Goal: Task Accomplishment & Management: Complete application form

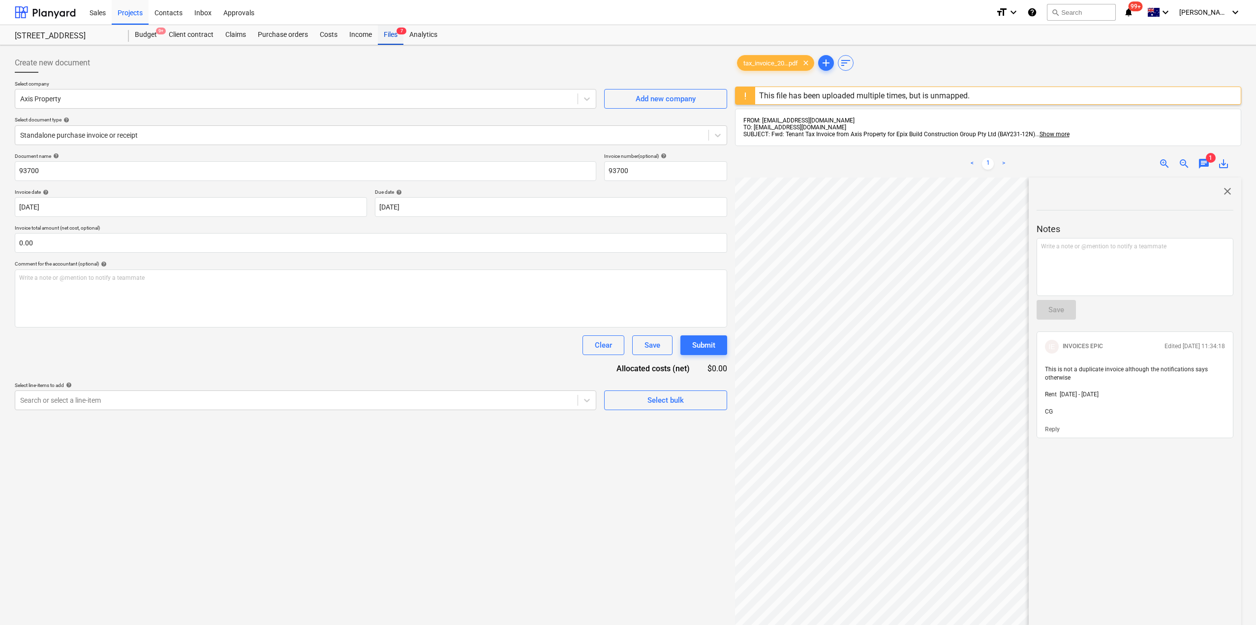
click at [396, 33] on div "Files 7" at bounding box center [391, 35] width 26 height 20
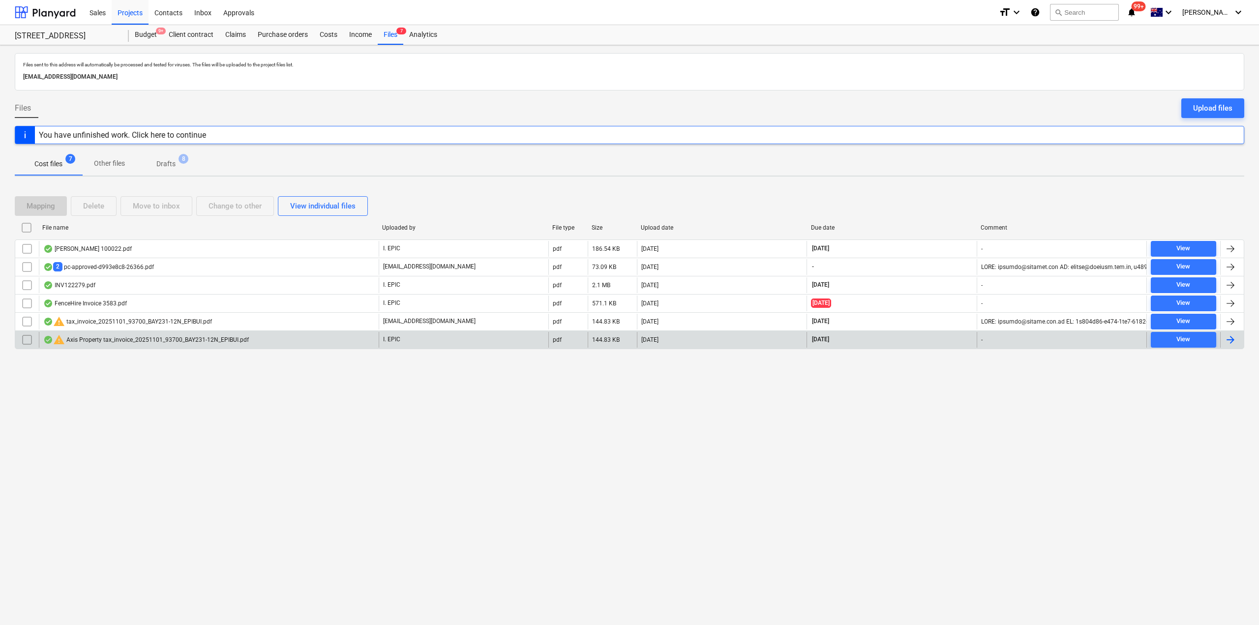
click at [148, 346] on div "warning Axis Property tax_invoice_20251101_93700_BAY231-12N_EPIBUI.pdf" at bounding box center [209, 340] width 340 height 16
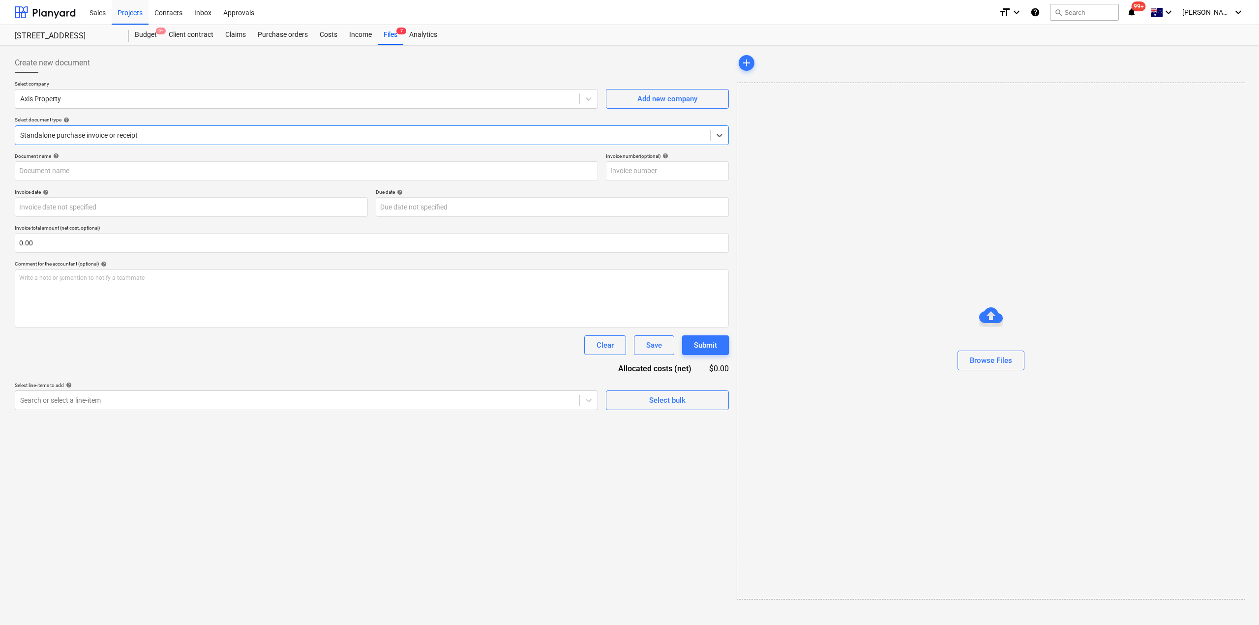
type input "93700"
type input "[DATE]"
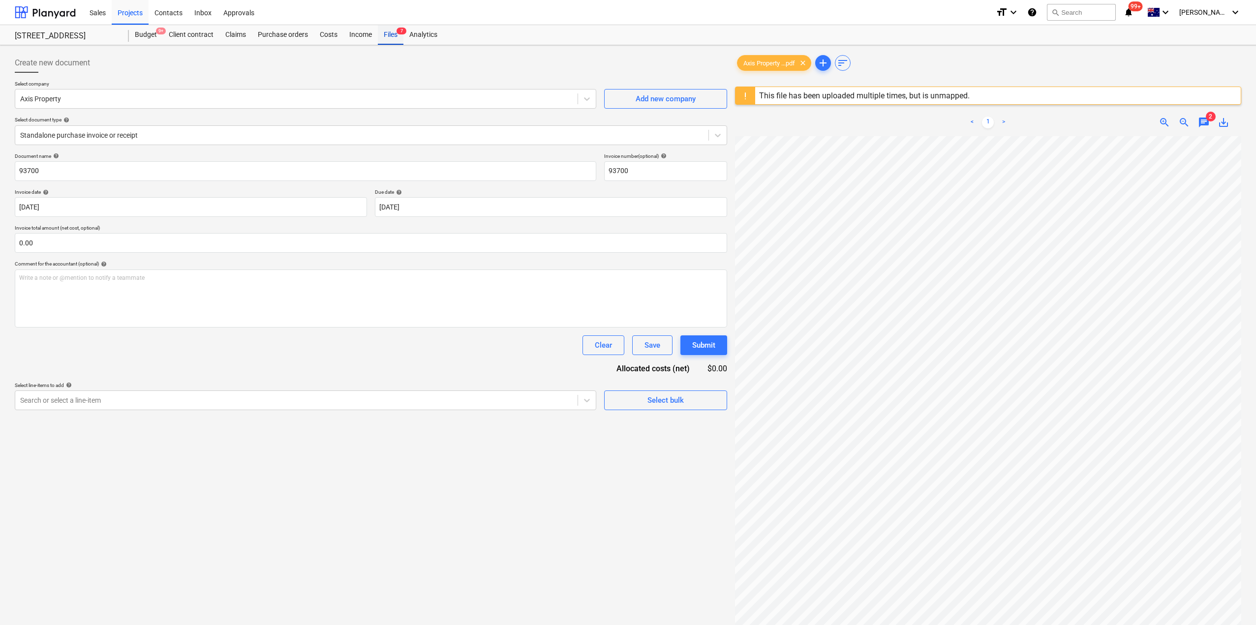
click at [389, 35] on div "Files 7" at bounding box center [391, 35] width 26 height 20
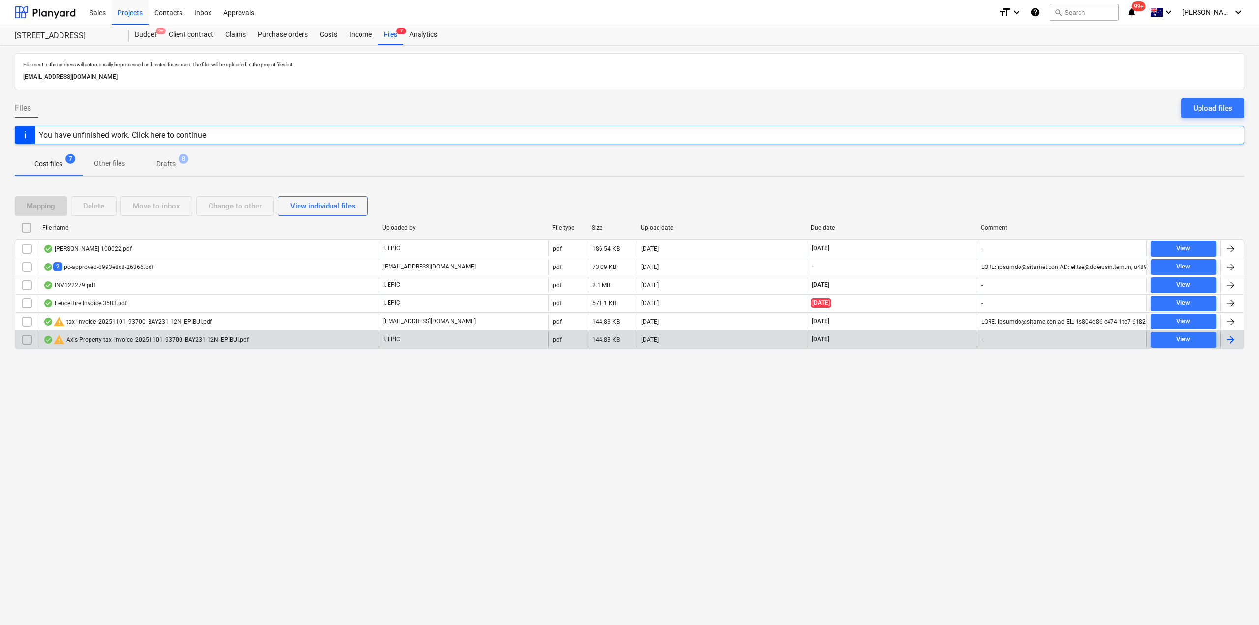
click at [118, 345] on div "warning Axis Property tax_invoice_20251101_93700_BAY231-12N_EPIBUI.pdf" at bounding box center [209, 340] width 340 height 16
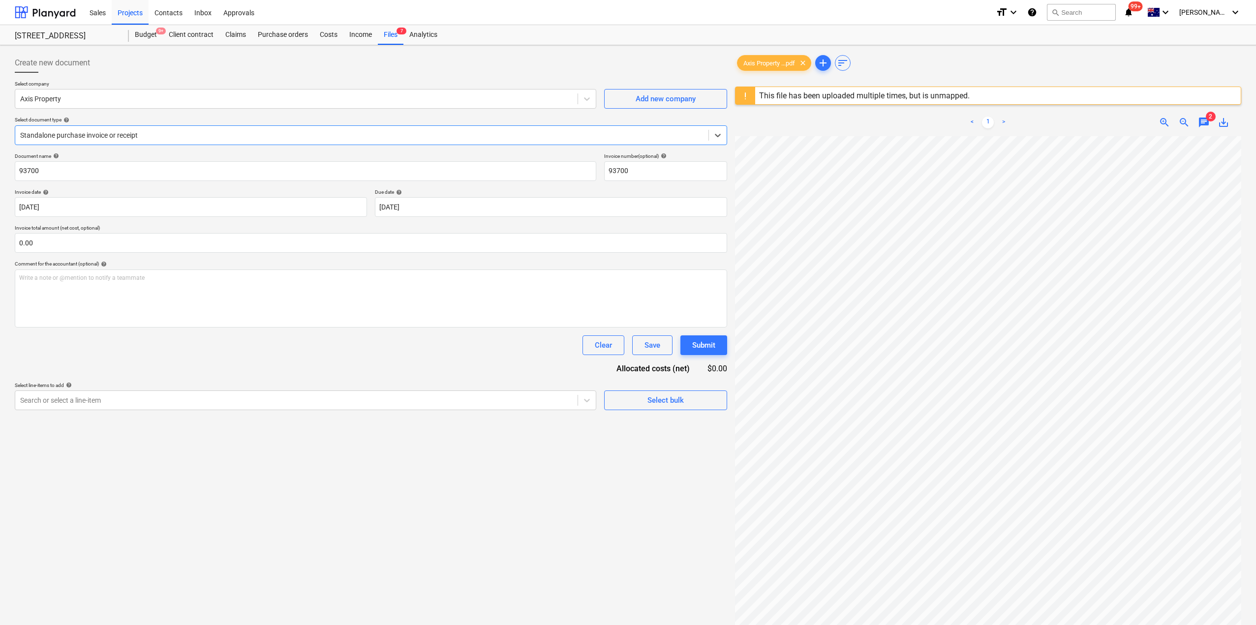
scroll to position [98, 0]
click at [1200, 123] on span "chat" at bounding box center [1204, 123] width 12 height 12
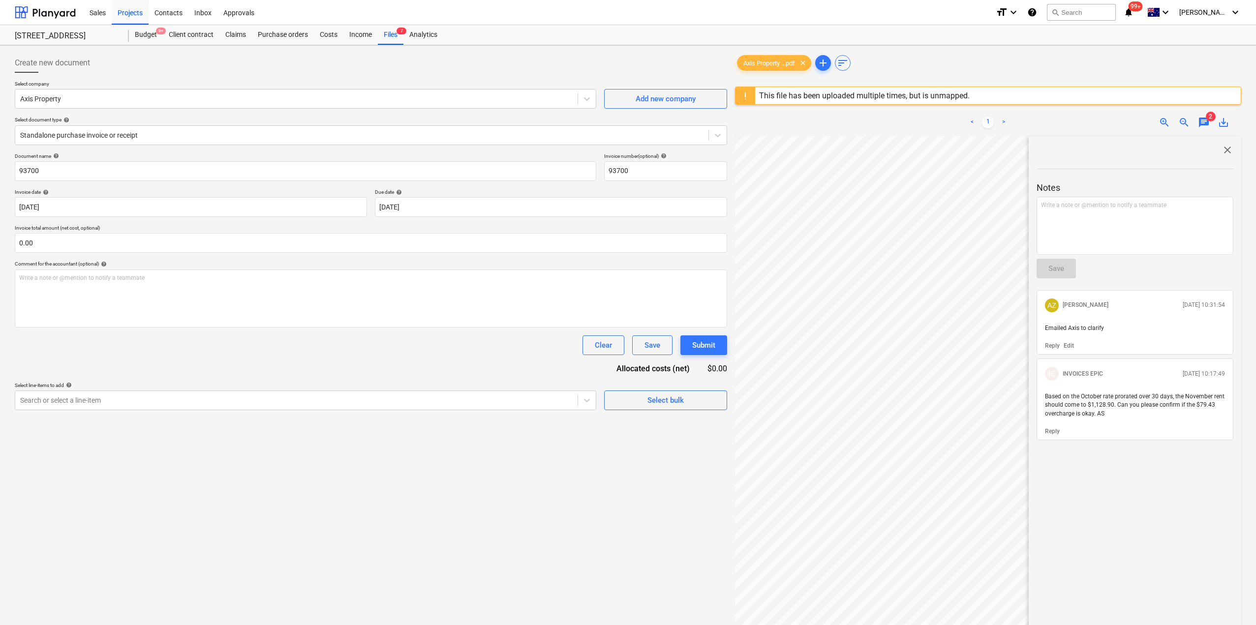
click at [489, 423] on div "Create new document Select company Axis Property Add new company Select documen…" at bounding box center [371, 393] width 720 height 689
click at [1223, 151] on span "close" at bounding box center [1227, 150] width 12 height 12
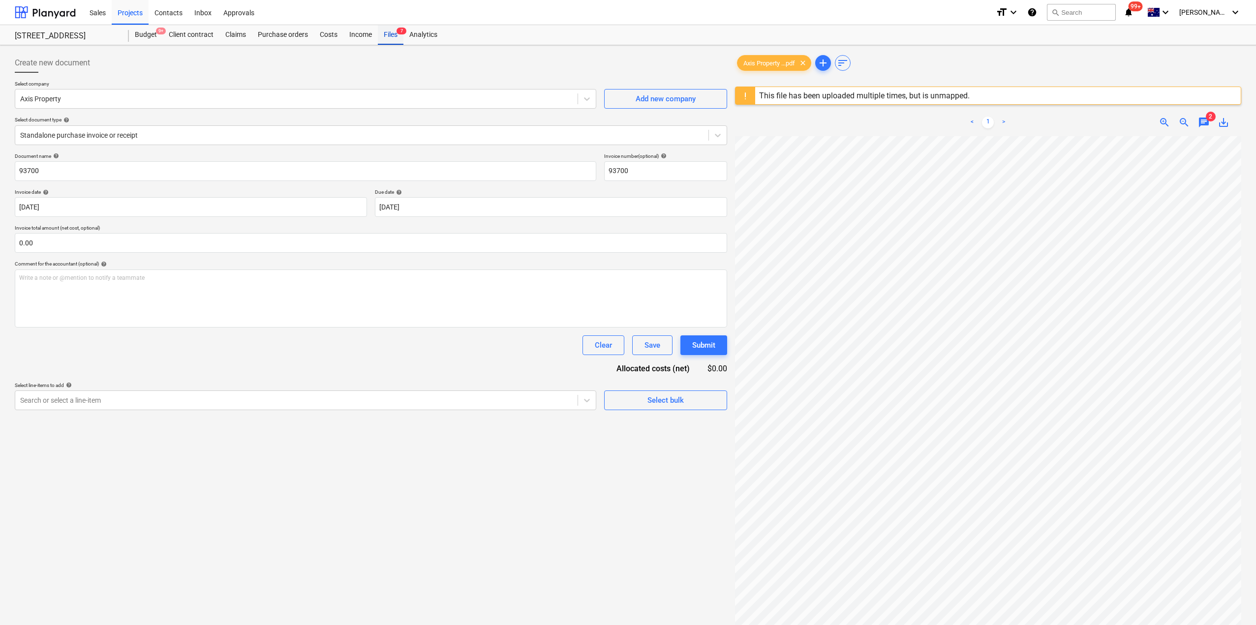
click at [399, 39] on div "Files 7" at bounding box center [391, 35] width 26 height 20
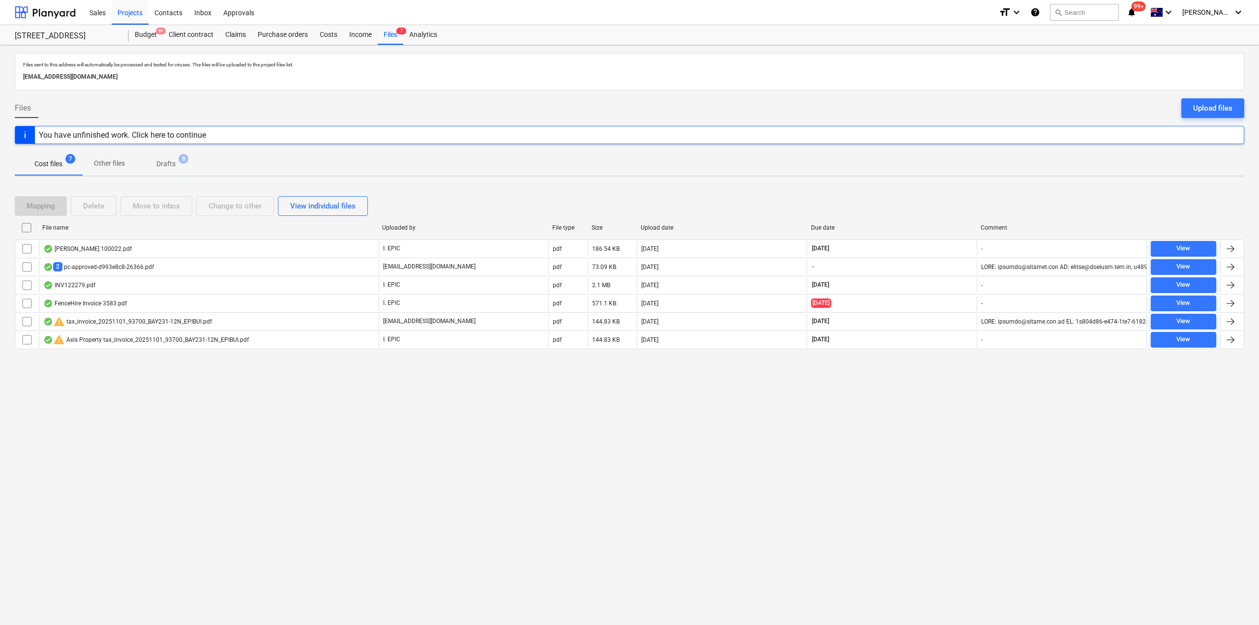
click at [145, 320] on div "warning tax_invoice_20251101_93700_BAY231-12N_EPIBUI.pdf" at bounding box center [127, 322] width 169 height 12
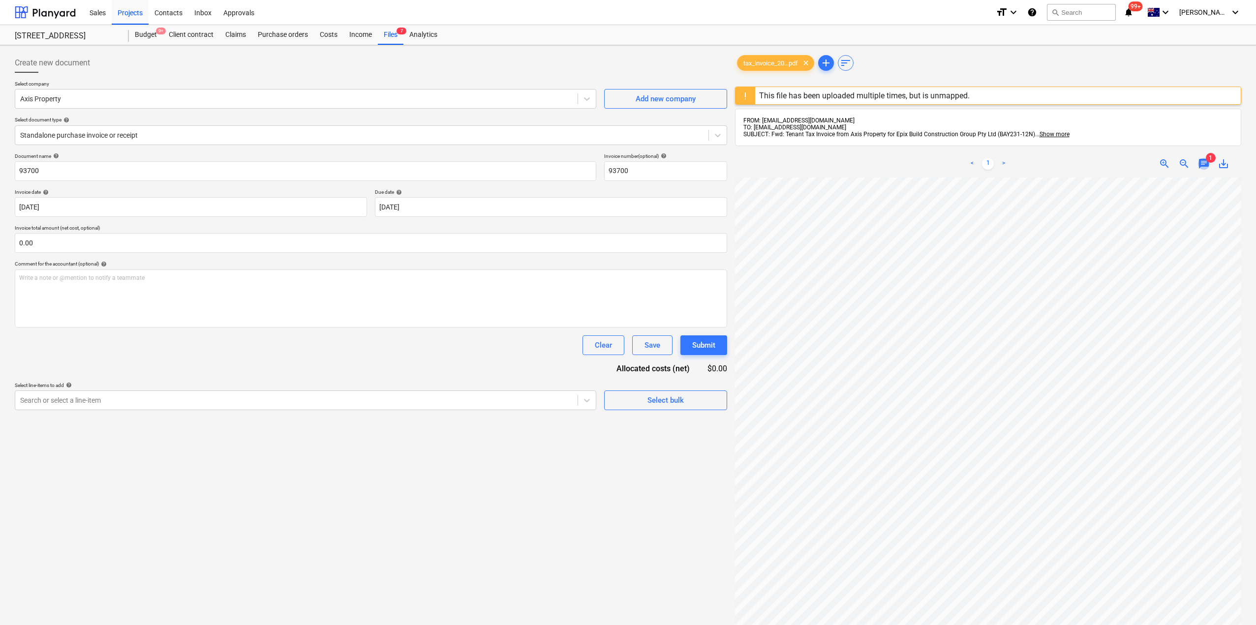
click at [1204, 164] on span "chat" at bounding box center [1204, 164] width 12 height 12
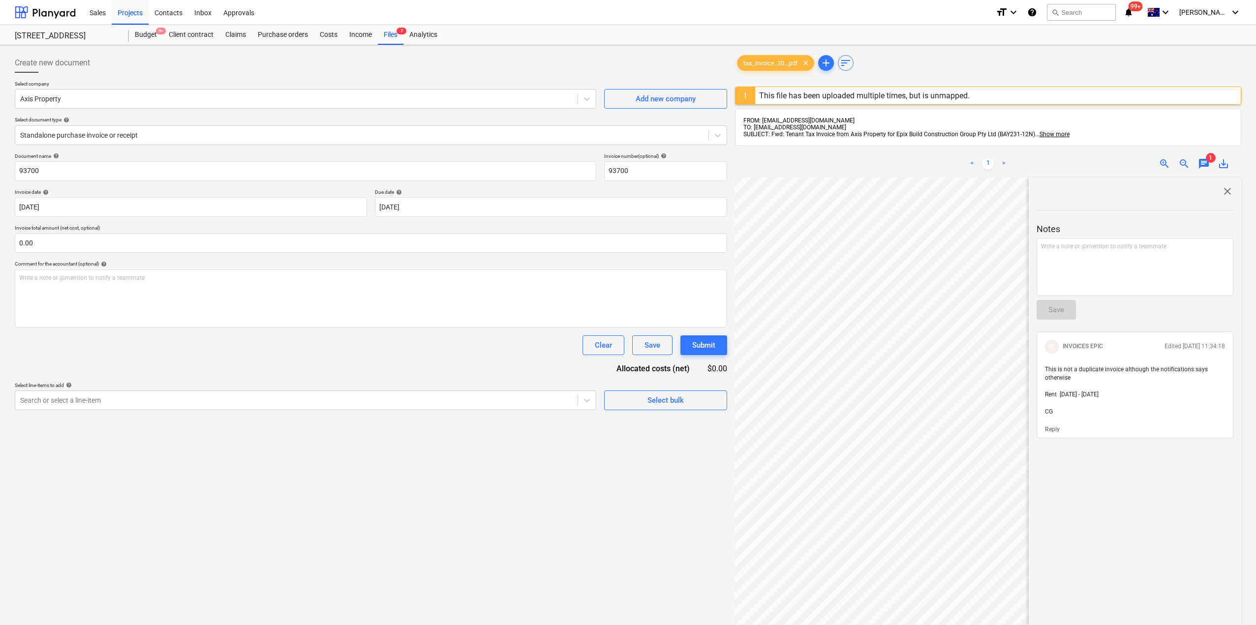
click at [1051, 432] on p "Reply" at bounding box center [1052, 429] width 15 height 8
click at [1113, 254] on div "﻿ @ INVOICES EPIC ﻿ ﻿ ﻿" at bounding box center [1134, 267] width 197 height 58
click at [1067, 309] on button "Save" at bounding box center [1055, 310] width 39 height 20
click at [397, 29] on span "7" at bounding box center [401, 31] width 10 height 7
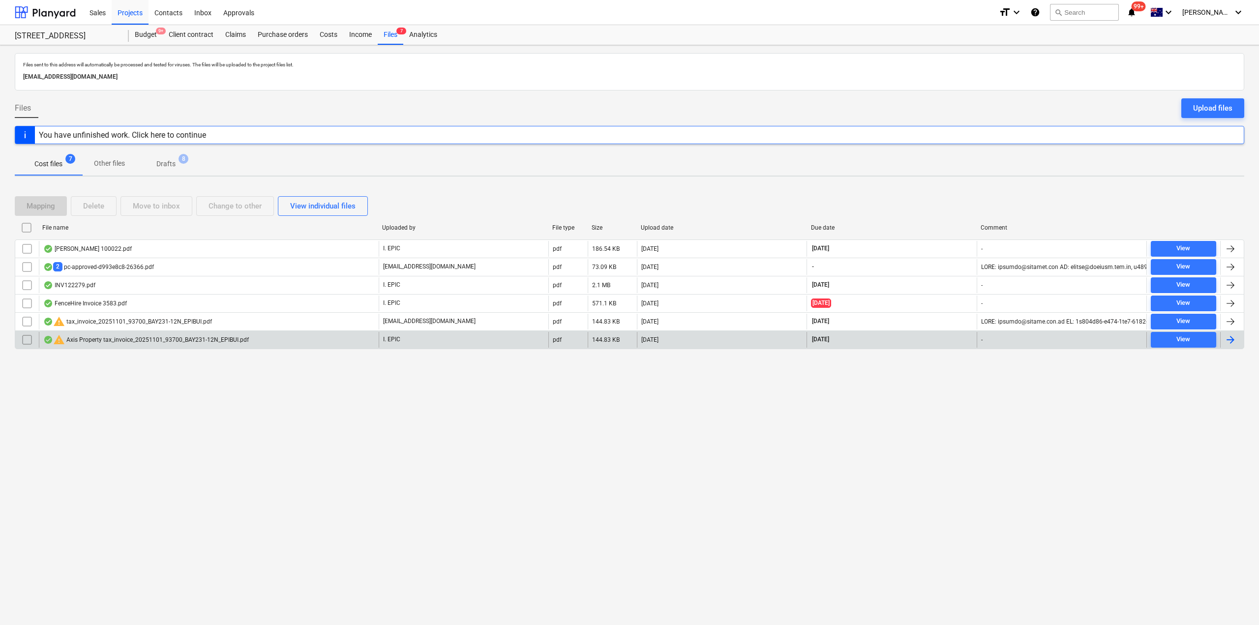
click at [204, 340] on div "warning Axis Property tax_invoice_20251101_93700_BAY231-12N_EPIBUI.pdf" at bounding box center [146, 340] width 206 height 12
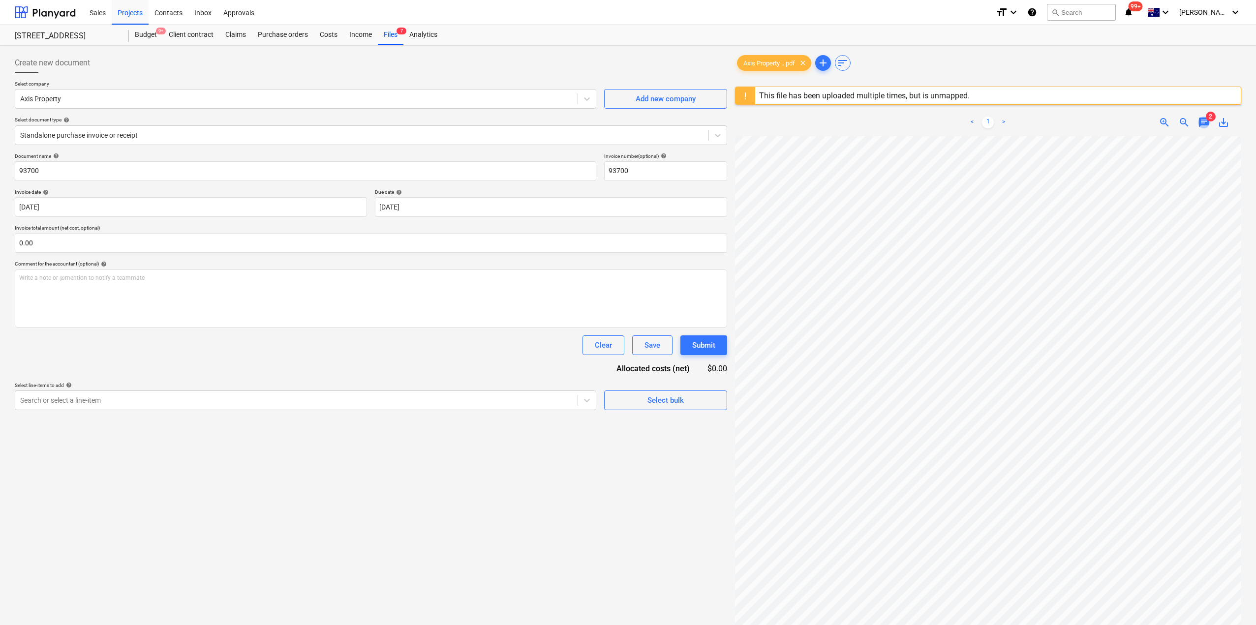
click at [1204, 118] on span "chat" at bounding box center [1204, 123] width 12 height 12
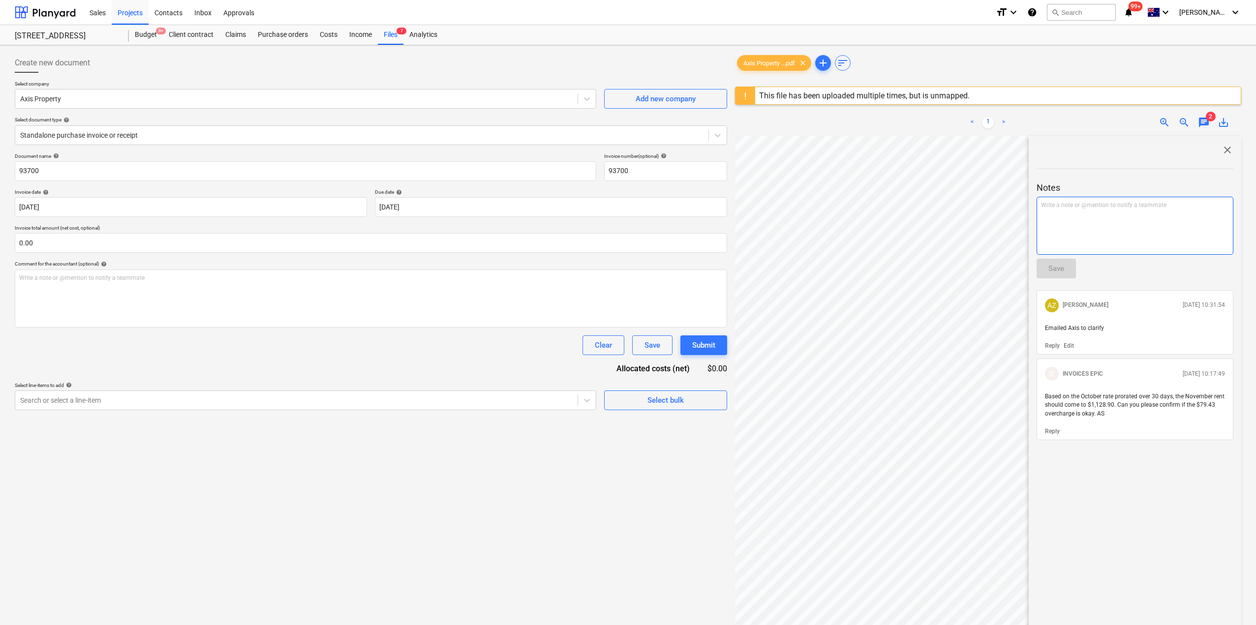
click at [1081, 221] on div "Write a note or @mention to notify a teammate [PERSON_NAME]" at bounding box center [1134, 226] width 197 height 58
click at [1161, 211] on div "Updated commercial rent $14,500 P/A" at bounding box center [1134, 226] width 197 height 58
click at [1066, 268] on button "Save" at bounding box center [1055, 269] width 39 height 20
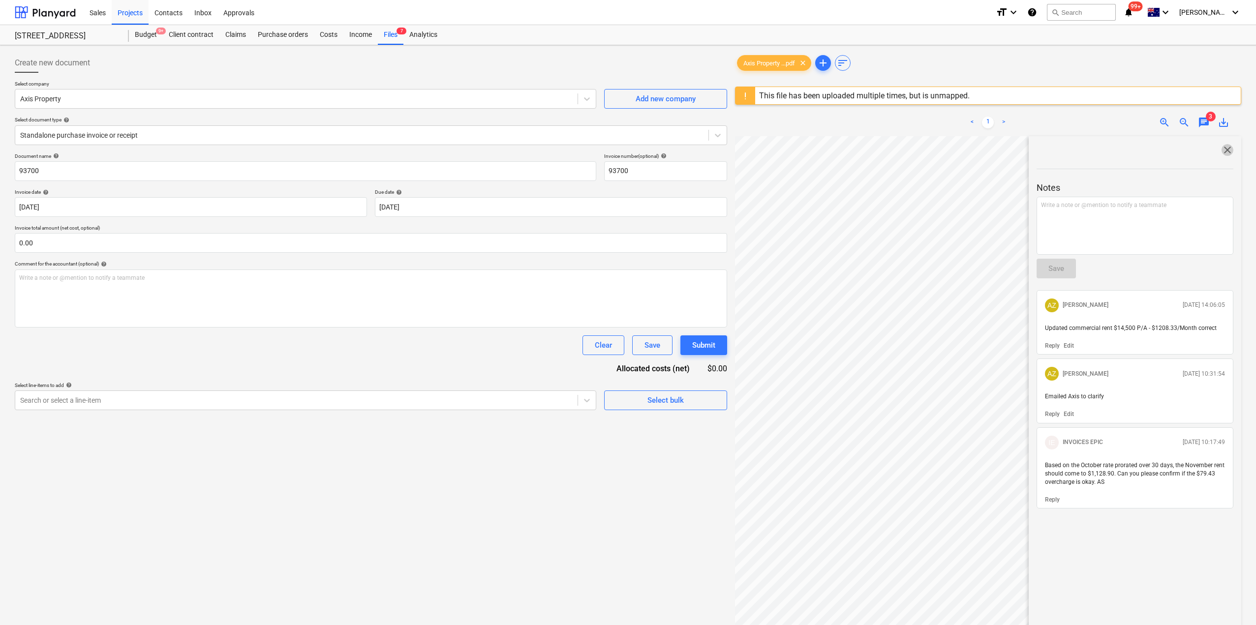
click at [1229, 149] on span "close" at bounding box center [1227, 150] width 12 height 12
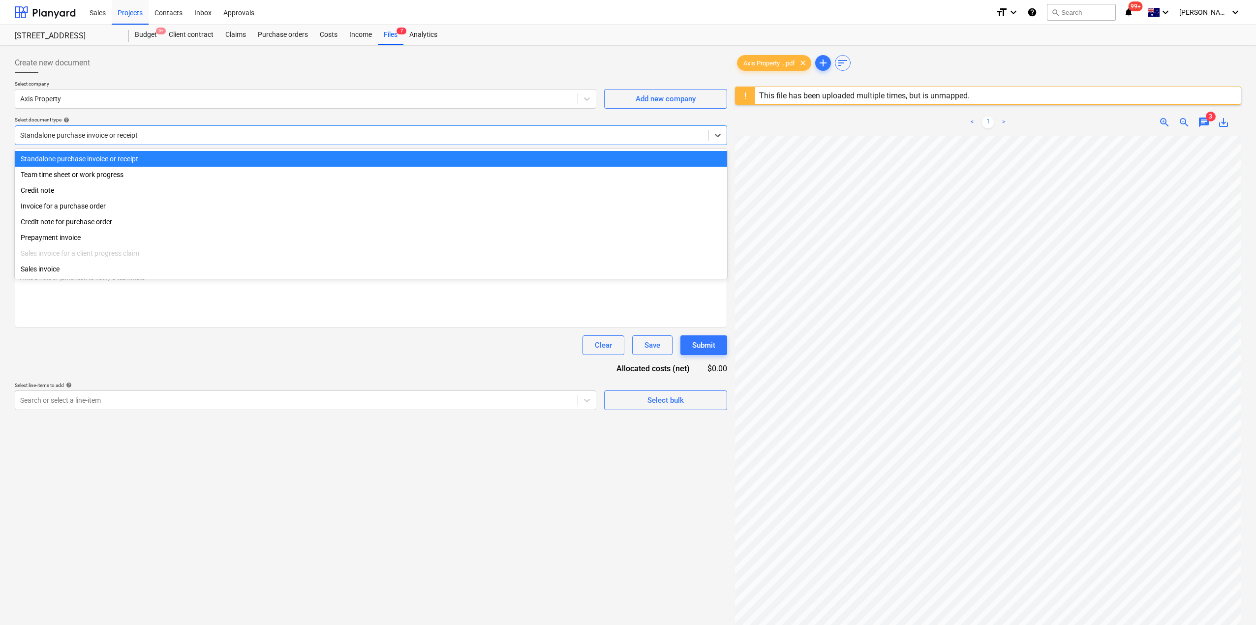
click at [214, 129] on div "Standalone purchase invoice or receipt" at bounding box center [361, 135] width 693 height 14
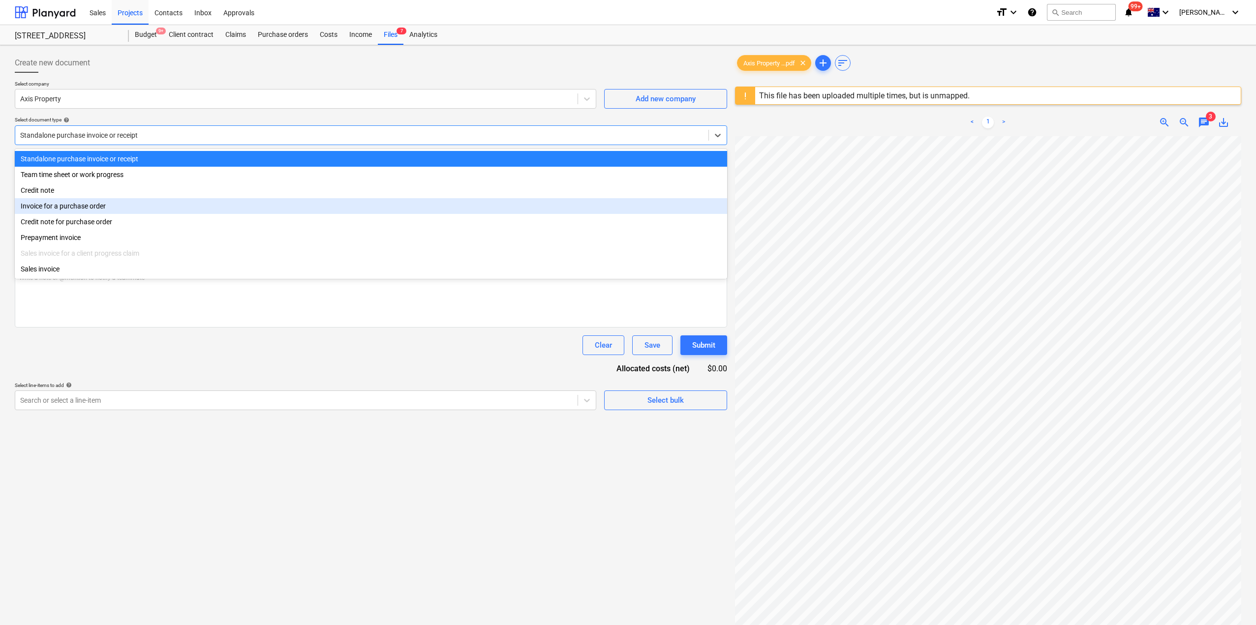
click at [119, 213] on div "Invoice for a purchase order" at bounding box center [371, 206] width 712 height 16
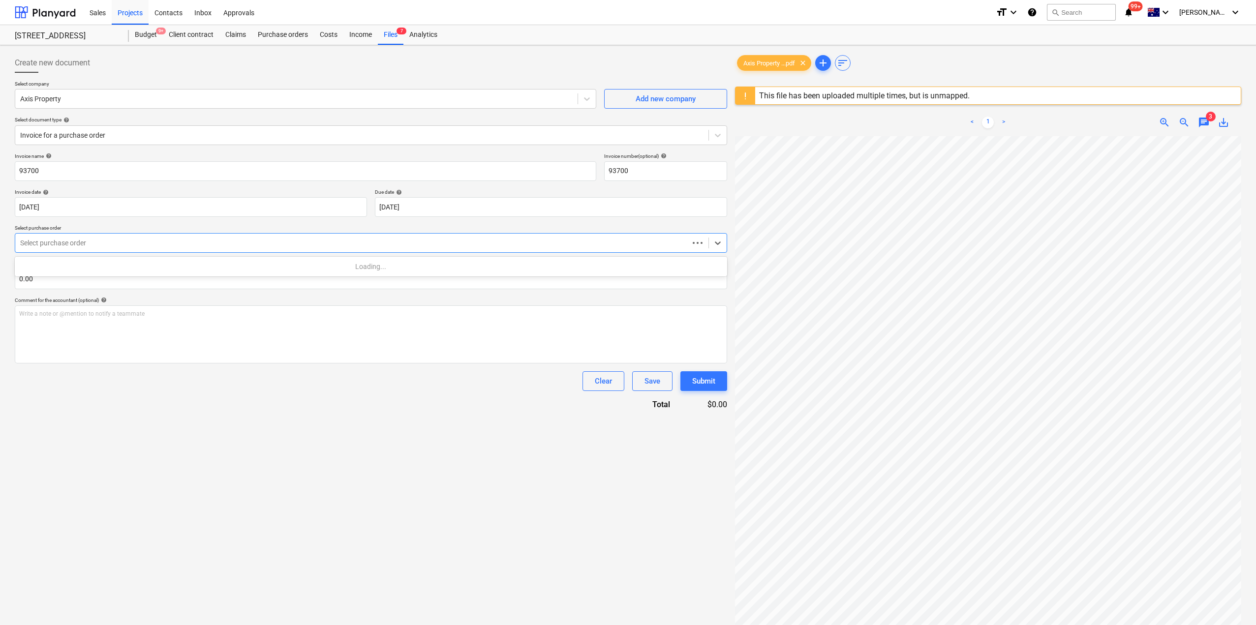
click at [127, 241] on div at bounding box center [352, 243] width 664 height 10
click at [102, 269] on div "S1-PO-057 | Purchase order" at bounding box center [371, 267] width 712 height 16
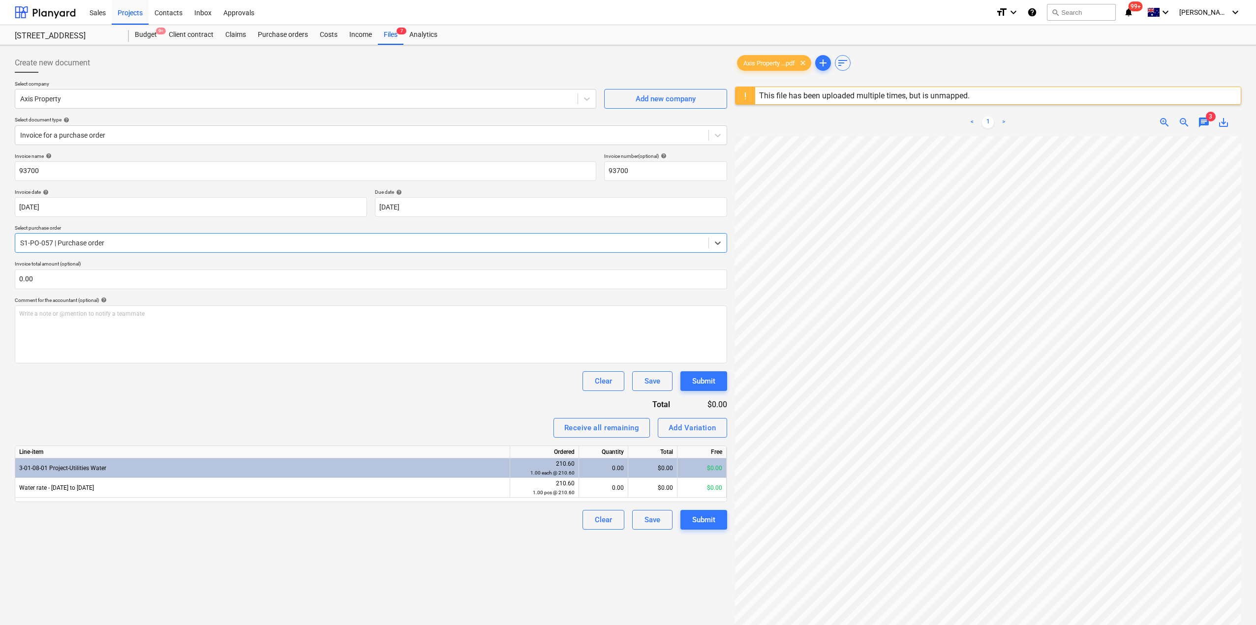
click at [123, 242] on div at bounding box center [361, 243] width 683 height 10
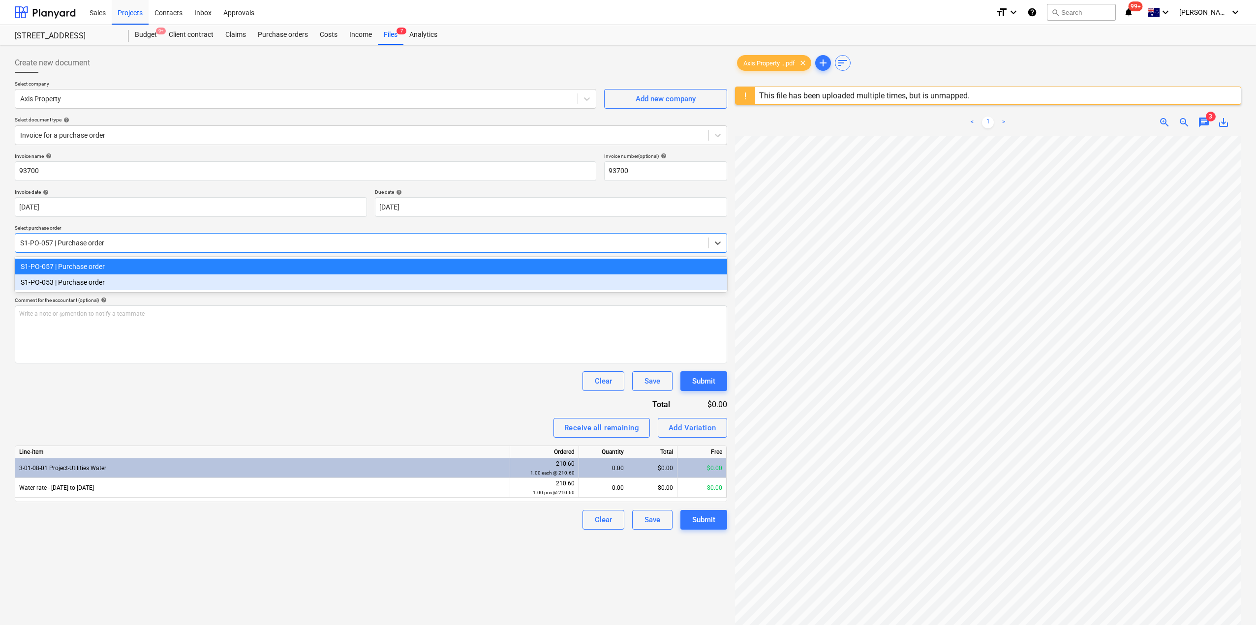
click at [108, 278] on div "S1-PO-053 | Purchase order" at bounding box center [371, 282] width 712 height 16
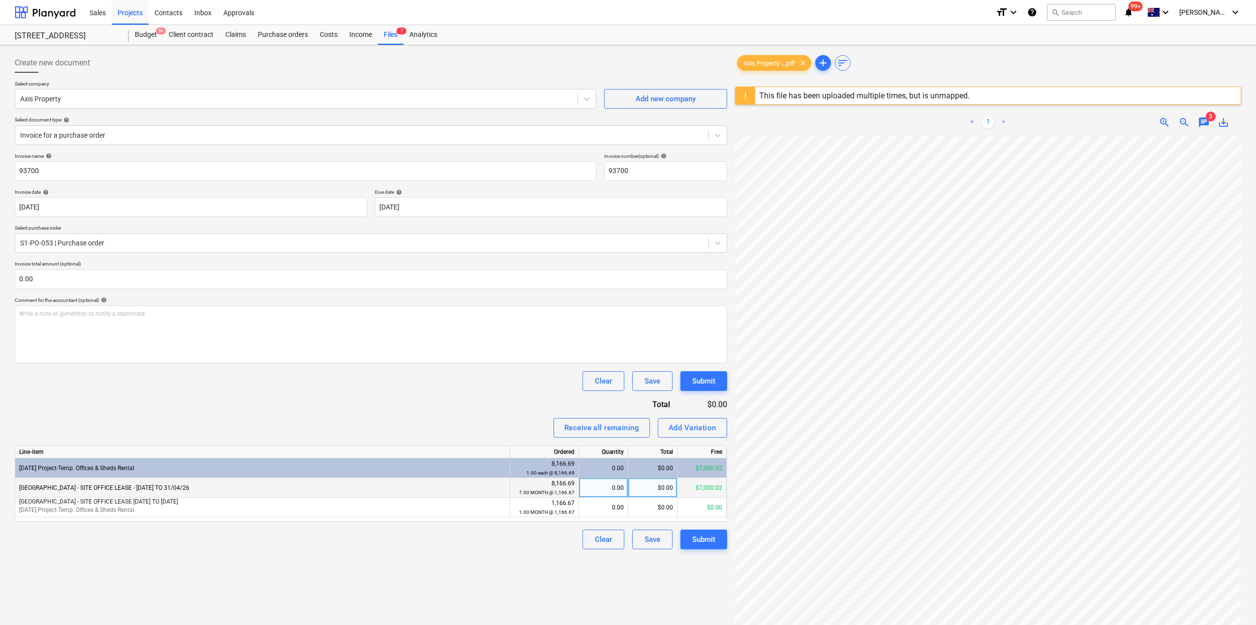
click at [609, 487] on div "0.00" at bounding box center [603, 488] width 41 height 20
click at [505, 599] on div "Create new document Select company Axis Property Add new company Select documen…" at bounding box center [371, 393] width 720 height 689
drag, startPoint x: 38, startPoint y: 468, endPoint x: 19, endPoint y: 469, distance: 18.7
click at [19, 469] on span "[DATE] Project-Temp. Offices & Sheds Rental" at bounding box center [76, 468] width 115 height 7
copy span "[DATE]"
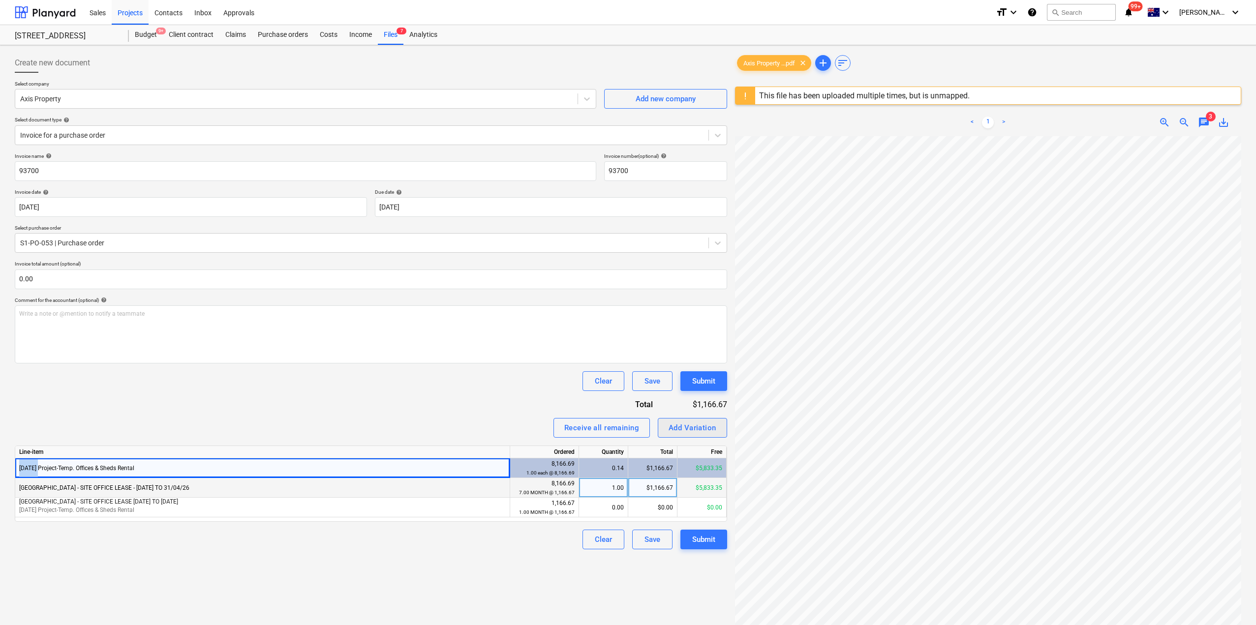
click at [690, 427] on div "Add Variation" at bounding box center [692, 428] width 48 height 13
type textarea "x"
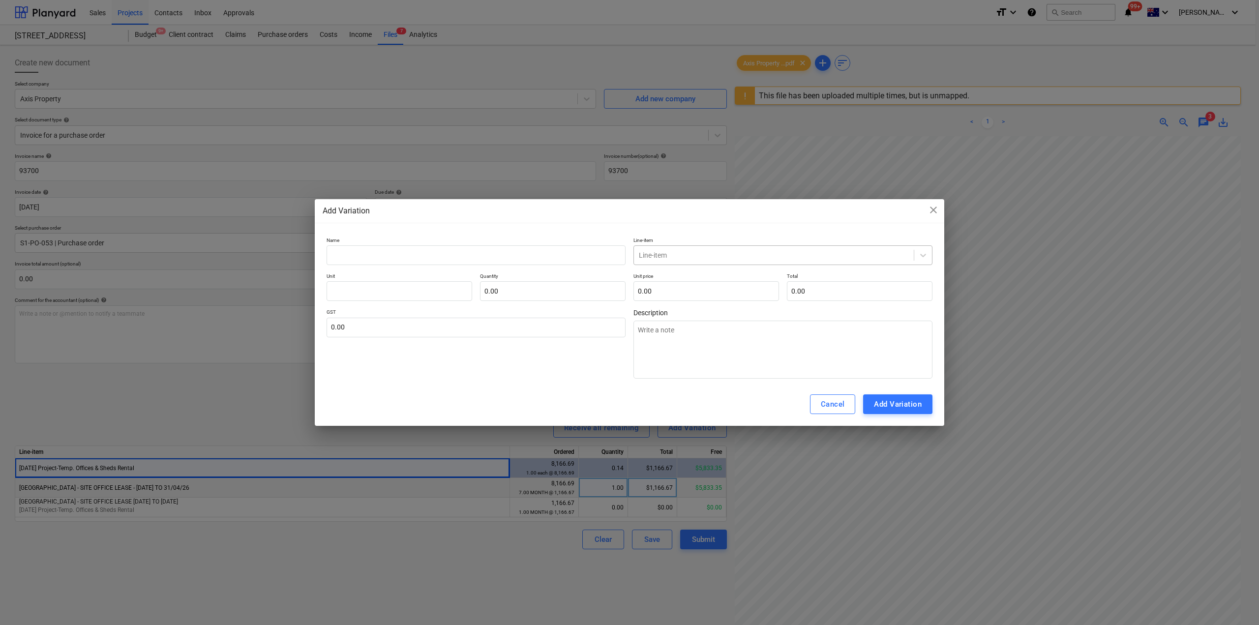
click at [714, 259] on div at bounding box center [774, 255] width 270 height 10
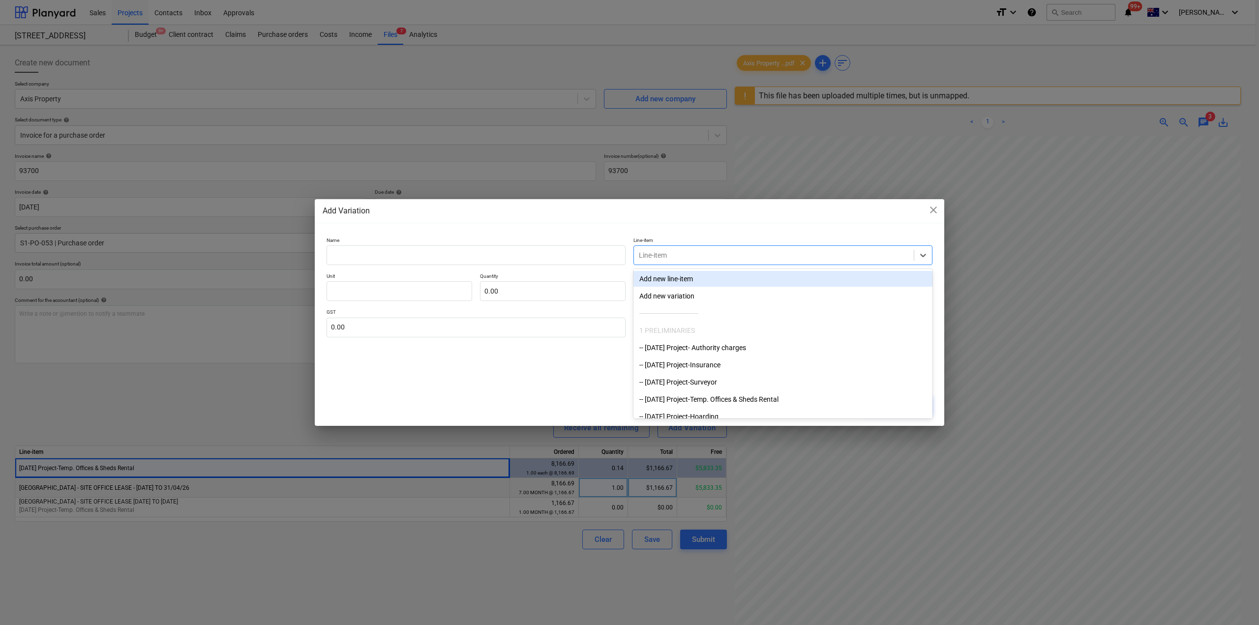
paste input "[DATE]"
type input "[DATE]"
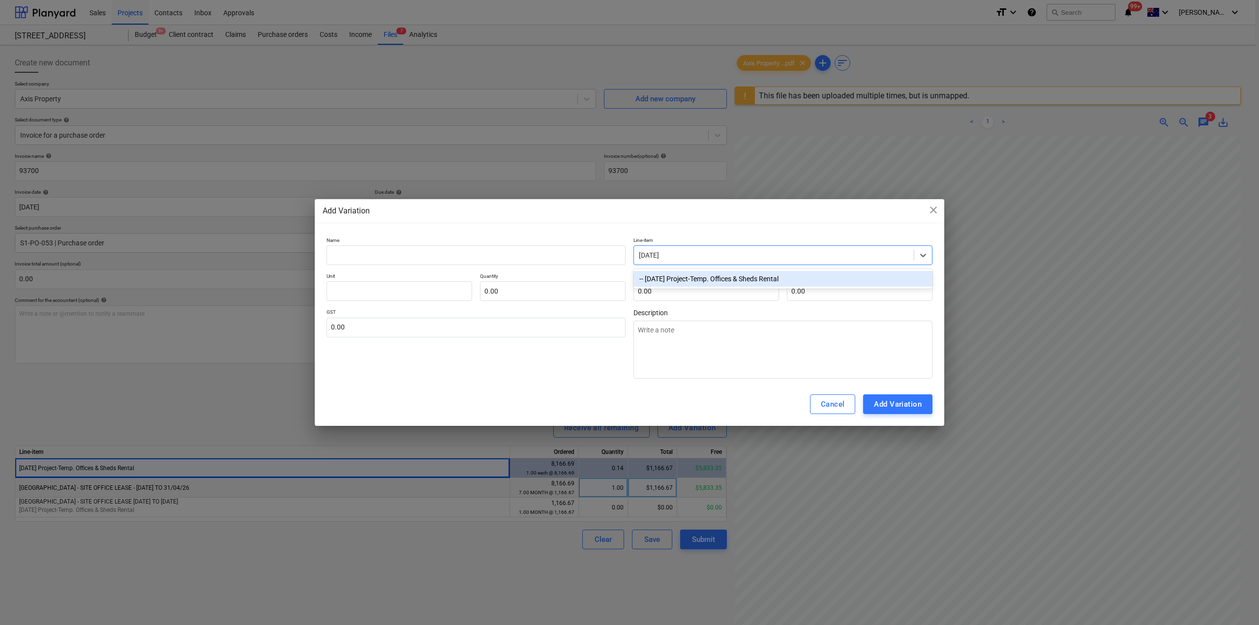
click at [709, 280] on div "-- [DATE] Project-Temp. Offices & Sheds Rental" at bounding box center [783, 279] width 299 height 16
type textarea "x"
click at [669, 291] on input "text" at bounding box center [707, 291] width 146 height 20
type input "0.00"
click at [499, 286] on input "text" at bounding box center [553, 291] width 146 height 20
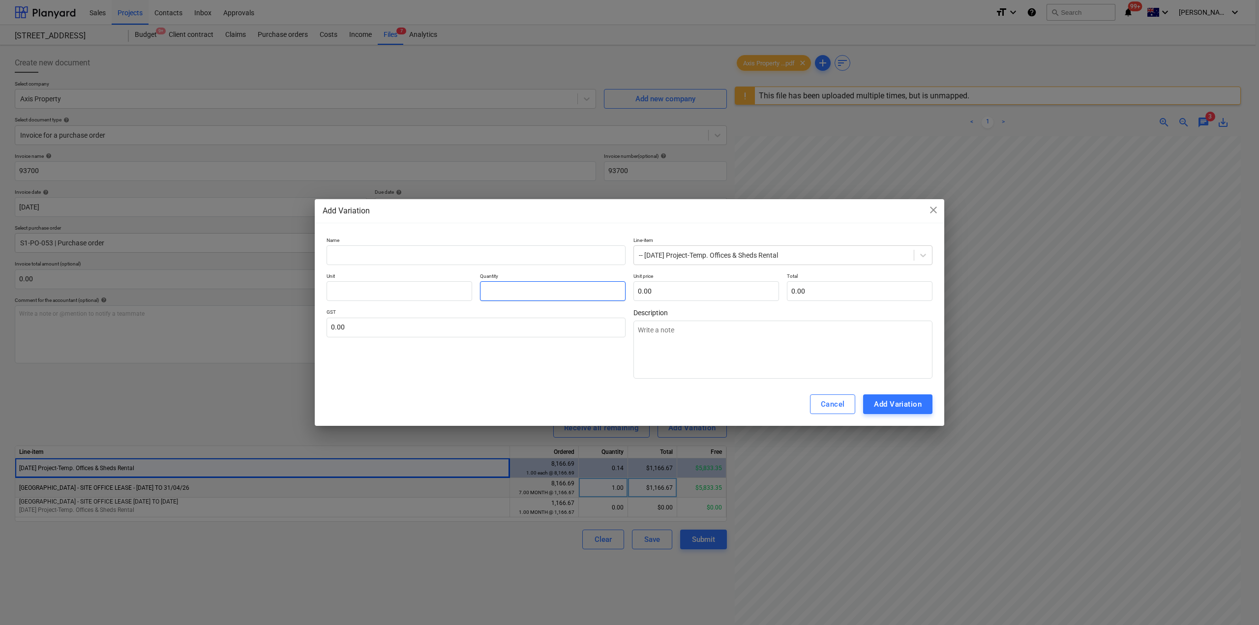
type textarea "x"
type input "7.00"
type textarea "x"
type input "4"
type input "28.00"
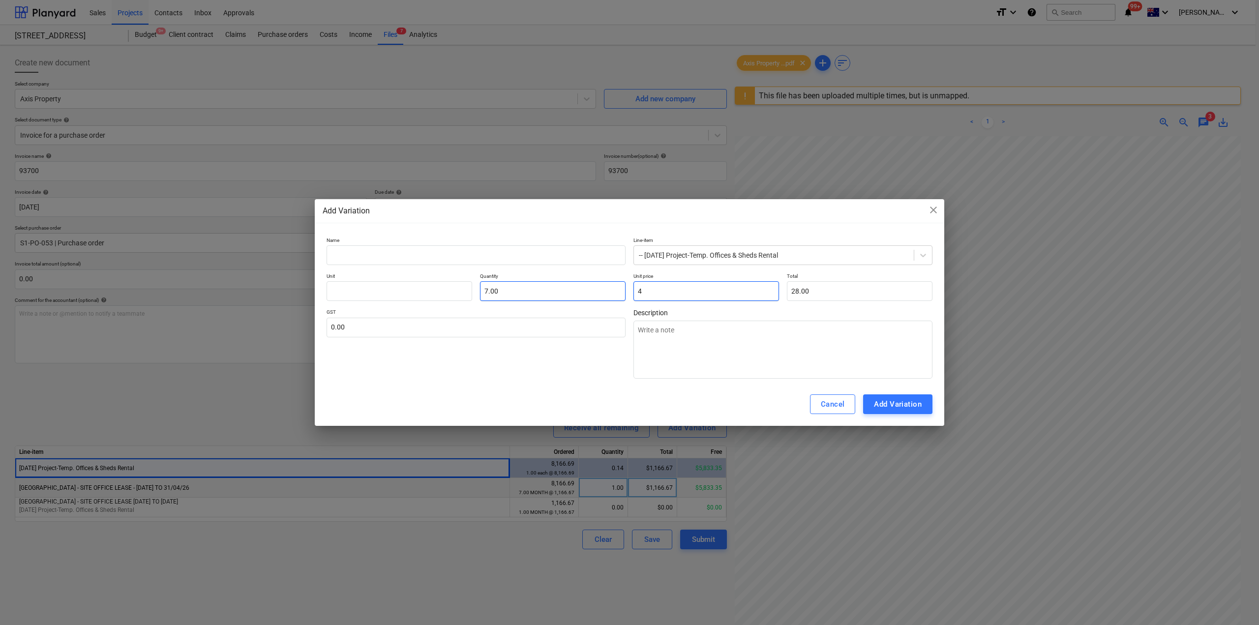
type textarea "x"
type input "41"
type input "287.00"
type textarea "x"
type input "41."
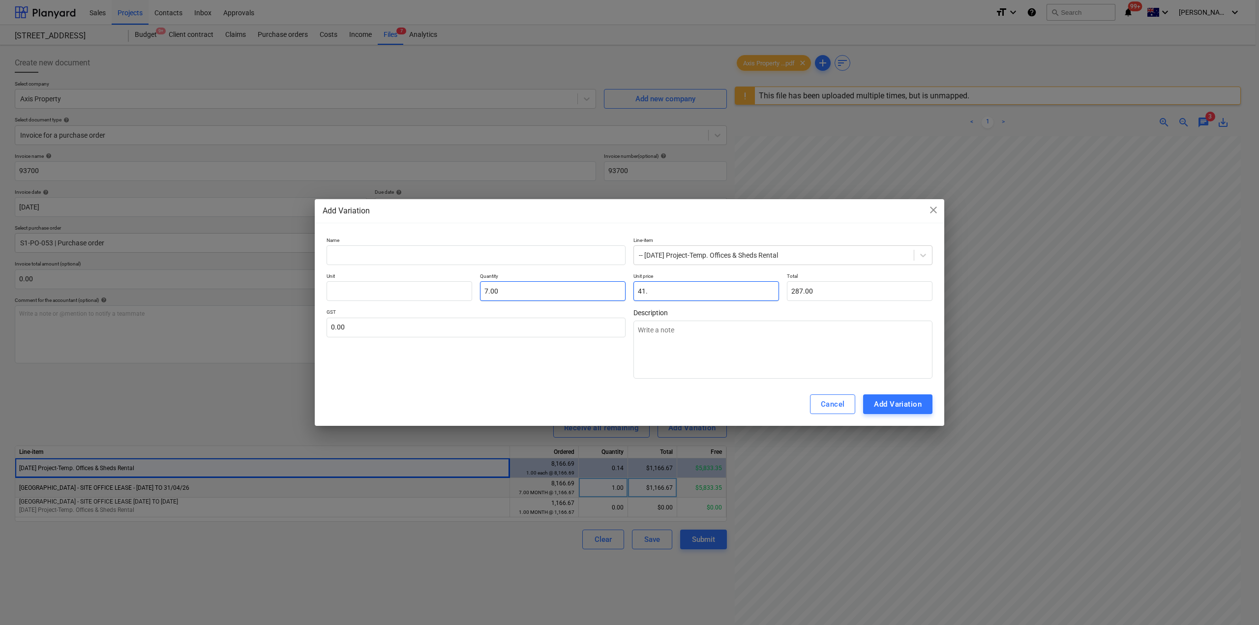
type textarea "x"
type input "41.6"
type input "291.20"
type textarea "x"
type input "41.66"
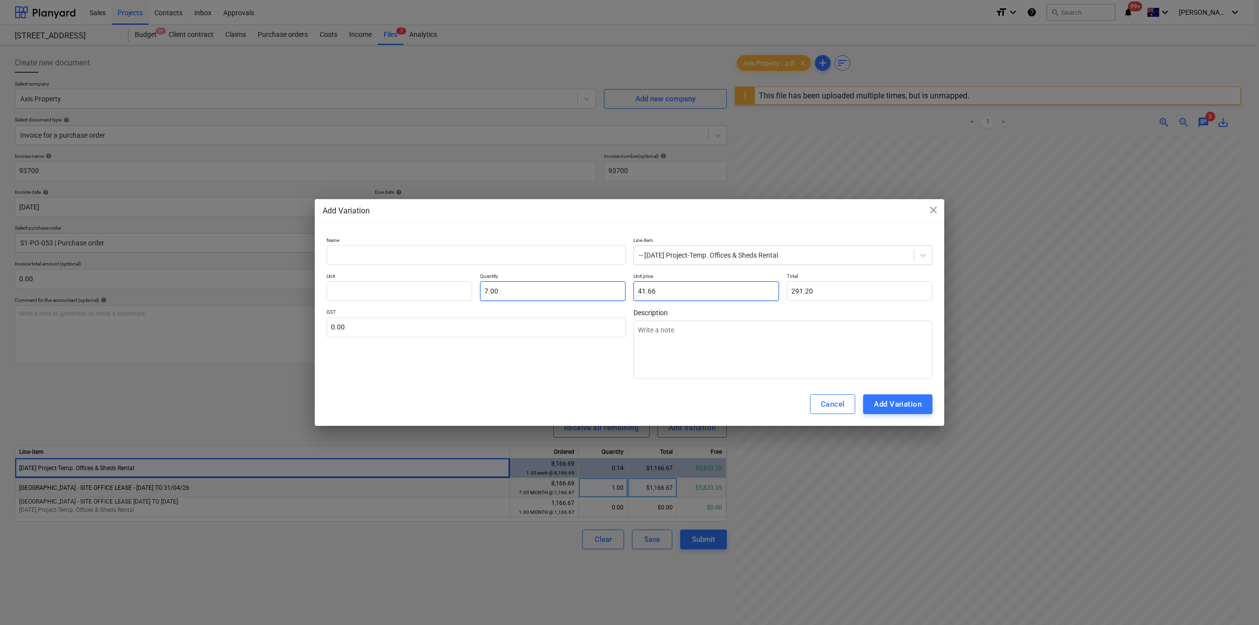
type input "291.62"
type input "41.66"
click at [500, 257] on input "text" at bounding box center [476, 255] width 299 height 20
type textarea "x"
type input "A"
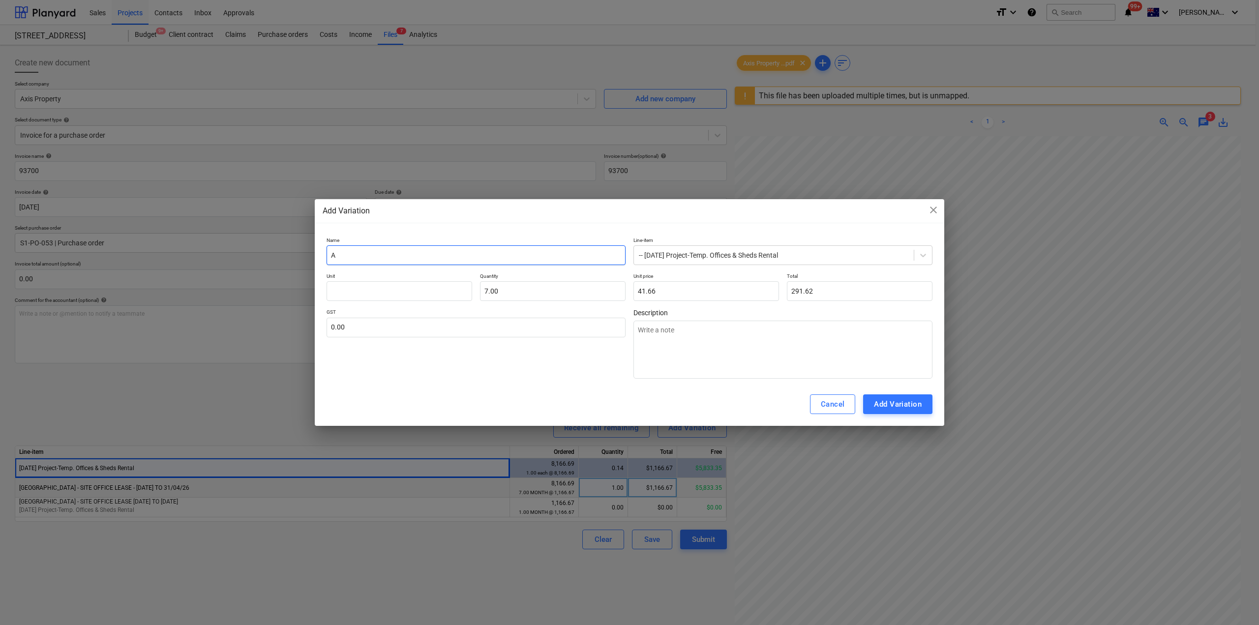
type textarea "x"
type input "Ad"
type textarea "x"
type input "Adj"
type textarea "x"
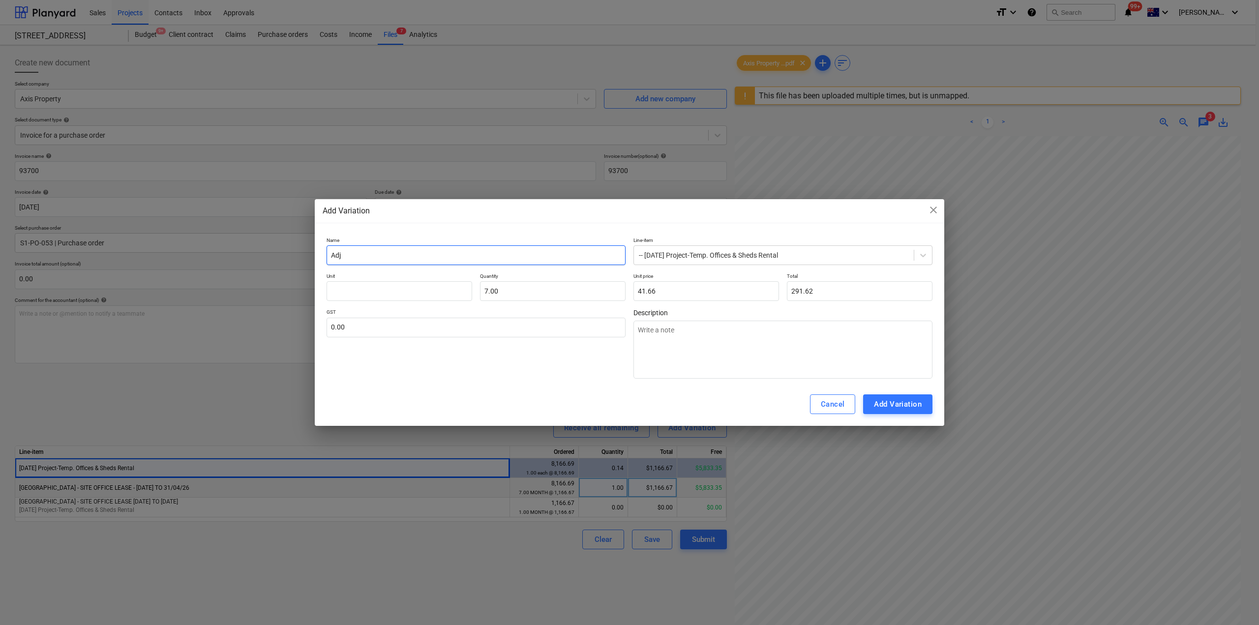
type input "Adju"
type textarea "x"
type input "Adjus"
type textarea "x"
type input "Adjust"
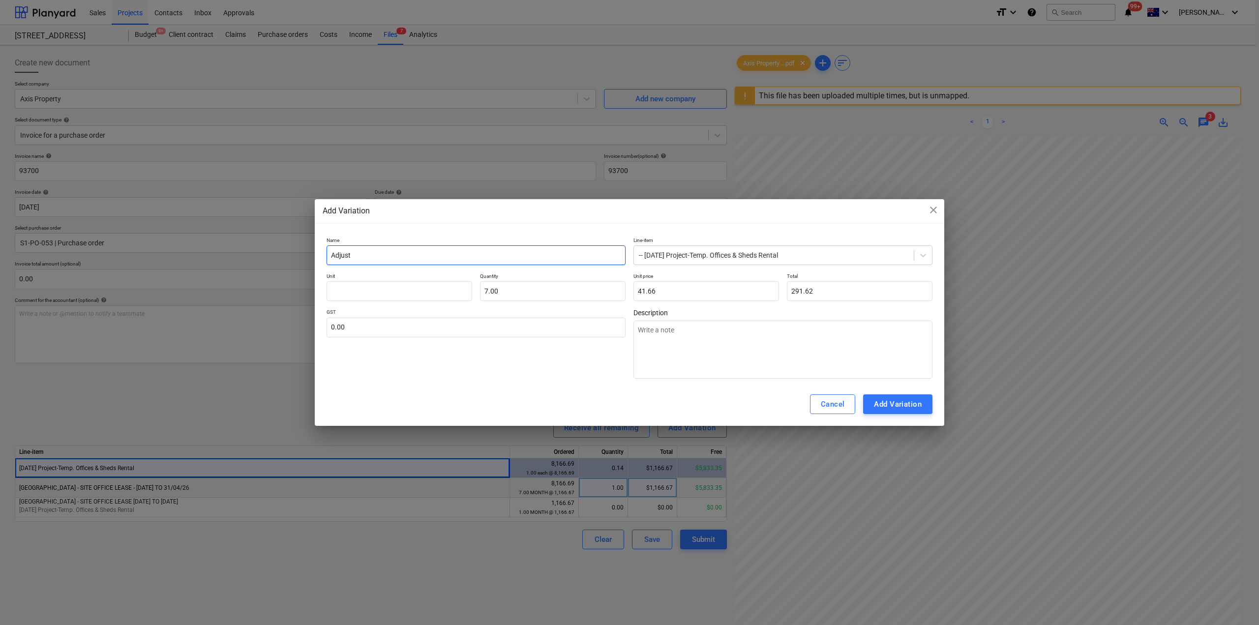
type textarea "x"
type input "Adjust"
type textarea "x"
type input "Adjust t"
type textarea "x"
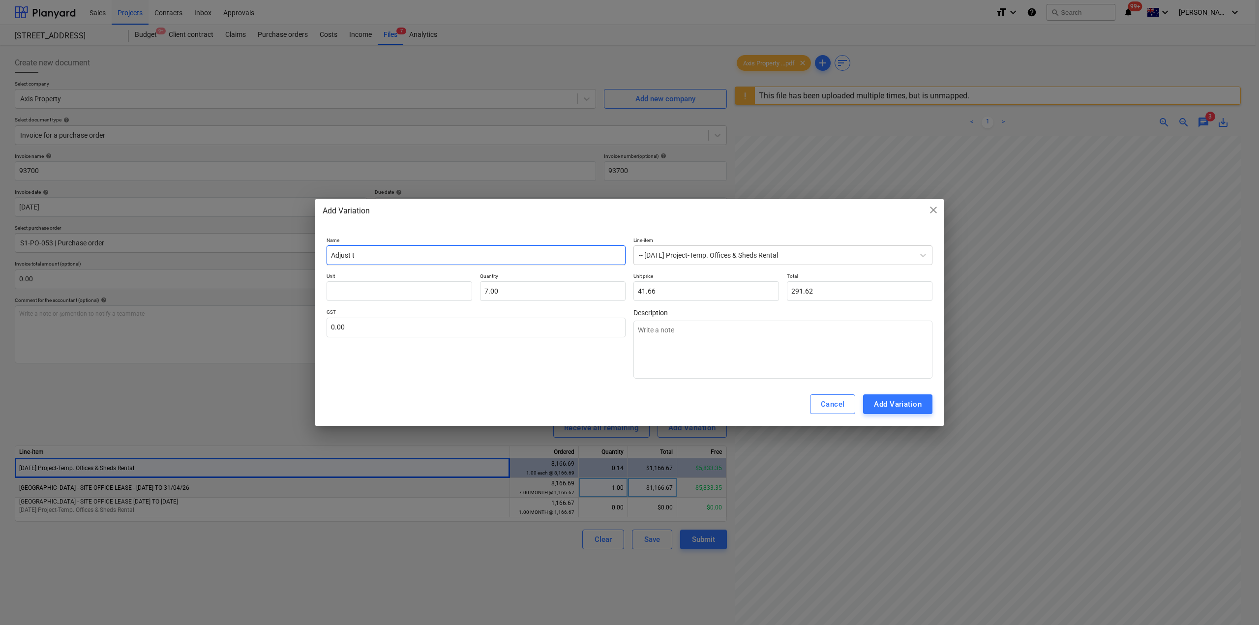
type input "Adjust to"
type textarea "x"
type input "Adjust to"
type textarea "x"
type input "Adjust to $"
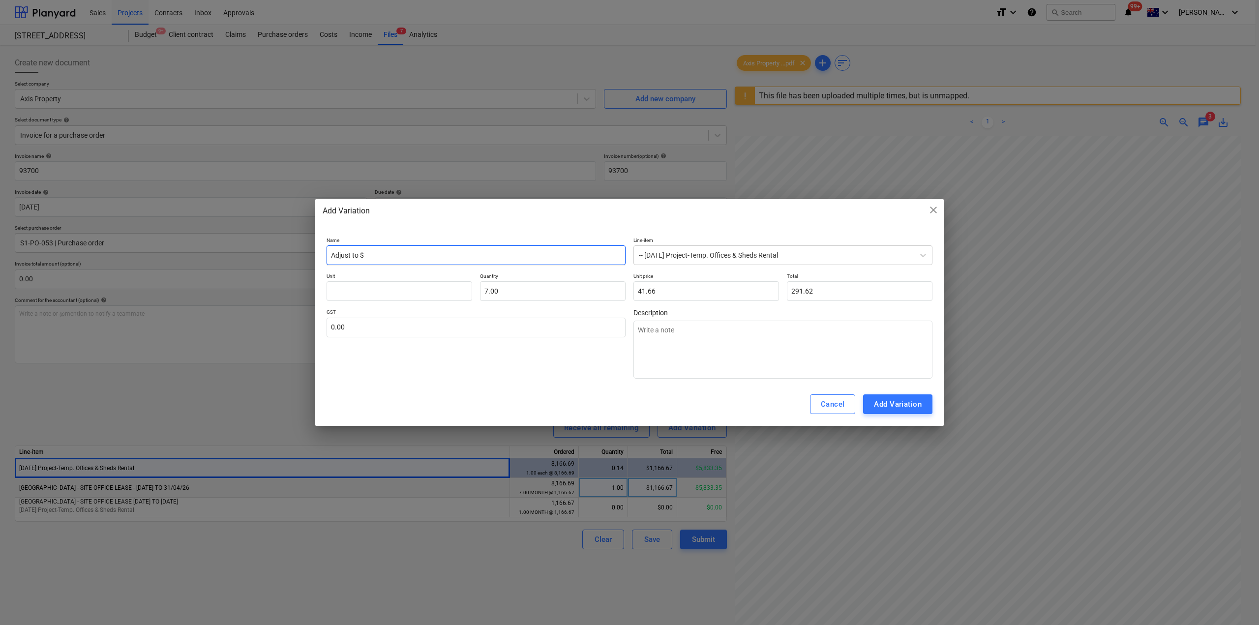
type textarea "x"
type input "Adjust to $1"
type textarea "x"
type input "Adjust to $14"
type textarea "x"
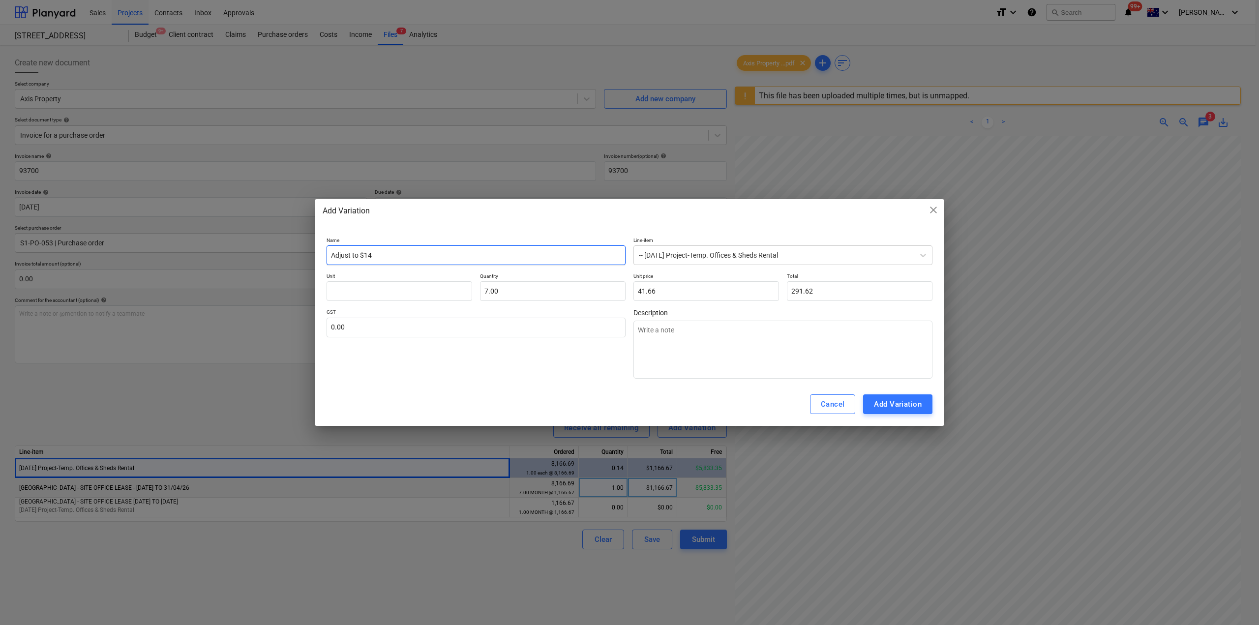
type input "Adjust to $14,"
type textarea "x"
type input "Adjust to $14,5"
type textarea "x"
type input "Adjust to $14,50"
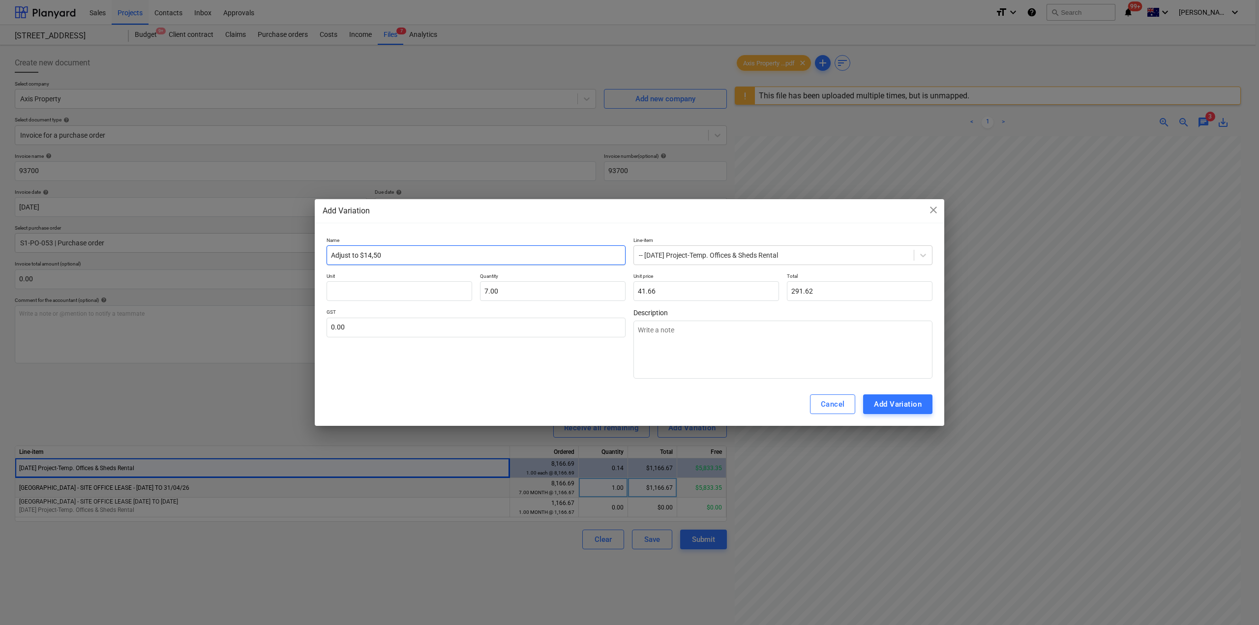
type textarea "x"
type input "Adjust to $14,500"
type textarea "x"
type input "Adjust to $14,500/"
type textarea "x"
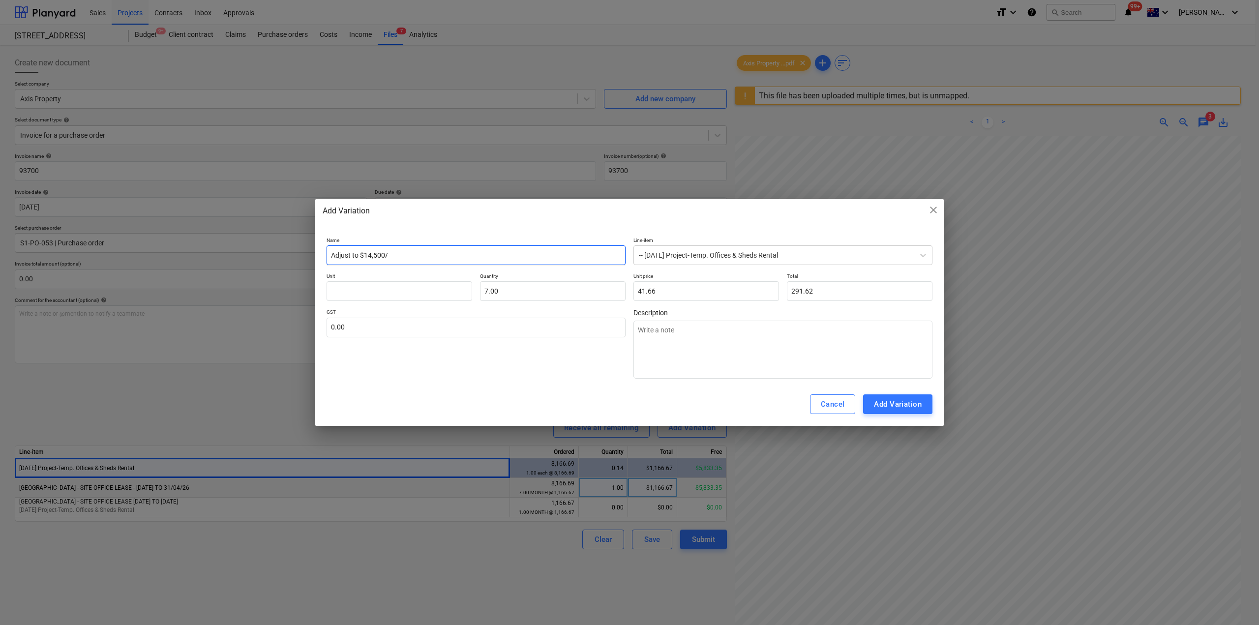
type input "Adjust to $14,500/P"
type textarea "x"
type input "Adjust to $14,500/PA"
type textarea "x"
type input "Adjust to $14,500/PA"
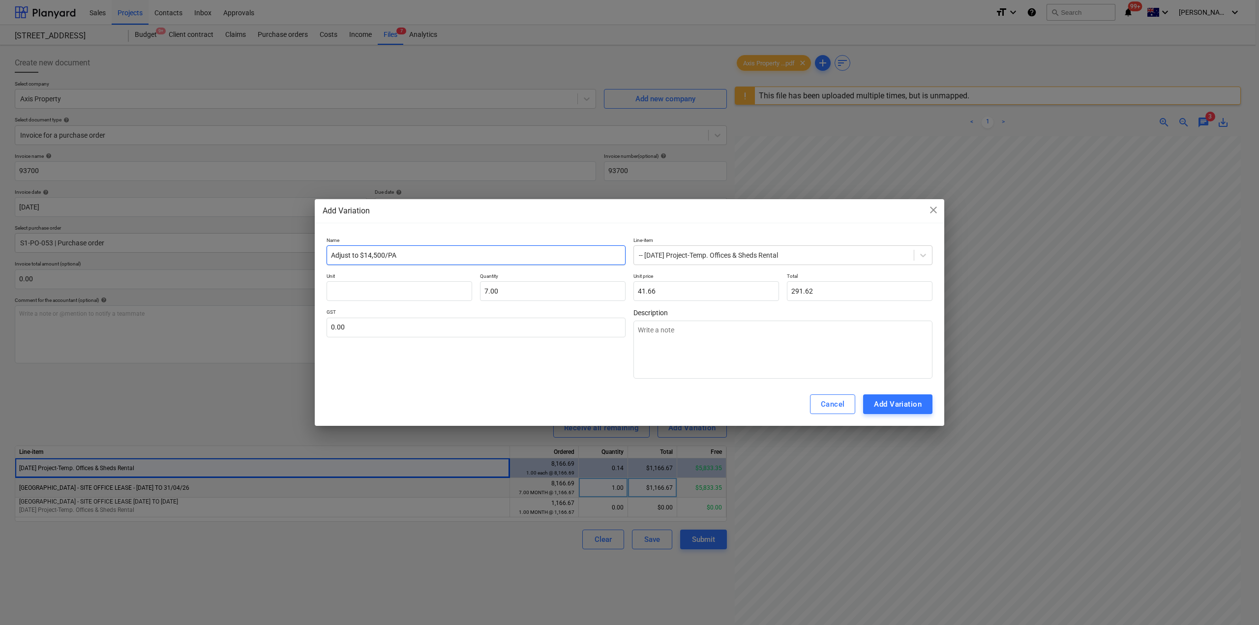
type textarea "x"
type input "Adjust to $14,500/PA c"
type textarea "x"
type input "Adjust to $14,500/PA co"
type textarea "x"
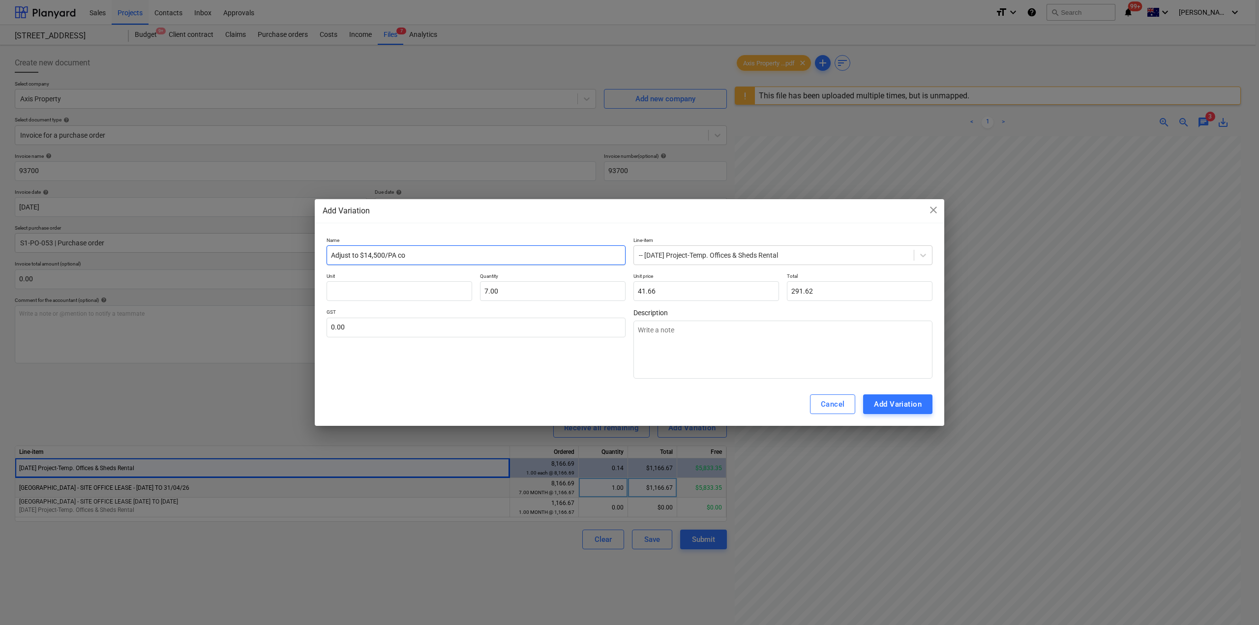
type input "Adjust to $14,500/PA com"
type textarea "x"
type input "Adjust to $14,500/PA comm"
type textarea "x"
type input "Adjust to $14,500/PA comme"
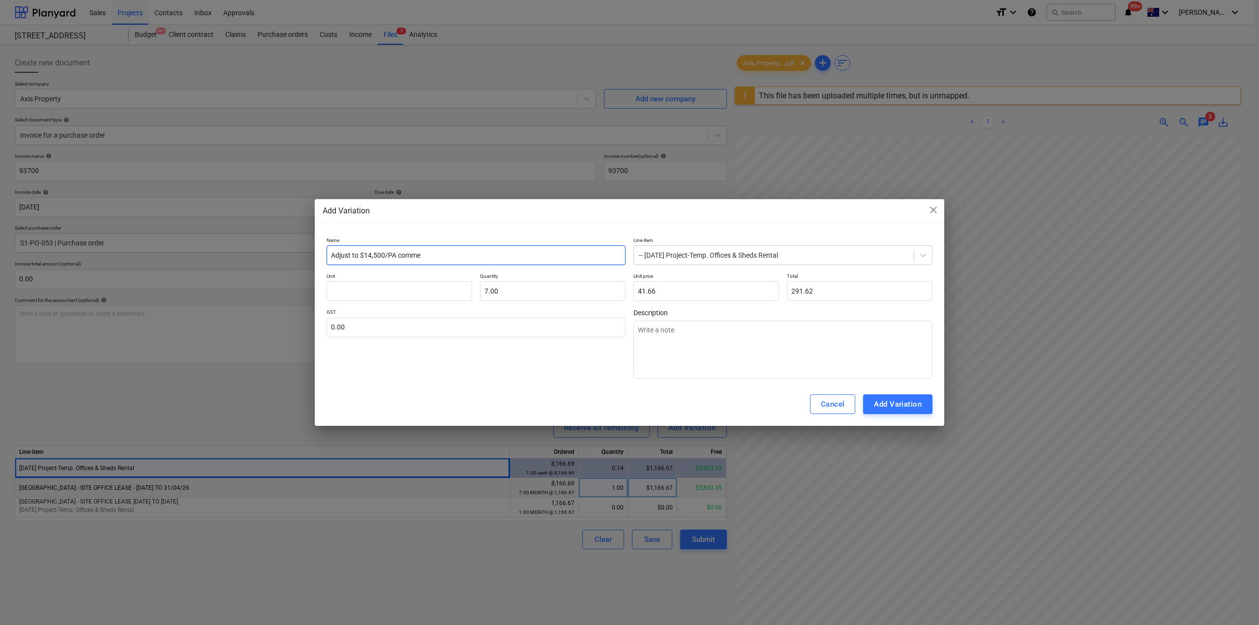
type textarea "x"
type input "Adjust to $14,500/PA commer"
type textarea "x"
type input "Adjust to $14,500/PA commerc"
type textarea "x"
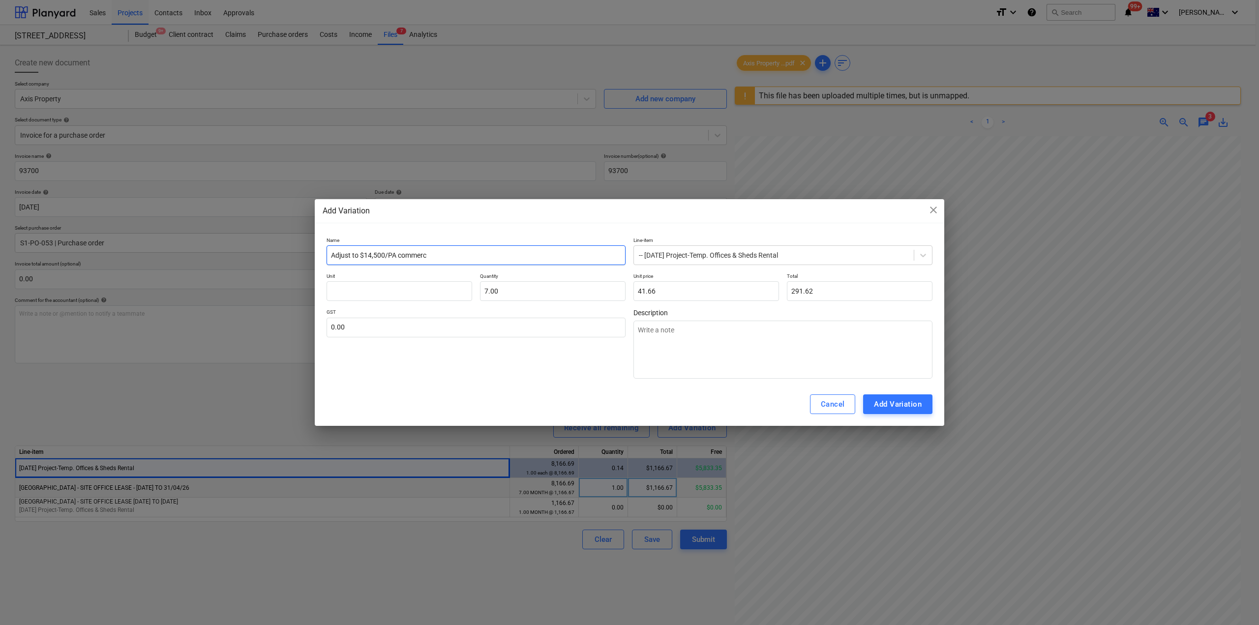
type input "Adjust to $14,500/PA commerci"
type textarea "x"
type input "Adjust to $14,500/PA commercia"
type textarea "x"
type input "Adjust to $14,500/PA commercial"
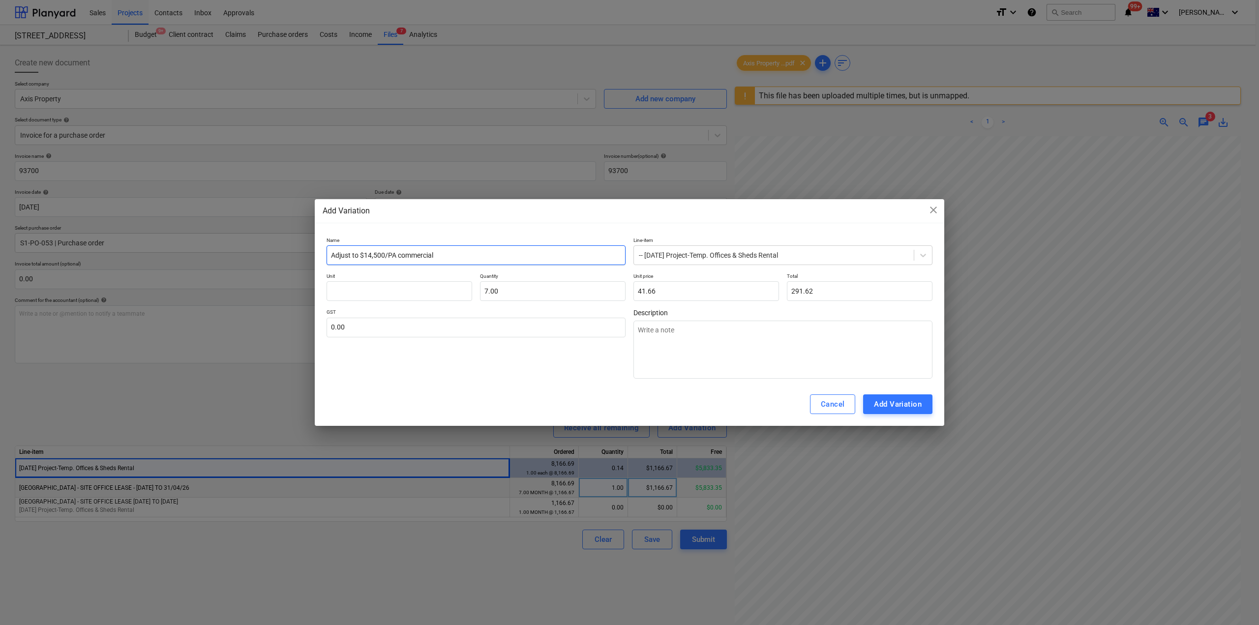
type textarea "x"
type input "Adjust to $14,500/PA commercial"
type textarea "x"
type input "Adjust to $14,500/PA commercial l"
type textarea "x"
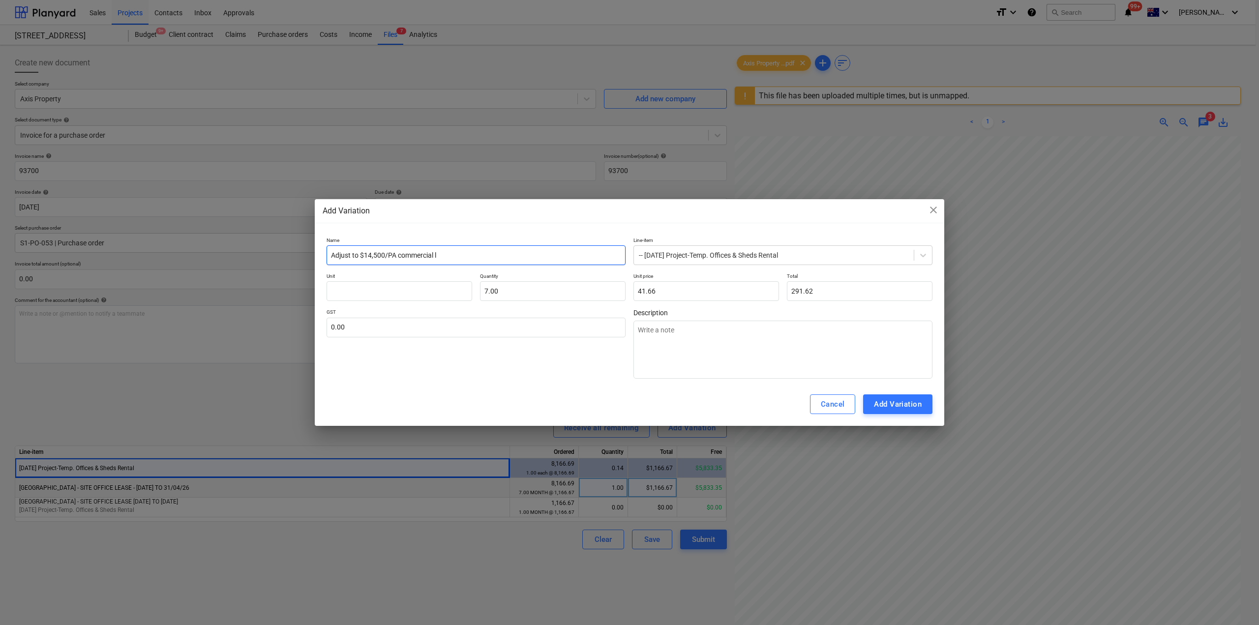
type input "Adjust to $14,500/PA commercial le"
type textarea "x"
type input "Adjust to $14,500/PA commercial lea"
type textarea "x"
type input "Adjust to $14,500/PA commercial leas"
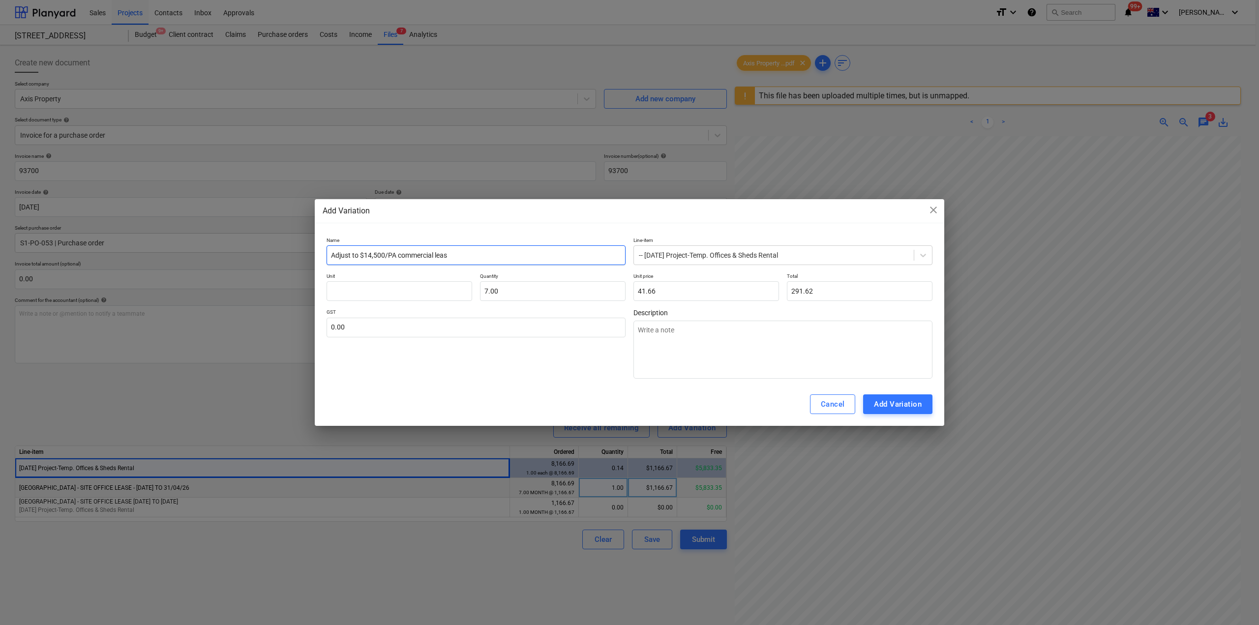
type textarea "x"
type input "Adjust to $14,500/PA commercial lease"
click at [416, 291] on input "text" at bounding box center [400, 291] width 146 height 20
type textarea "x"
type input "mo"
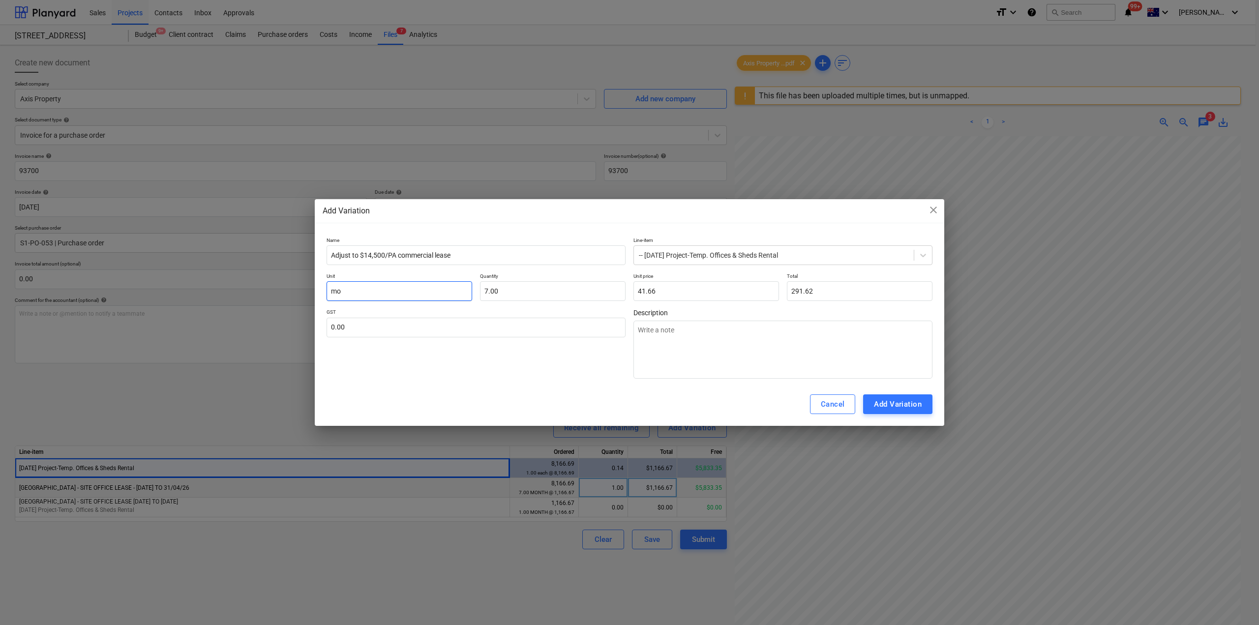
type textarea "x"
type input "mon"
type textarea "x"
type input "mont"
type textarea "x"
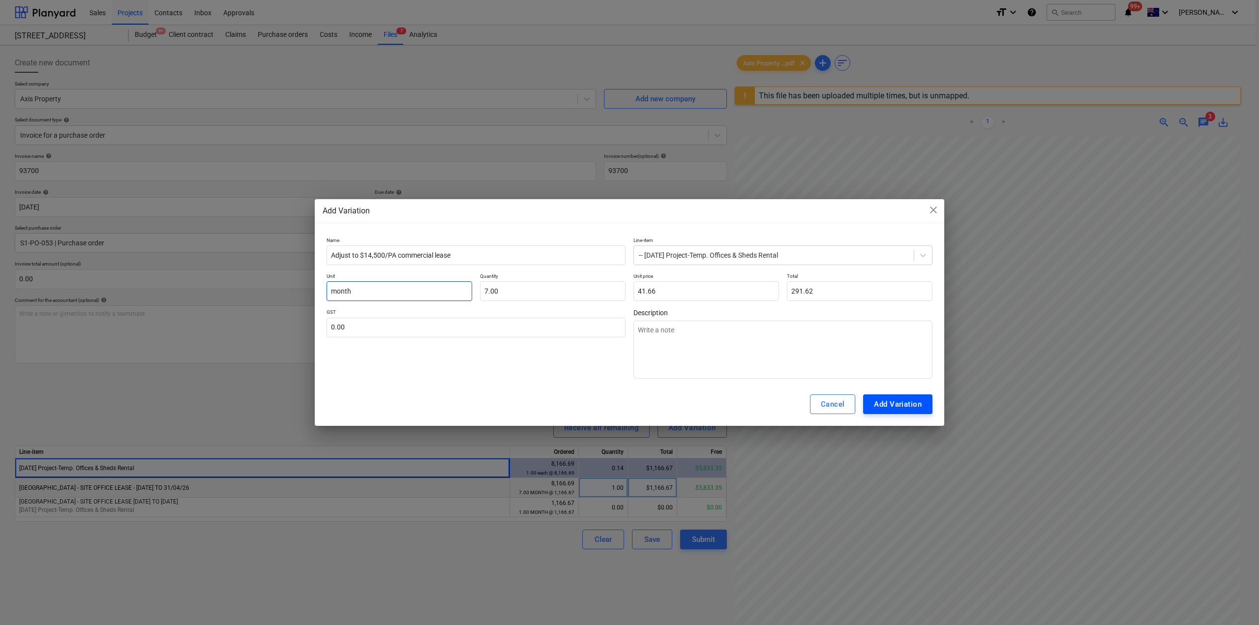
type input "month"
click at [905, 404] on div "Add Variation" at bounding box center [898, 404] width 48 height 13
type textarea "x"
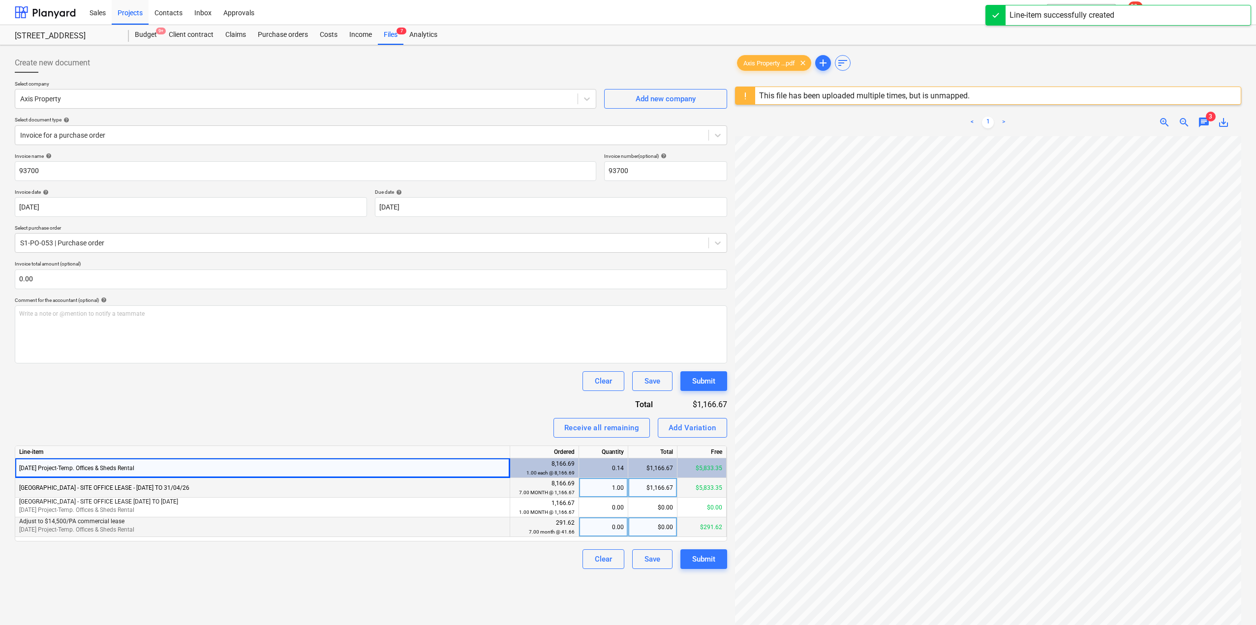
click at [616, 530] on div "0.00" at bounding box center [603, 527] width 41 height 20
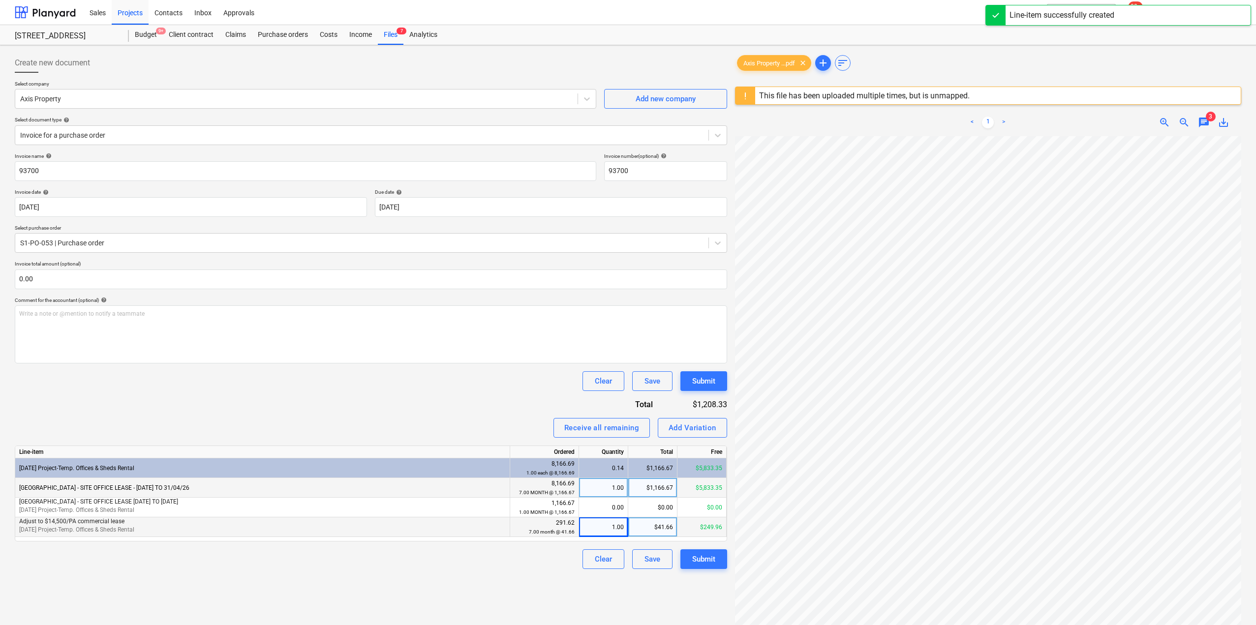
click at [514, 571] on div "Create new document Select company Axis Property Add new company Select documen…" at bounding box center [371, 393] width 720 height 689
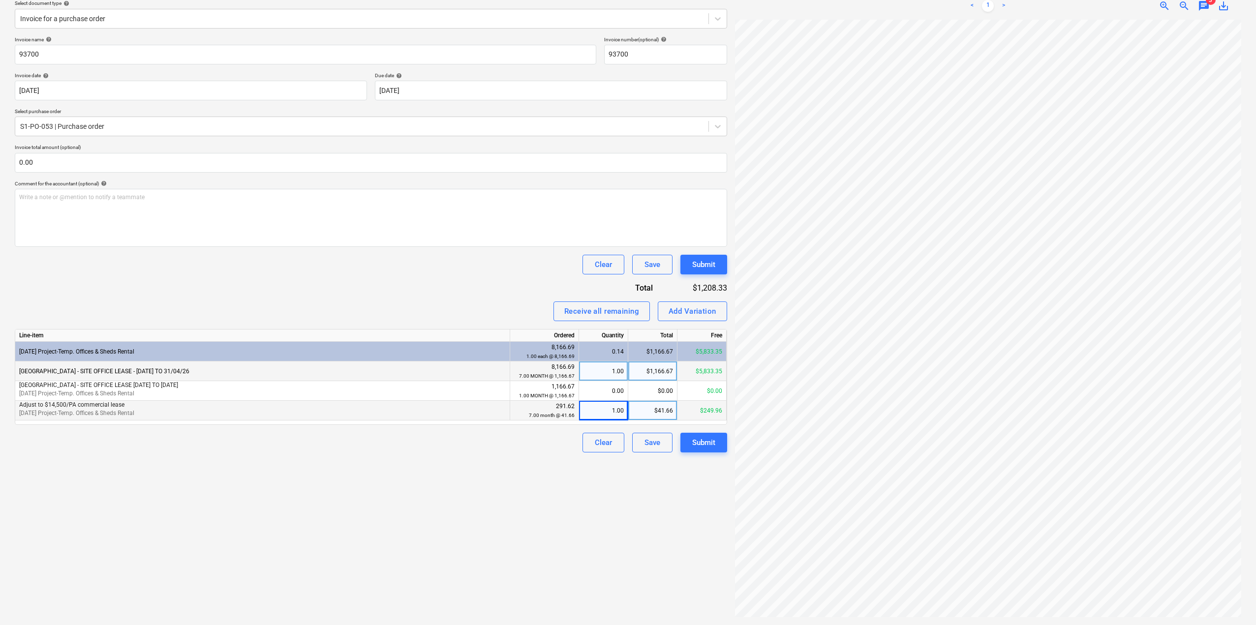
scroll to position [135, 0]
click at [696, 411] on div "$249.96" at bounding box center [701, 411] width 49 height 20
click at [651, 377] on div "$1,166.67" at bounding box center [652, 372] width 49 height 20
click at [655, 377] on div "$1,166.67" at bounding box center [652, 372] width 49 height 20
type input "1098.48"
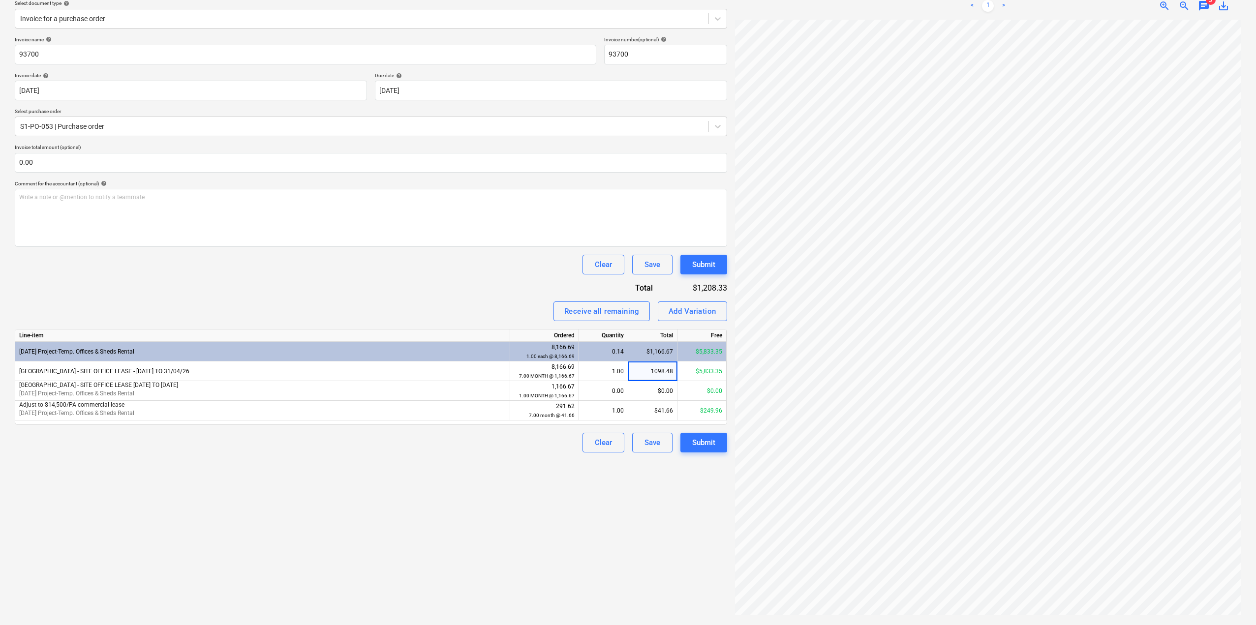
click at [625, 490] on div "Create new document Select company Axis Property Add new company Select documen…" at bounding box center [371, 277] width 720 height 689
click at [523, 417] on div "7.00 month @ 41.66" at bounding box center [544, 415] width 60 height 9
drag, startPoint x: 398, startPoint y: 426, endPoint x: 75, endPoint y: 440, distance: 323.0
click at [395, 425] on div "Invoice name help 93700 Invoice number (optional) help 93700 Invoice date help …" at bounding box center [371, 244] width 712 height 416
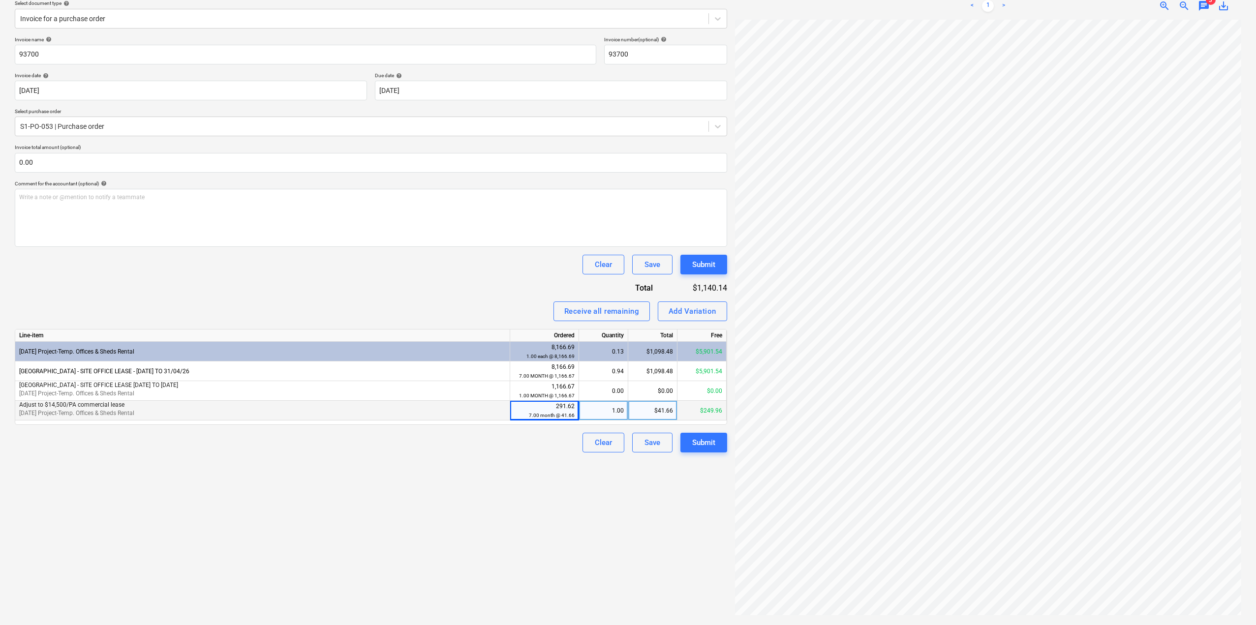
click at [80, 406] on span "Adjust to $14,500/PA commercial lease" at bounding box center [71, 404] width 105 height 7
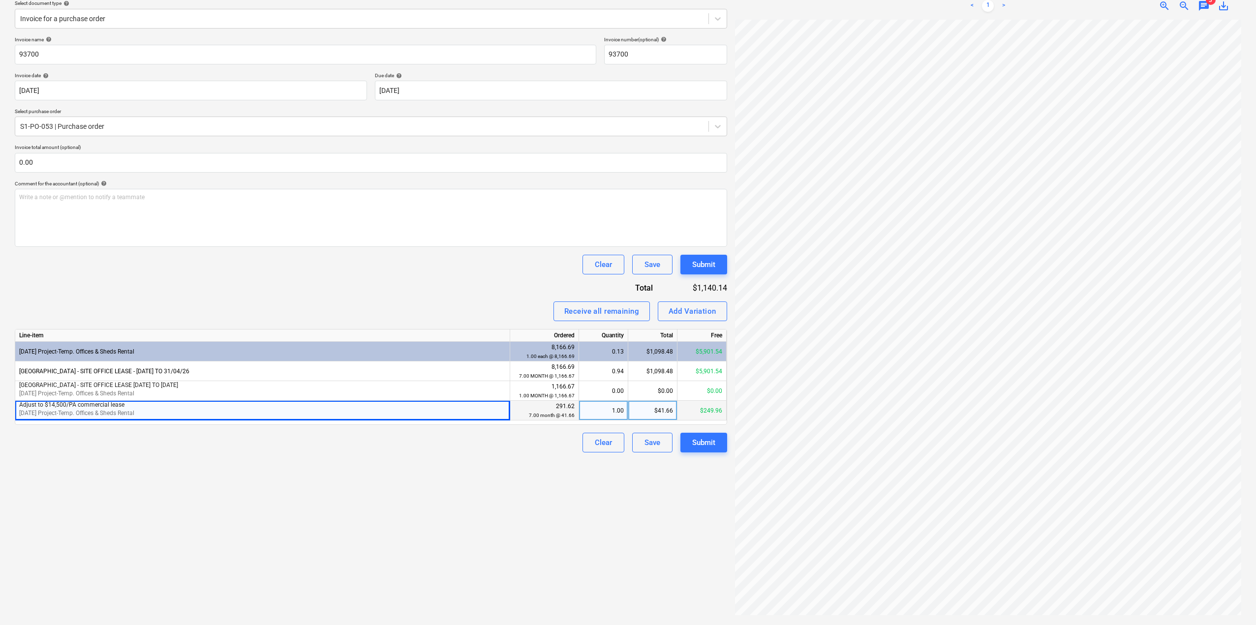
click at [671, 415] on div "$41.66" at bounding box center [652, 411] width 49 height 20
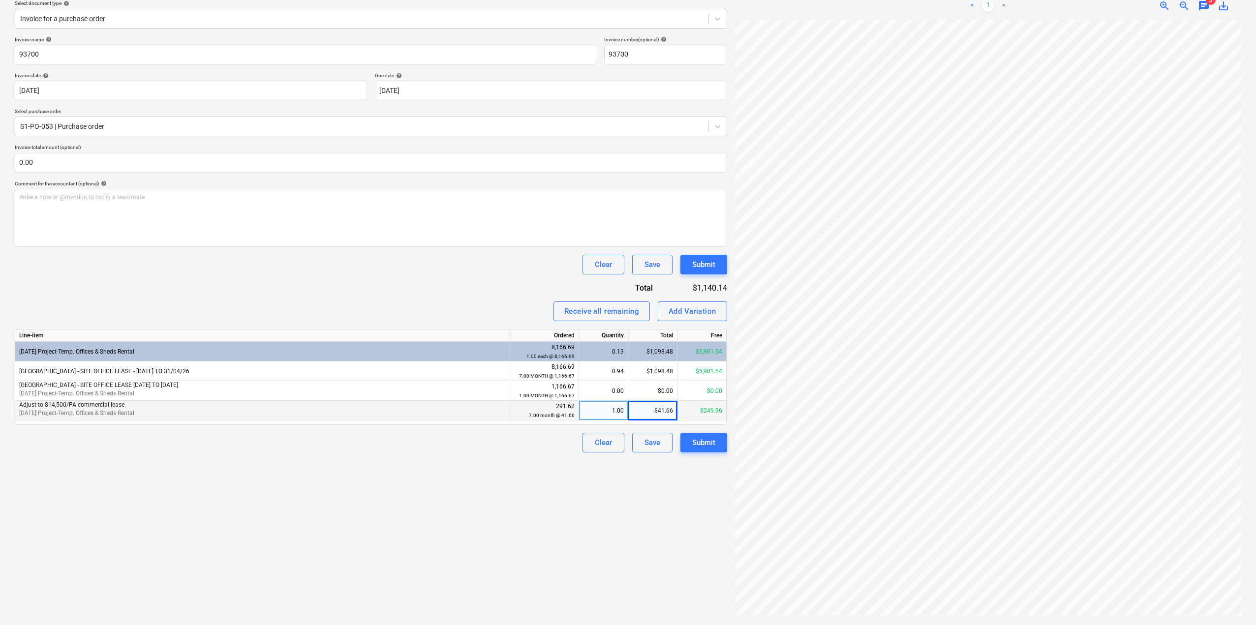
click at [705, 409] on div "$249.96" at bounding box center [701, 411] width 49 height 20
click at [563, 414] on small "7.00 month @ 41.66" at bounding box center [552, 415] width 46 height 5
drag, startPoint x: 339, startPoint y: 416, endPoint x: 222, endPoint y: 421, distance: 117.7
click at [339, 416] on p "[DATE] Project-Temp. Offices & Sheds Rental" at bounding box center [262, 413] width 486 height 8
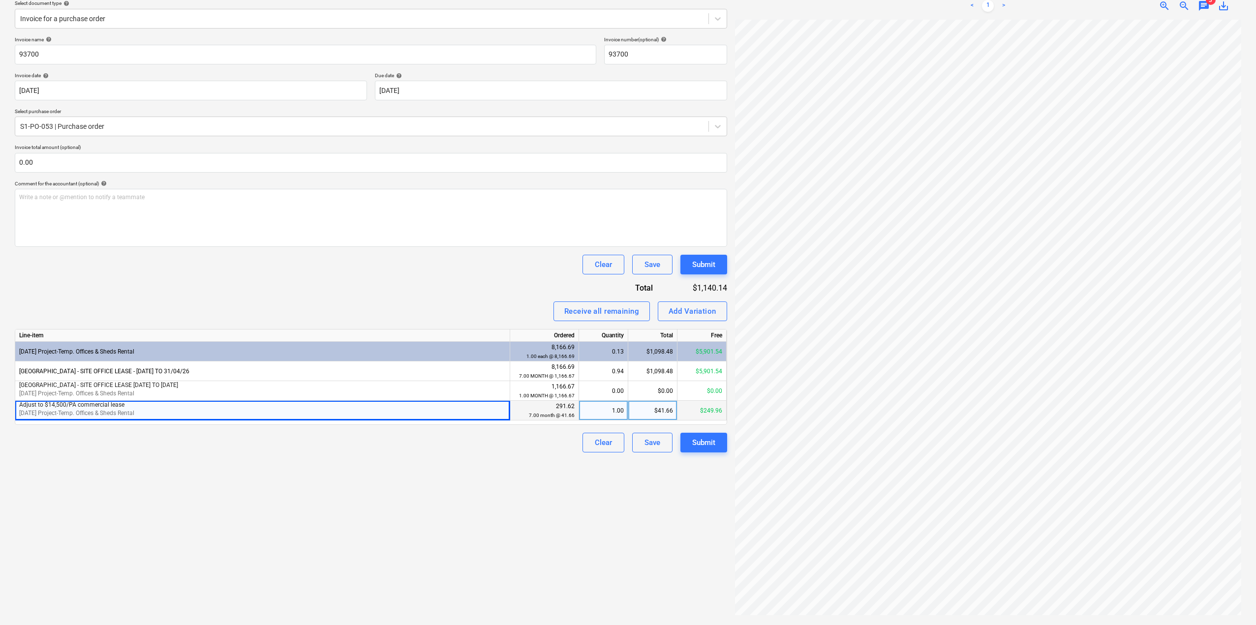
click at [103, 418] on div "Adjust to $14,500/PA commercial lease [DATE] Project-Temp. Offices & Sheds Rent…" at bounding box center [262, 411] width 495 height 20
click at [141, 411] on p "[DATE] Project-Temp. Offices & Sheds Rental" at bounding box center [262, 413] width 486 height 8
click at [124, 410] on span "[DATE] Project-Temp. Offices & Sheds Rental" at bounding box center [76, 413] width 115 height 7
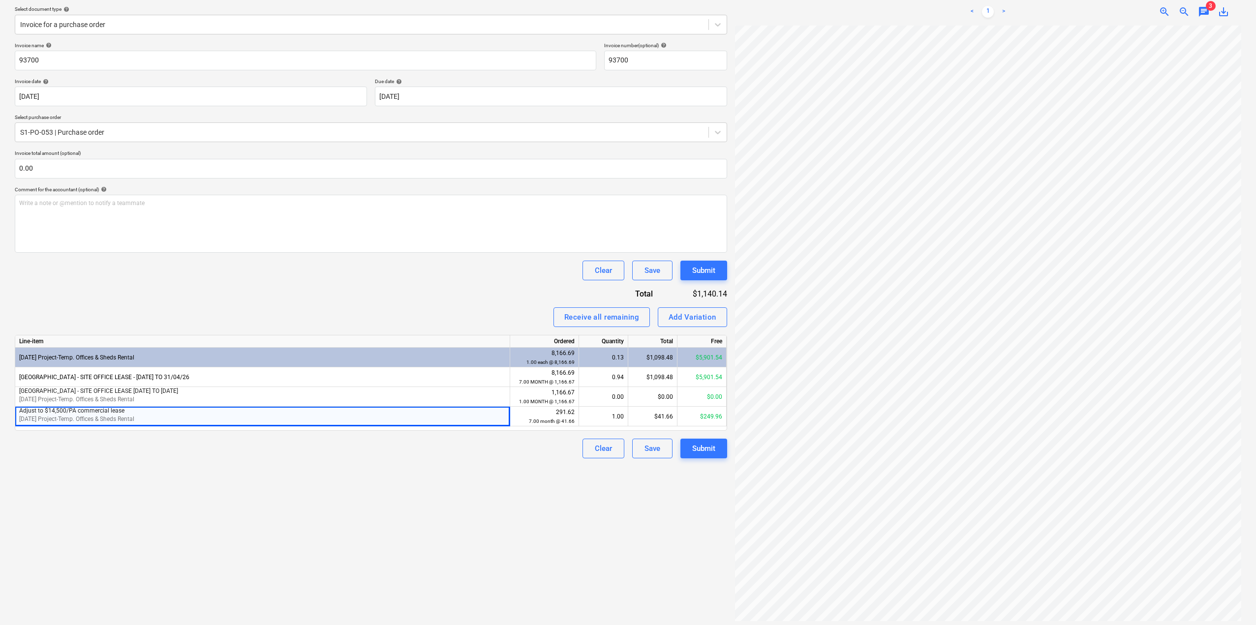
scroll to position [117, 0]
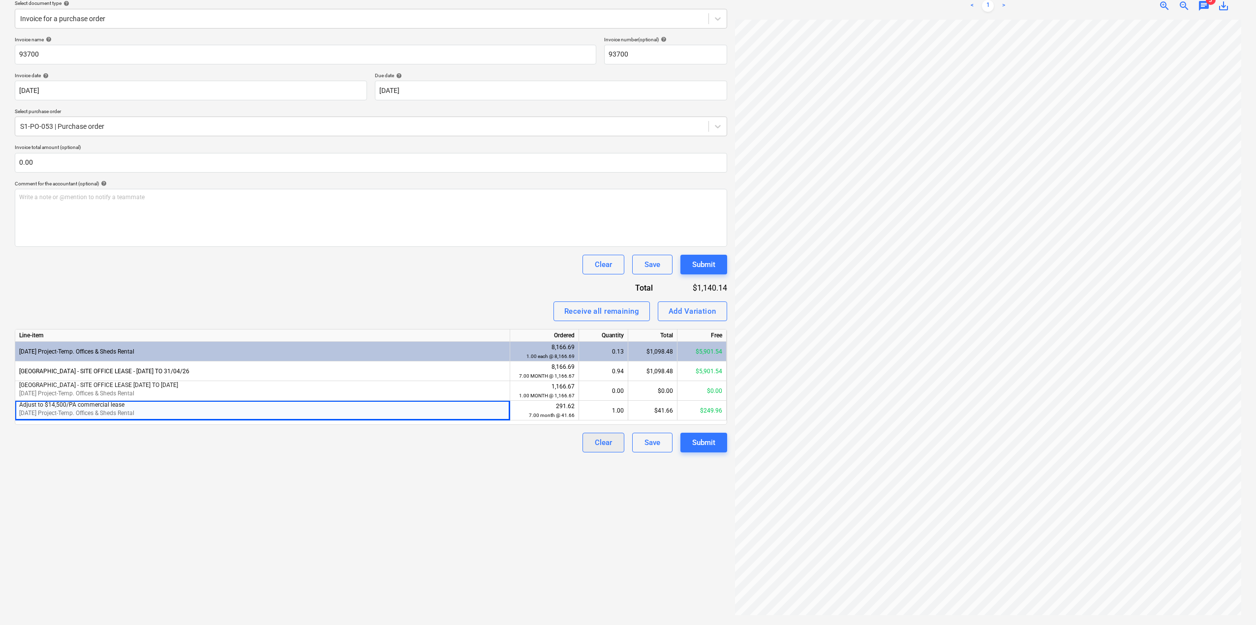
click at [604, 443] on div "Clear" at bounding box center [603, 442] width 17 height 13
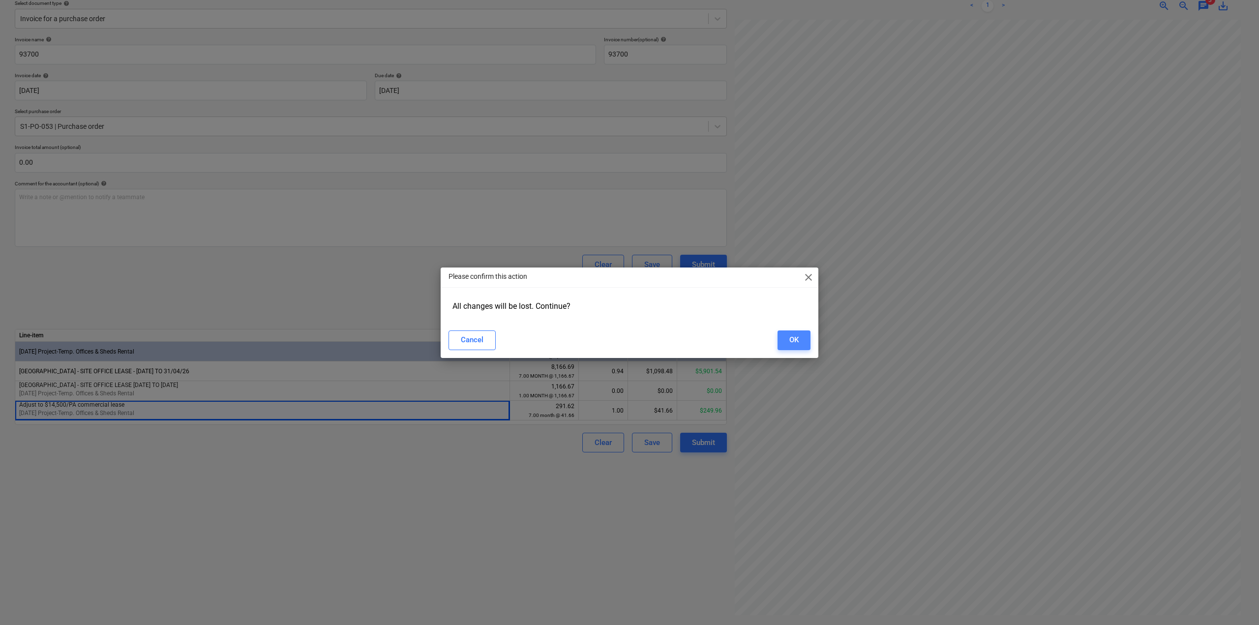
click at [790, 341] on div "OK" at bounding box center [793, 339] width 9 height 13
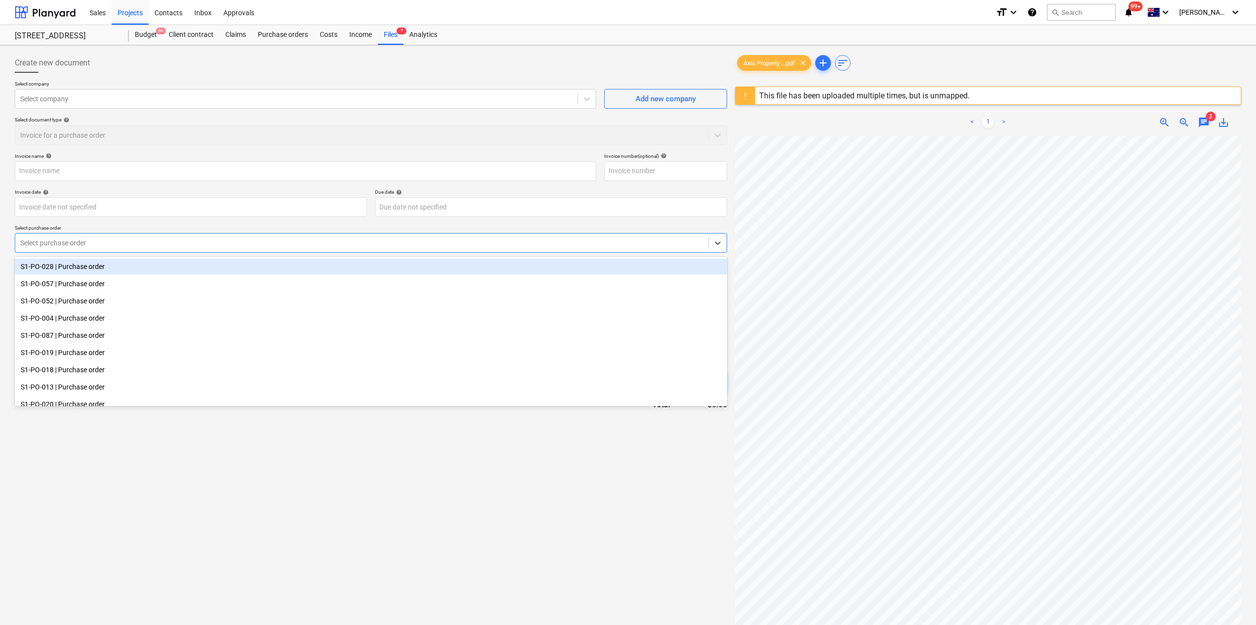
click at [85, 238] on div at bounding box center [361, 243] width 683 height 10
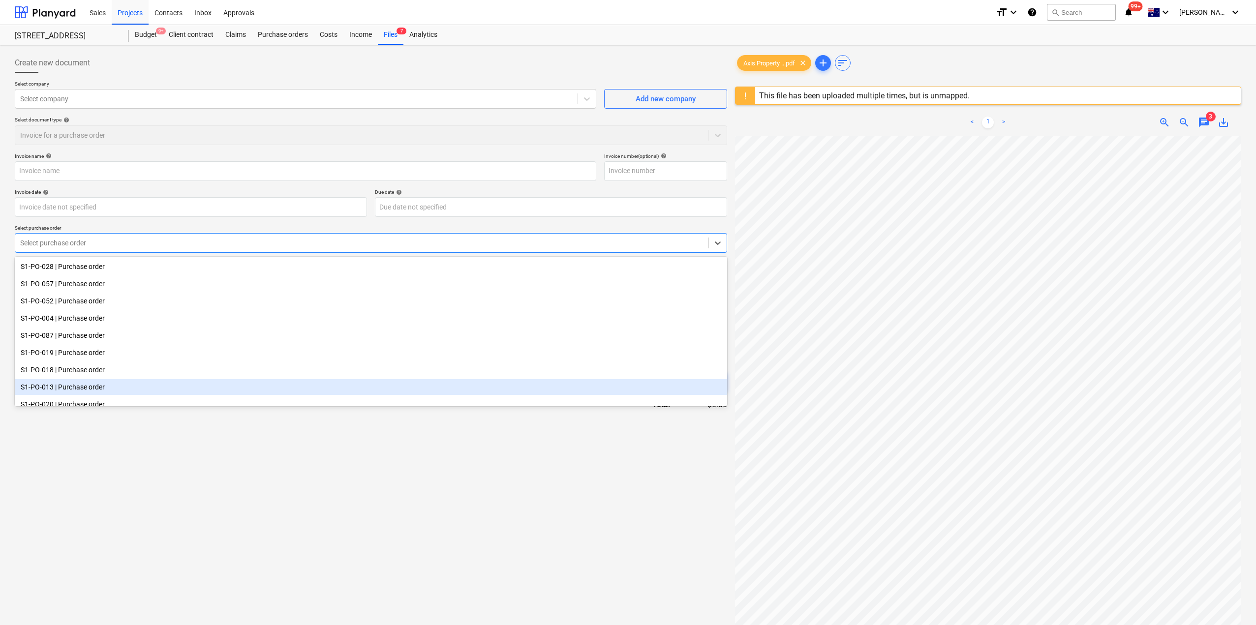
click at [201, 512] on div "Create new document Select company Select company Add new company Select docume…" at bounding box center [371, 393] width 720 height 689
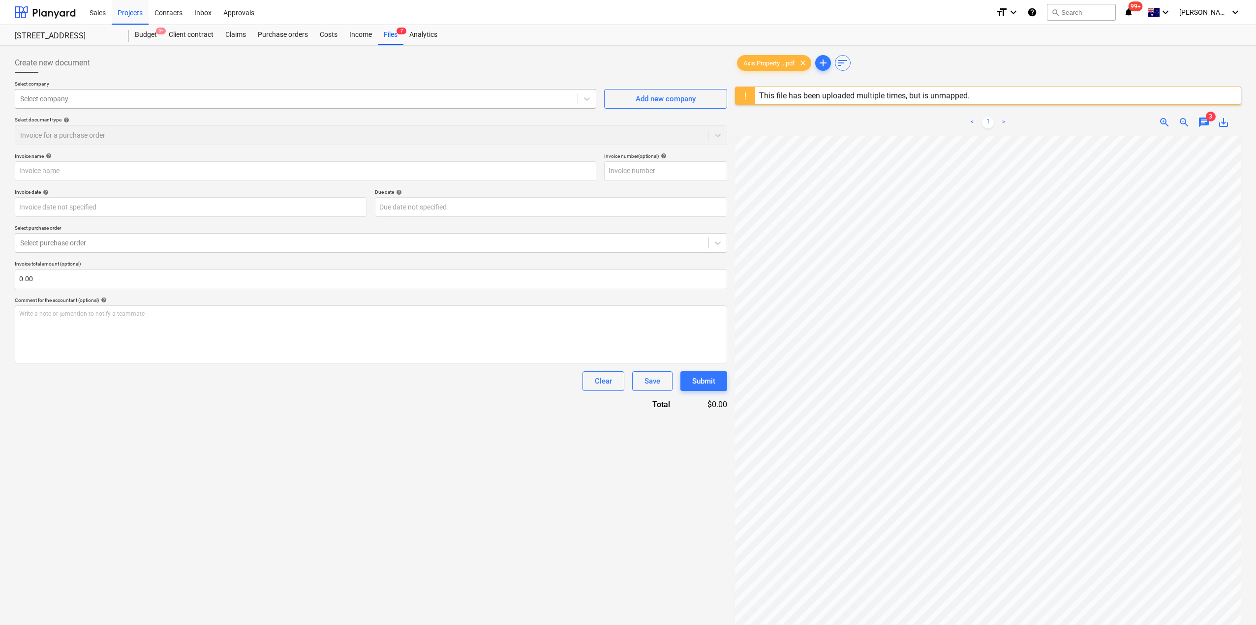
click at [121, 101] on div at bounding box center [296, 99] width 552 height 10
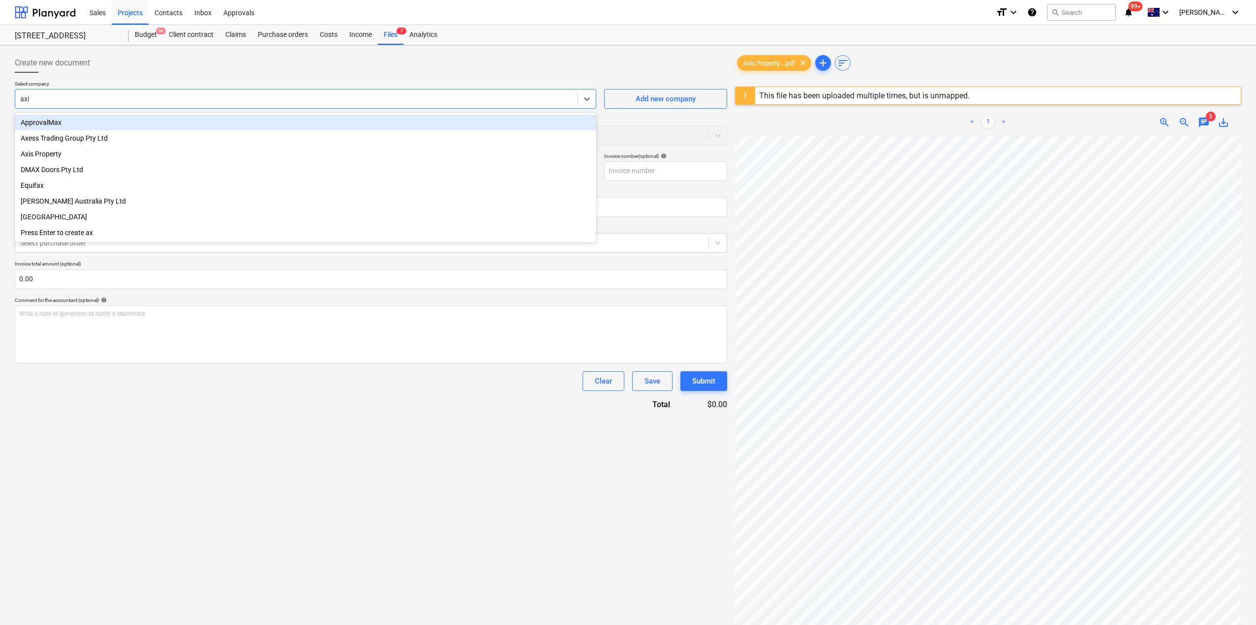
type input "axis"
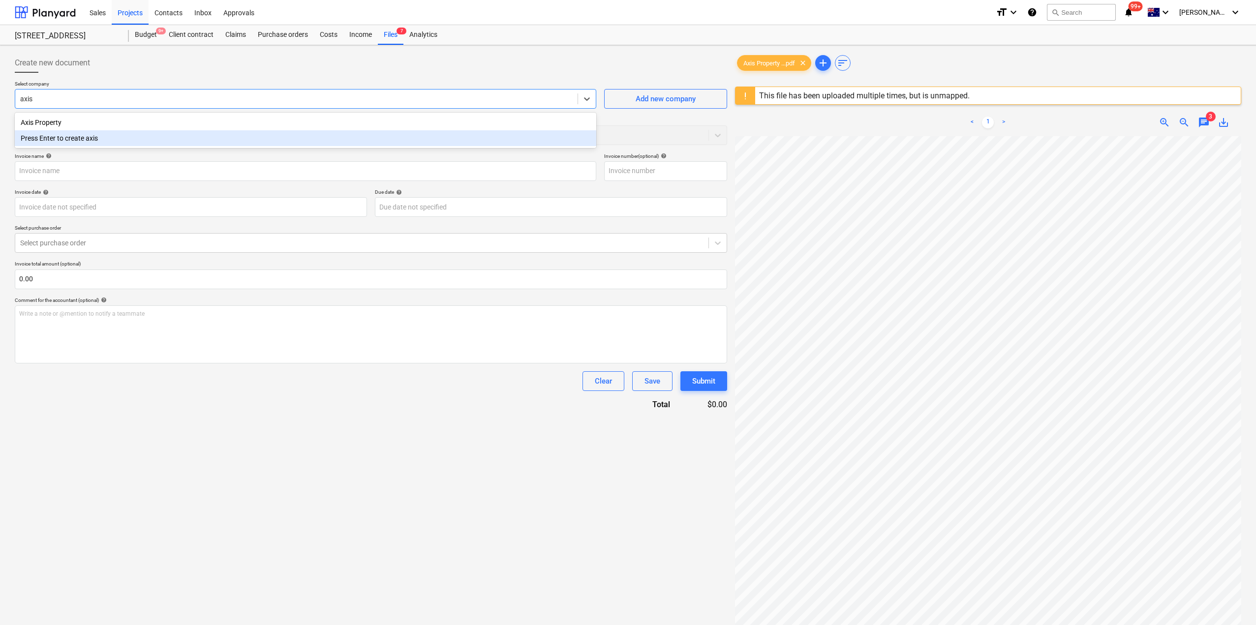
click at [91, 131] on div "Press Enter to create axis" at bounding box center [305, 138] width 581 height 16
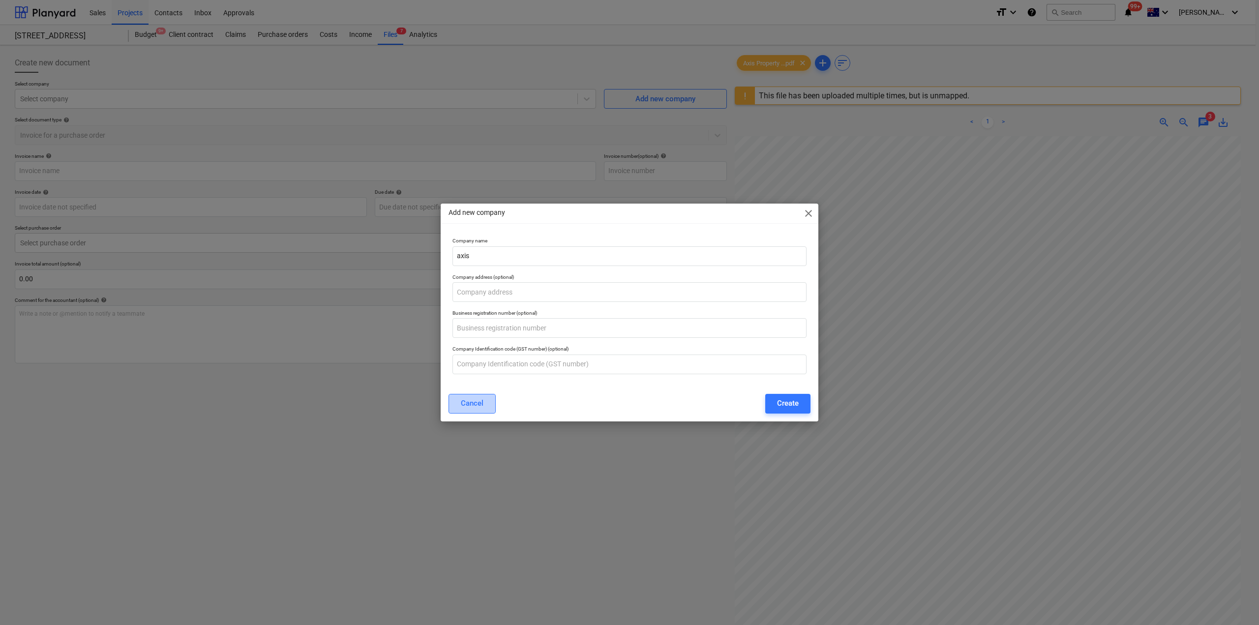
click at [467, 405] on div "Cancel" at bounding box center [472, 403] width 23 height 13
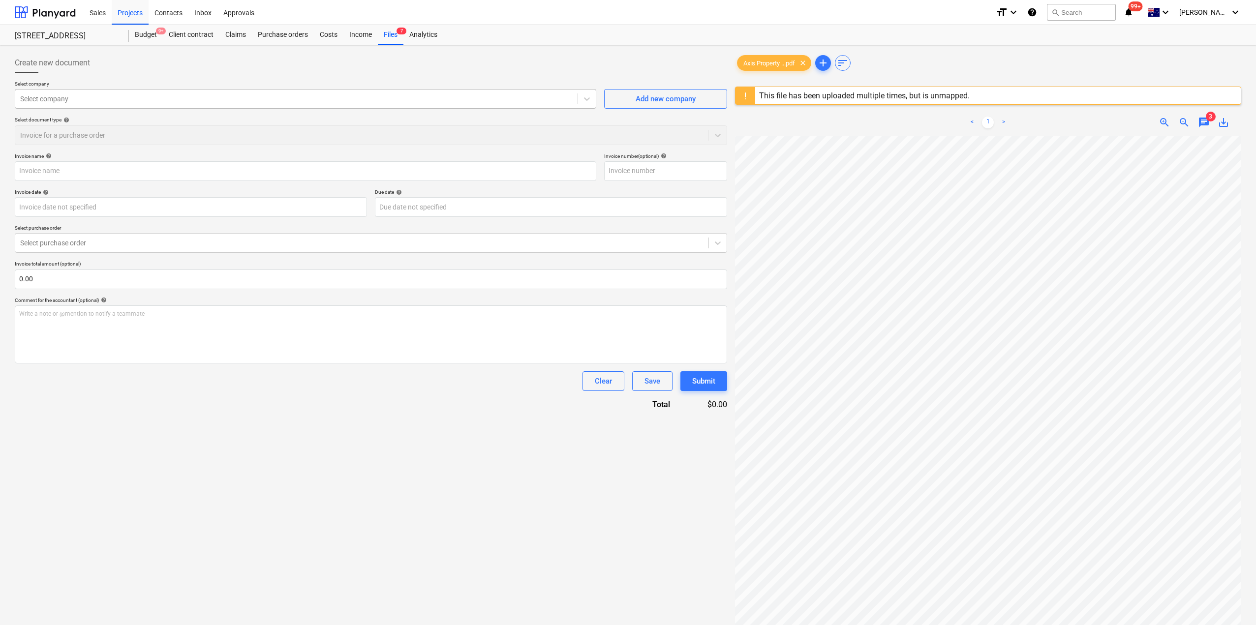
click at [149, 100] on div at bounding box center [296, 99] width 552 height 10
drag, startPoint x: 149, startPoint y: 100, endPoint x: 139, endPoint y: 102, distance: 9.5
click at [142, 102] on div at bounding box center [296, 99] width 552 height 10
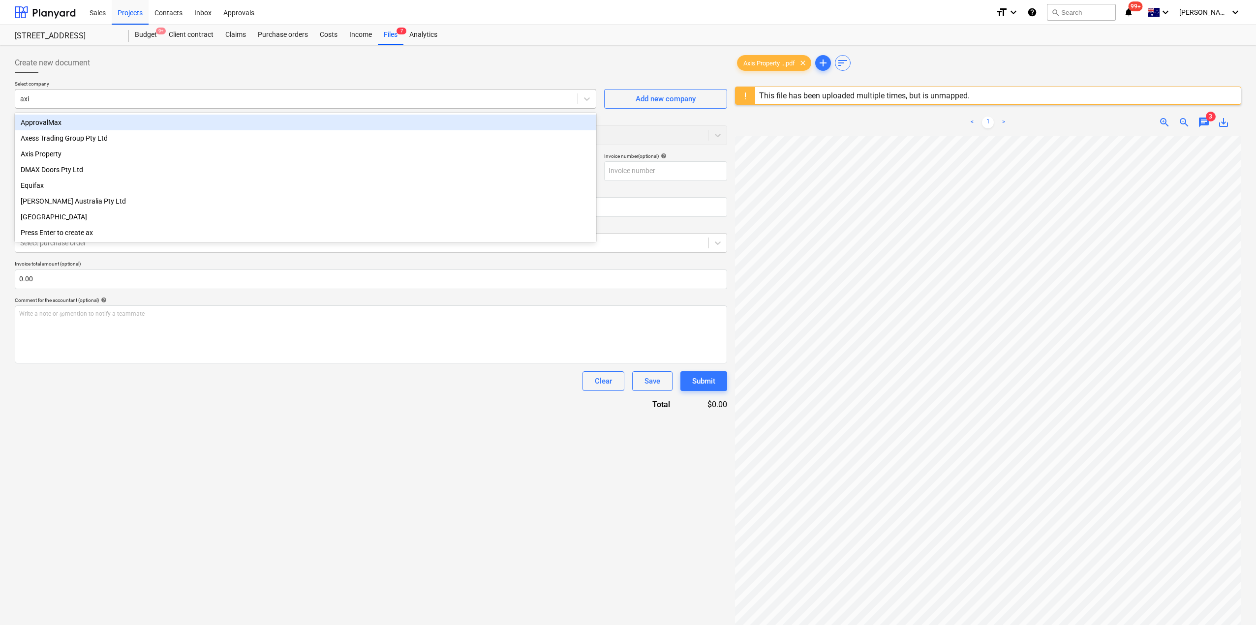
type input "axis"
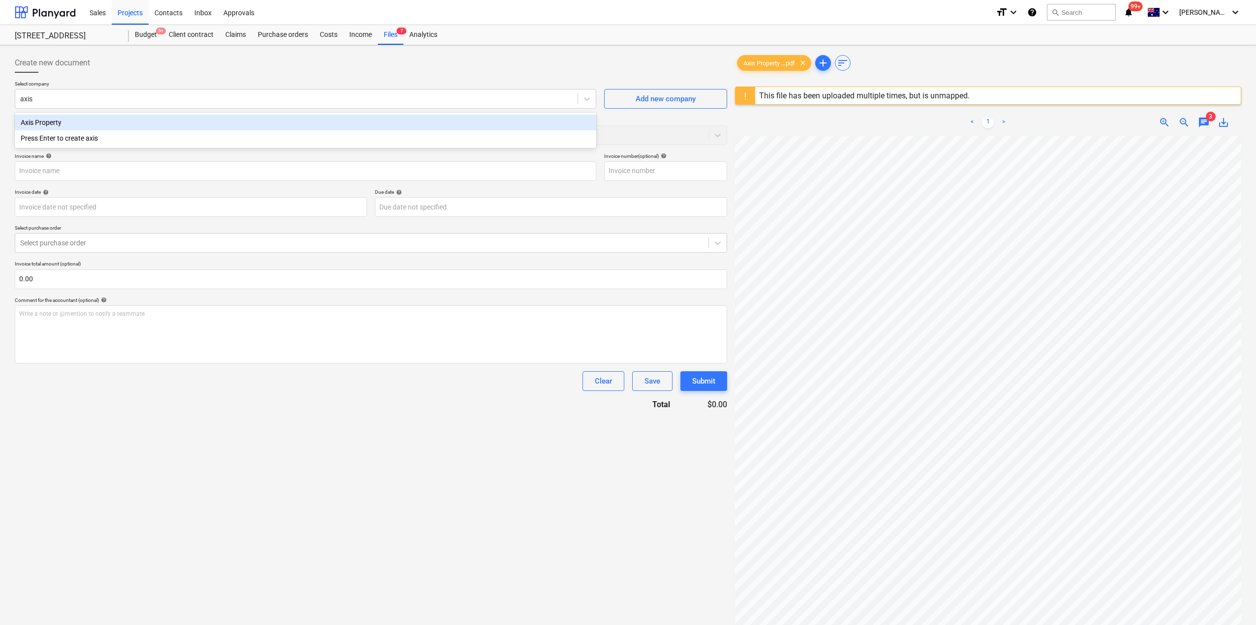
click at [127, 120] on div "Axis Property" at bounding box center [305, 123] width 581 height 16
click at [86, 168] on input "text" at bounding box center [305, 171] width 581 height 20
click at [93, 239] on div at bounding box center [361, 243] width 683 height 10
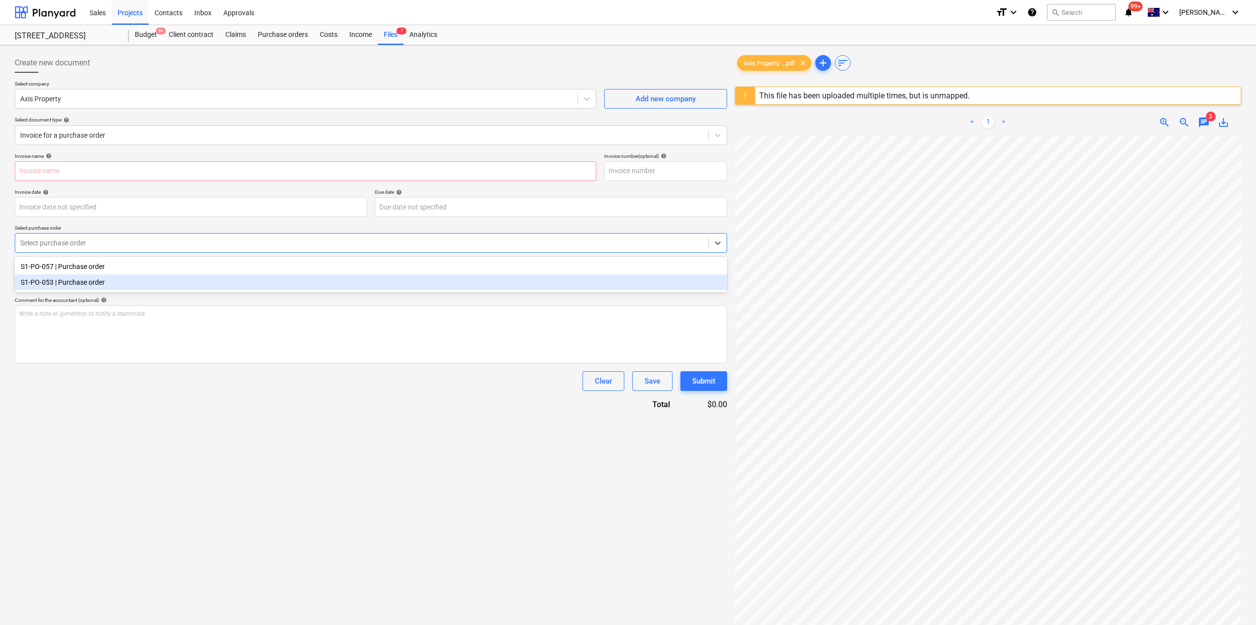
click at [84, 278] on div "S1-PO-053 | Purchase order" at bounding box center [371, 282] width 712 height 16
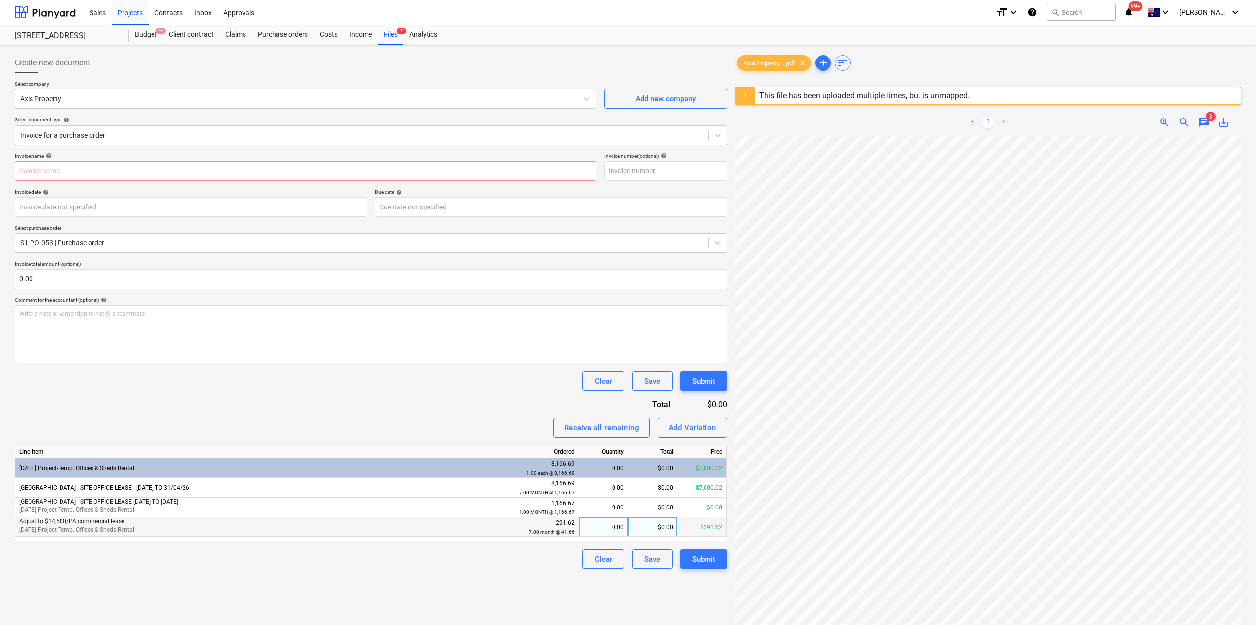
click at [556, 533] on small "7.00 month @ 41.66" at bounding box center [552, 531] width 46 height 5
click at [705, 527] on div "$291.62" at bounding box center [701, 527] width 49 height 20
click at [698, 528] on div "$291.62" at bounding box center [701, 527] width 49 height 20
drag, startPoint x: 700, startPoint y: 528, endPoint x: 719, endPoint y: 528, distance: 18.2
click at [719, 528] on div "$291.62" at bounding box center [701, 527] width 49 height 20
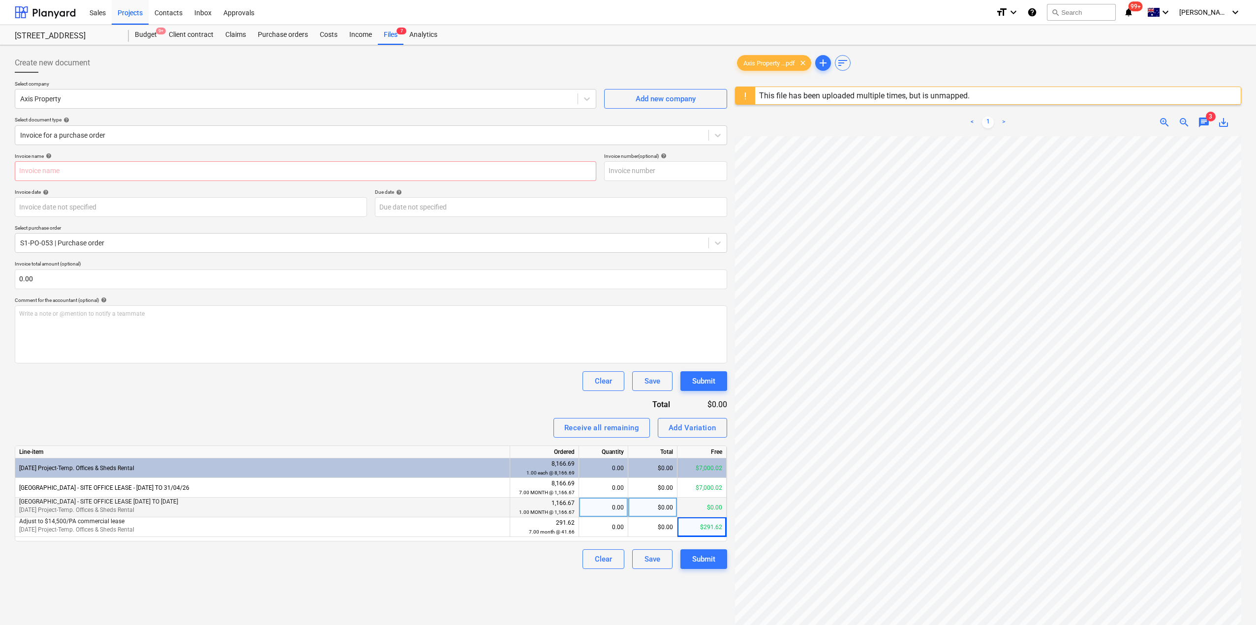
click at [600, 507] on div "0.00" at bounding box center [603, 508] width 41 height 20
click at [658, 513] on div "$0.00" at bounding box center [652, 508] width 49 height 20
click at [642, 514] on div "$0.00" at bounding box center [652, 508] width 49 height 20
type input "1098.48"
click at [636, 580] on div "Create new document Select company Axis Property Add new company Select documen…" at bounding box center [371, 393] width 720 height 689
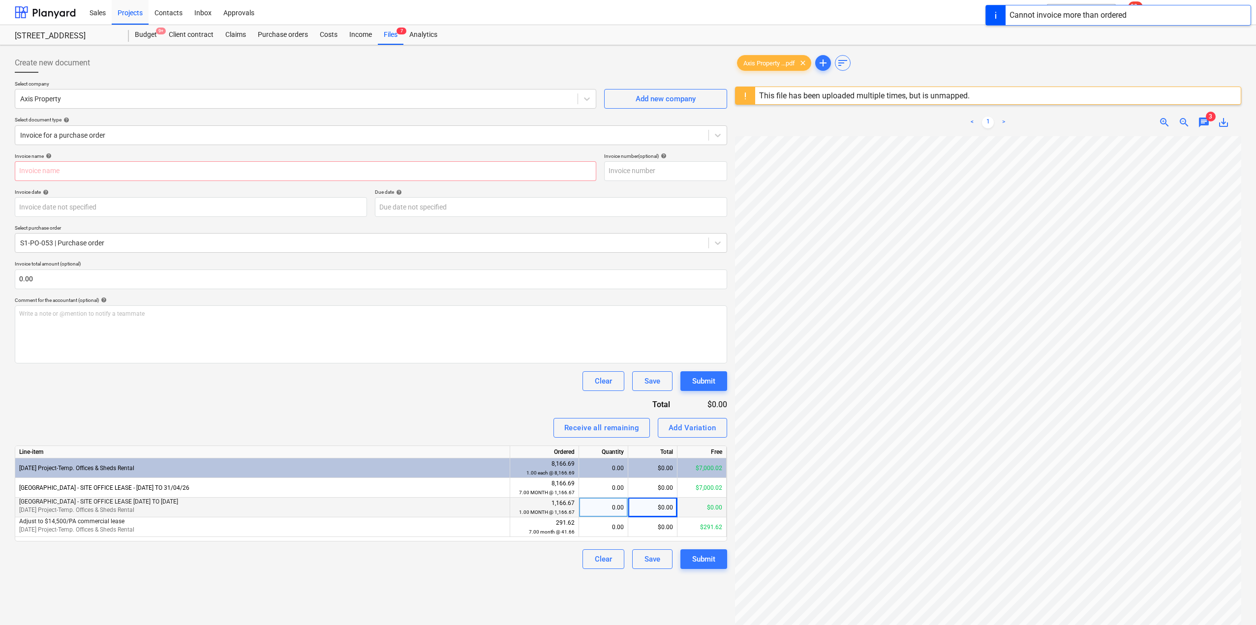
click at [657, 507] on div "$0.00" at bounding box center [652, 508] width 49 height 20
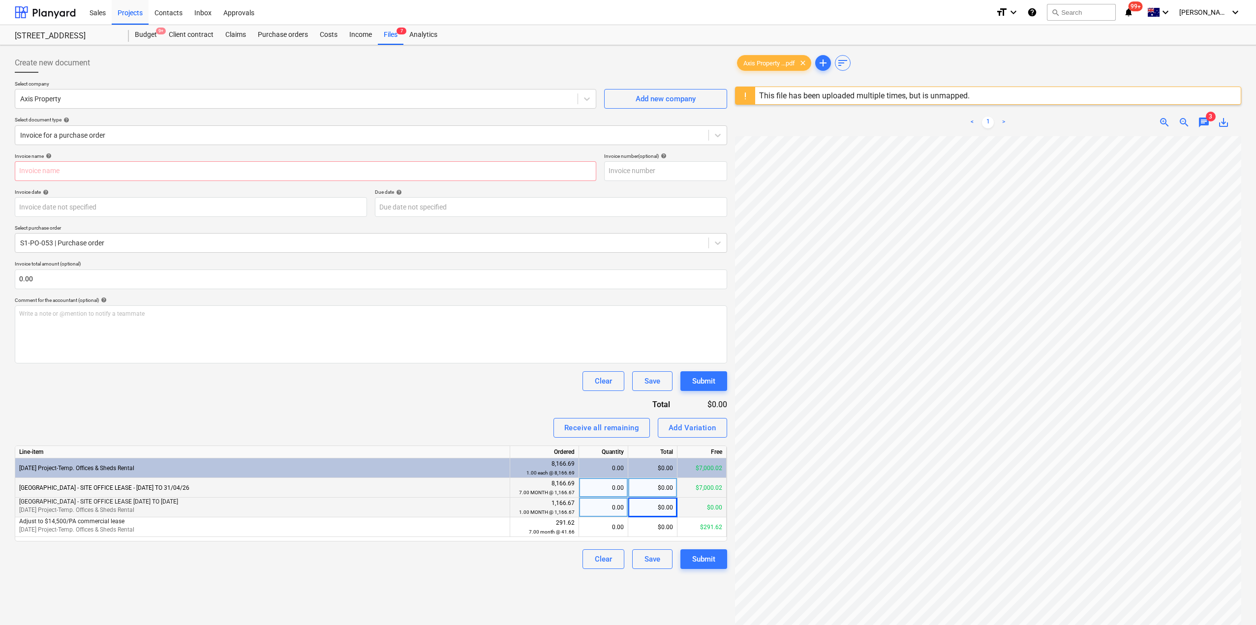
click at [664, 484] on div "$0.00" at bounding box center [652, 488] width 49 height 20
click at [662, 489] on input at bounding box center [652, 487] width 49 height 19
type input "1098.48"
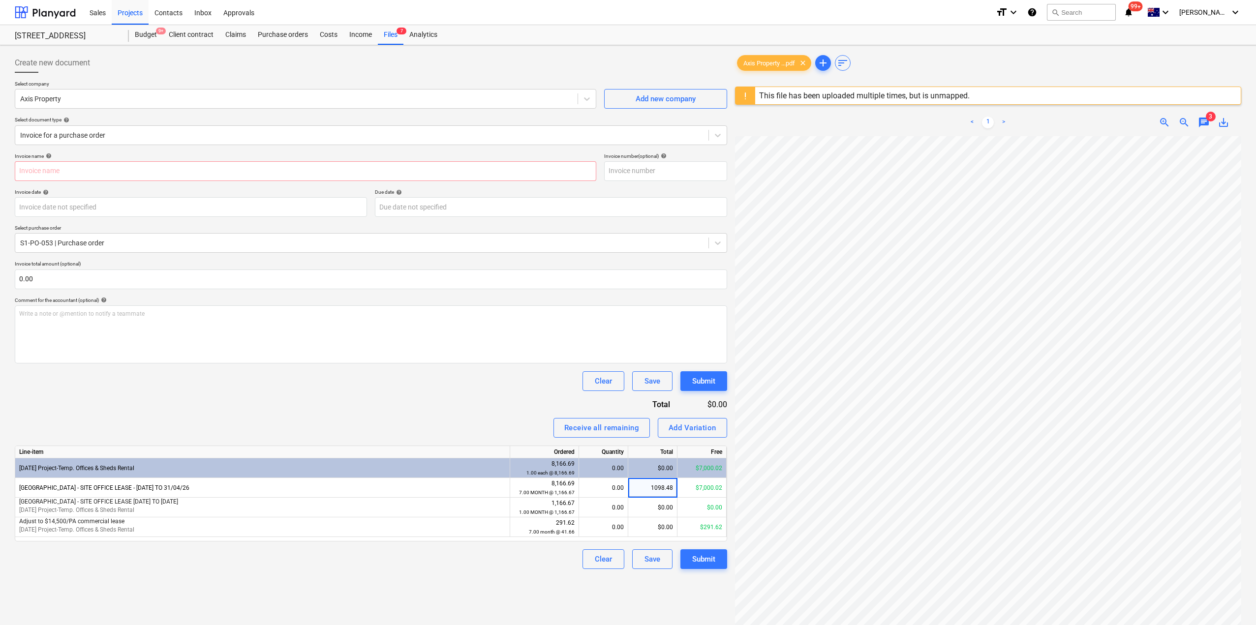
click at [571, 586] on div "Create new document Select company Axis Property Add new company Select documen…" at bounding box center [371, 393] width 720 height 689
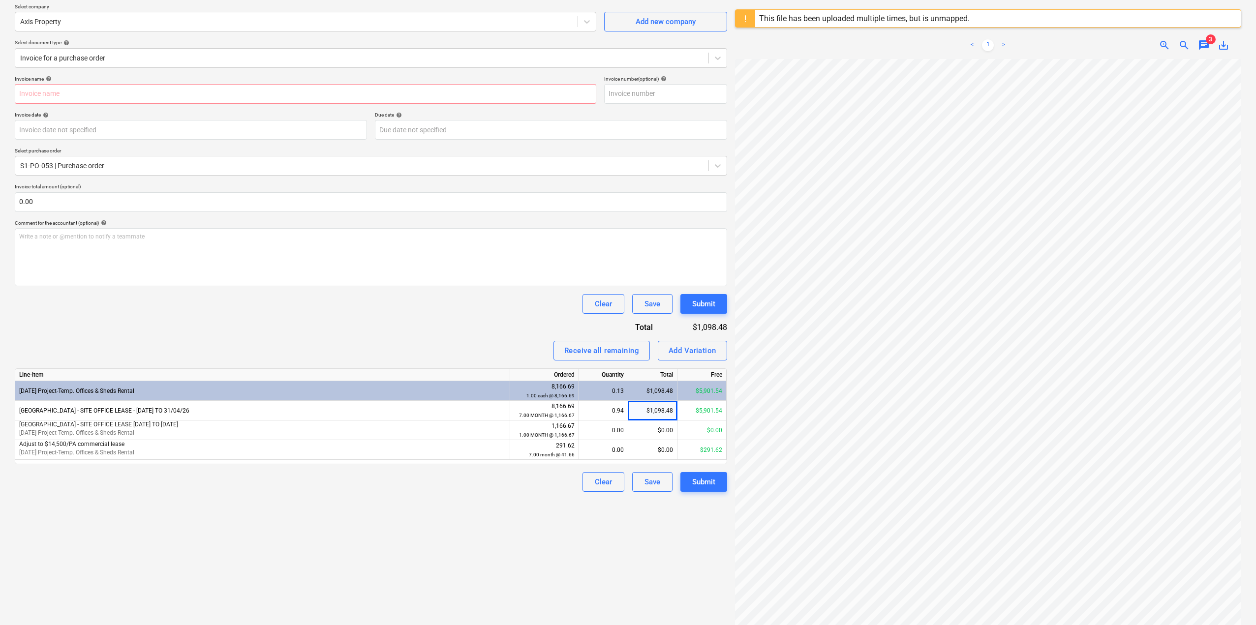
scroll to position [117, 0]
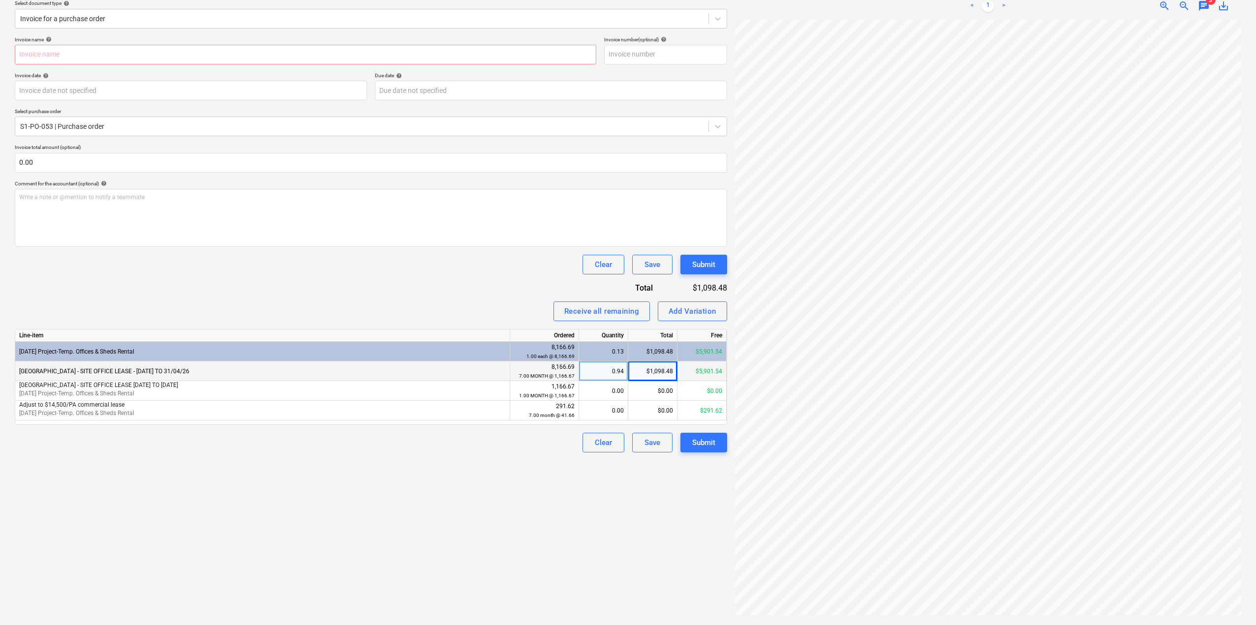
click at [643, 375] on div "$1,098.48" at bounding box center [652, 372] width 49 height 20
click at [613, 373] on div "0.94" at bounding box center [603, 372] width 41 height 20
type input "1"
click at [579, 500] on div "Create new document Select company Axis Property Add new company Select documen…" at bounding box center [371, 277] width 720 height 689
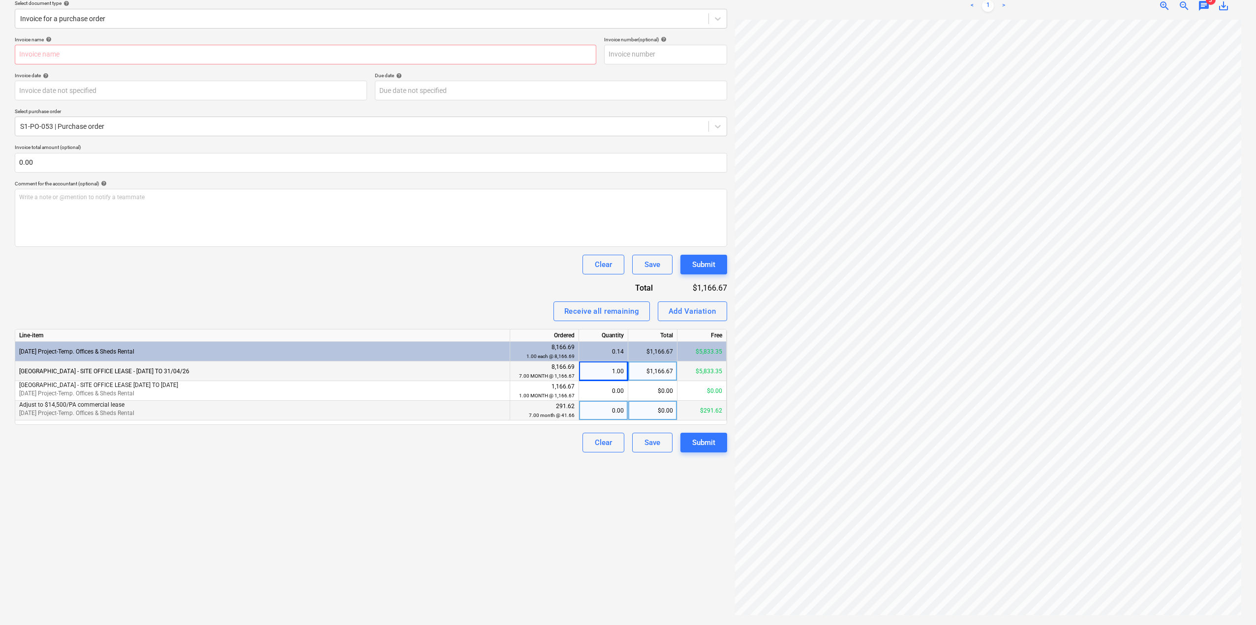
click at [608, 412] on div "0.00" at bounding box center [603, 411] width 41 height 20
click at [600, 526] on div "Create new document Select company Axis Property Add new company Select documen…" at bounding box center [371, 277] width 720 height 689
click at [204, 57] on input "text" at bounding box center [305, 55] width 581 height 20
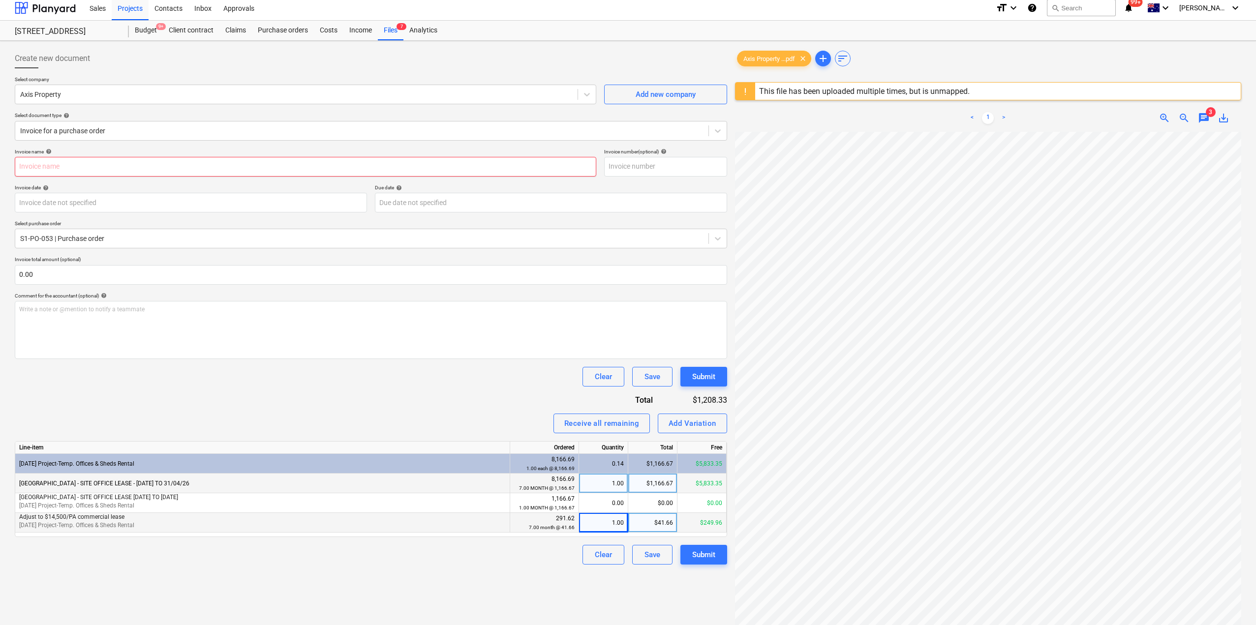
scroll to position [0, 0]
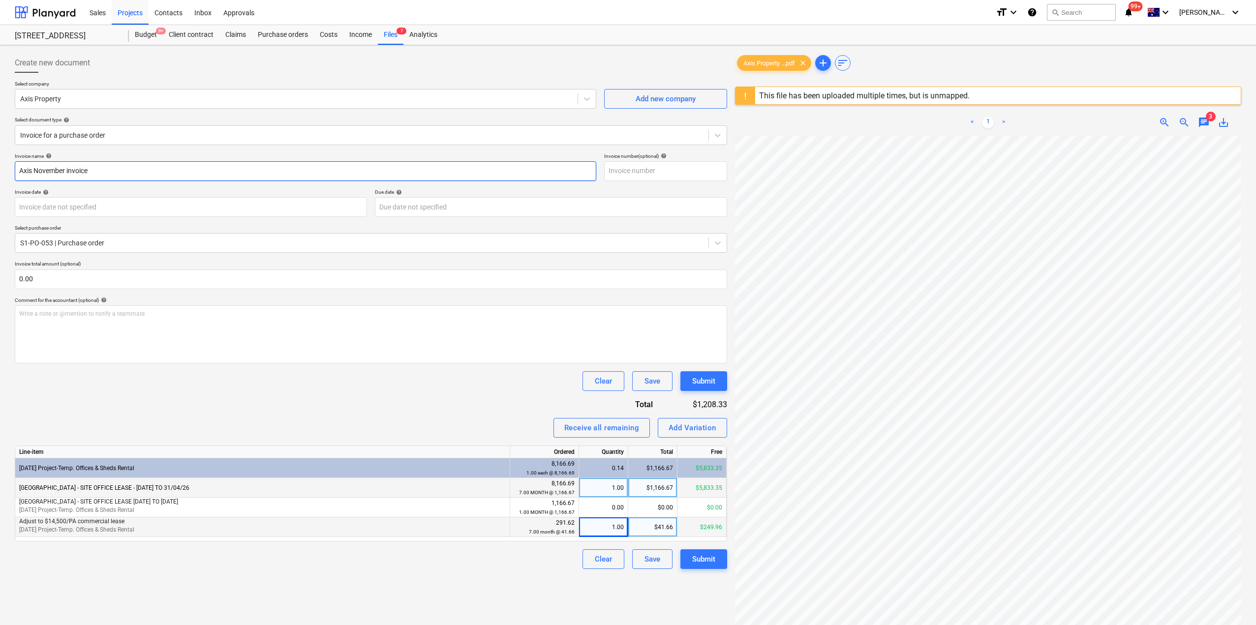
type input "Axis November invoice"
click at [1207, 123] on span "chat" at bounding box center [1204, 123] width 12 height 12
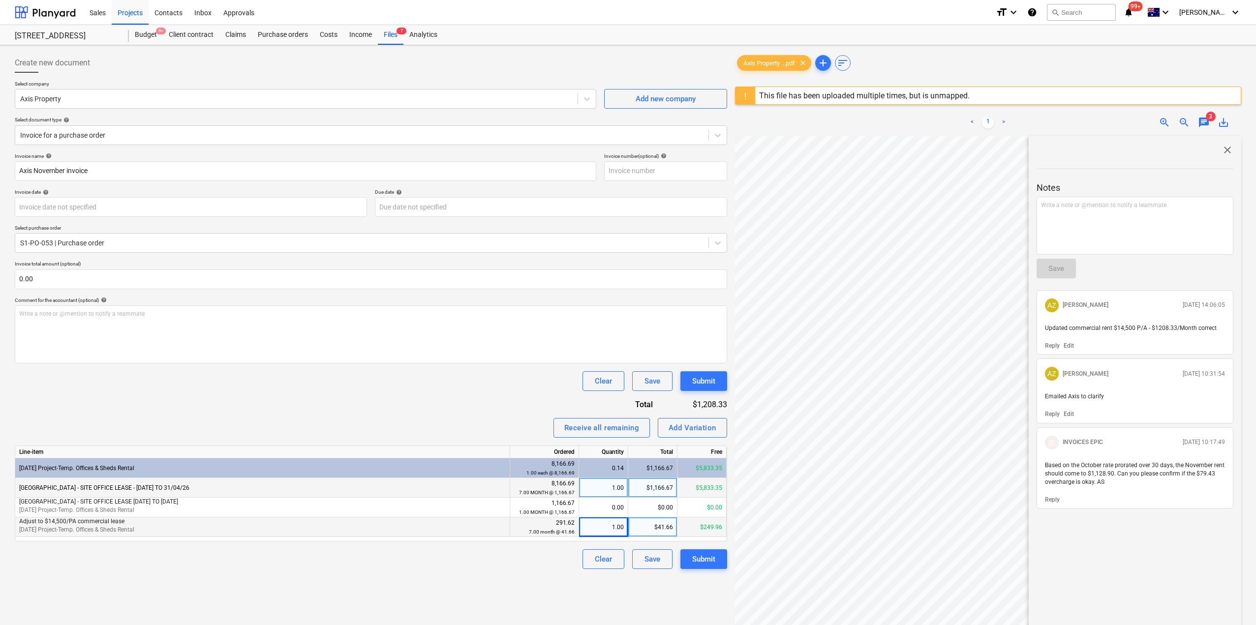
click at [1207, 123] on span "chat" at bounding box center [1204, 123] width 12 height 12
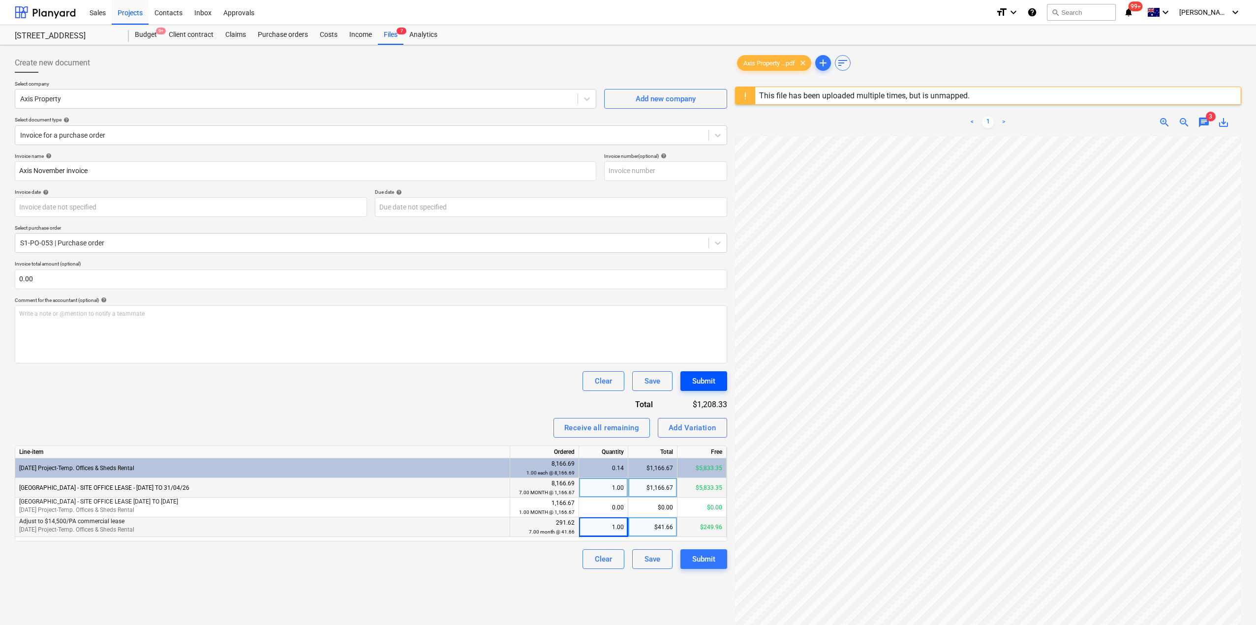
click at [713, 385] on div "Submit" at bounding box center [703, 381] width 23 height 13
click at [654, 561] on div "Save" at bounding box center [652, 559] width 16 height 13
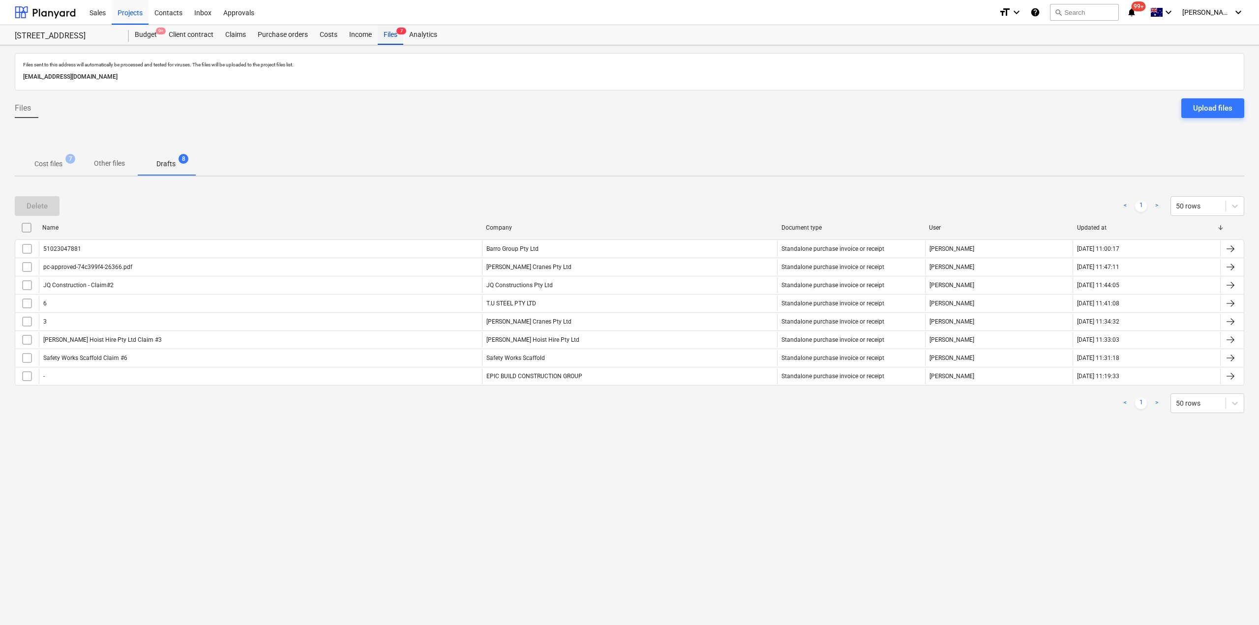
click at [391, 39] on div "Files 7" at bounding box center [391, 35] width 26 height 20
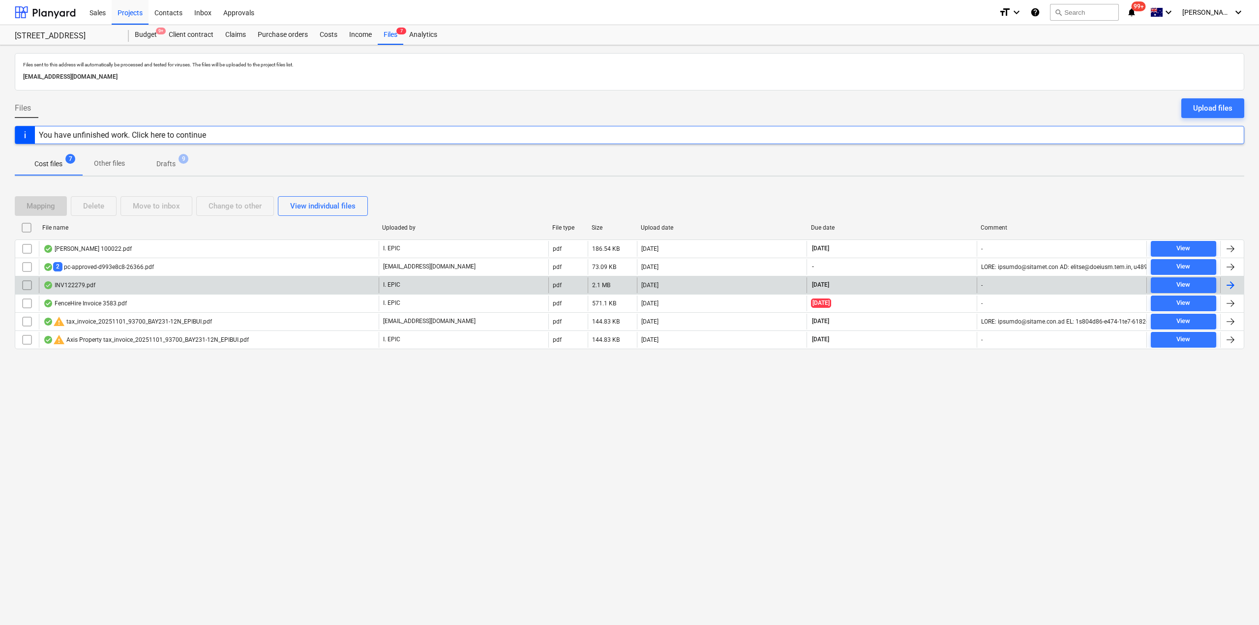
click at [147, 288] on div "INV122279.pdf" at bounding box center [209, 285] width 340 height 16
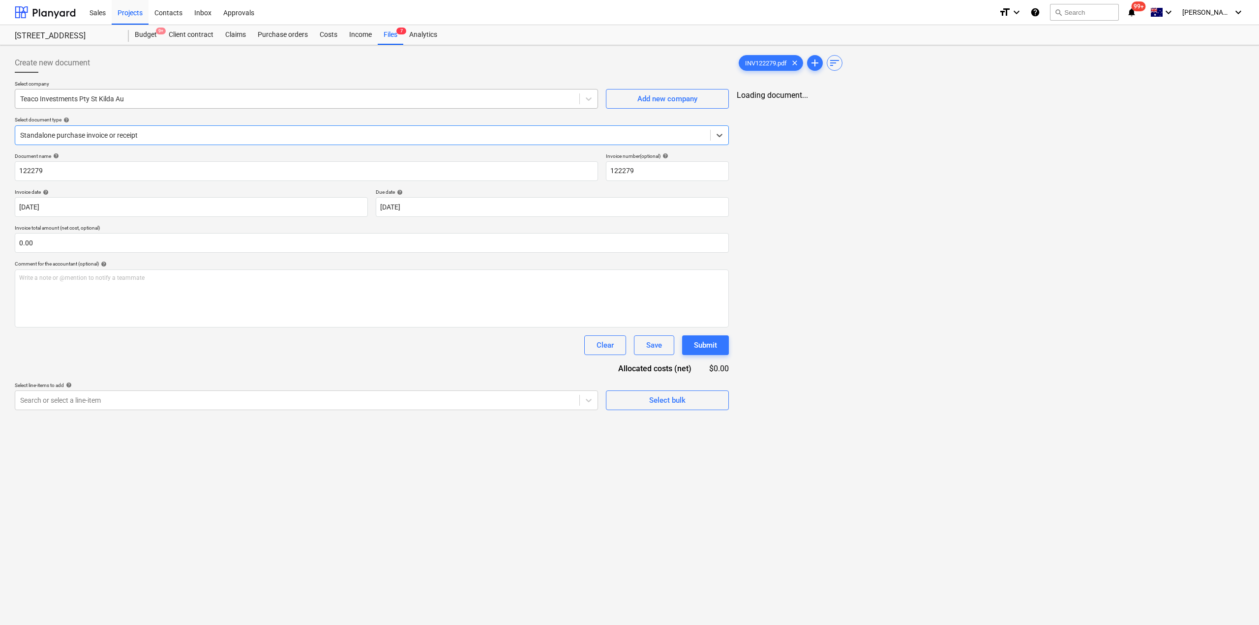
type input "122279"
type input "[DATE]"
click at [385, 38] on div "Files 7" at bounding box center [391, 35] width 26 height 20
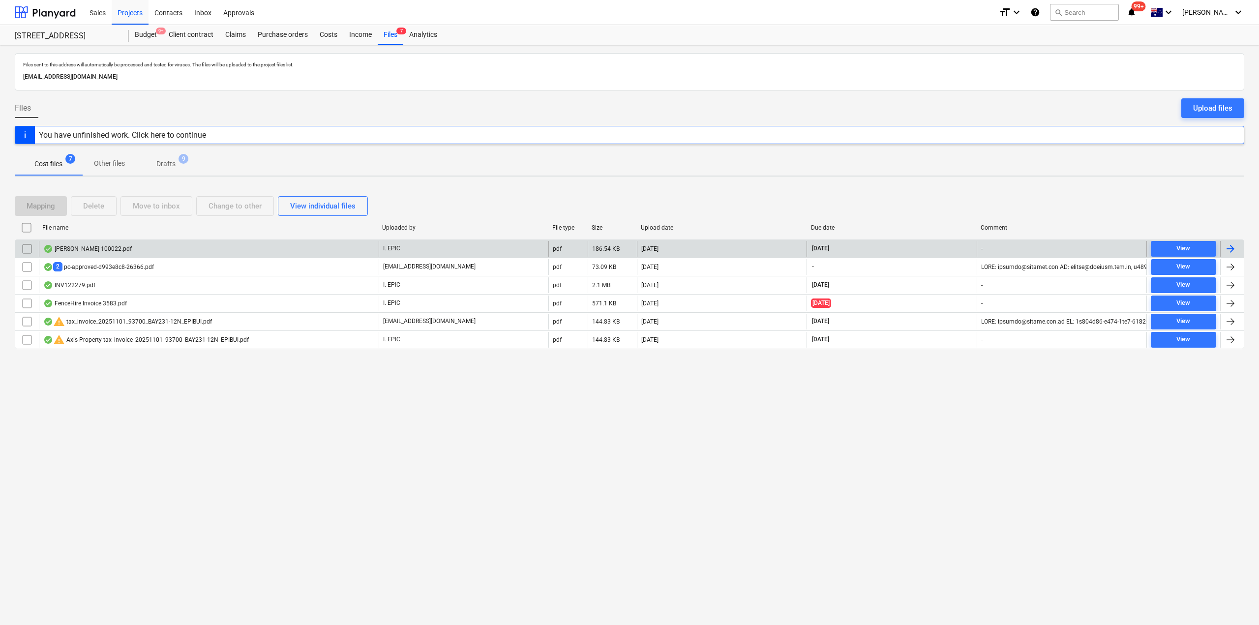
click at [101, 254] on div "[PERSON_NAME] 100022.pdf" at bounding box center [209, 249] width 340 height 16
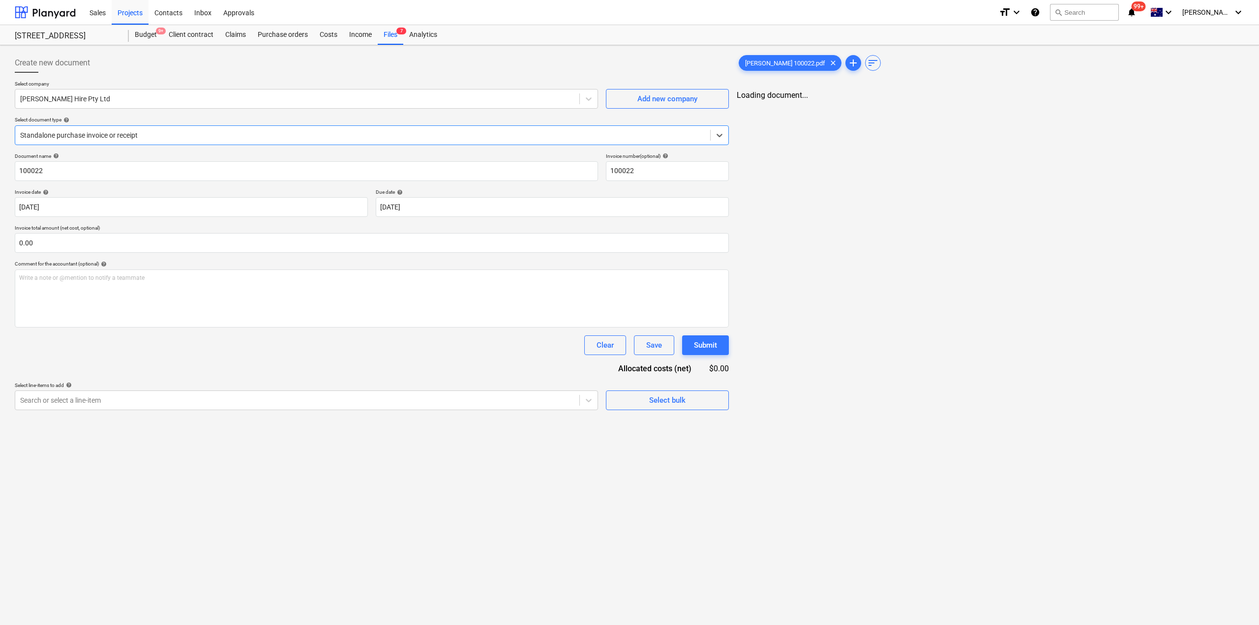
type input "100022"
type input "[DATE]"
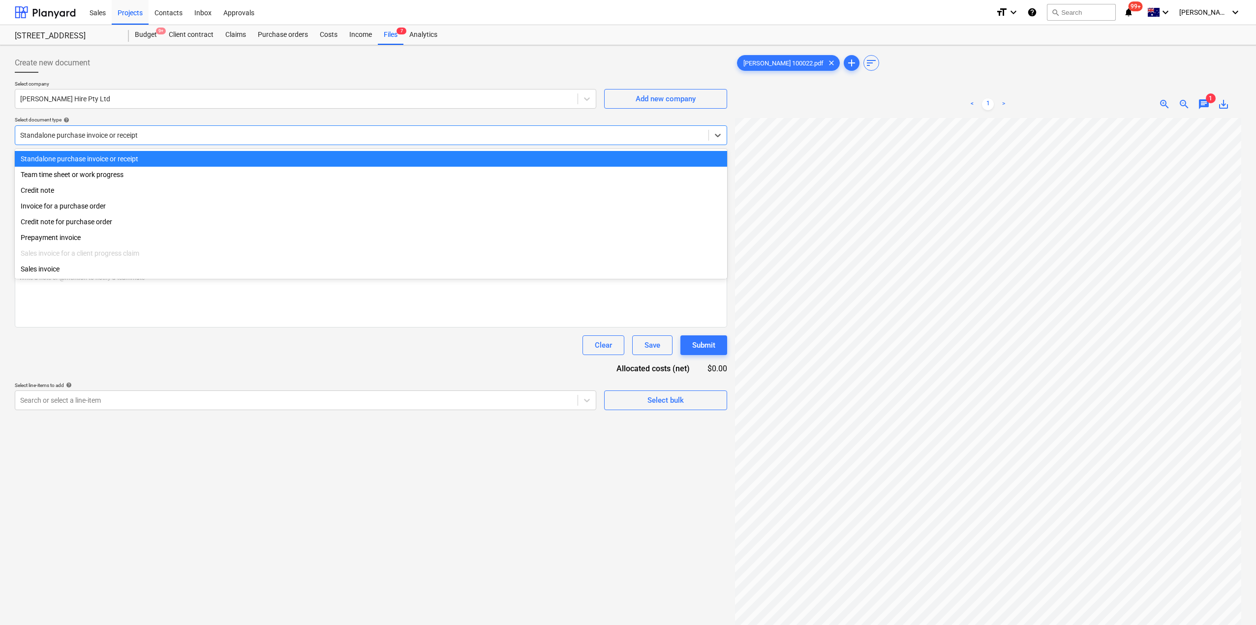
click at [196, 137] on div at bounding box center [361, 135] width 683 height 10
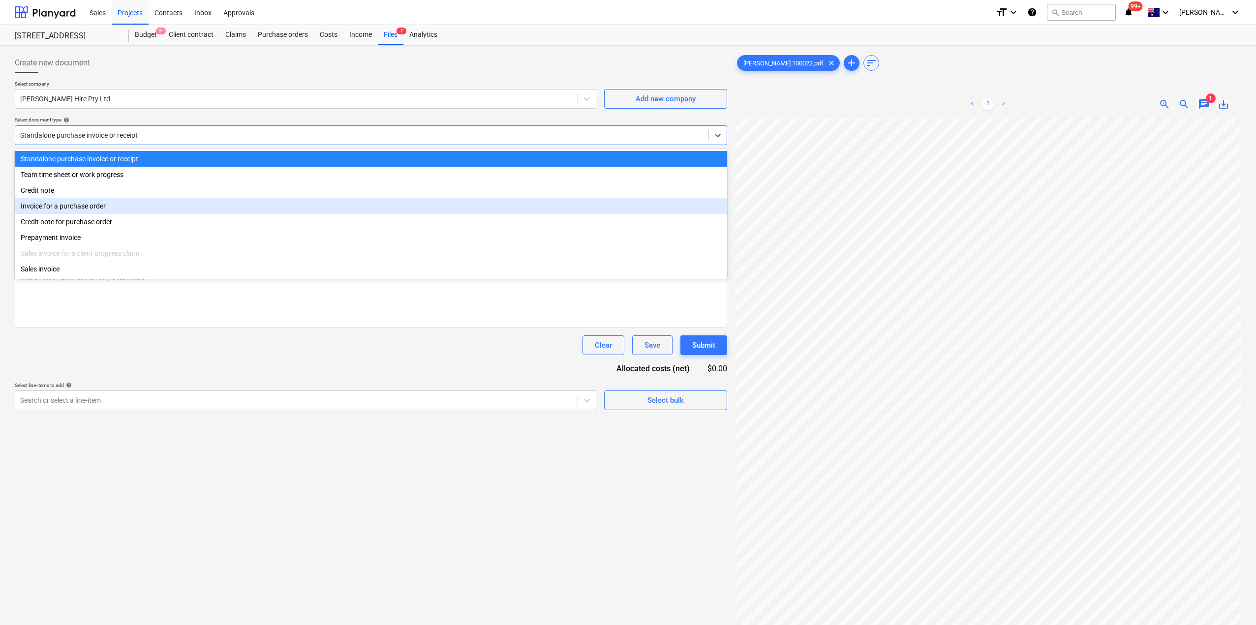
click at [149, 207] on div "Invoice for a purchase order" at bounding box center [371, 206] width 712 height 16
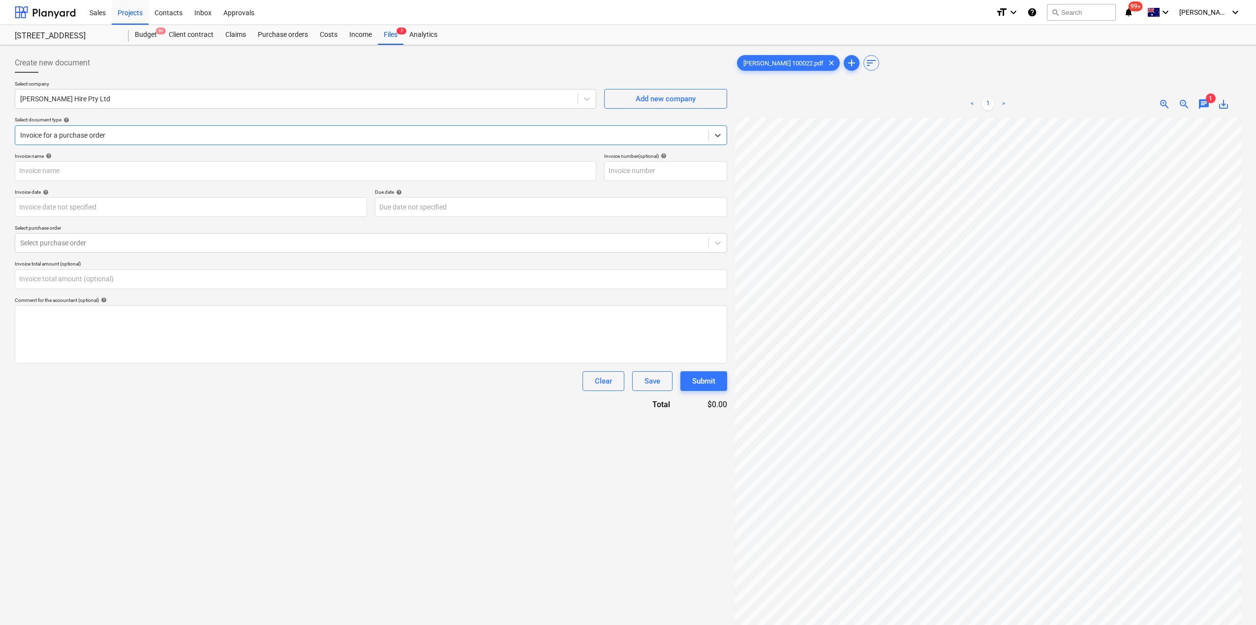
type input "100022"
type input "[DATE]"
type input "0.00"
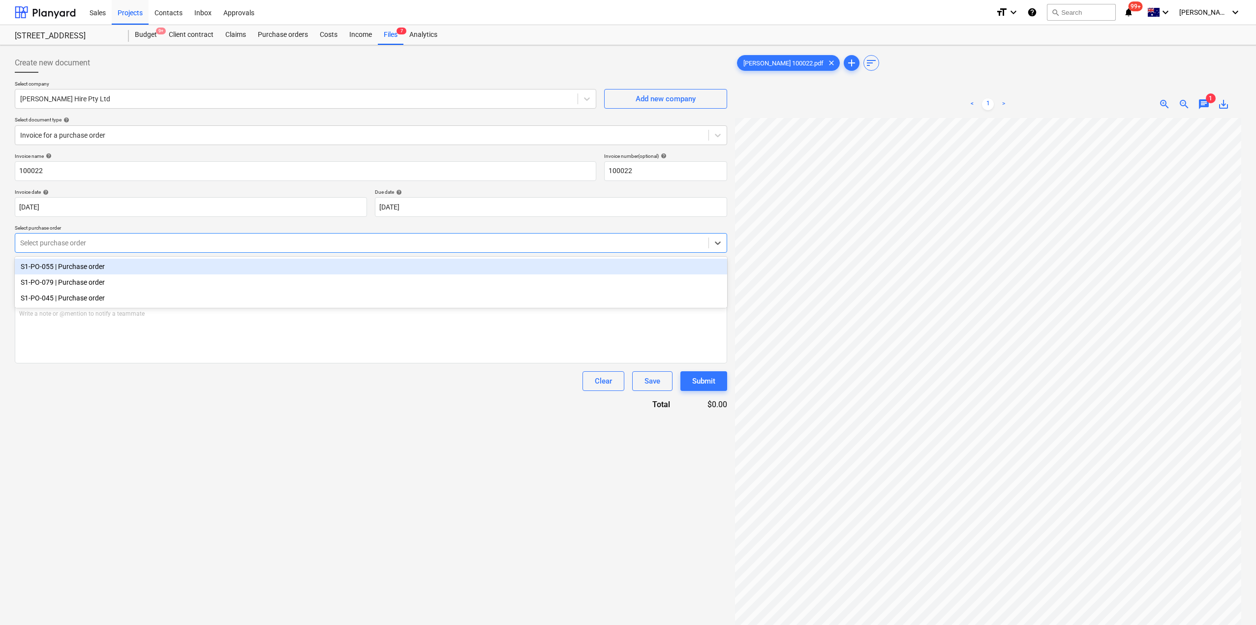
click at [144, 246] on div at bounding box center [361, 243] width 683 height 10
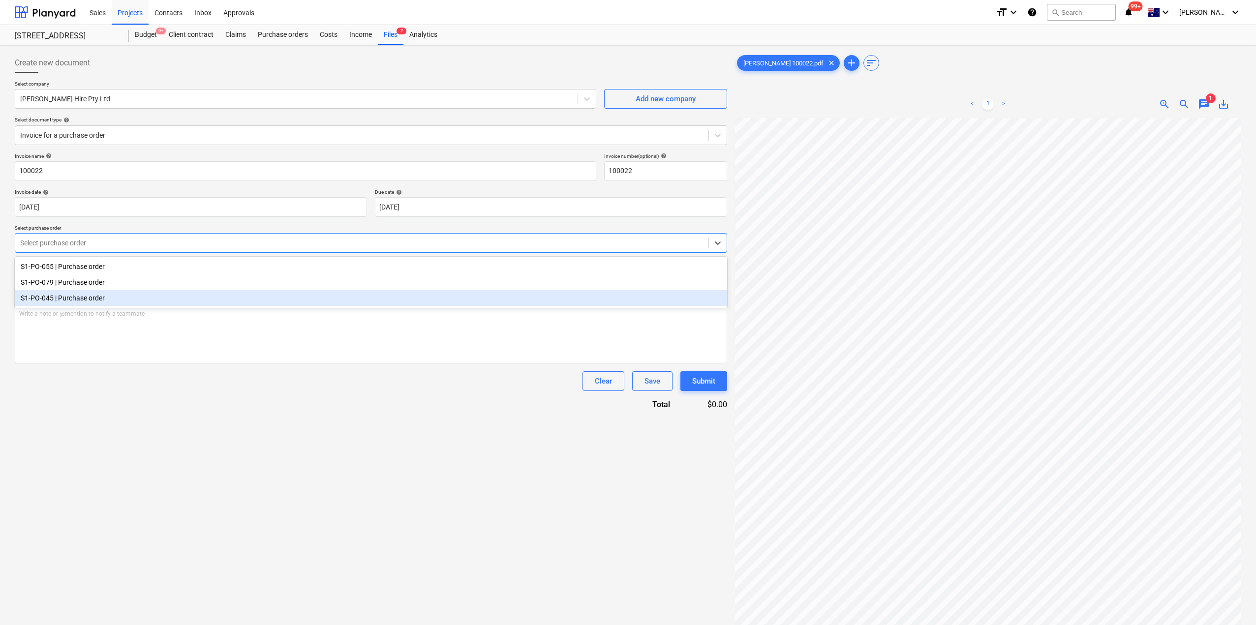
click at [122, 303] on div "S1-PO-045 | Purchase order" at bounding box center [371, 298] width 712 height 16
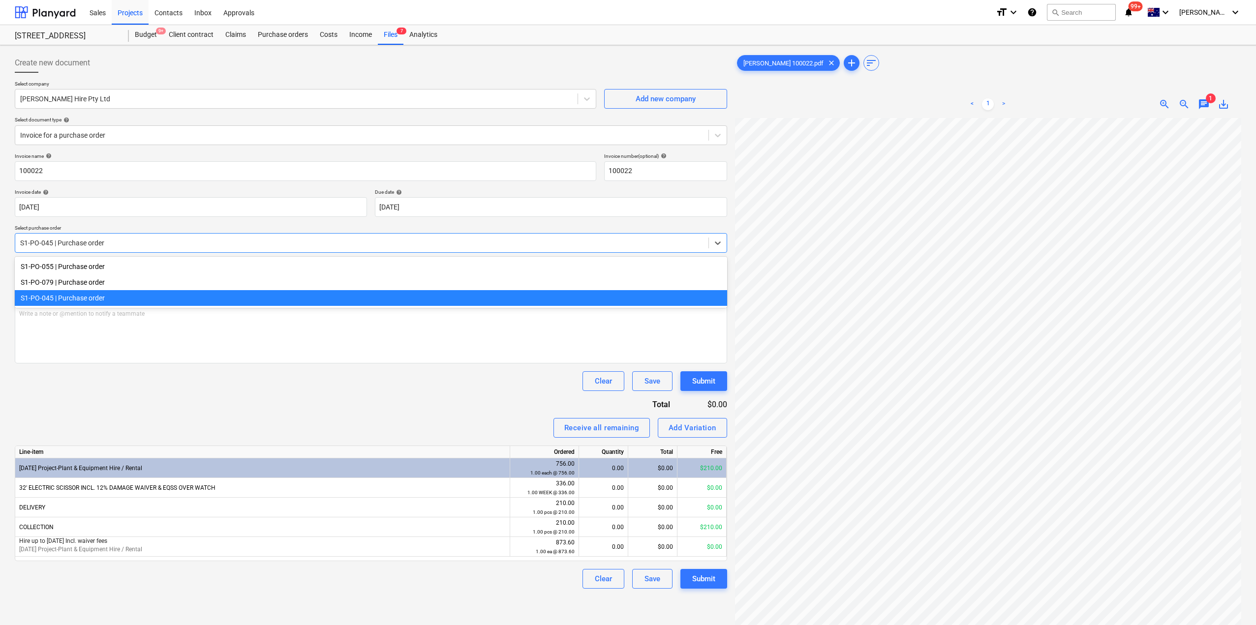
click at [127, 244] on div at bounding box center [361, 243] width 683 height 10
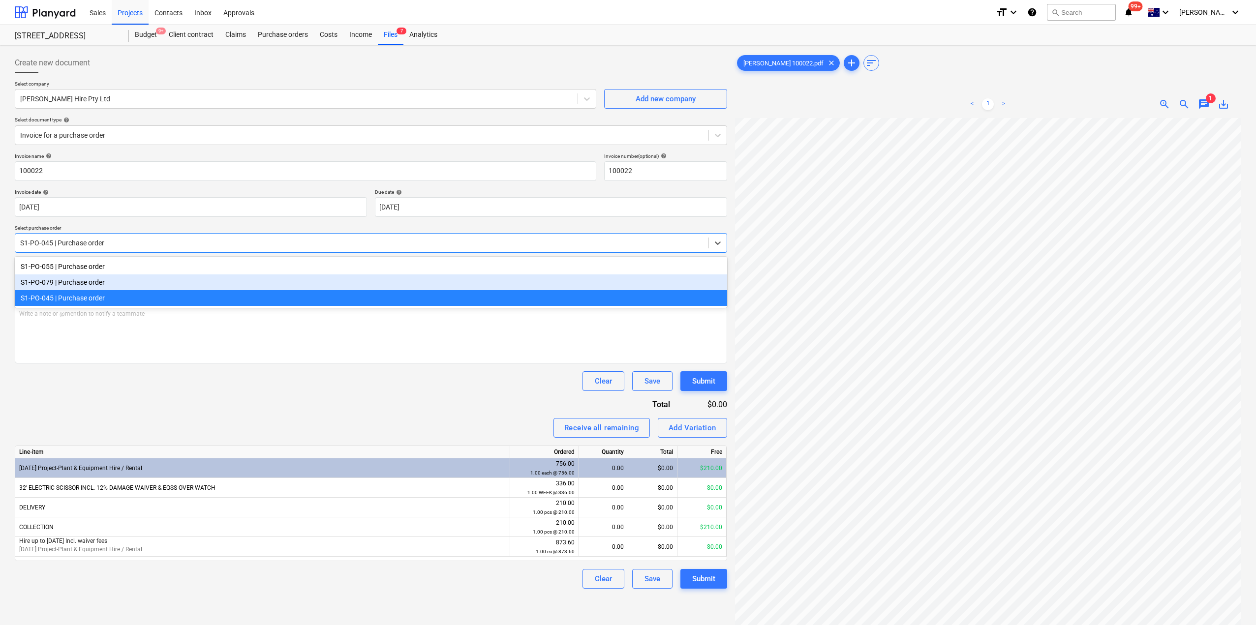
click at [119, 284] on div "S1-PO-079 | Purchase order" at bounding box center [371, 282] width 712 height 16
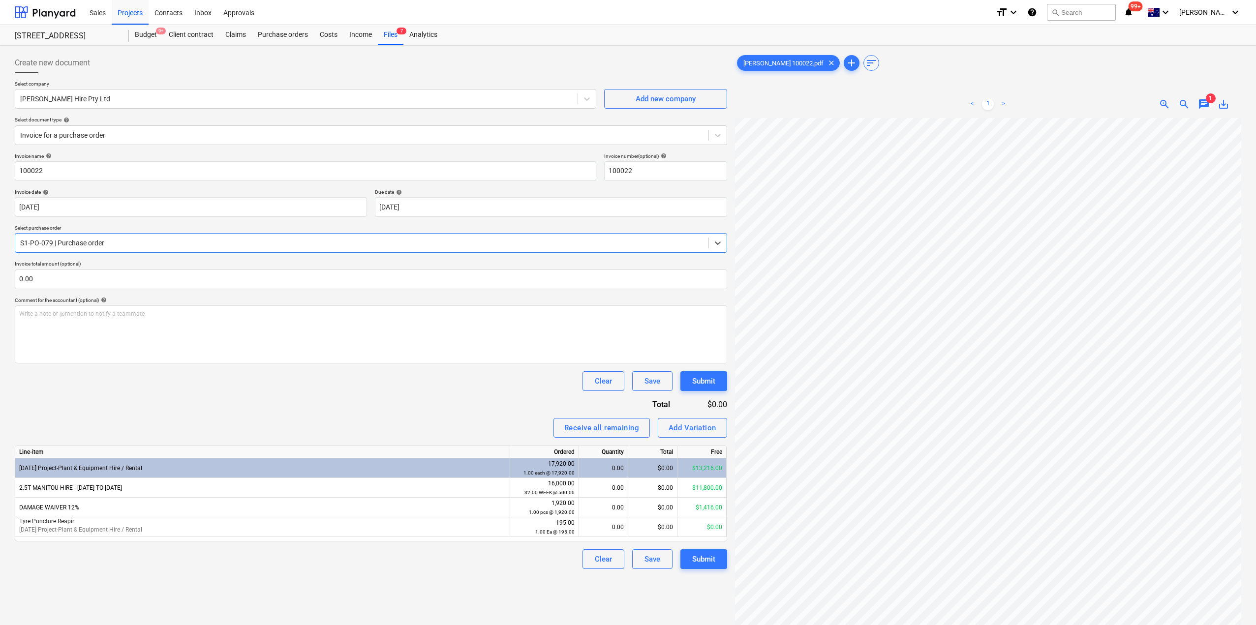
click at [193, 245] on div at bounding box center [361, 243] width 683 height 10
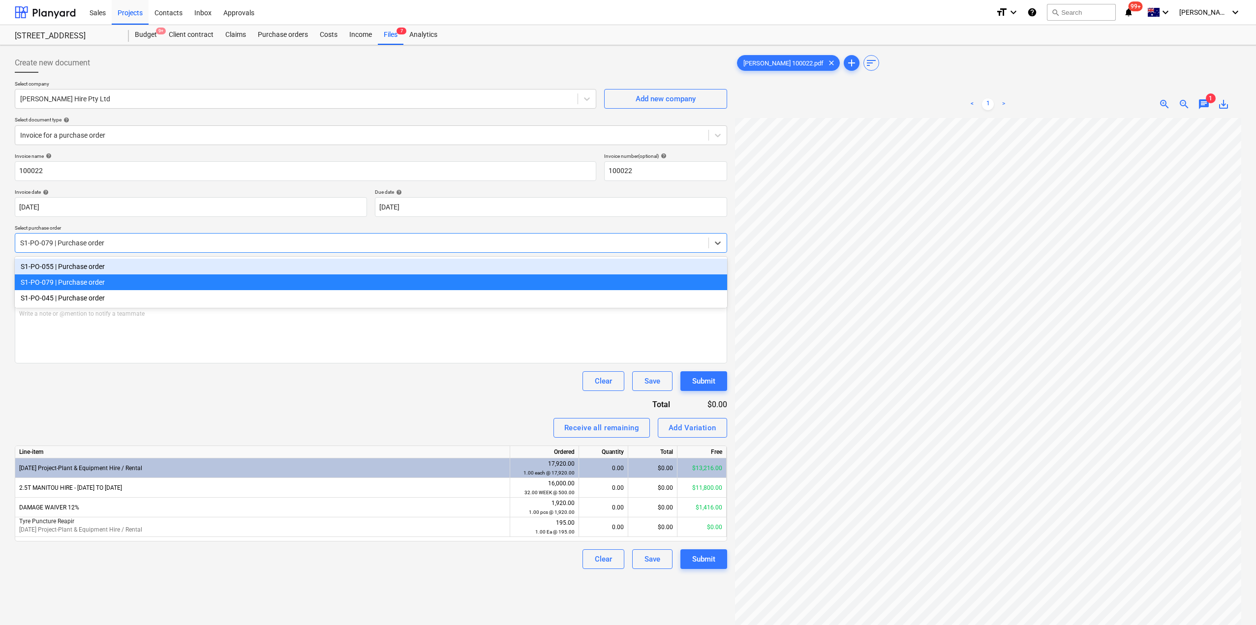
click at [168, 268] on div "S1-PO-055 | Purchase order" at bounding box center [371, 267] width 712 height 16
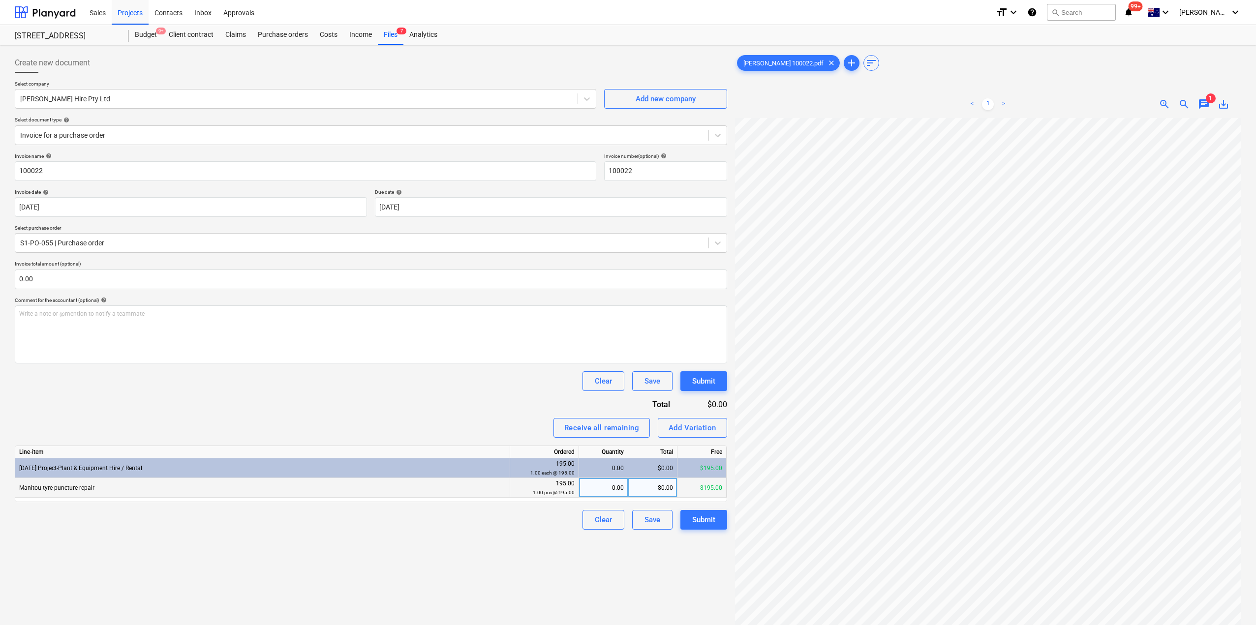
click at [599, 488] on div "0.00" at bounding box center [603, 488] width 41 height 20
drag, startPoint x: 445, startPoint y: 599, endPoint x: 458, endPoint y: 604, distance: 14.2
click at [444, 599] on div "Create new document Select company [PERSON_NAME] Hire Pty Ltd Add new company S…" at bounding box center [371, 384] width 720 height 670
click at [703, 523] on div "Submit" at bounding box center [703, 519] width 23 height 13
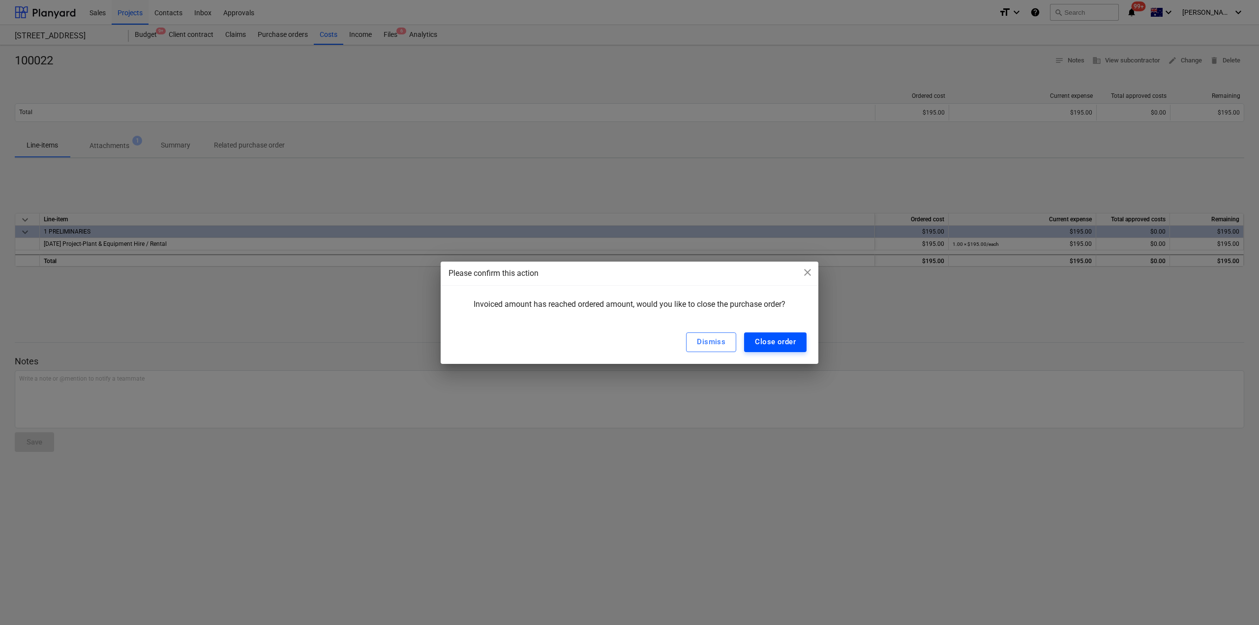
click at [770, 343] on div "Close order" at bounding box center [775, 341] width 41 height 13
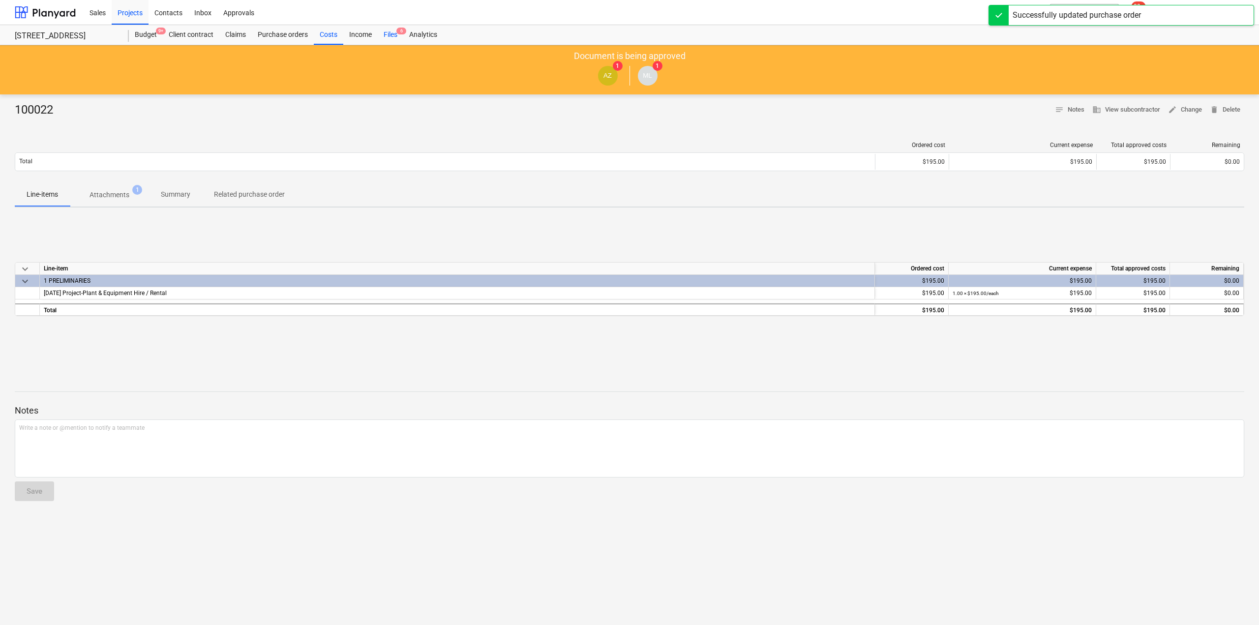
click at [393, 33] on div "Files 6" at bounding box center [391, 35] width 26 height 20
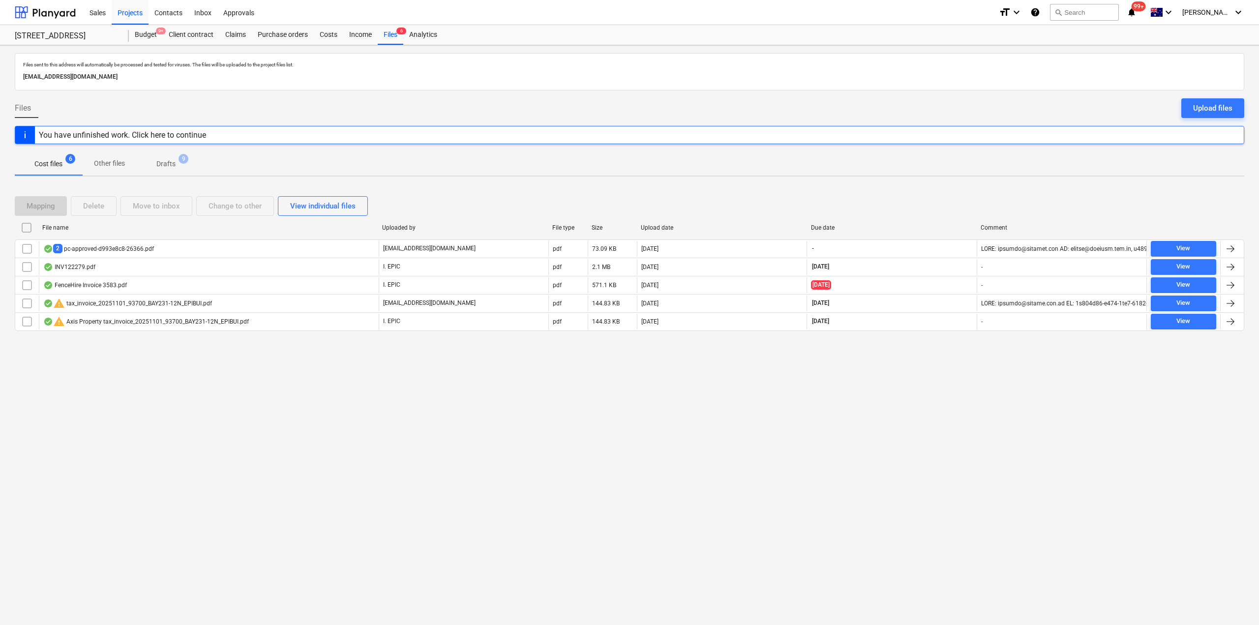
click at [175, 172] on button "Drafts 9" at bounding box center [166, 164] width 59 height 24
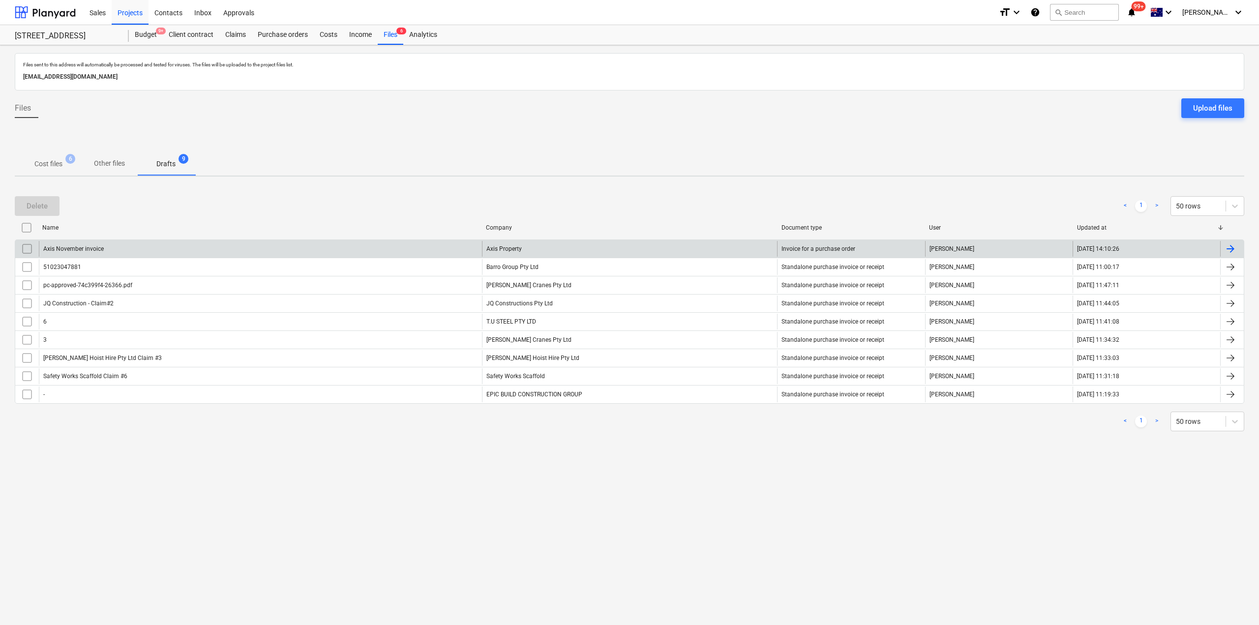
click at [127, 242] on div "Axis November invoice" at bounding box center [260, 249] width 443 height 16
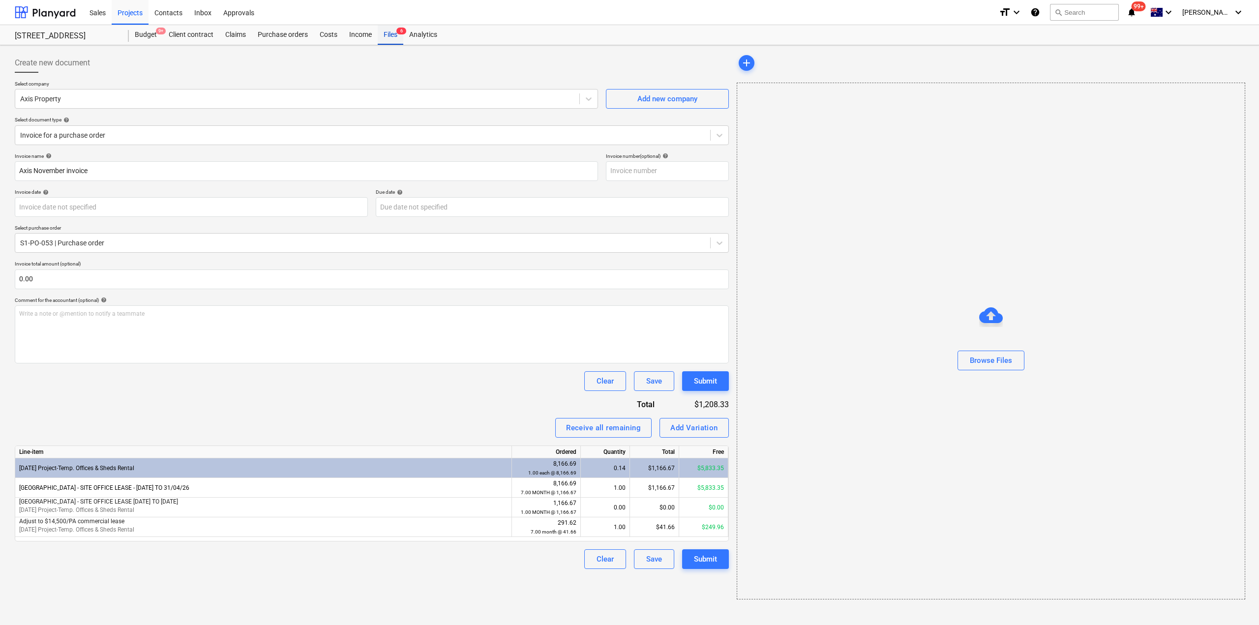
click at [397, 39] on div "Files 6" at bounding box center [391, 35] width 26 height 20
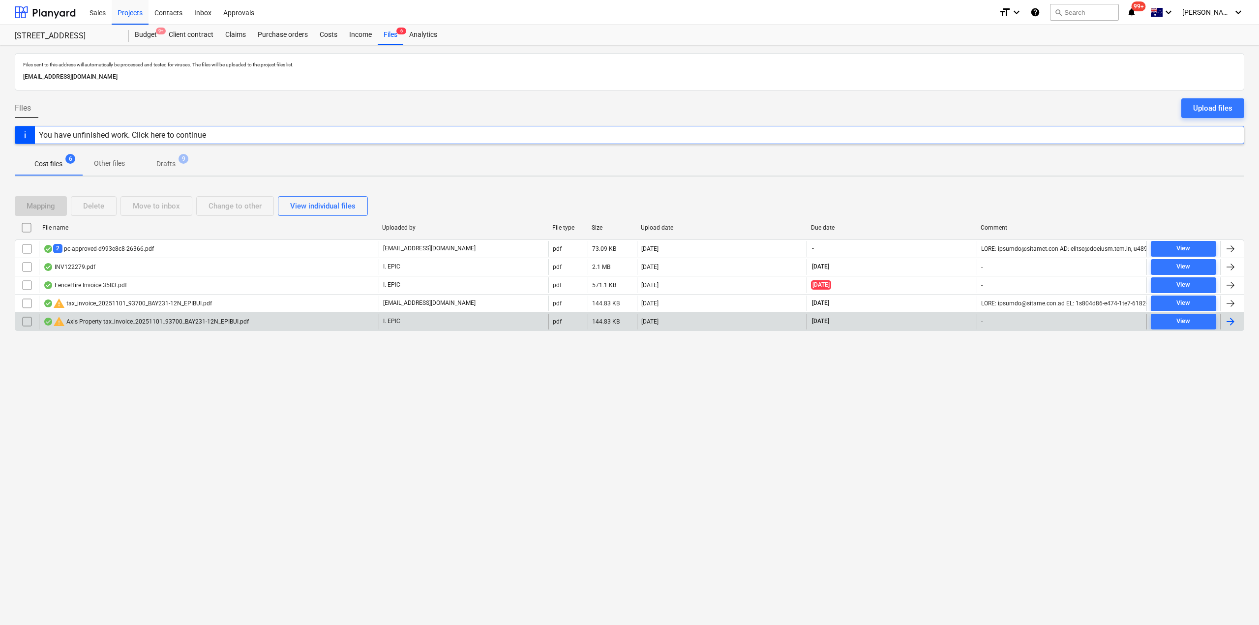
click at [146, 321] on div "warning Axis Property tax_invoice_20251101_93700_BAY231-12N_EPIBUI.pdf" at bounding box center [146, 322] width 206 height 12
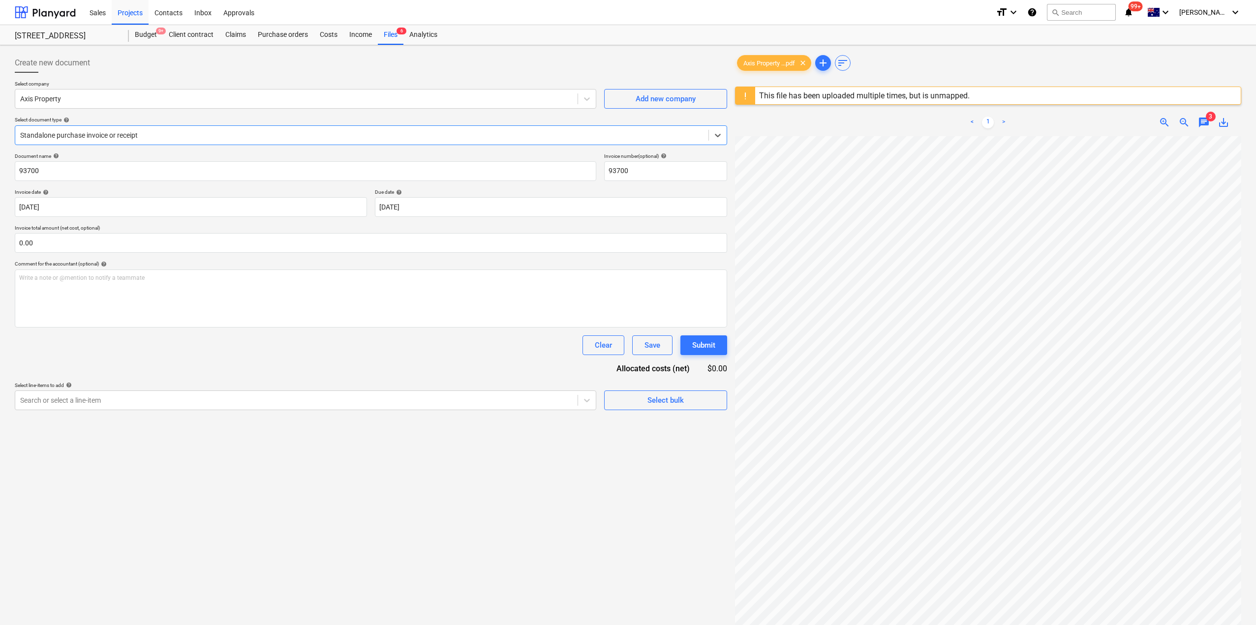
click at [1204, 123] on span "chat" at bounding box center [1204, 123] width 12 height 12
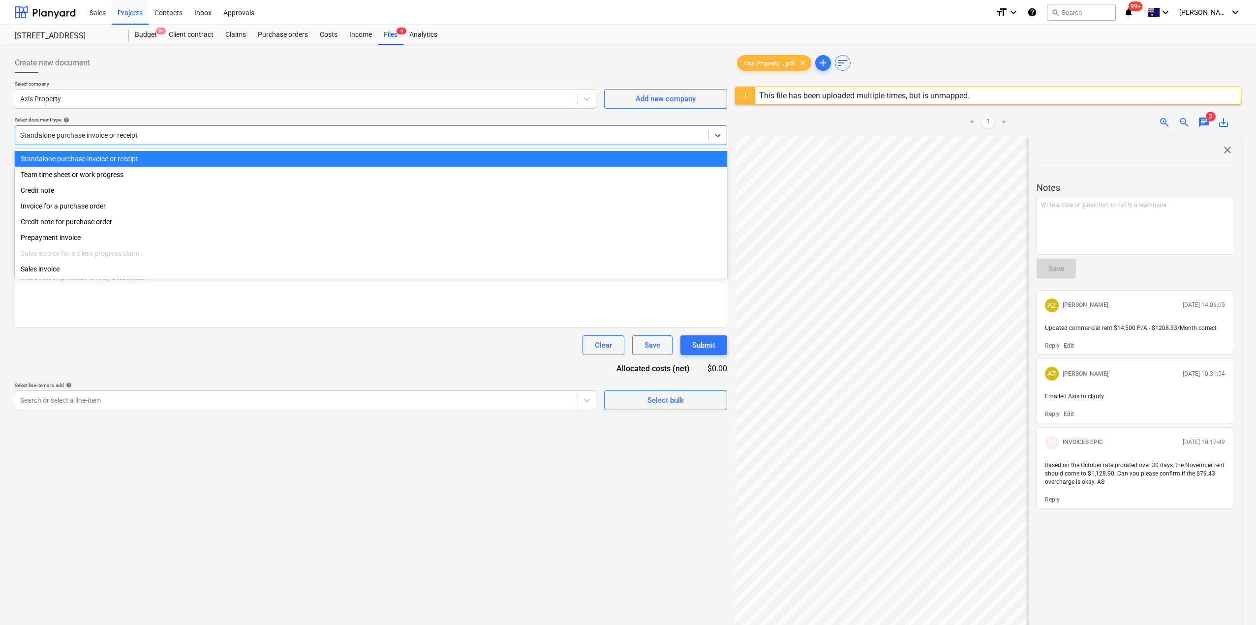
click at [169, 134] on div at bounding box center [361, 135] width 683 height 10
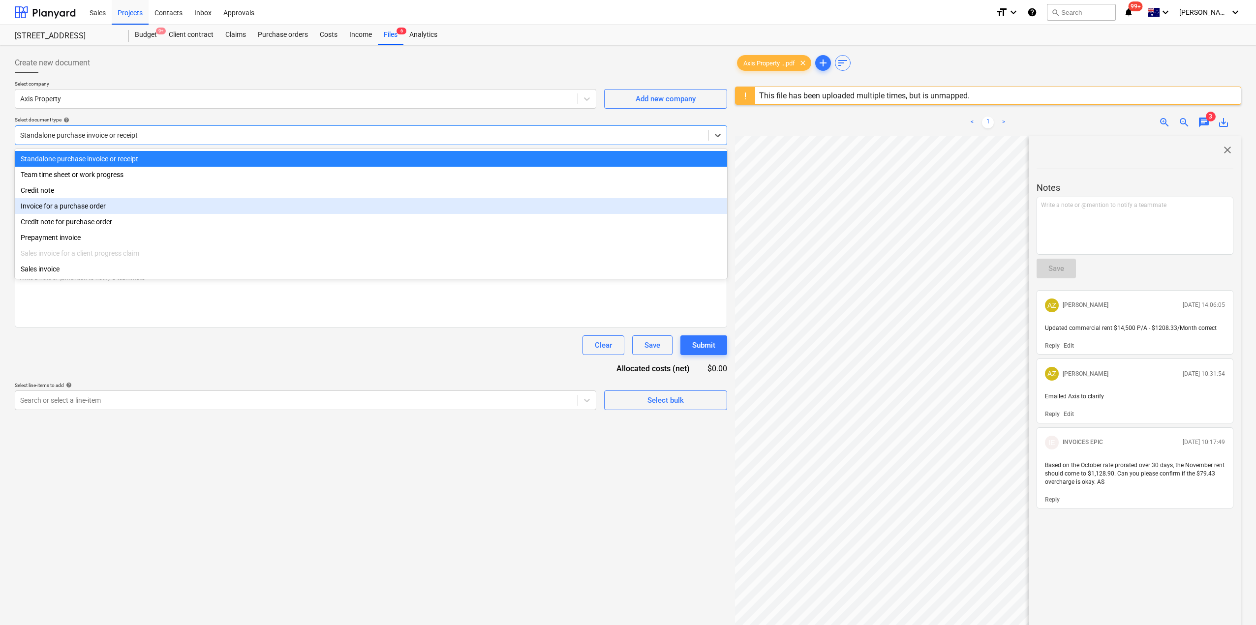
click at [112, 207] on div "Invoice for a purchase order" at bounding box center [371, 206] width 712 height 16
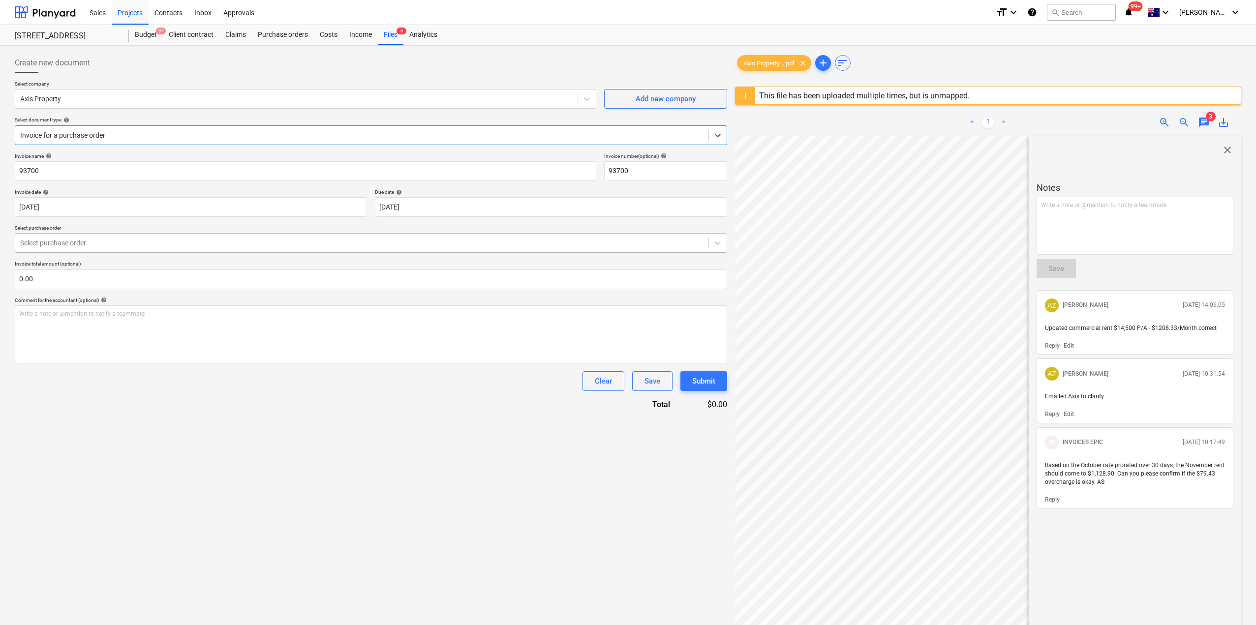
click at [90, 242] on div at bounding box center [361, 243] width 683 height 10
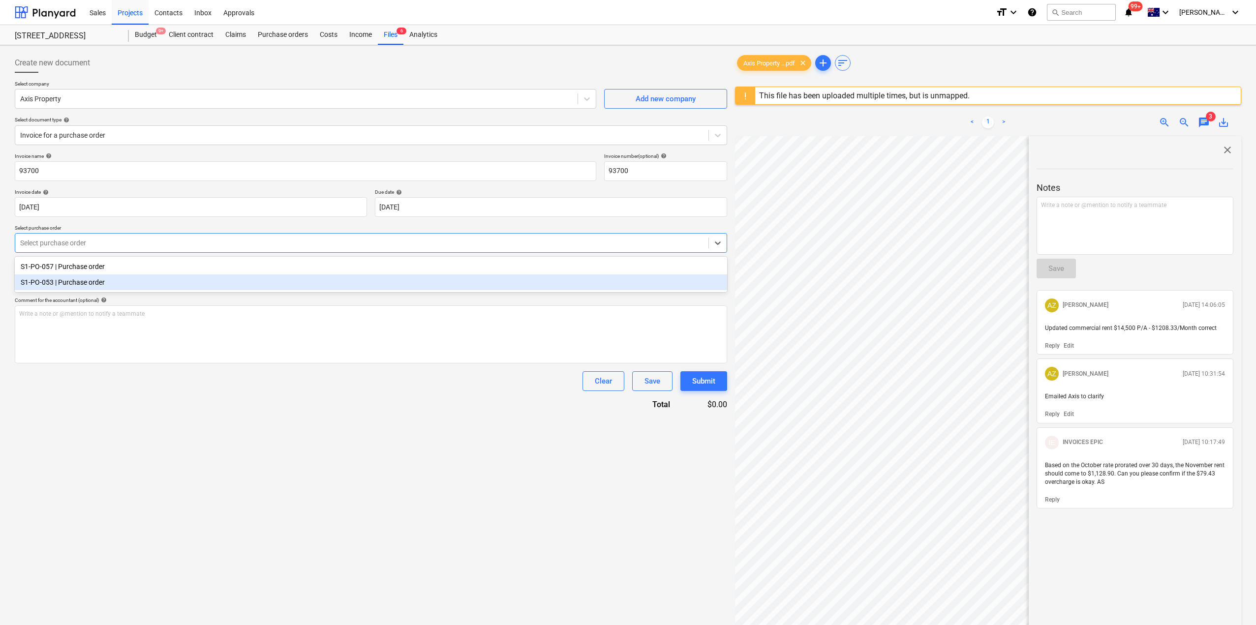
click at [85, 278] on div "S1-PO-053 | Purchase order" at bounding box center [371, 282] width 712 height 16
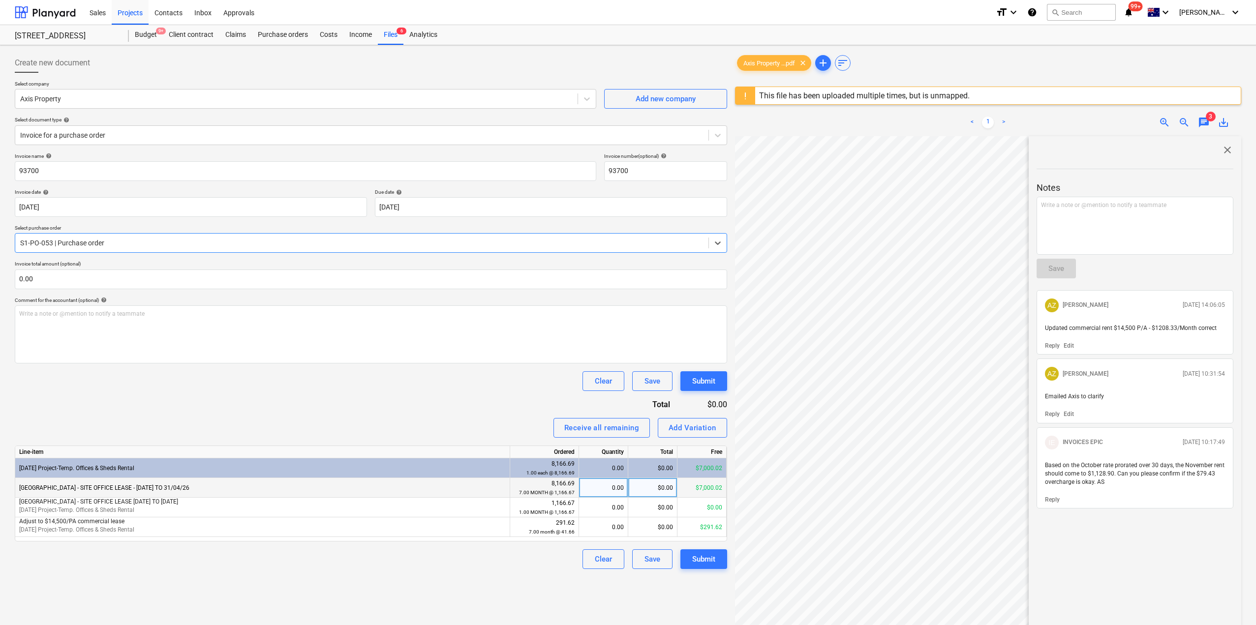
click at [605, 490] on div "0.00" at bounding box center [603, 488] width 41 height 20
type input "1"
click at [608, 529] on div "0.00" at bounding box center [603, 527] width 41 height 20
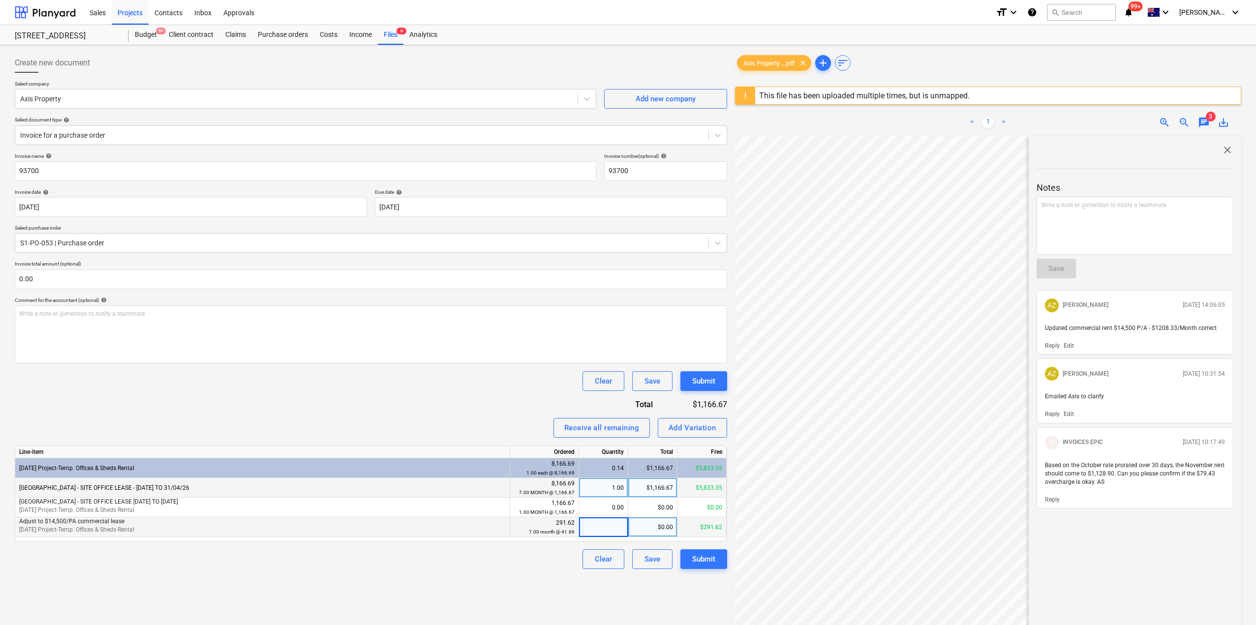
type input "1"
click at [476, 399] on div "Invoice name help 93700 Invoice number (optional) help 93700 Invoice date help …" at bounding box center [371, 361] width 712 height 416
click at [1226, 147] on span "close" at bounding box center [1227, 150] width 12 height 12
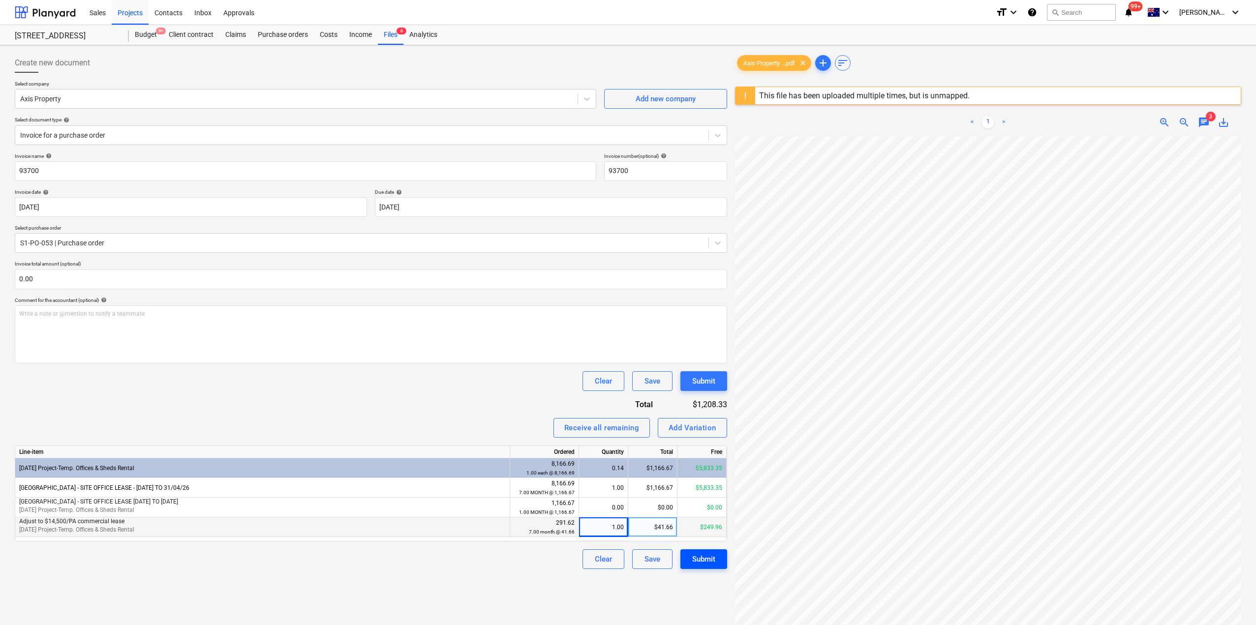
click at [713, 564] on div "Submit" at bounding box center [703, 559] width 23 height 13
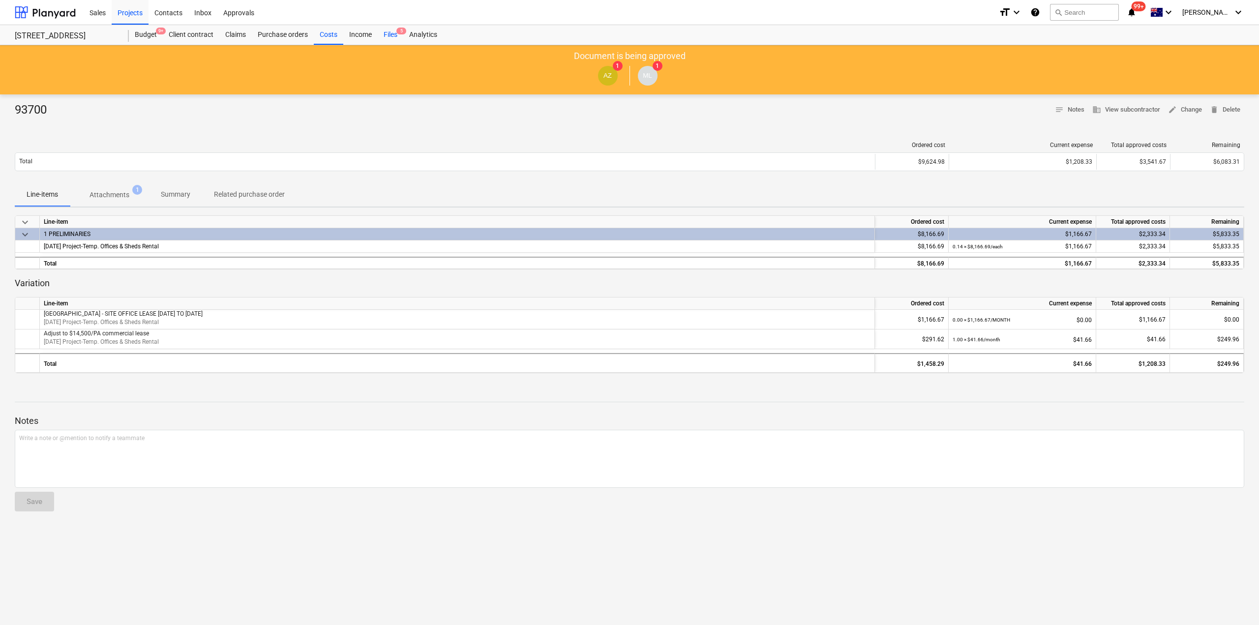
click at [389, 34] on div "Files 5" at bounding box center [391, 35] width 26 height 20
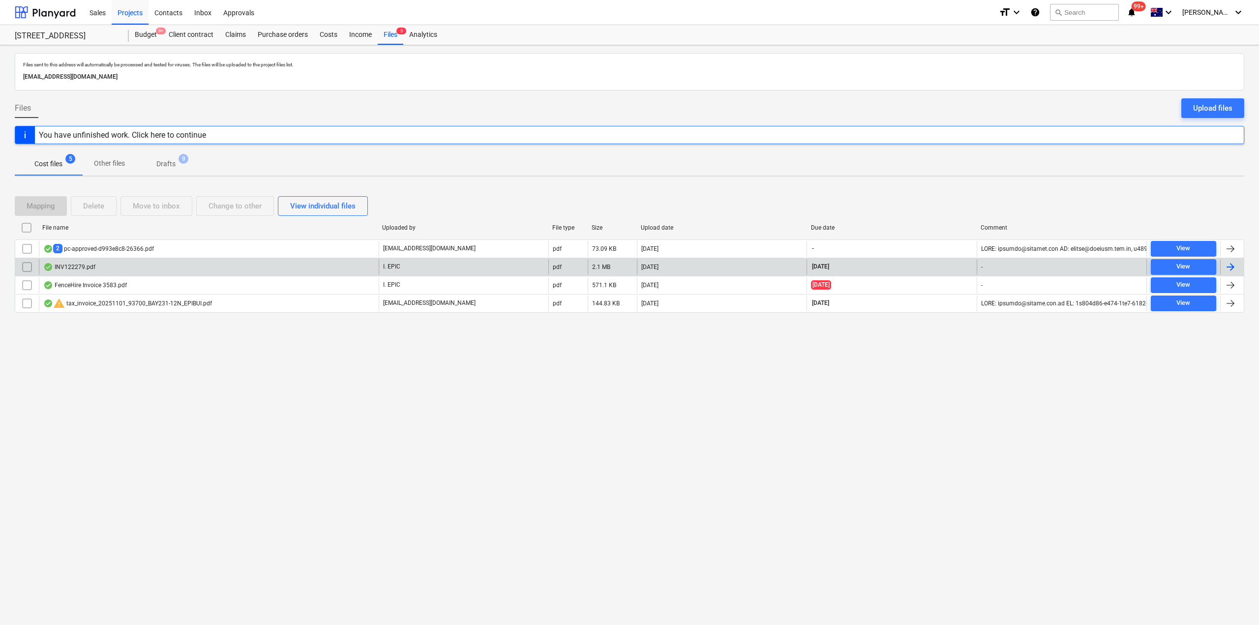
click at [113, 267] on div "INV122279.pdf" at bounding box center [209, 267] width 340 height 16
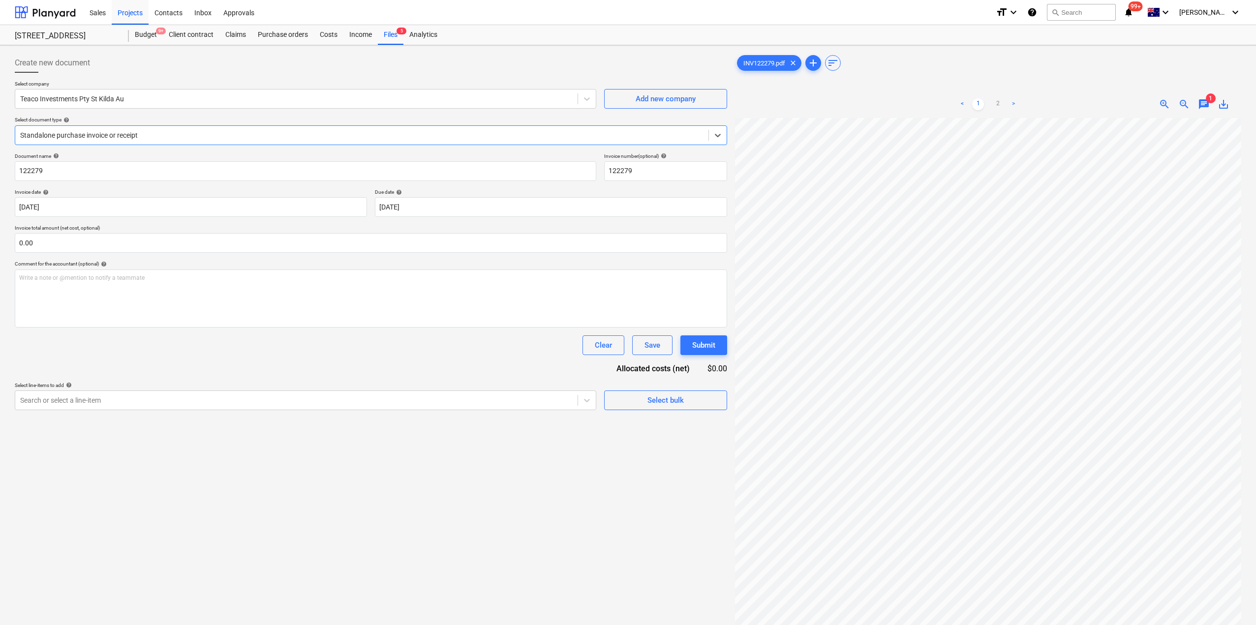
click at [295, 128] on div "Standalone purchase invoice or receipt" at bounding box center [361, 135] width 693 height 14
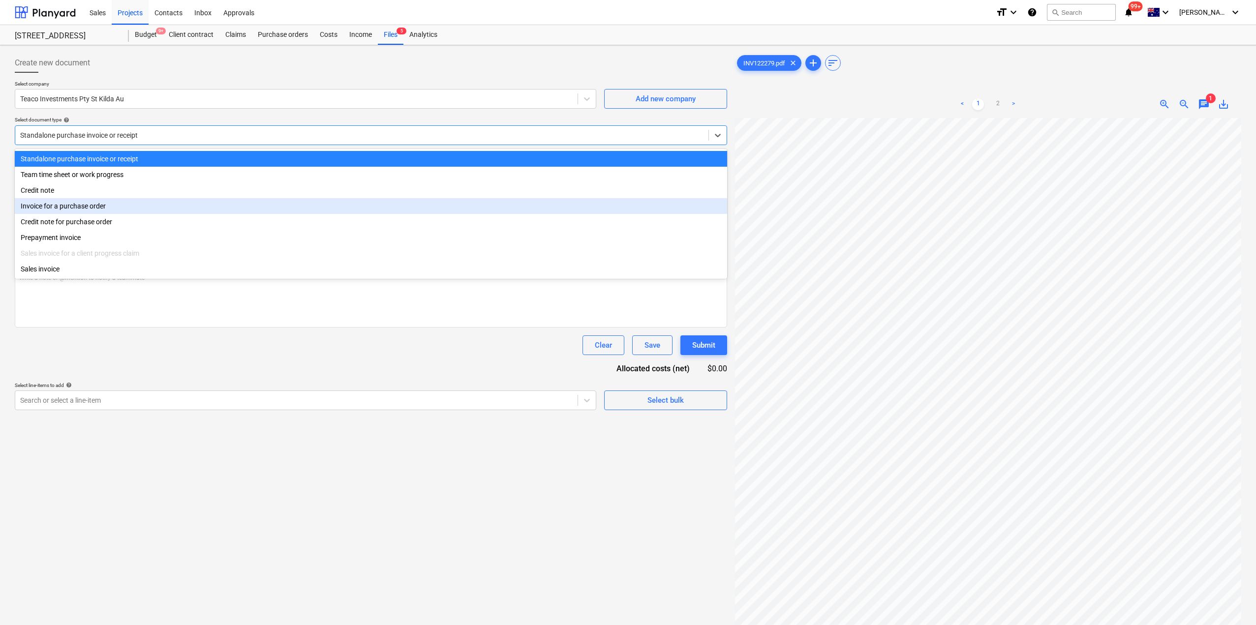
click at [235, 208] on div "Invoice for a purchase order" at bounding box center [371, 206] width 712 height 16
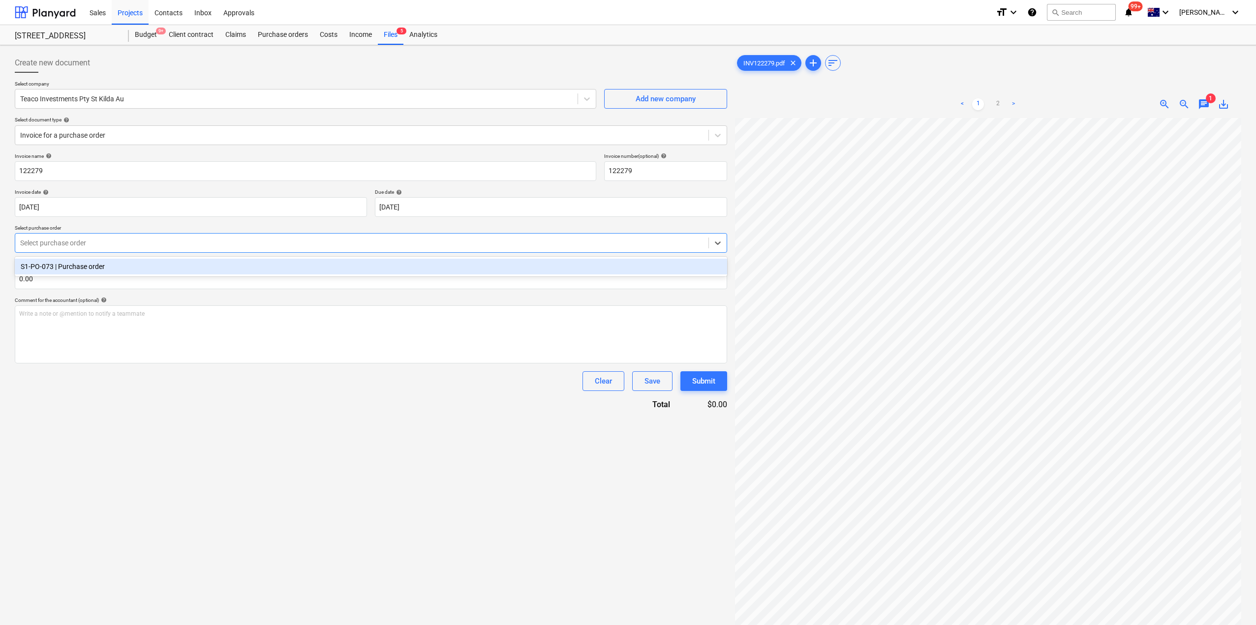
click at [176, 238] on div at bounding box center [361, 243] width 683 height 10
click at [153, 268] on div "S1-PO-073 | Purchase order" at bounding box center [371, 267] width 712 height 16
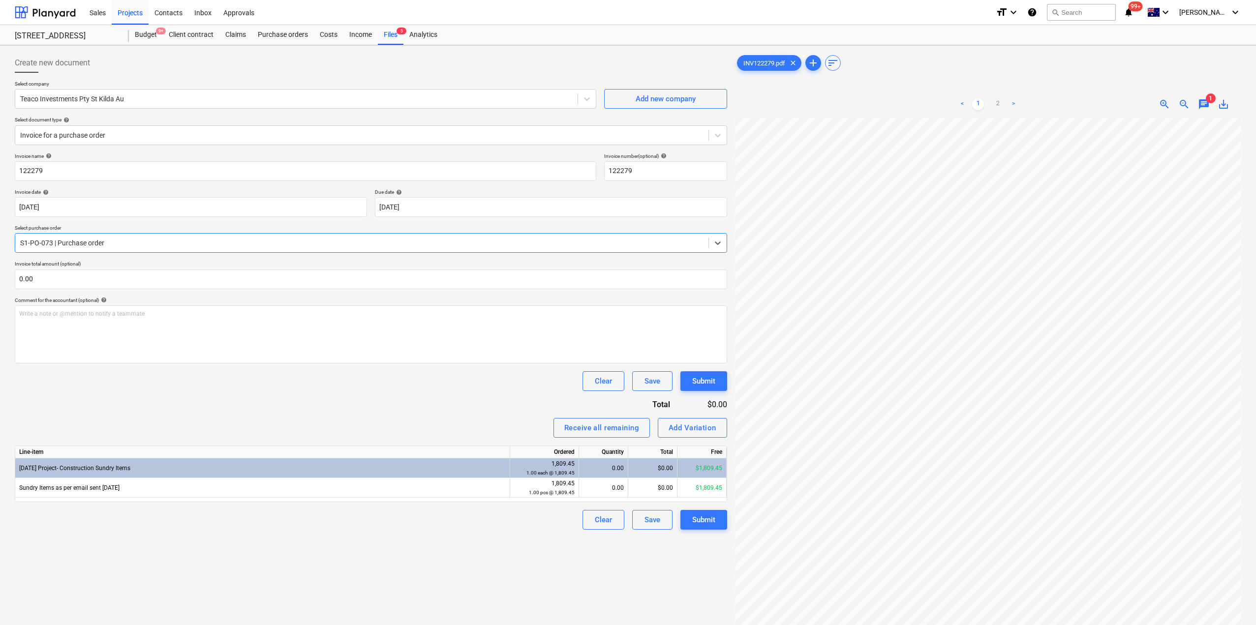
scroll to position [134, 0]
click at [695, 428] on div "Add Variation" at bounding box center [692, 428] width 48 height 13
type textarea "x"
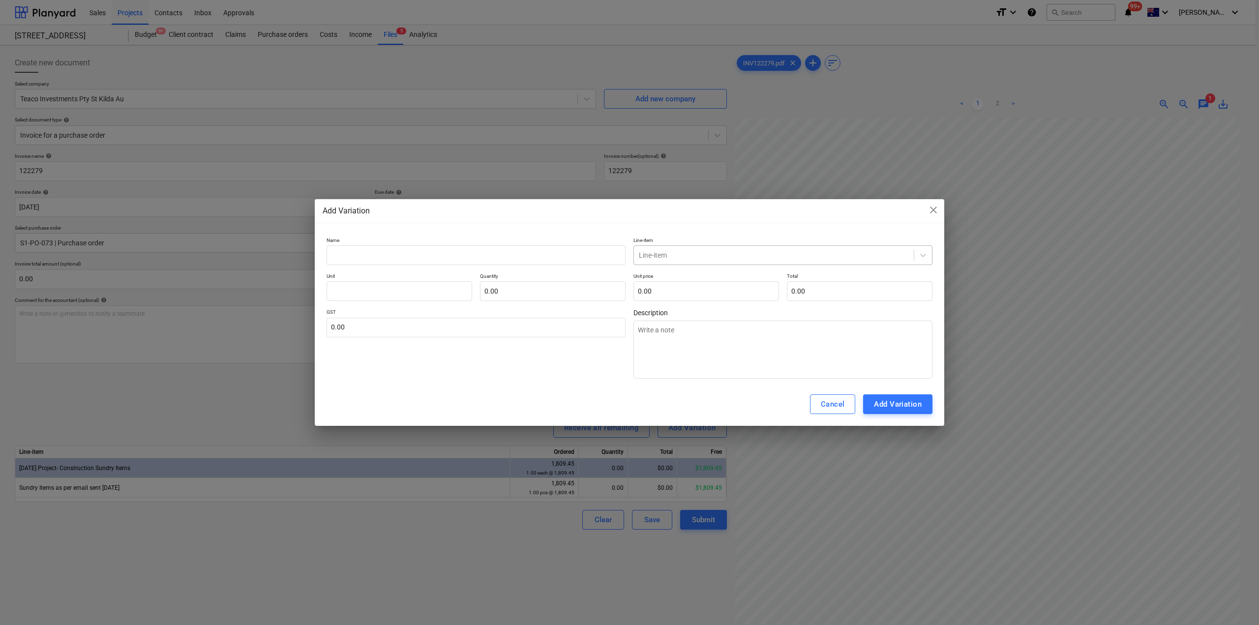
click at [716, 254] on div at bounding box center [774, 255] width 270 height 10
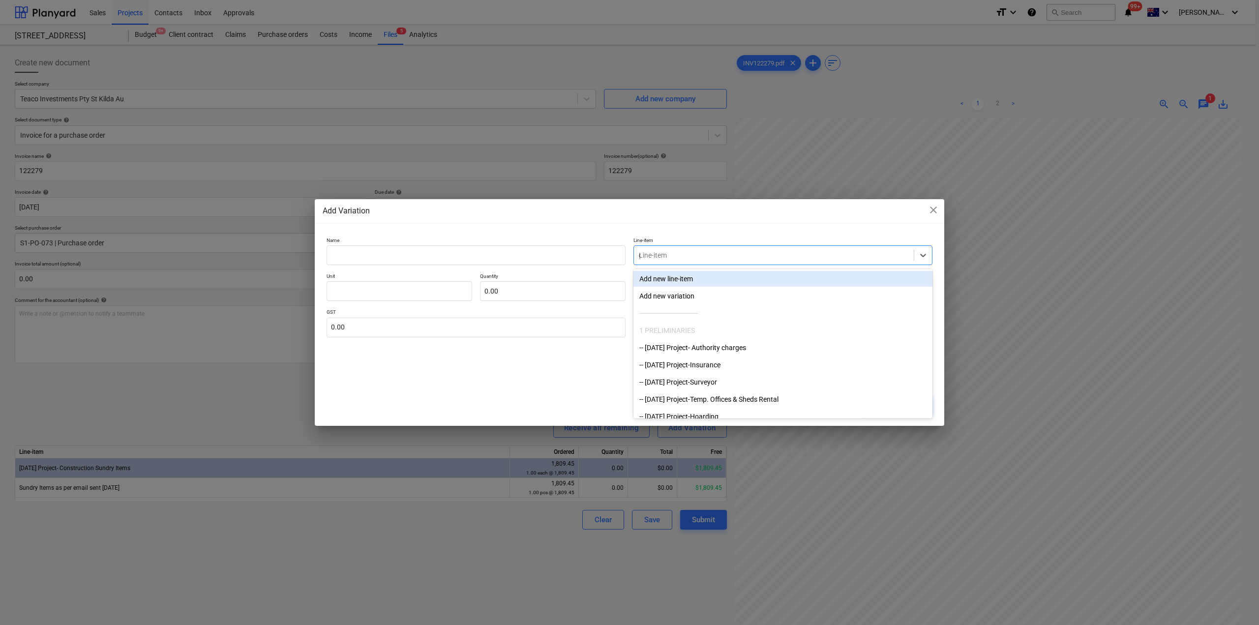
type input "gs"
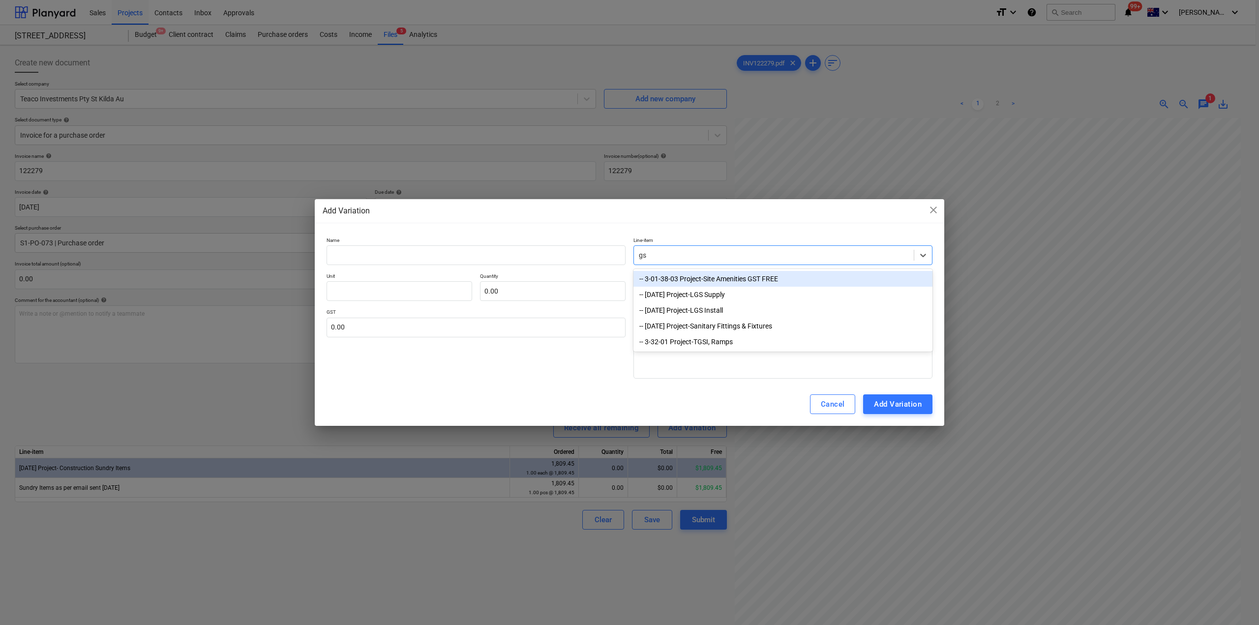
click at [729, 277] on div "-- 3-01-38-03 Project-Site Amenities GST FREE" at bounding box center [783, 279] width 299 height 16
type textarea "x"
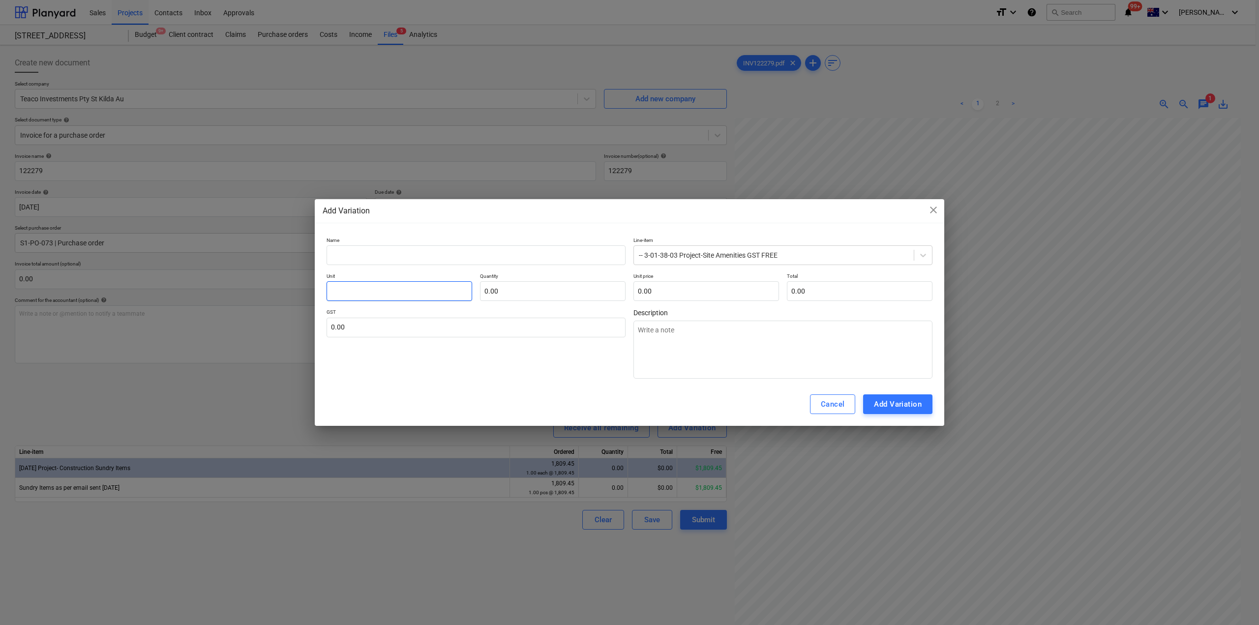
click at [410, 287] on input "text" at bounding box center [400, 291] width 146 height 20
click at [408, 254] on input "text" at bounding box center [476, 255] width 299 height 20
type textarea "x"
type input "G"
type textarea "x"
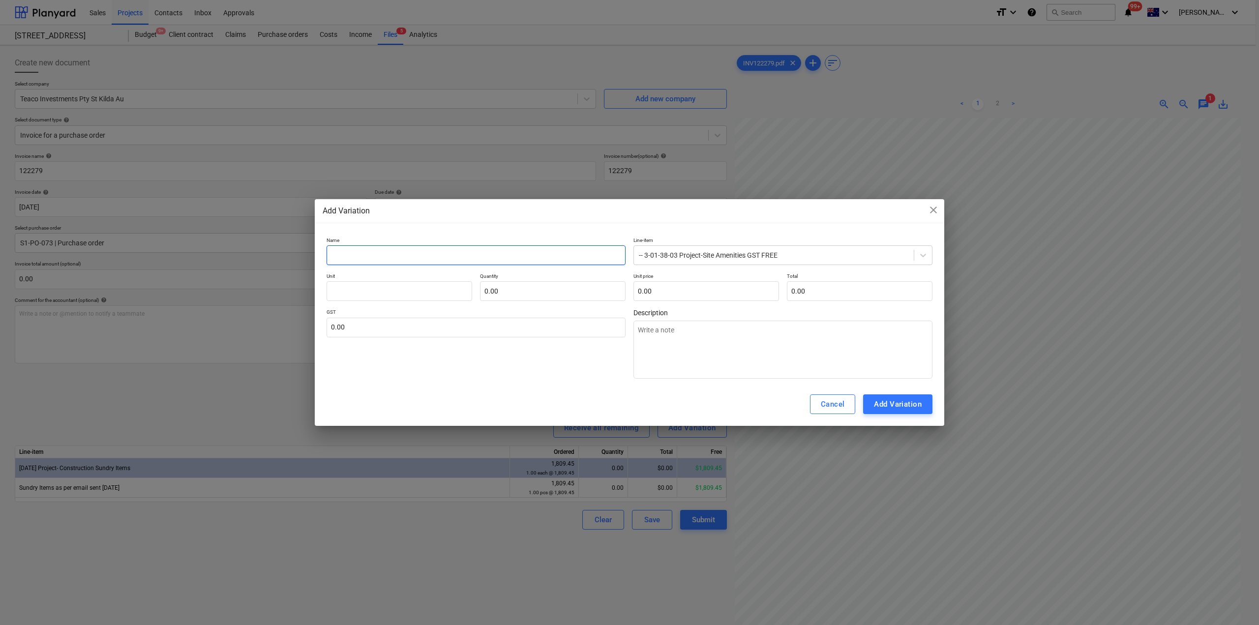
type textarea "x"
type input "S"
type textarea "x"
type input "Su"
type textarea "x"
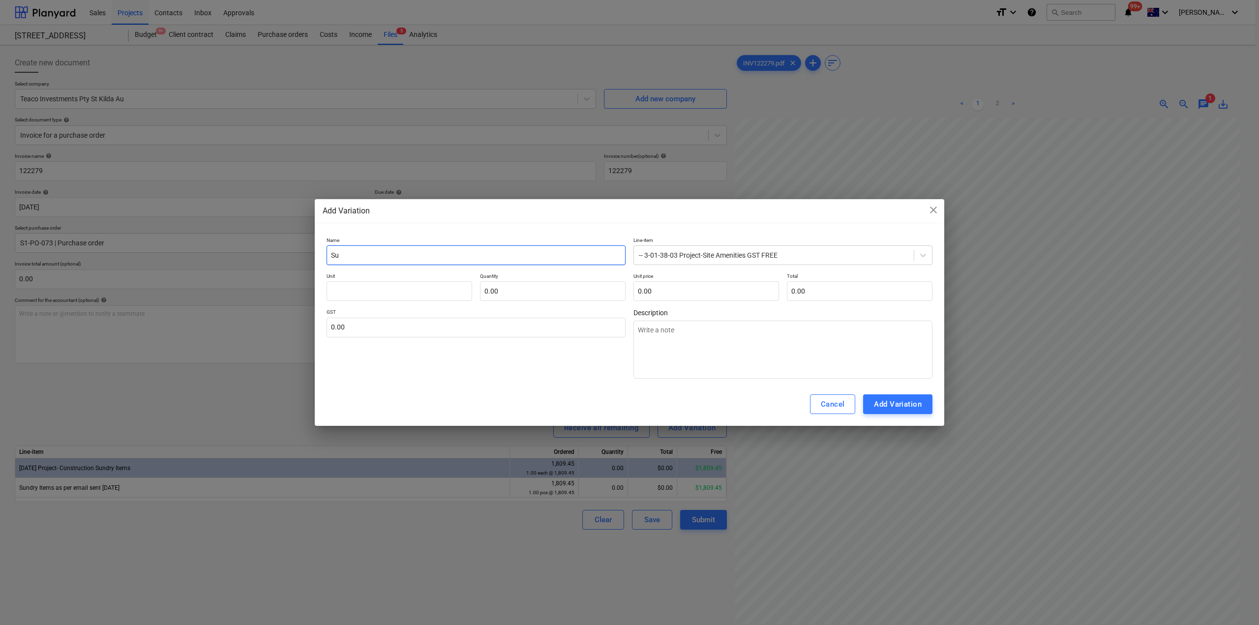
type input "Sun"
type textarea "x"
type input "[PERSON_NAME]"
type textarea "x"
type input "Sundr"
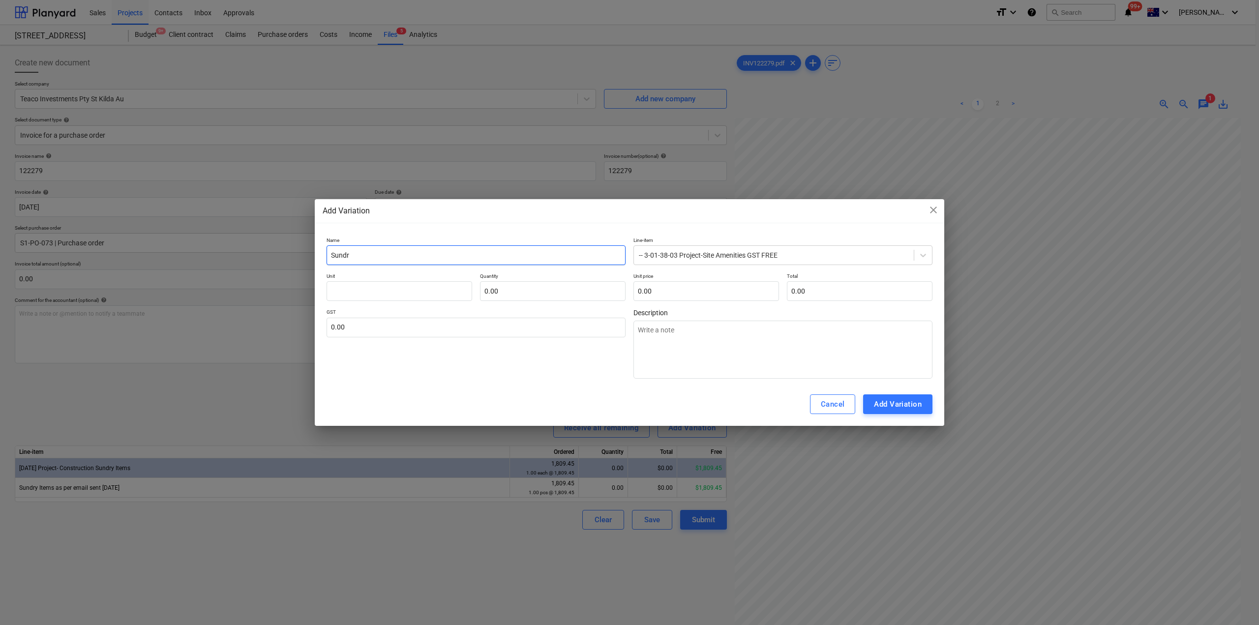
type textarea "x"
type input "Sundry"
type textarea "x"
type input "Sundry"
type textarea "x"
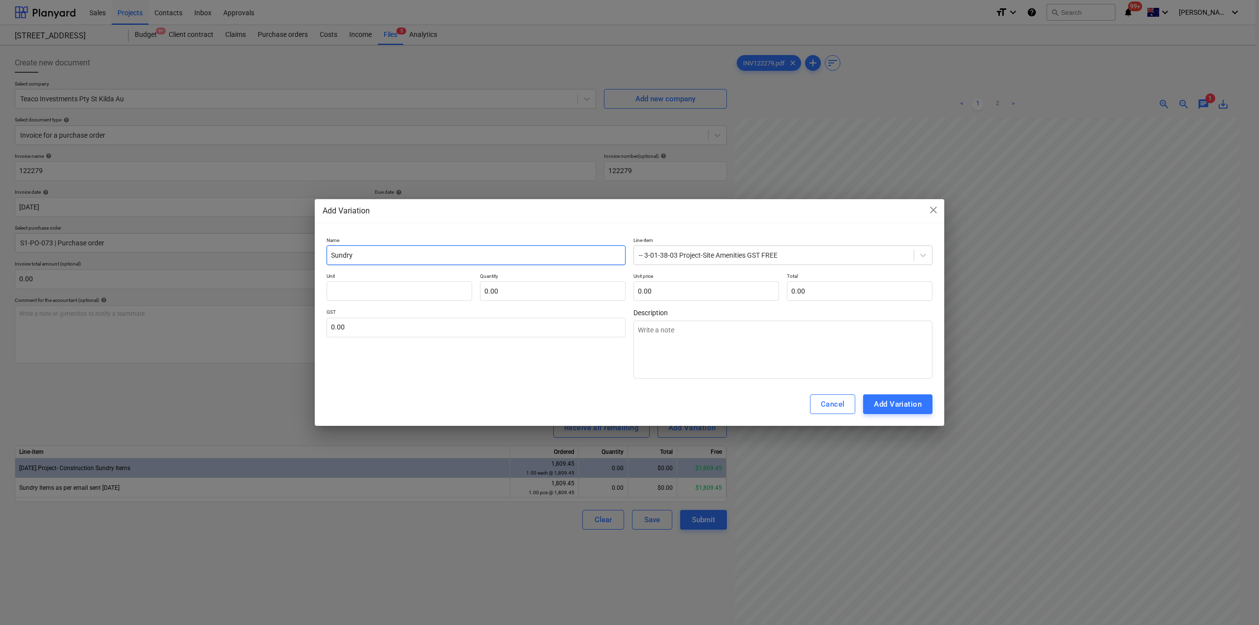
type input "Sundry I"
type textarea "x"
type input "Sundry It"
type textarea "x"
type input "Sundry Ite"
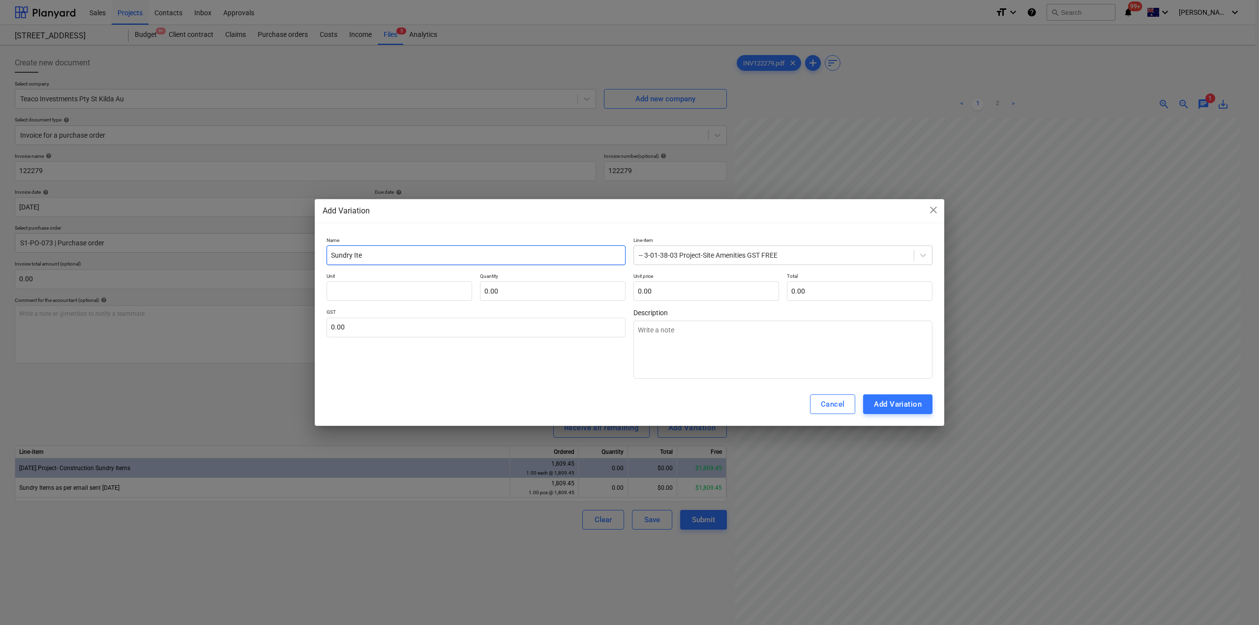
type textarea "x"
type input "Sundry Item"
type textarea "x"
type input "Sundry Items"
type textarea "x"
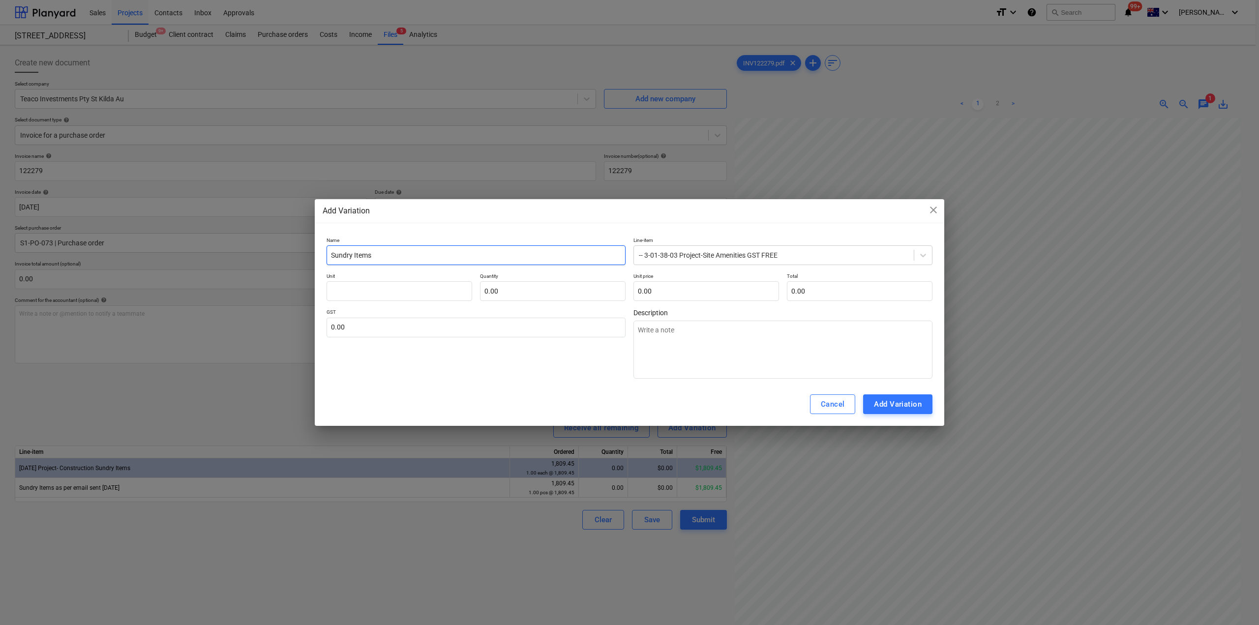
type input "Sundry Items"
type textarea "x"
type input "Sundry Items -"
type textarea "x"
type input "Sundry Items - GS"
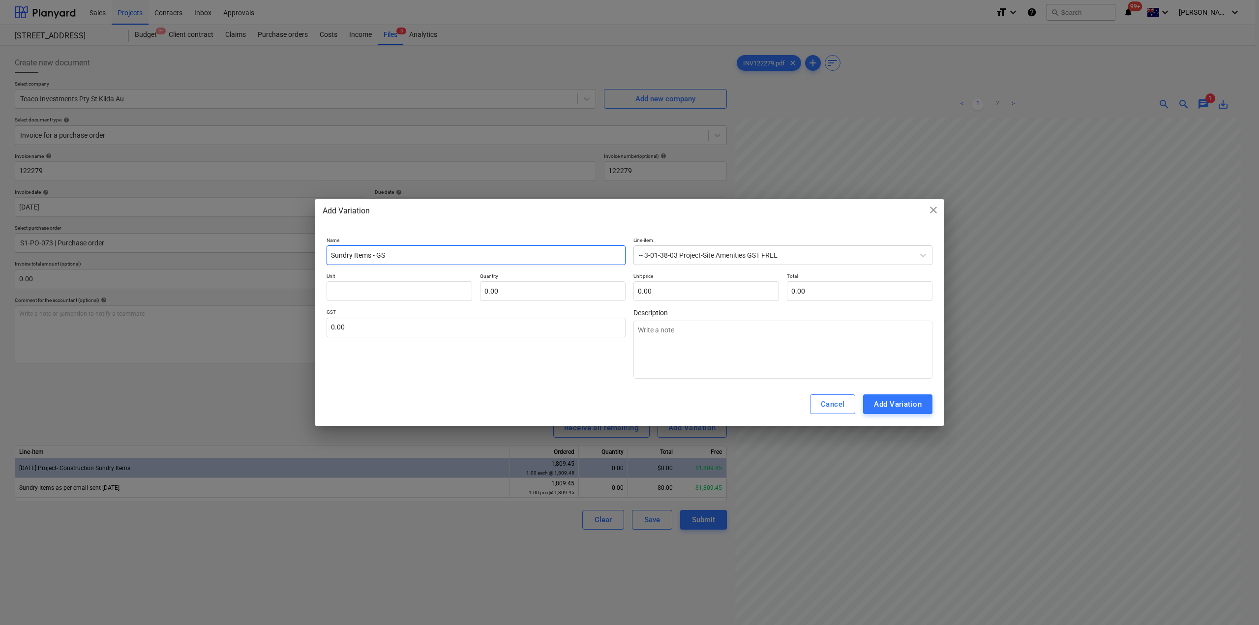
type textarea "x"
type input "Sundry Items - GST"
type textarea "x"
type input "Sundry Items - GST F"
type textarea "x"
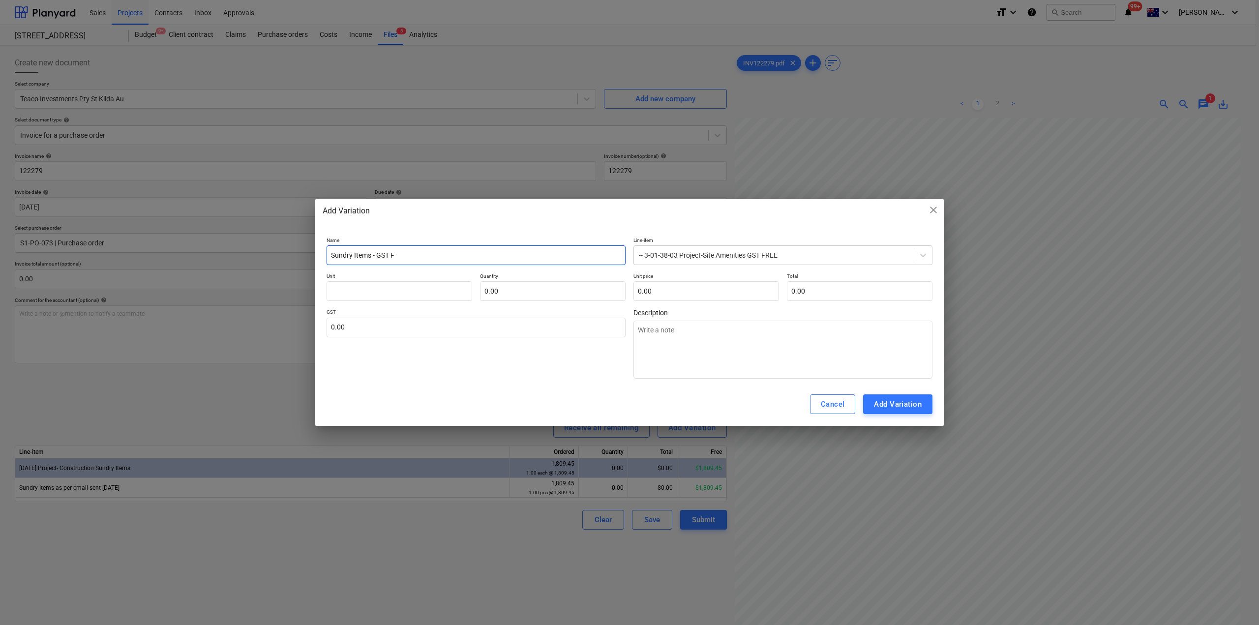
type input "Sundry Items - GST Fr"
type textarea "x"
type input "Sundry Items - GST Fre"
type textarea "x"
type input "Sundry Items - GST Free"
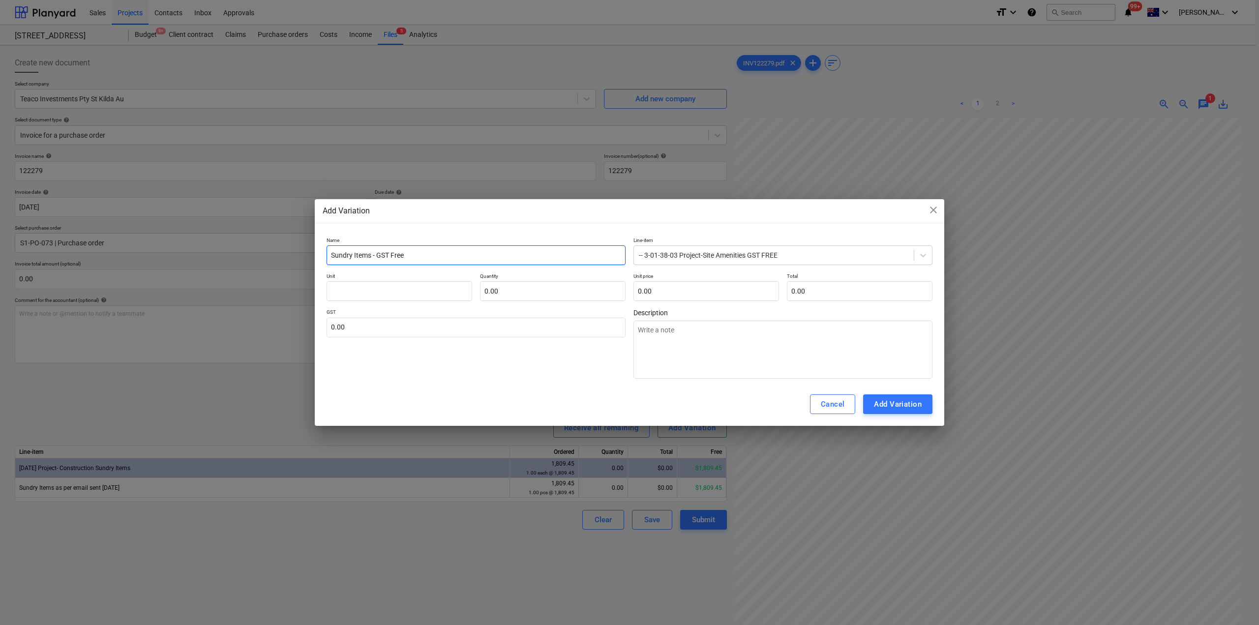
type textarea "x"
type input "Sundry Items - GST Free"
type textarea "x"
type input "Sundry Items - GST Free Dr"
type textarea "x"
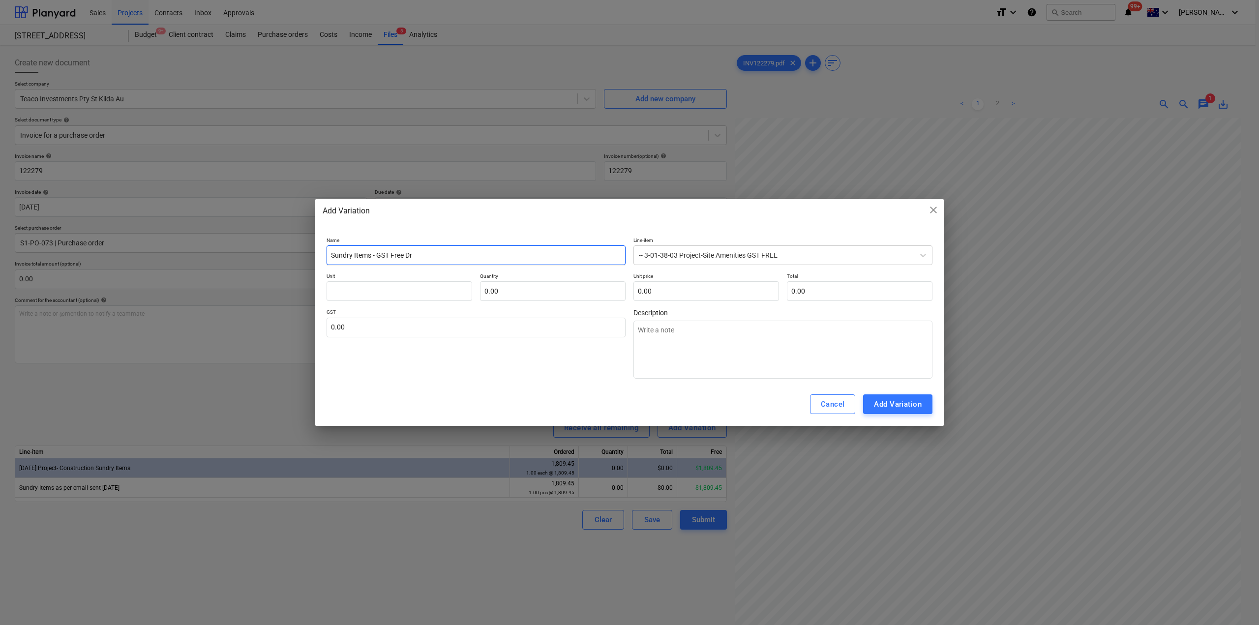
type input "Sundry Items - GST Free Dra"
type textarea "x"
type input "Sundry Items - GST Free Draw"
type textarea "x"
type input "Sundry Items - GST Free Drawd"
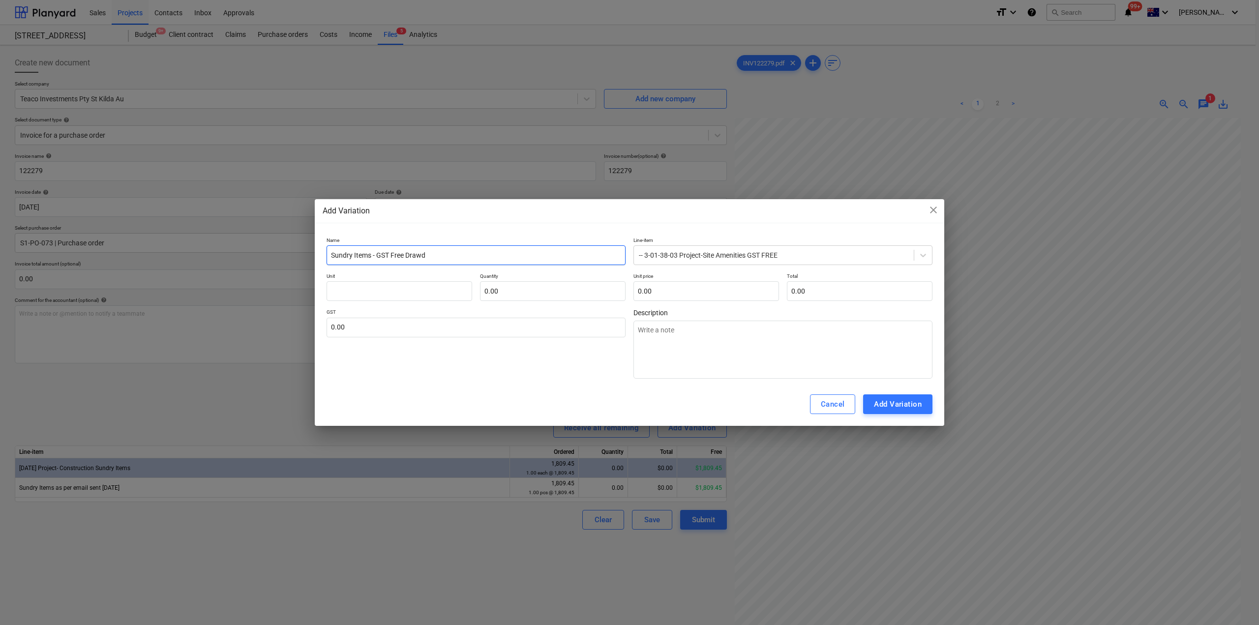
type textarea "x"
type input "Sundry Items - GST Free Drawdo"
type textarea "x"
drag, startPoint x: 486, startPoint y: 251, endPoint x: 299, endPoint y: 242, distance: 187.1
click at [299, 242] on div "Add Variation close Name Sundry Items - GST Free Drawdown Line-item -- 3-01-38-…" at bounding box center [629, 312] width 1259 height 625
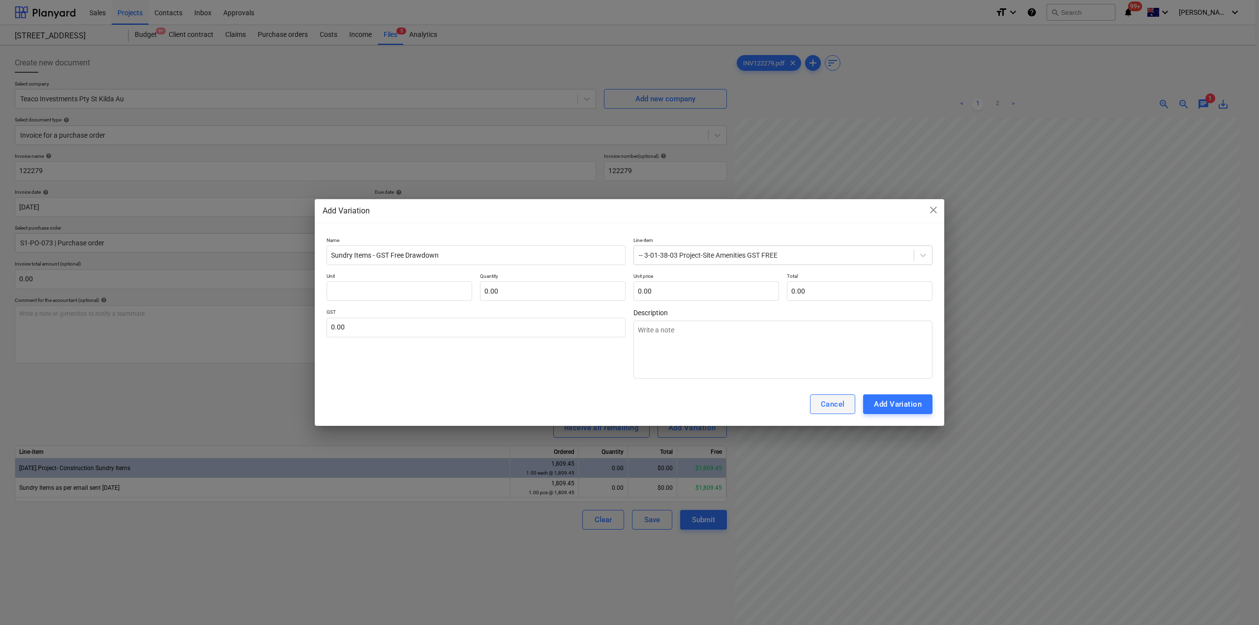
click at [831, 402] on div "Cancel" at bounding box center [833, 404] width 24 height 13
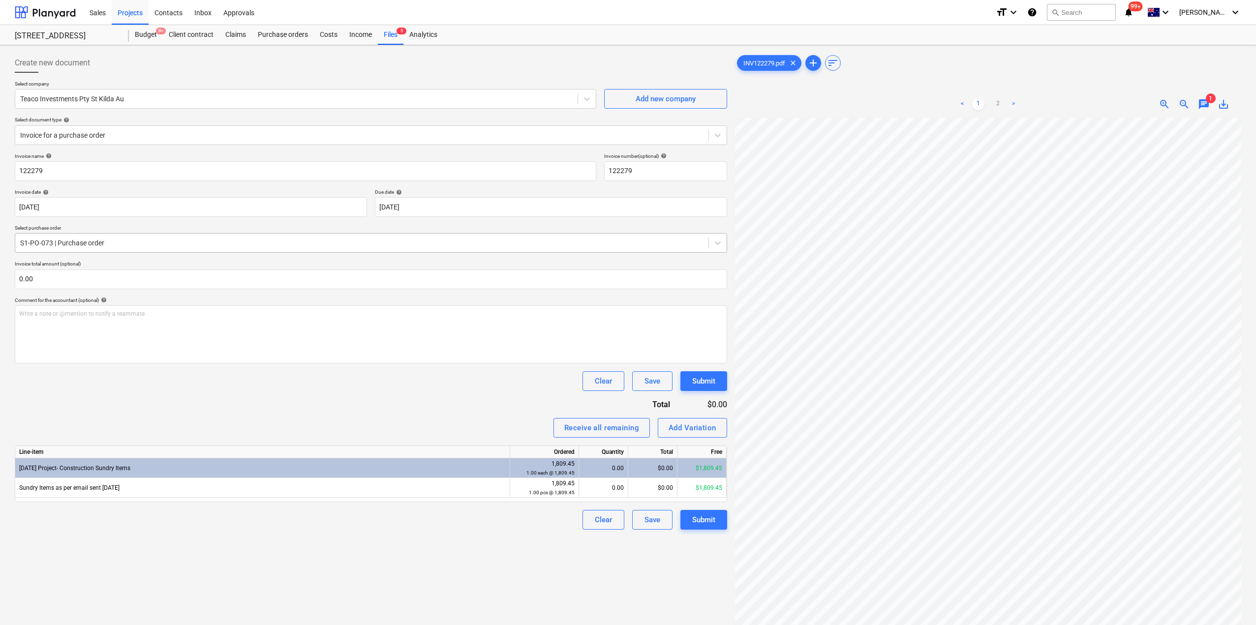
click at [190, 243] on div at bounding box center [361, 243] width 683 height 10
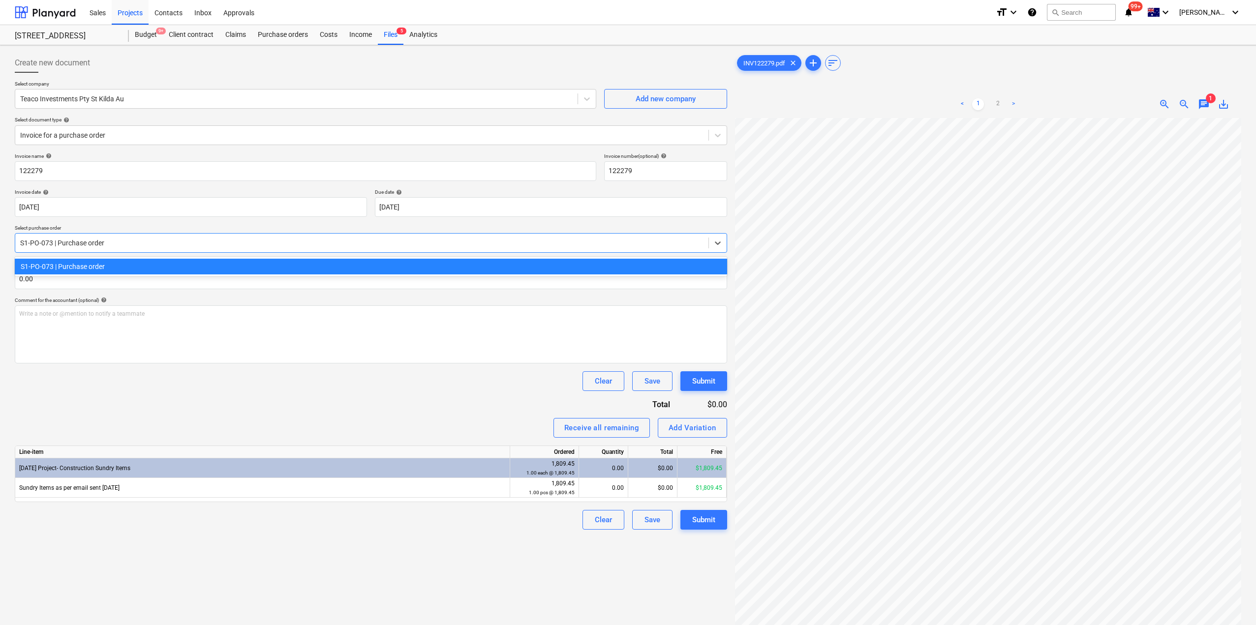
click at [202, 245] on div at bounding box center [361, 243] width 683 height 10
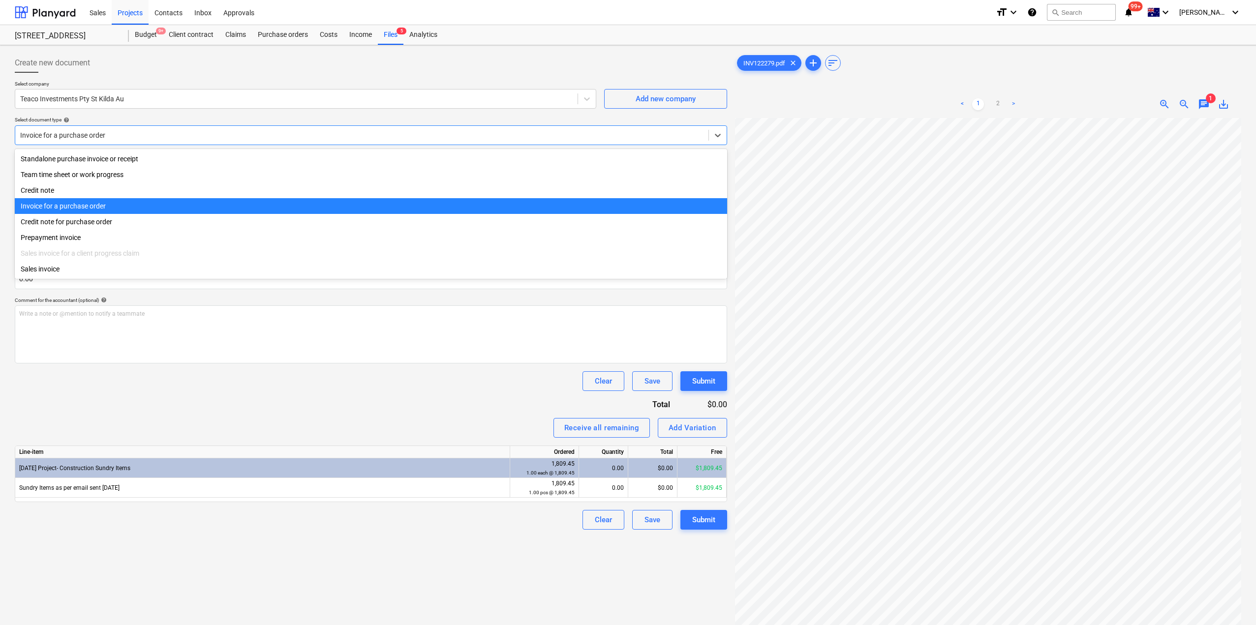
click at [161, 136] on div at bounding box center [361, 135] width 683 height 10
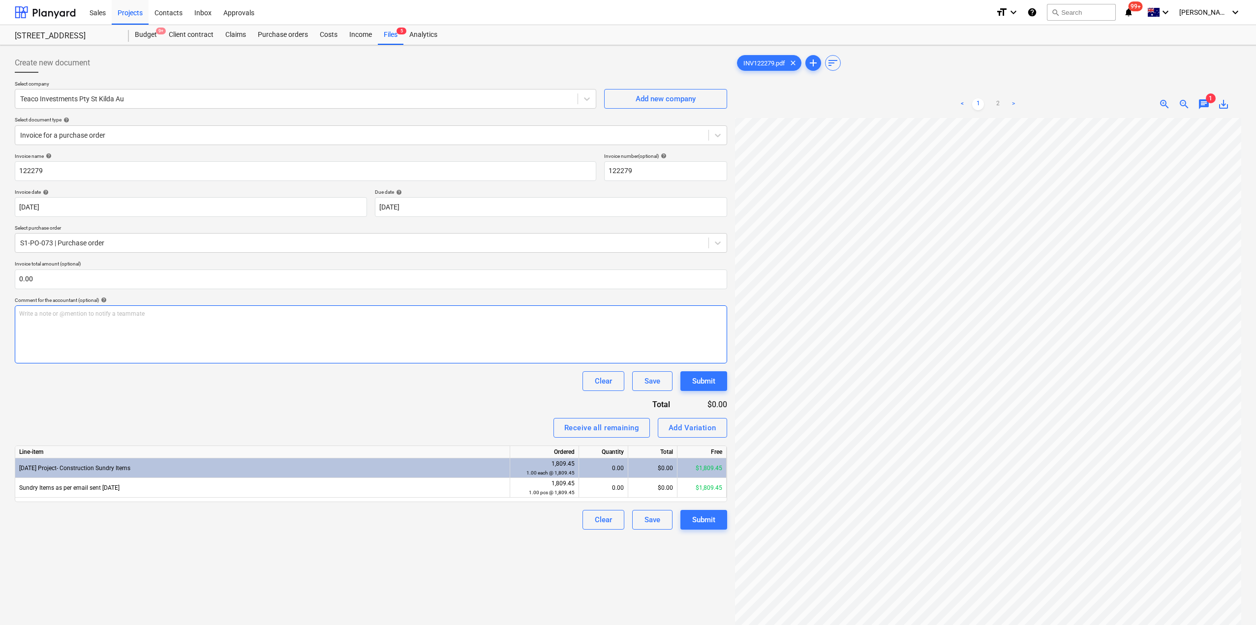
click at [176, 354] on div "Write a note or @mention to notify a teammate [PERSON_NAME]" at bounding box center [371, 334] width 712 height 58
click at [189, 404] on div "Invoice name help 122279 Invoice number (optional) help 122279 Invoice date hel…" at bounding box center [371, 341] width 712 height 377
click at [290, 35] on div "Purchase orders" at bounding box center [283, 35] width 62 height 20
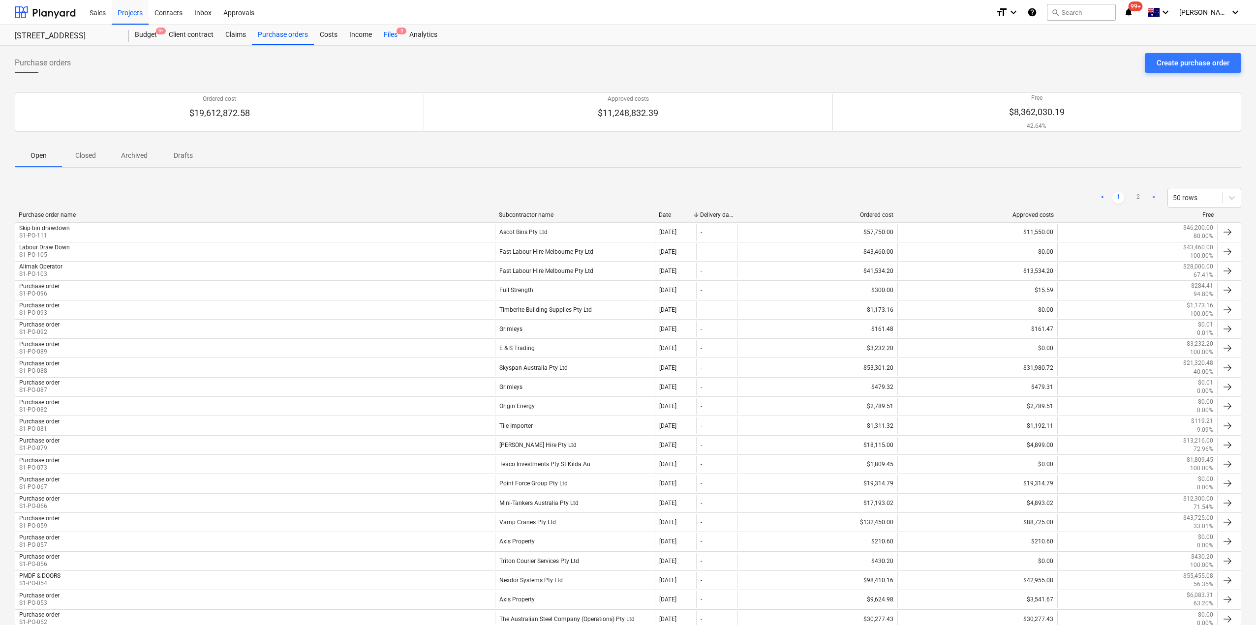
click at [394, 43] on div "Files 5" at bounding box center [391, 35] width 26 height 20
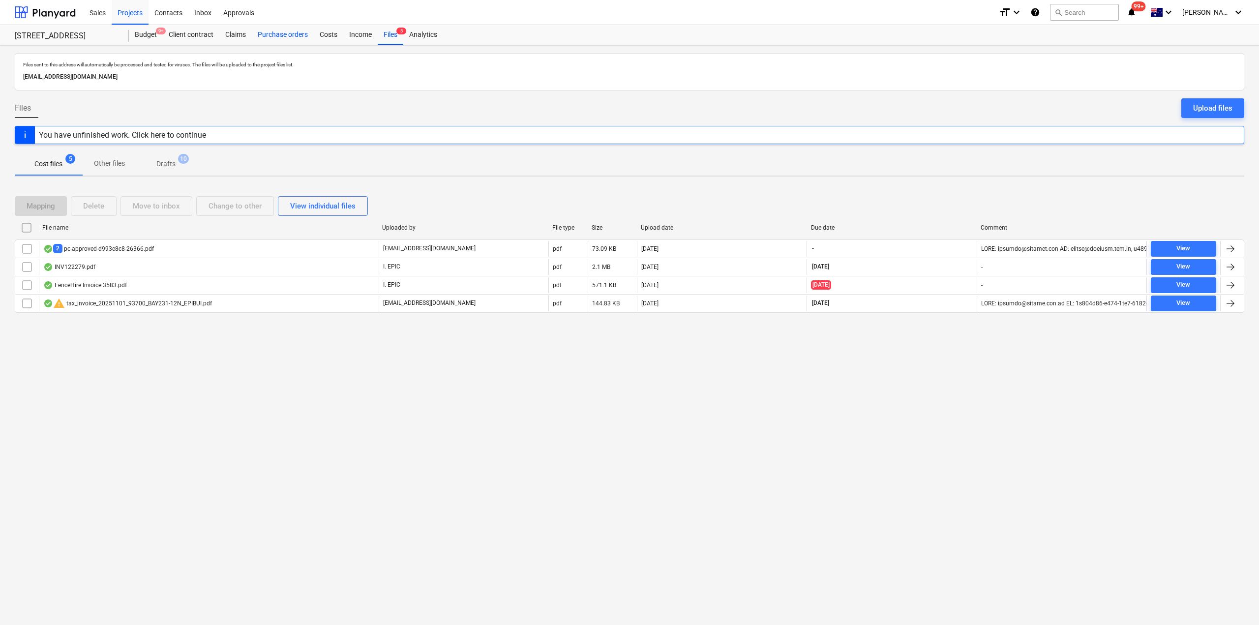
click at [286, 38] on div "Purchase orders" at bounding box center [283, 35] width 62 height 20
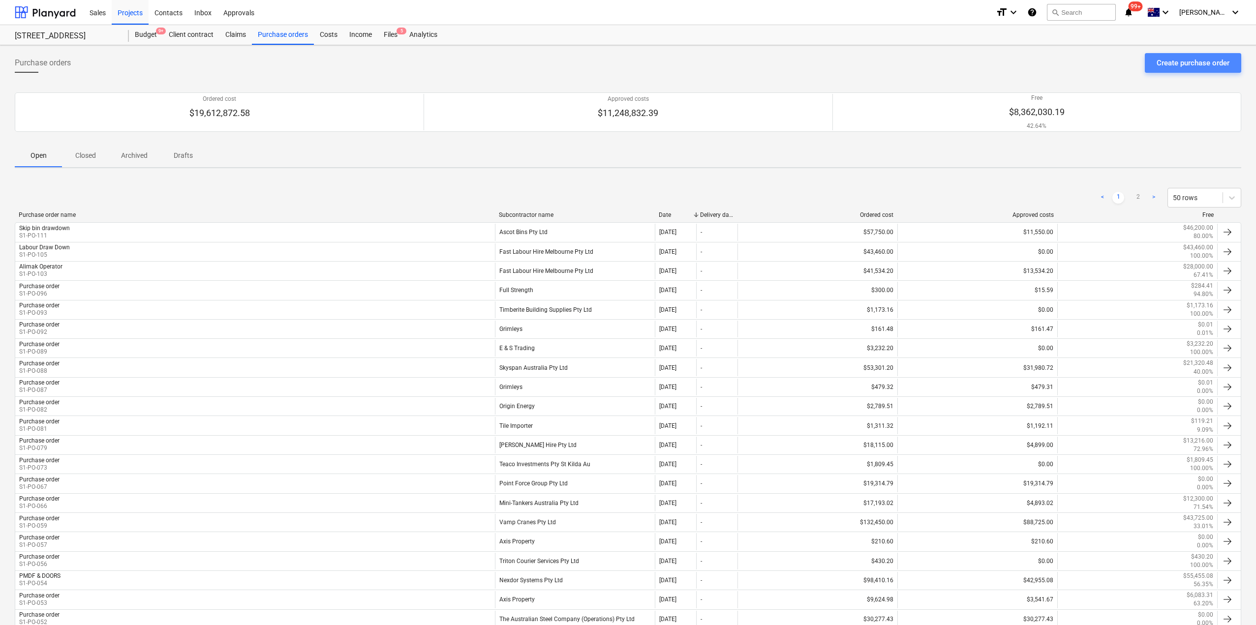
click at [1168, 62] on div "Create purchase order" at bounding box center [1192, 63] width 73 height 13
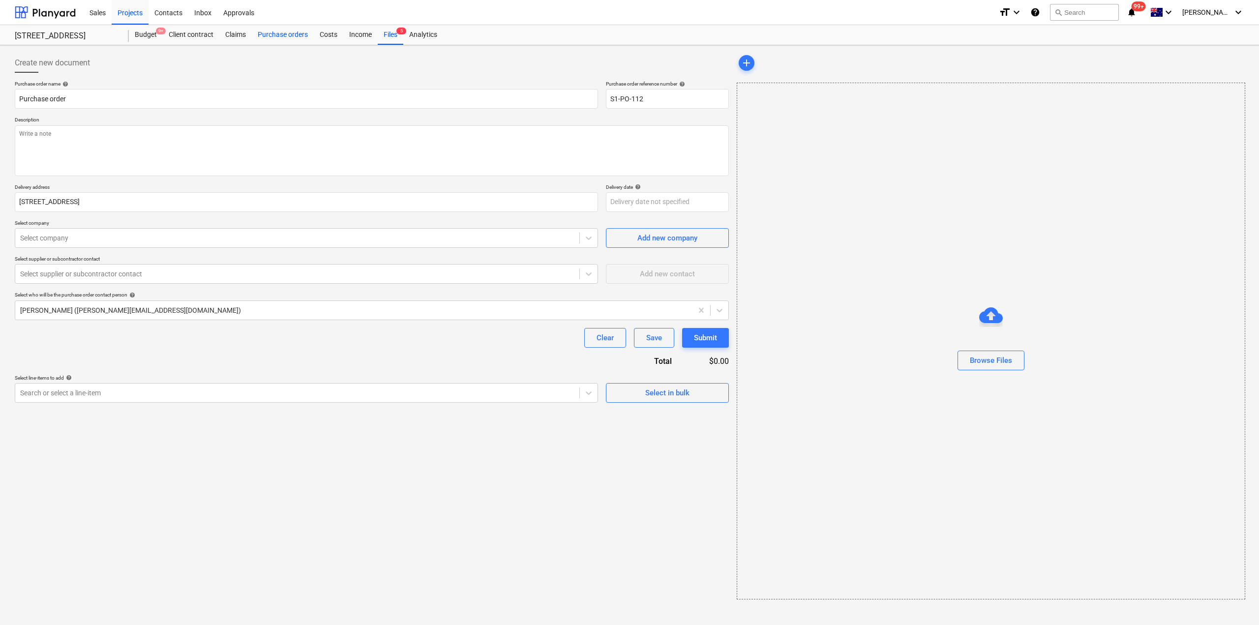
click at [297, 34] on div "Purchase orders" at bounding box center [283, 35] width 62 height 20
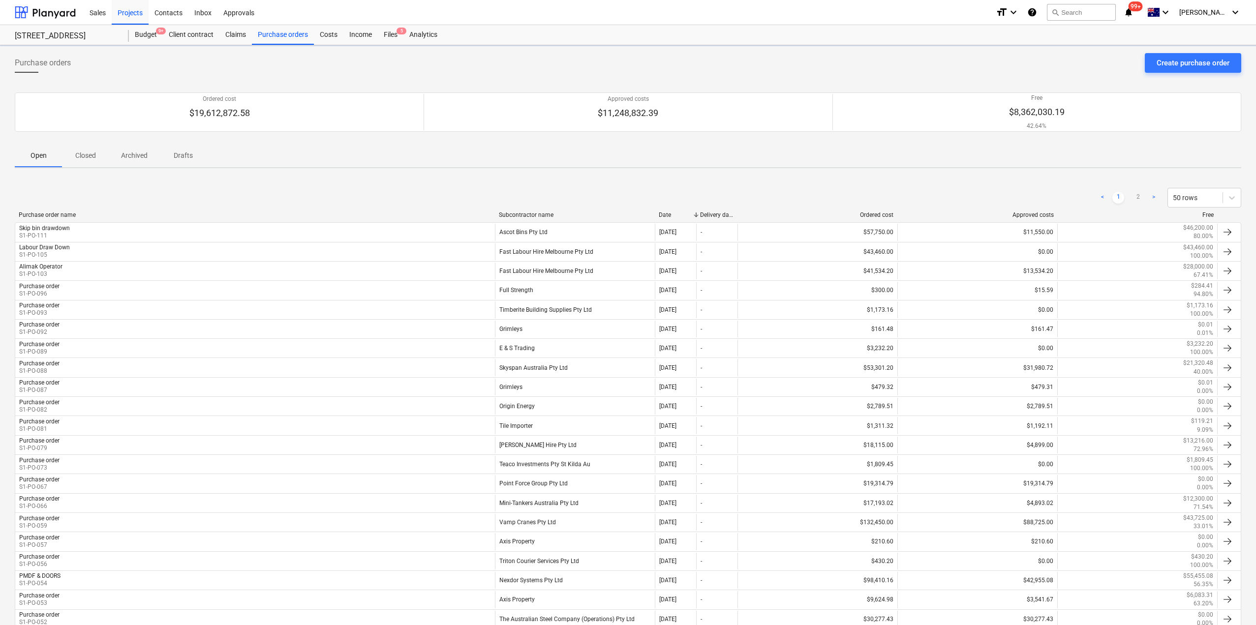
click at [545, 211] on div "< 1 2 > 50 rows" at bounding box center [628, 198] width 1226 height 28
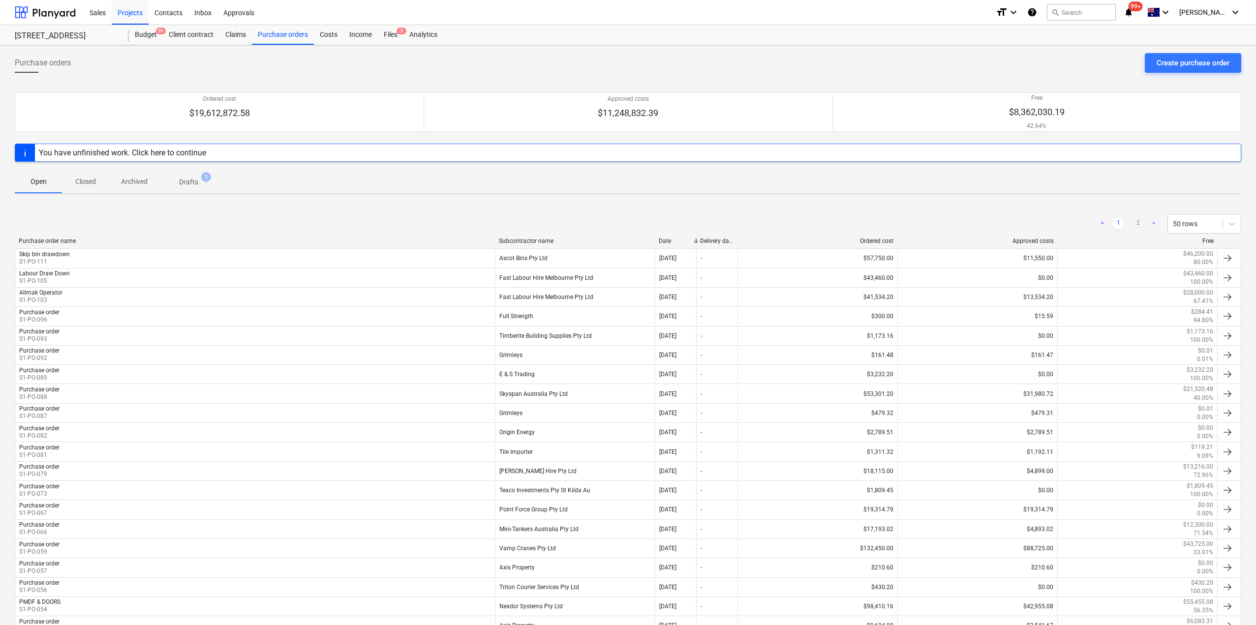
click at [529, 243] on div "Subcontractor name" at bounding box center [575, 241] width 152 height 7
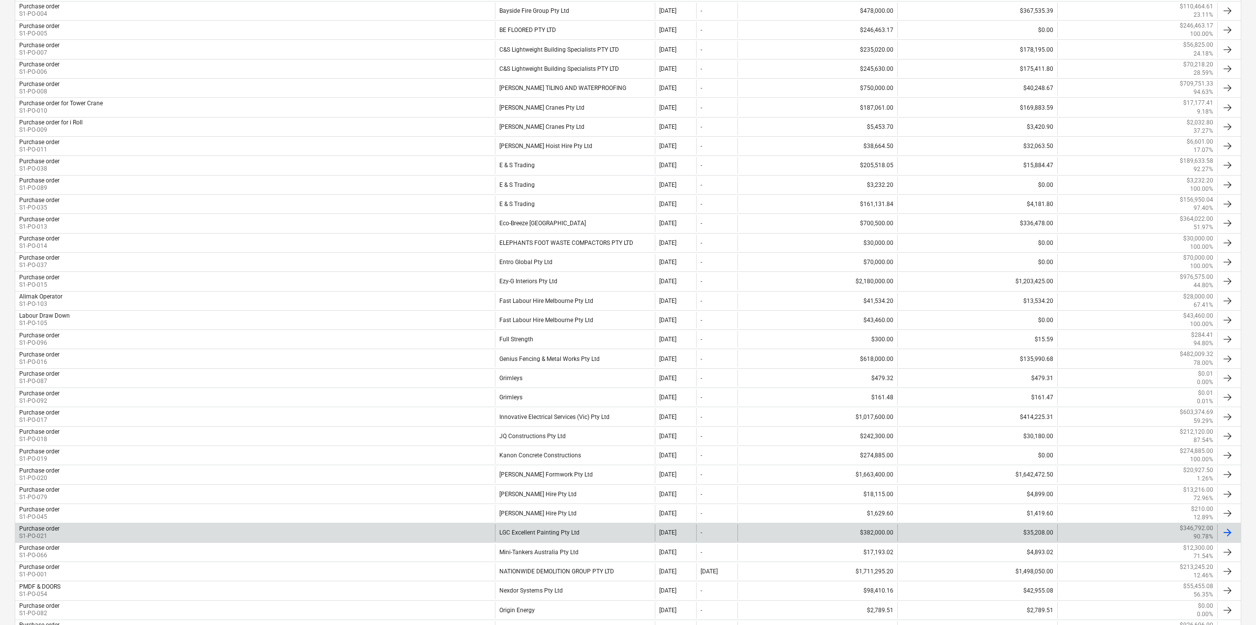
scroll to position [646, 0]
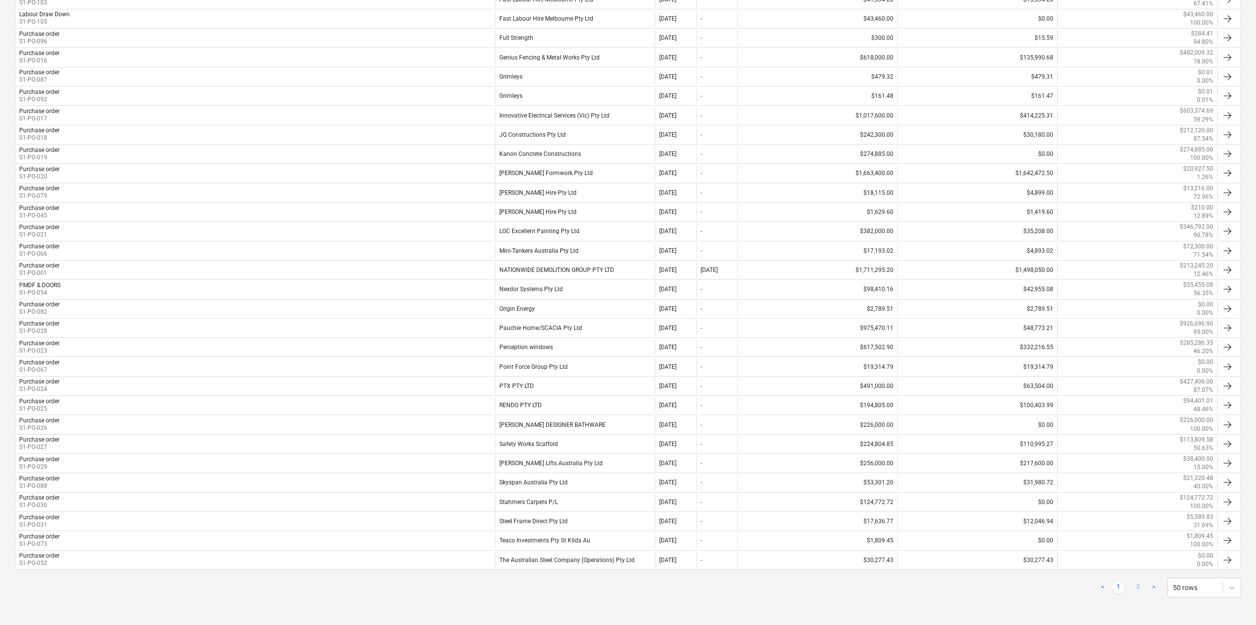
click at [1133, 586] on link "2" at bounding box center [1138, 588] width 12 height 12
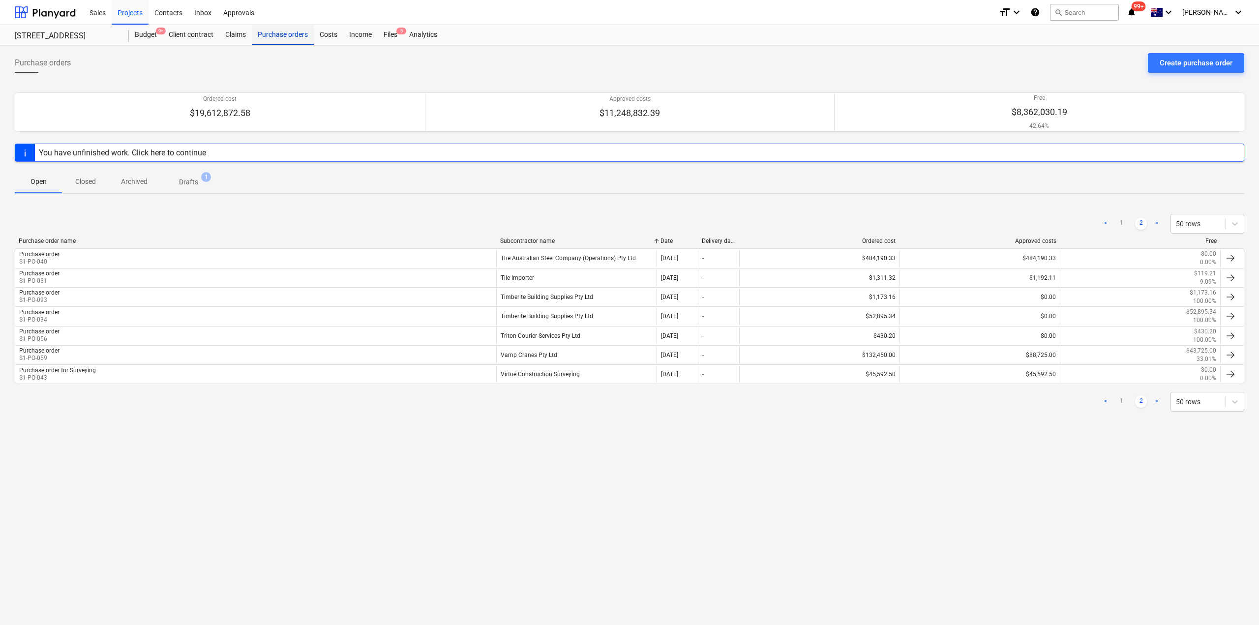
click at [295, 38] on div "Purchase orders" at bounding box center [283, 35] width 62 height 20
click at [358, 40] on div "Income" at bounding box center [360, 35] width 34 height 20
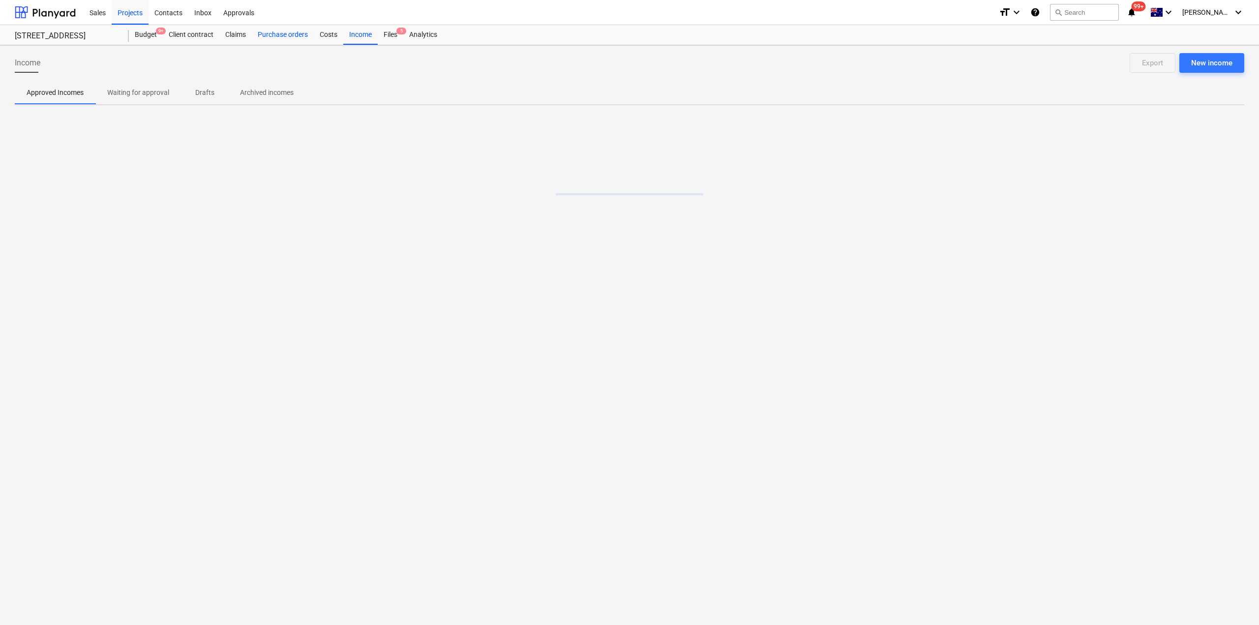
click at [290, 38] on div "Purchase orders" at bounding box center [283, 35] width 62 height 20
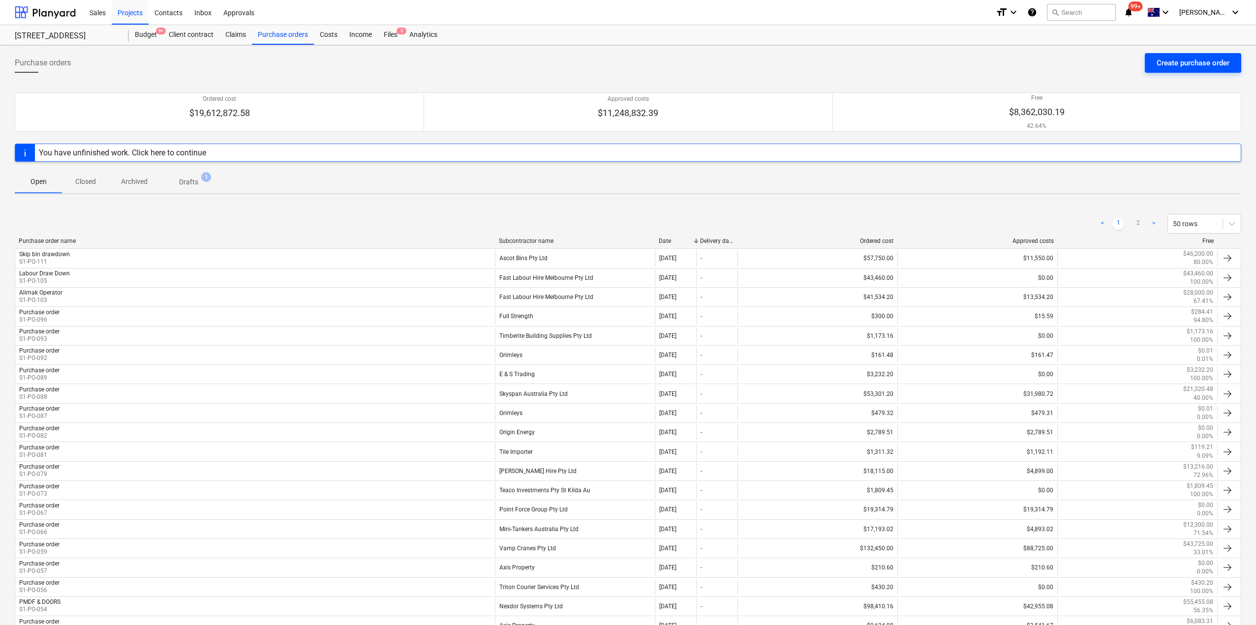
click at [1210, 64] on div "Create purchase order" at bounding box center [1192, 63] width 73 height 13
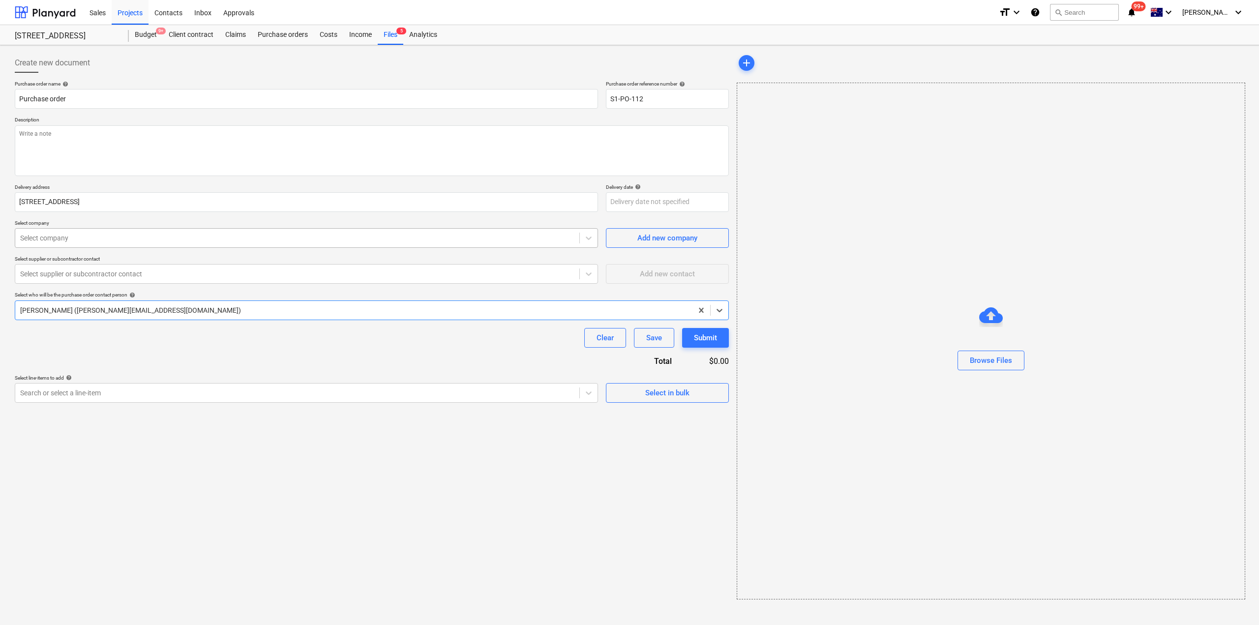
click at [67, 236] on div at bounding box center [297, 238] width 554 height 10
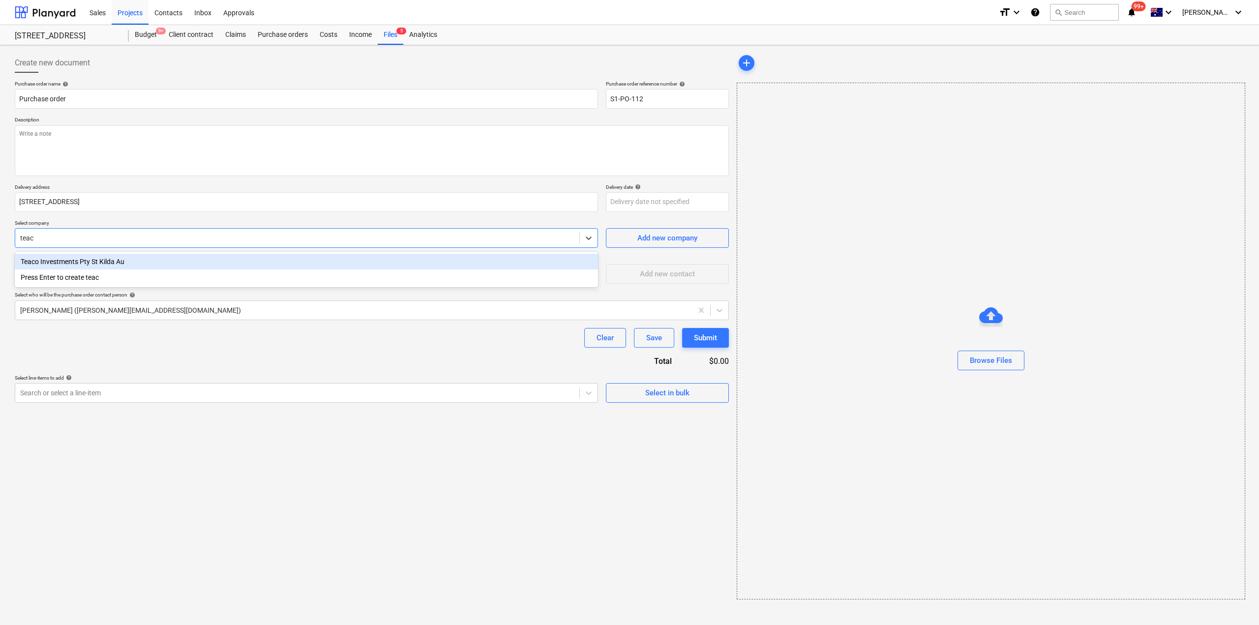
click at [82, 262] on div "Teaco Investments Pty St Kilda Au" at bounding box center [306, 262] width 583 height 16
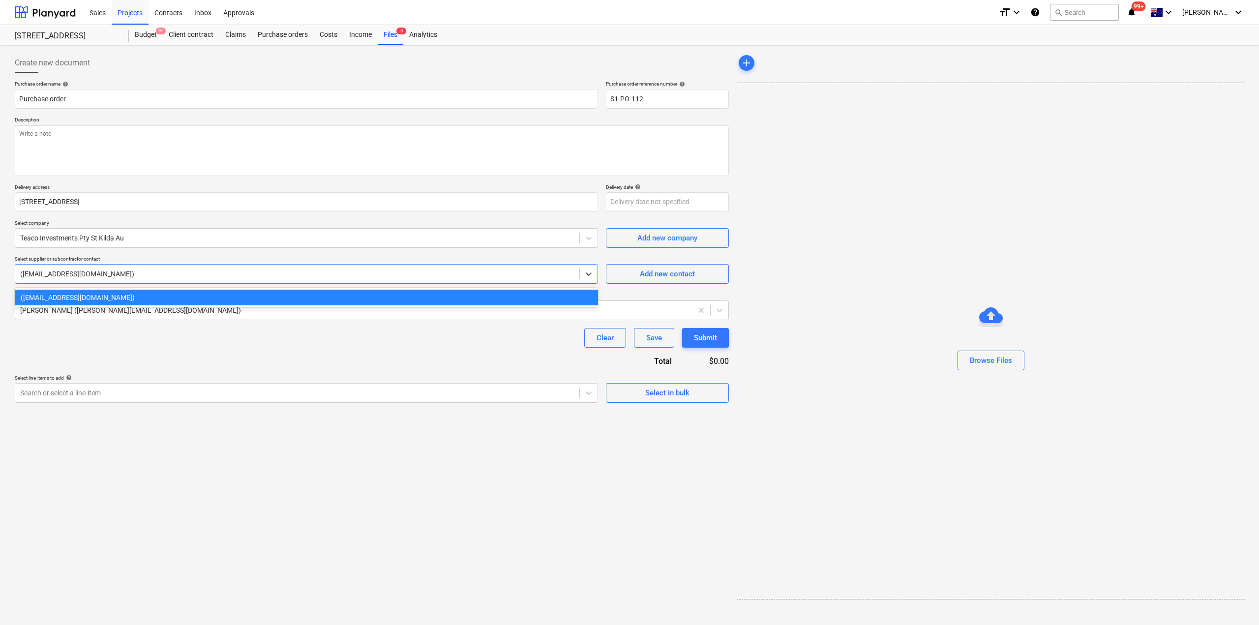
click at [79, 268] on div "([EMAIL_ADDRESS][DOMAIN_NAME])" at bounding box center [297, 274] width 564 height 14
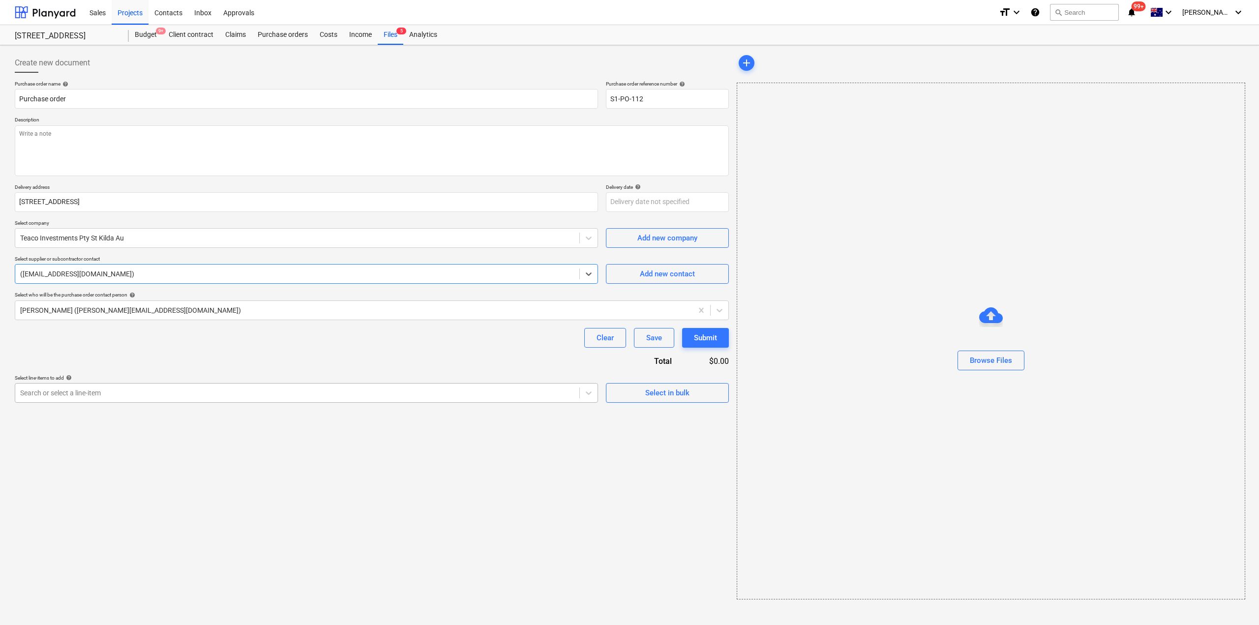
click at [229, 392] on div at bounding box center [297, 393] width 554 height 10
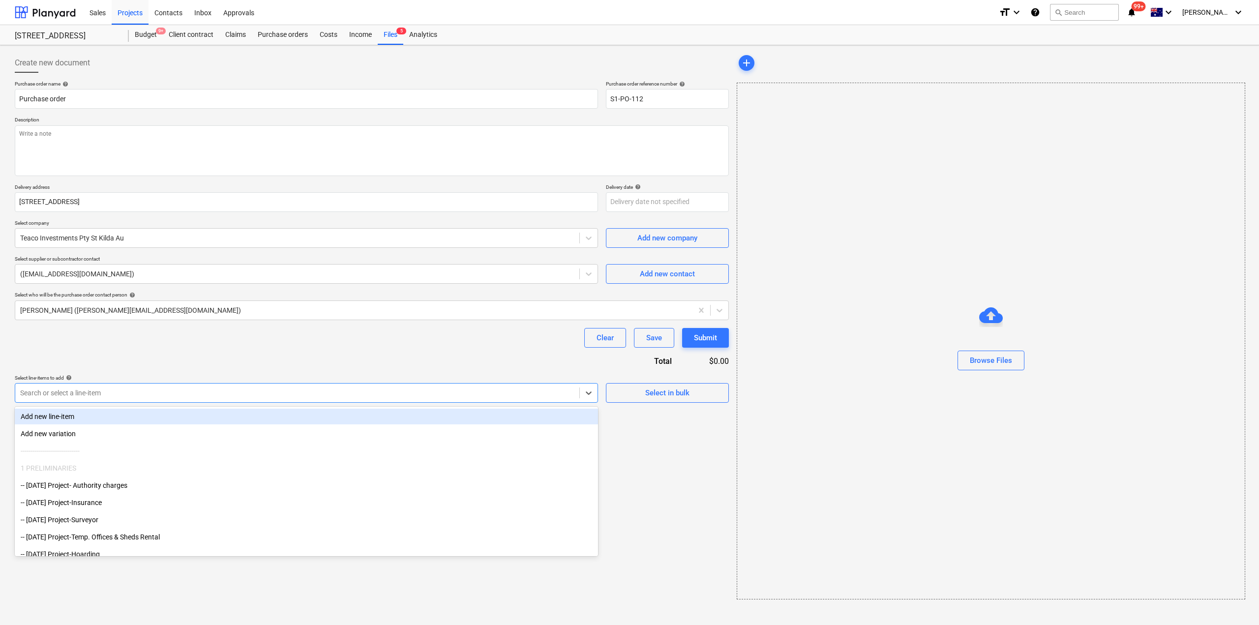
paste input "Sundry Items - GST Free Drawdown"
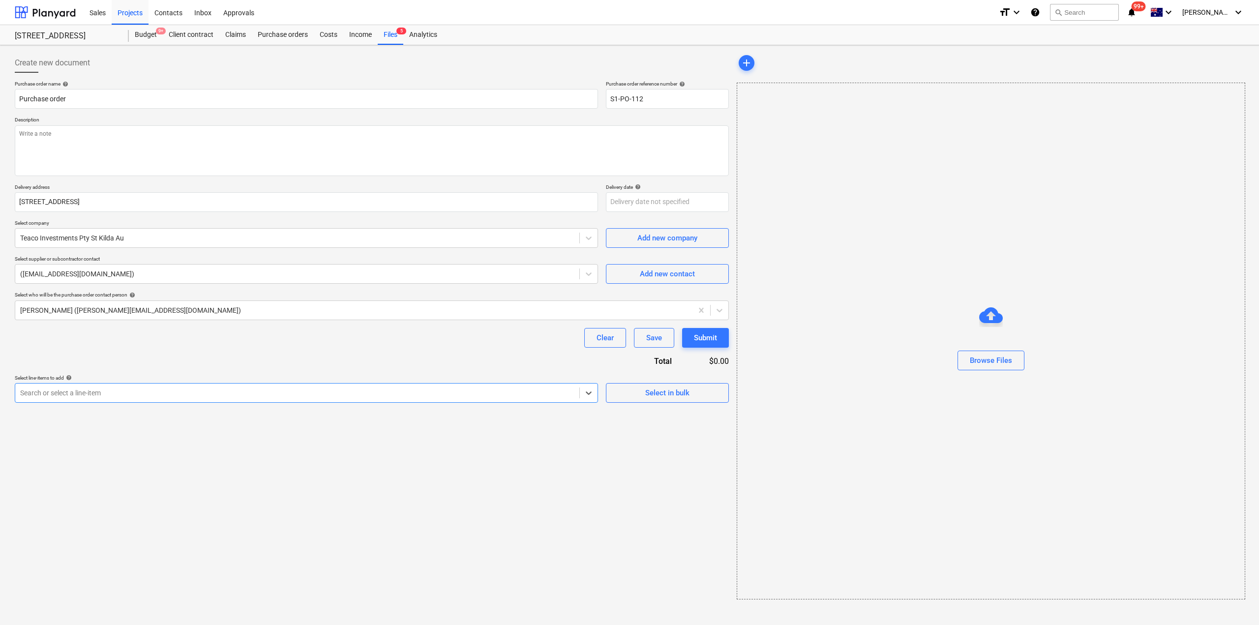
drag, startPoint x: 234, startPoint y: 392, endPoint x: 0, endPoint y: 387, distance: 234.2
click at [0, 387] on div "Create new document Purchase order name help Purchase order Purchase order refe…" at bounding box center [629, 335] width 1259 height 580
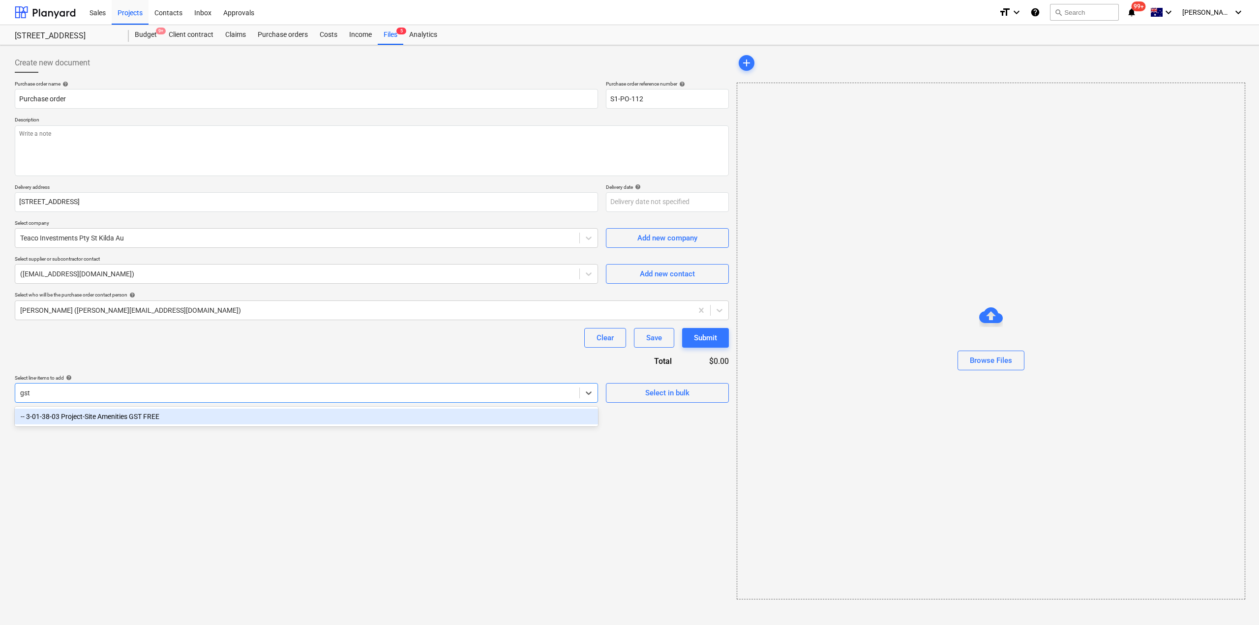
click at [121, 415] on div "-- 3-01-38-03 Project-Site Amenities GST FREE" at bounding box center [306, 417] width 583 height 16
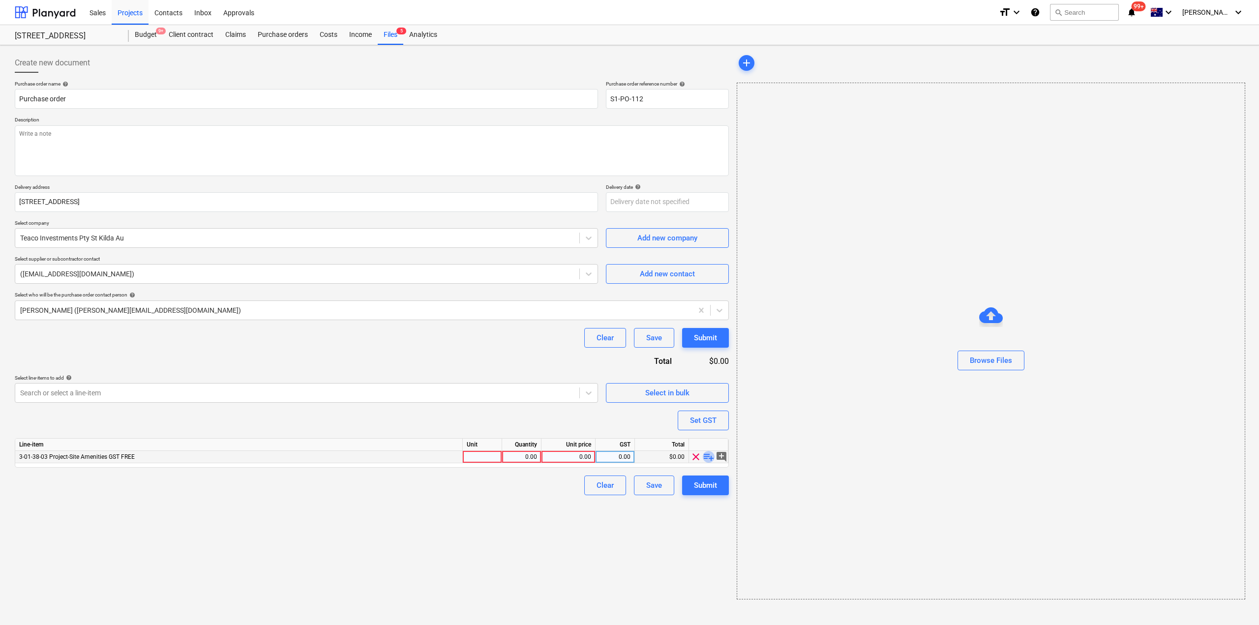
click at [708, 458] on span "playlist_add" at bounding box center [709, 457] width 12 height 12
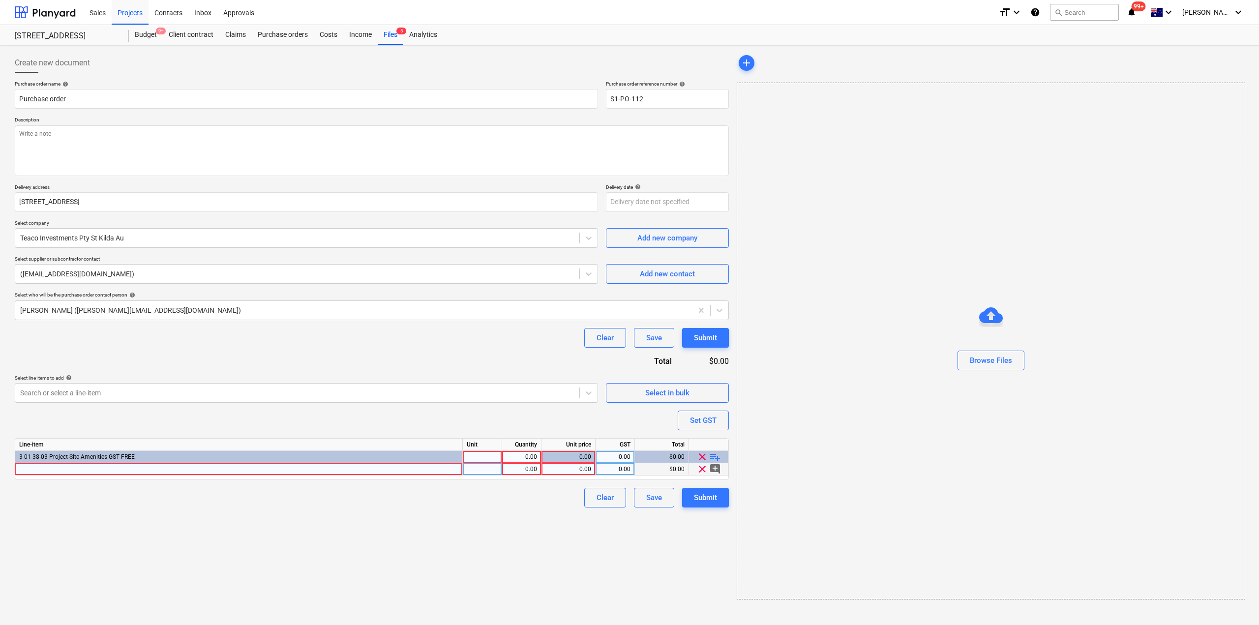
click at [328, 466] on div at bounding box center [239, 469] width 448 height 12
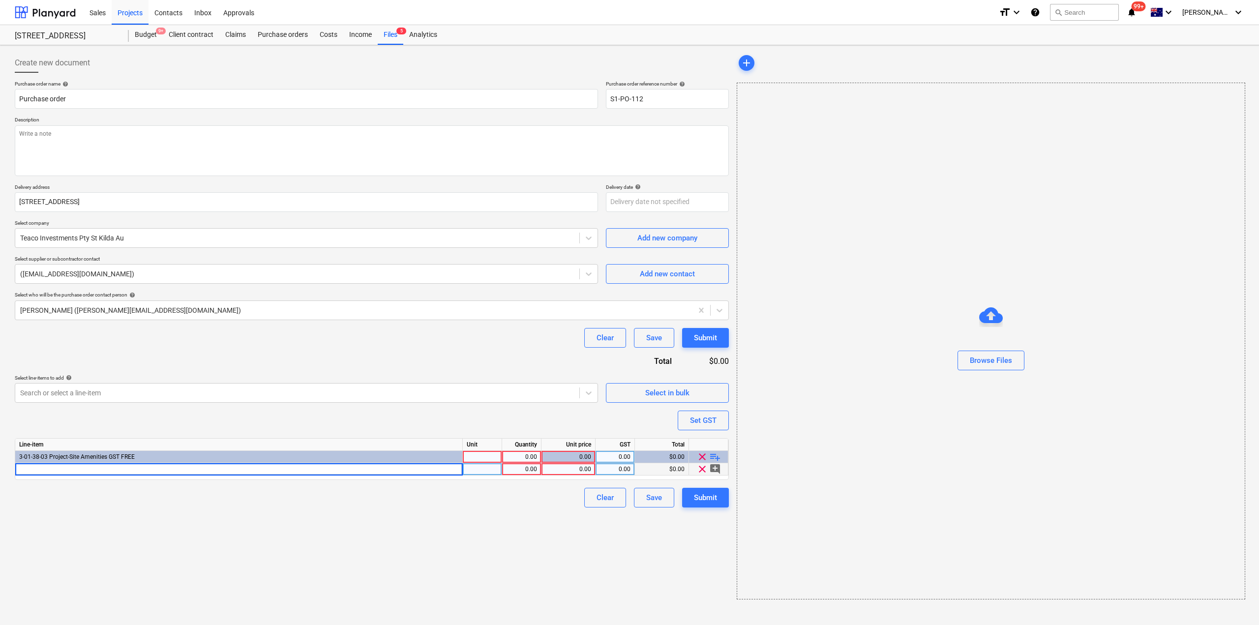
click at [330, 470] on input at bounding box center [238, 469] width 447 height 12
click at [484, 471] on div "pcs" at bounding box center [482, 469] width 39 height 12
click at [266, 470] on div "GST free Drawdown" at bounding box center [239, 469] width 448 height 12
click at [266, 471] on input "GST free Drawdown" at bounding box center [238, 469] width 447 height 12
click at [484, 470] on div "month" at bounding box center [482, 469] width 39 height 12
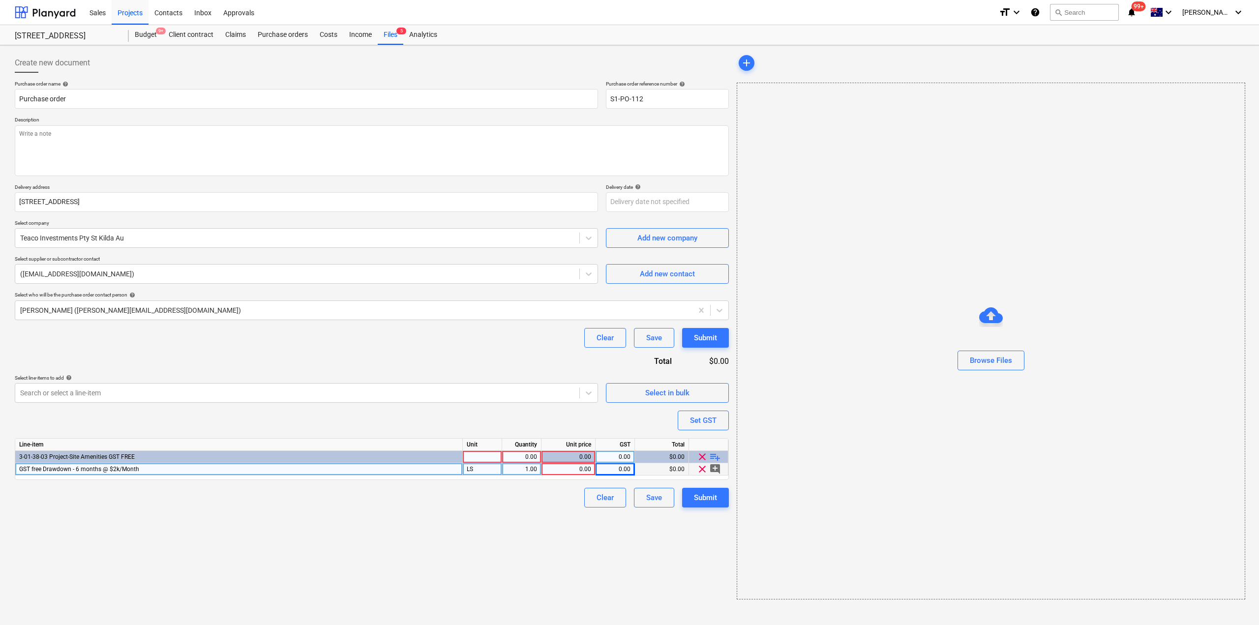
click at [570, 479] on div "Line-item Unit Quantity Unit price GST Total 3-01-38-03 Project-Site Amenities …" at bounding box center [372, 459] width 714 height 42
click at [570, 472] on div "0.00" at bounding box center [568, 469] width 46 height 12
click at [115, 471] on span "GST free Drawdown - 6 months @ $2k/Month" at bounding box center [79, 469] width 120 height 7
click at [126, 469] on input "GST free Drawdown - 6 months @ $2k/Month" at bounding box center [238, 469] width 447 height 12
click at [129, 470] on input "GST free Drawdown - 6 months @ $2k/Month" at bounding box center [238, 469] width 447 height 12
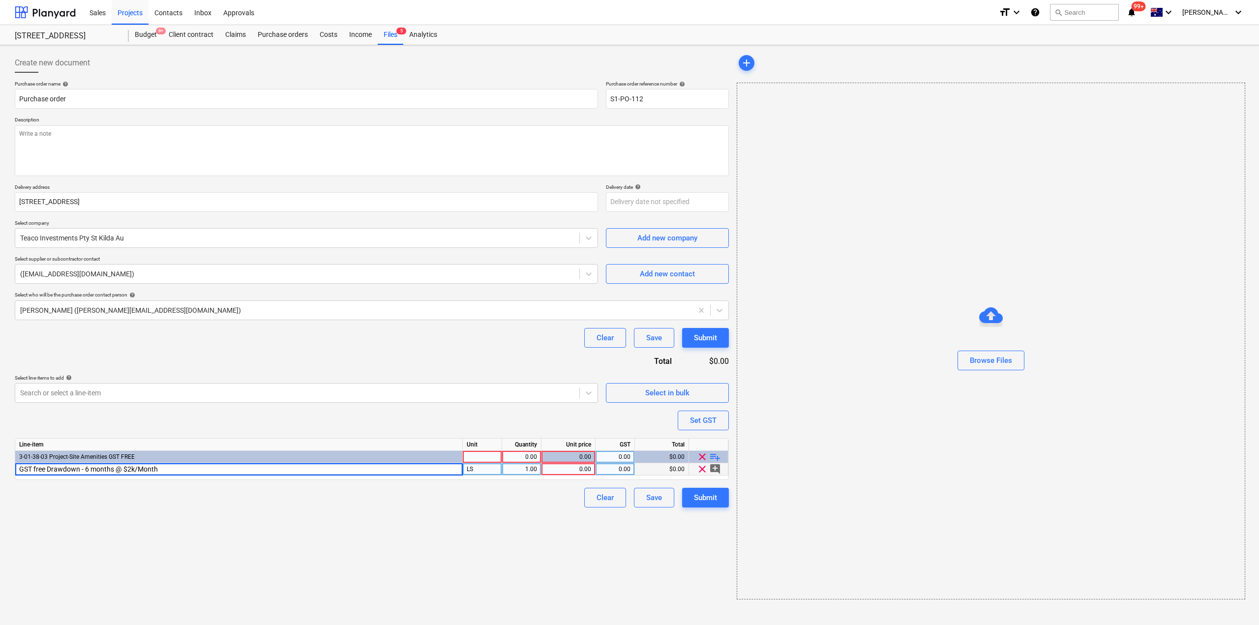
drag, startPoint x: 134, startPoint y: 469, endPoint x: 141, endPoint y: 475, distance: 9.4
click at [128, 471] on input "GST free Drawdown - 6 months @ $2k/Month" at bounding box center [238, 469] width 447 height 12
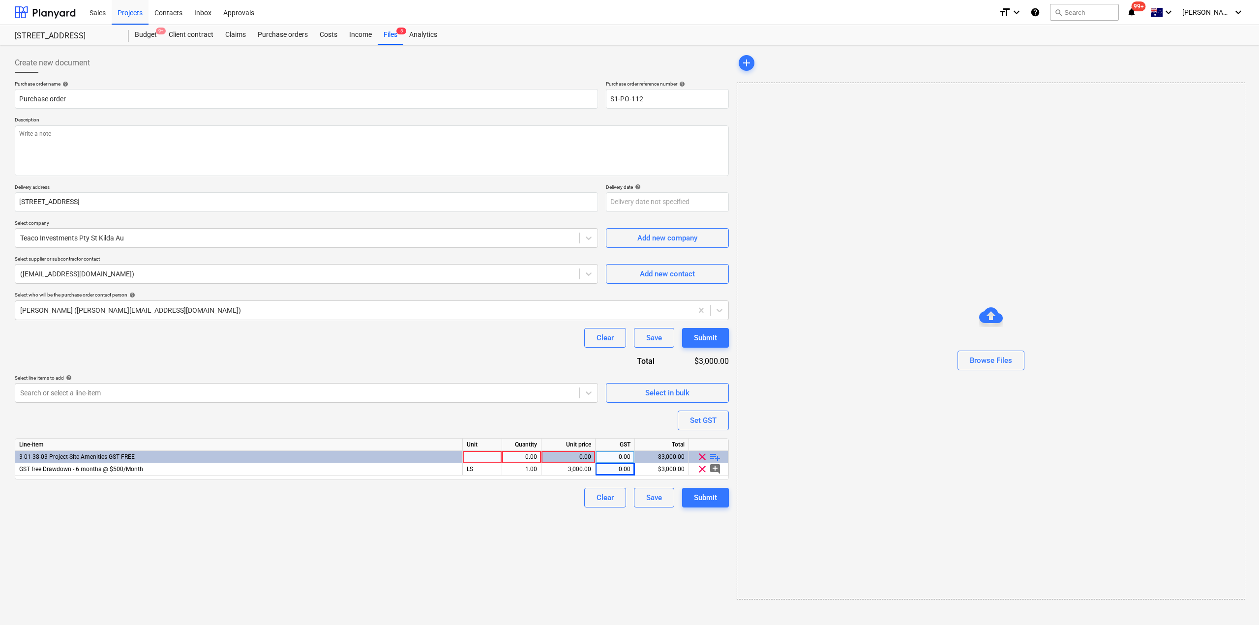
click at [456, 420] on div "Purchase order name help Purchase order Purchase order reference number help S1…" at bounding box center [372, 294] width 714 height 427
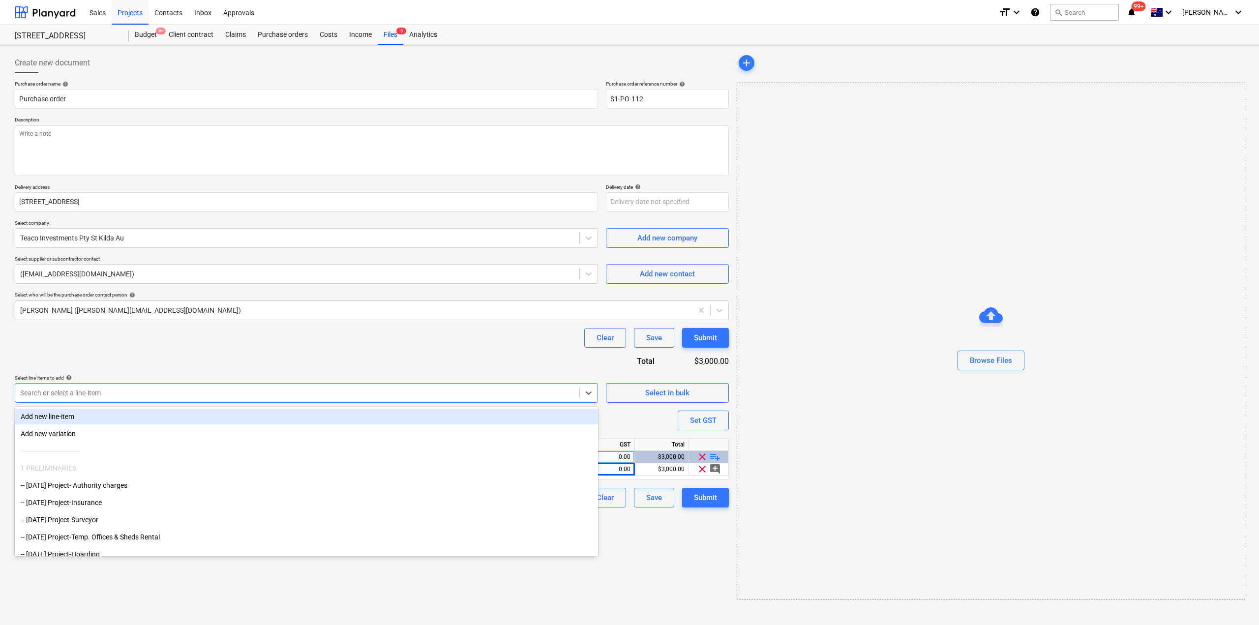
click at [439, 396] on div at bounding box center [297, 393] width 554 height 10
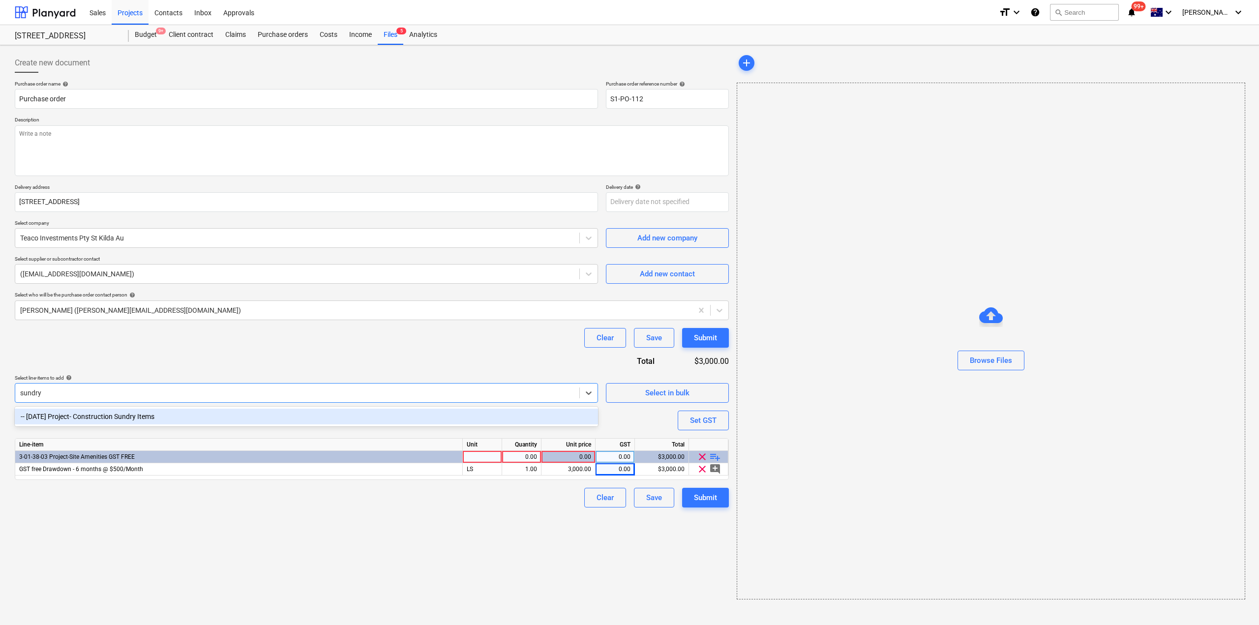
click at [424, 418] on div "-- [DATE] Project- Construction Sundry Items" at bounding box center [306, 417] width 583 height 16
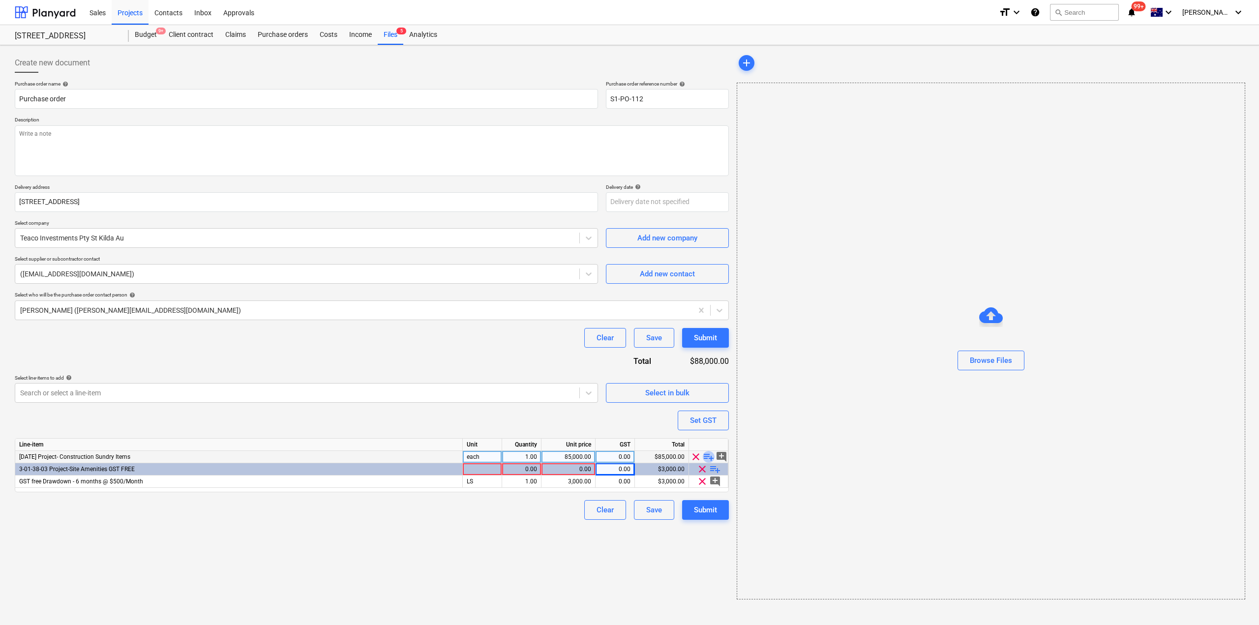
click at [708, 460] on span "playlist_add" at bounding box center [709, 457] width 12 height 12
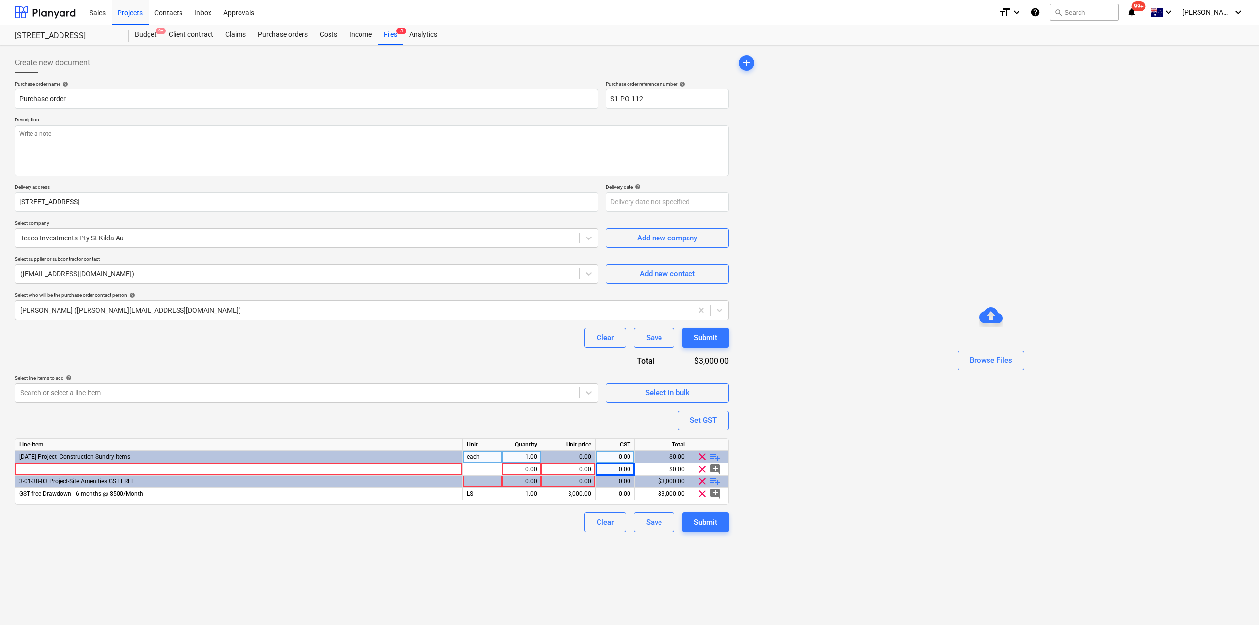
click at [483, 558] on div "Create new document Purchase order name help Purchase order Purchase order refe…" at bounding box center [372, 326] width 722 height 554
click at [480, 472] on div at bounding box center [482, 469] width 39 height 12
click at [368, 471] on div at bounding box center [239, 469] width 448 height 12
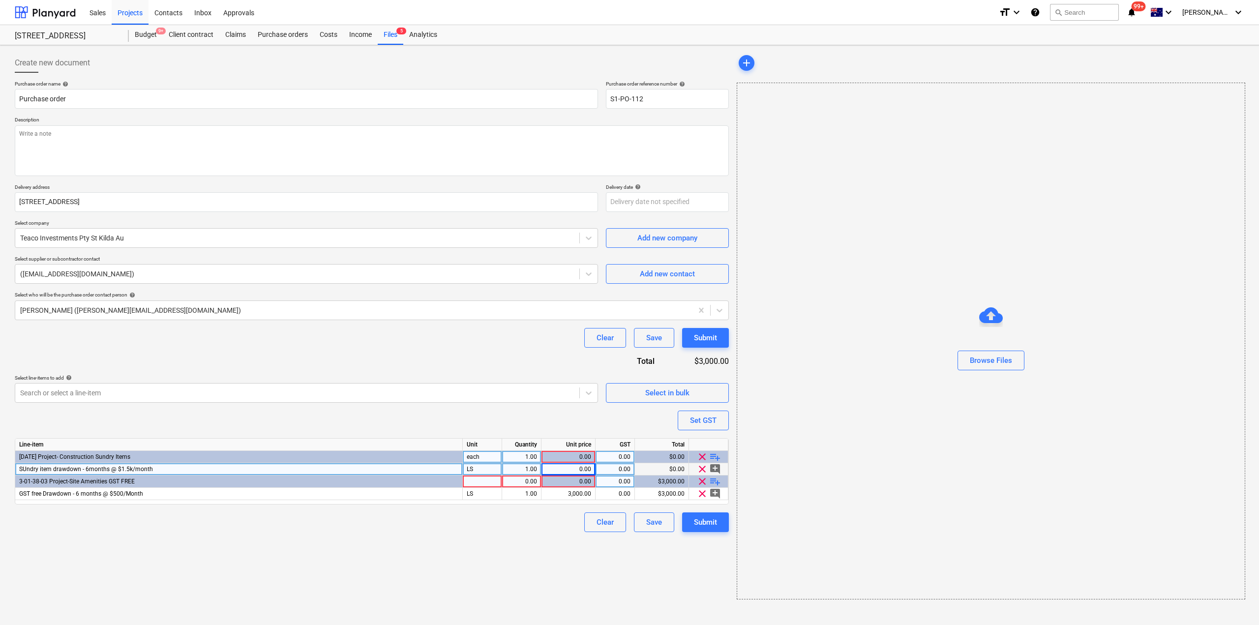
click at [569, 476] on div "0.00" at bounding box center [568, 482] width 46 height 12
click at [571, 473] on div "0.00" at bounding box center [568, 469] width 46 height 12
click at [611, 565] on div "Create new document Purchase order name help Purchase order Purchase order refe…" at bounding box center [372, 326] width 722 height 554
click at [377, 150] on textarea at bounding box center [372, 150] width 714 height 51
drag, startPoint x: 120, startPoint y: 100, endPoint x: 0, endPoint y: 94, distance: 120.2
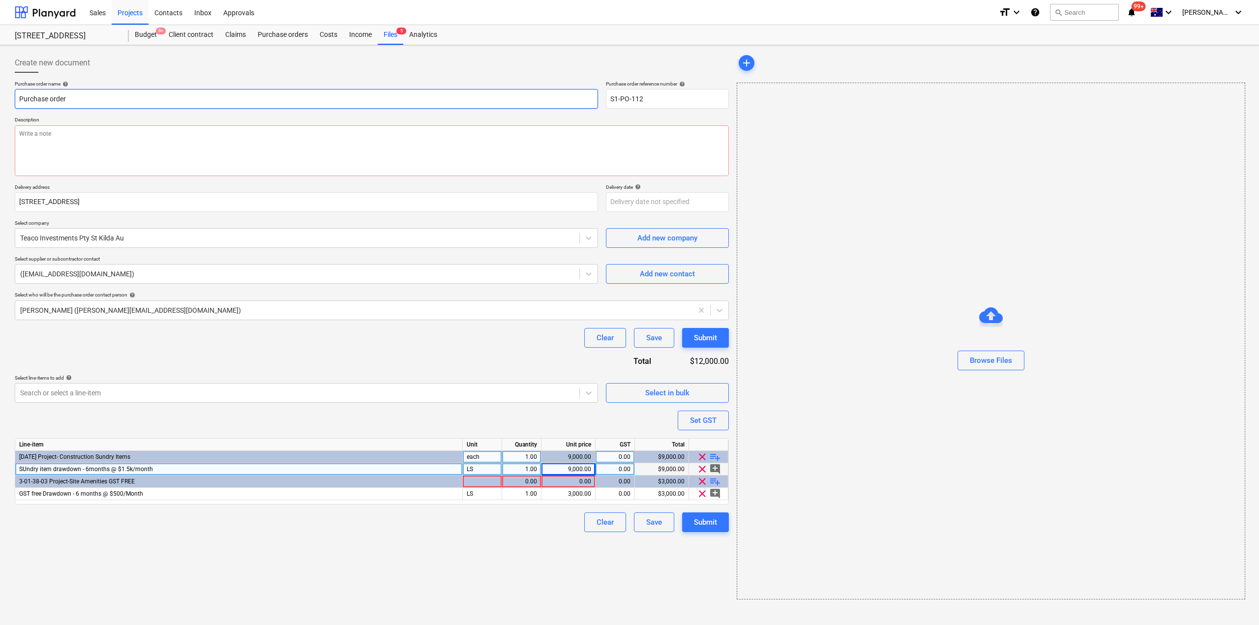
click at [0, 94] on div "Create new document Purchase order name help Purchase order Purchase order refe…" at bounding box center [629, 335] width 1259 height 580
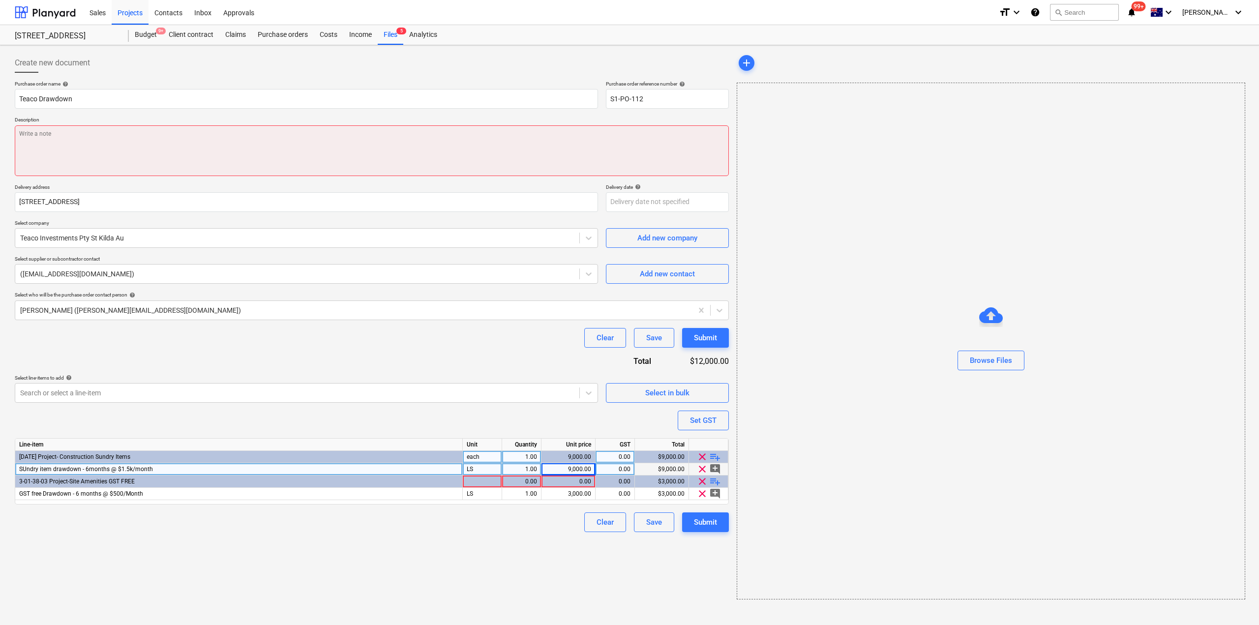
click at [81, 141] on textarea at bounding box center [372, 150] width 714 height 51
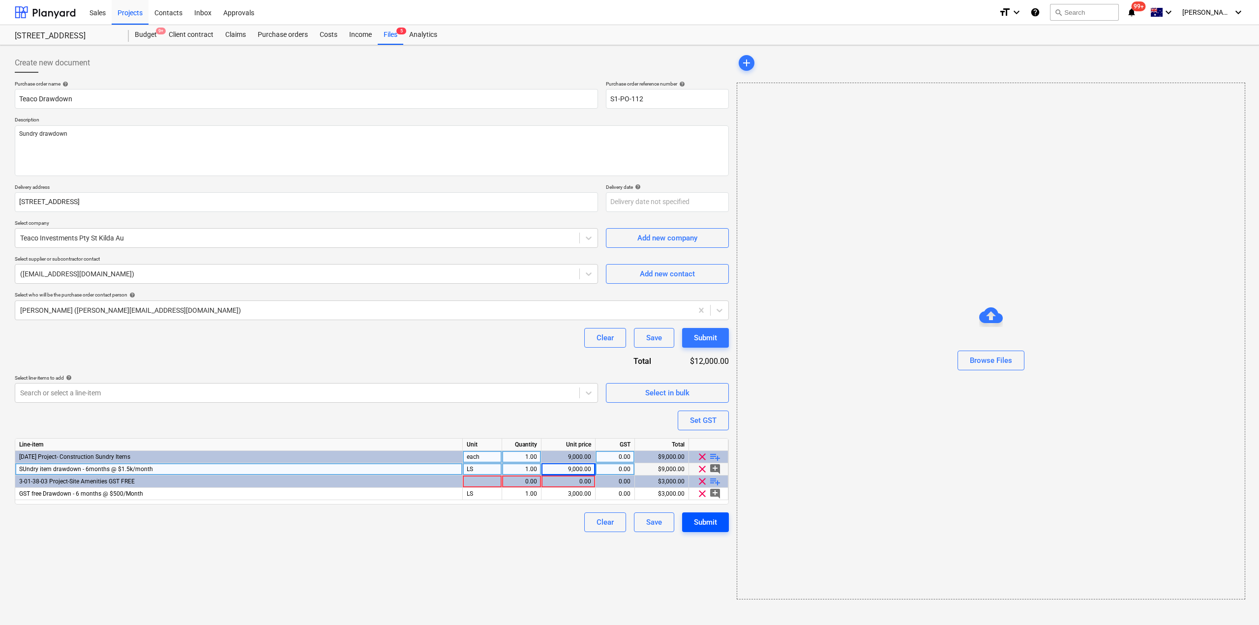
click at [702, 529] on div "Submit" at bounding box center [705, 522] width 23 height 13
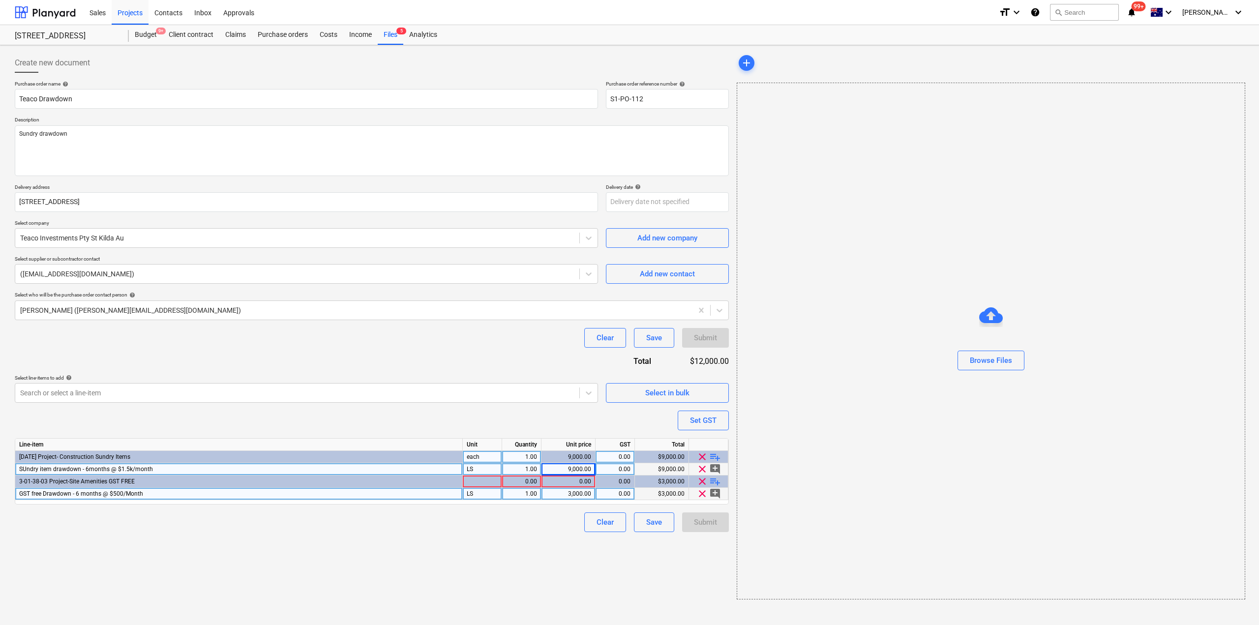
click at [473, 488] on div "LS" at bounding box center [482, 494] width 39 height 12
click at [475, 484] on div at bounding box center [482, 482] width 39 height 12
click at [546, 542] on div "Create new document Purchase order name help Teaco Drawdown Purchase order refe…" at bounding box center [372, 326] width 722 height 554
click at [711, 527] on div "Submit" at bounding box center [705, 522] width 23 height 13
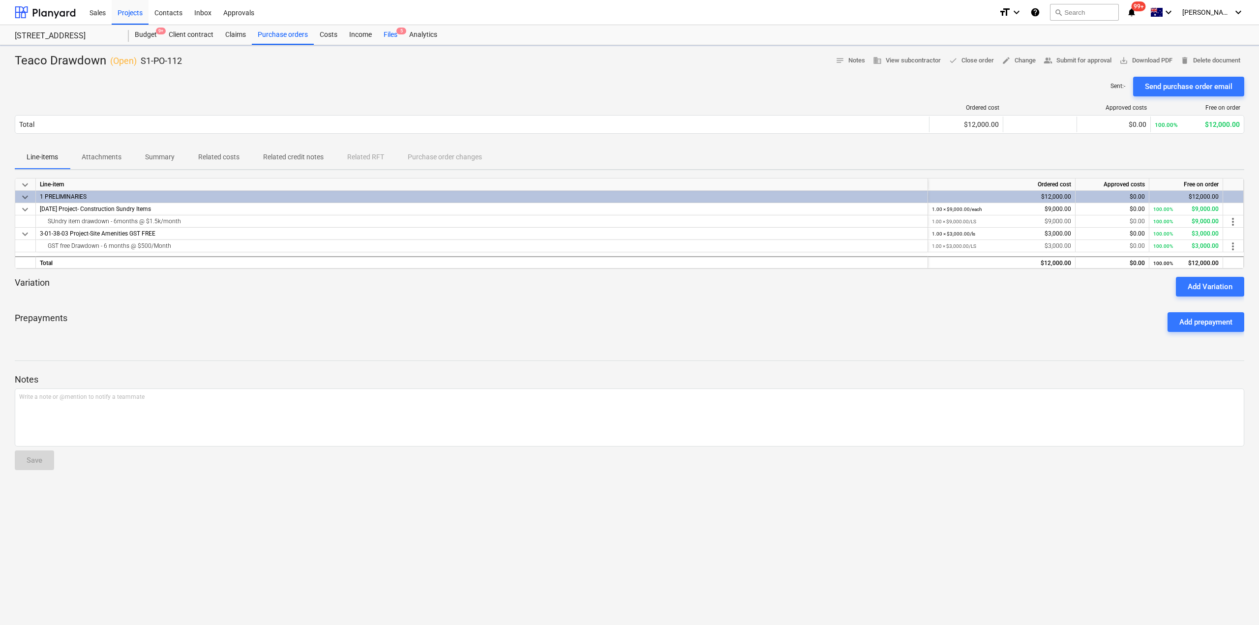
click at [388, 34] on div "Files 5" at bounding box center [391, 35] width 26 height 20
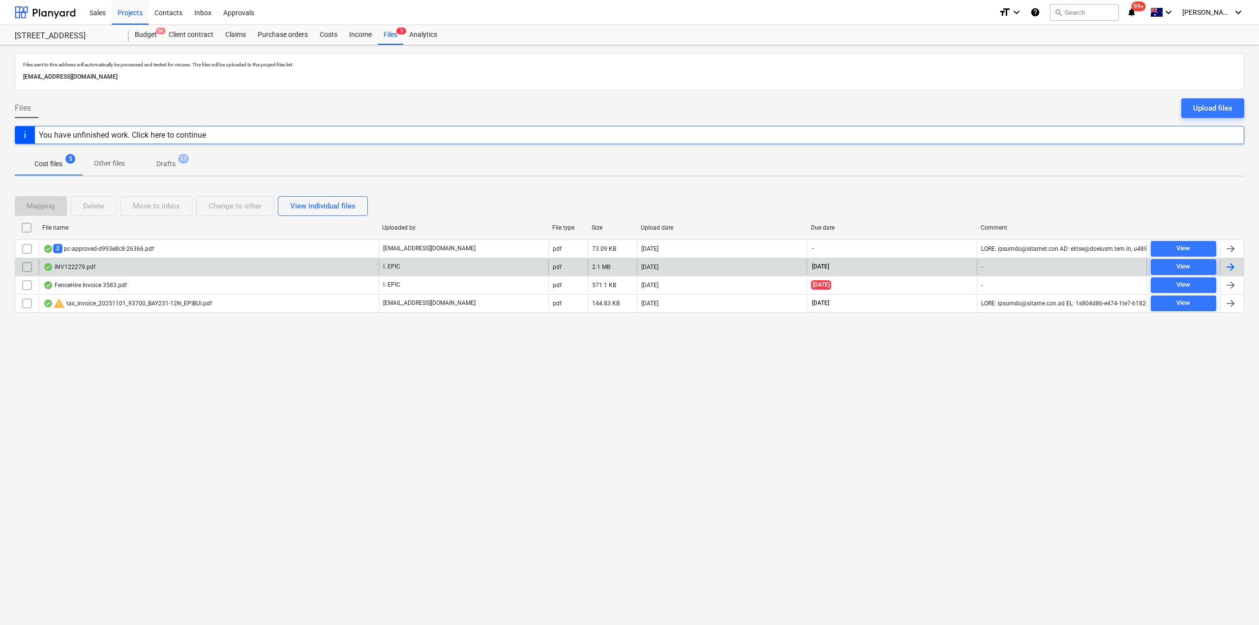
click at [178, 268] on div "INV122279.pdf" at bounding box center [209, 267] width 340 height 16
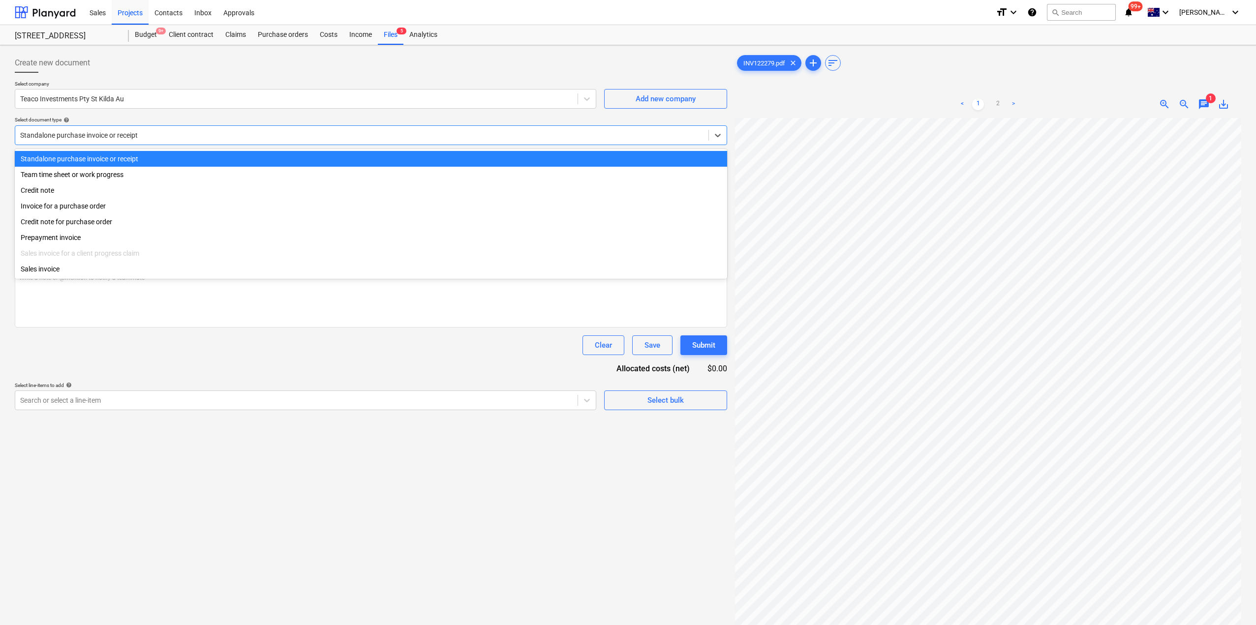
click at [262, 139] on div at bounding box center [361, 135] width 683 height 10
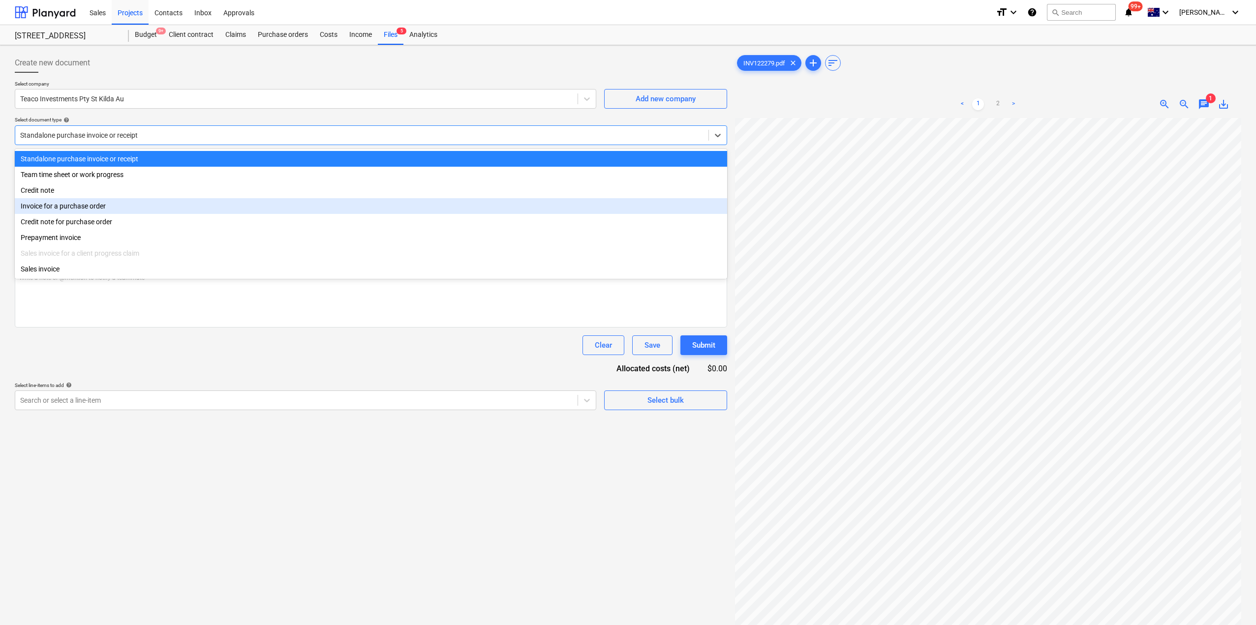
click at [184, 202] on div "Invoice for a purchase order" at bounding box center [371, 206] width 712 height 16
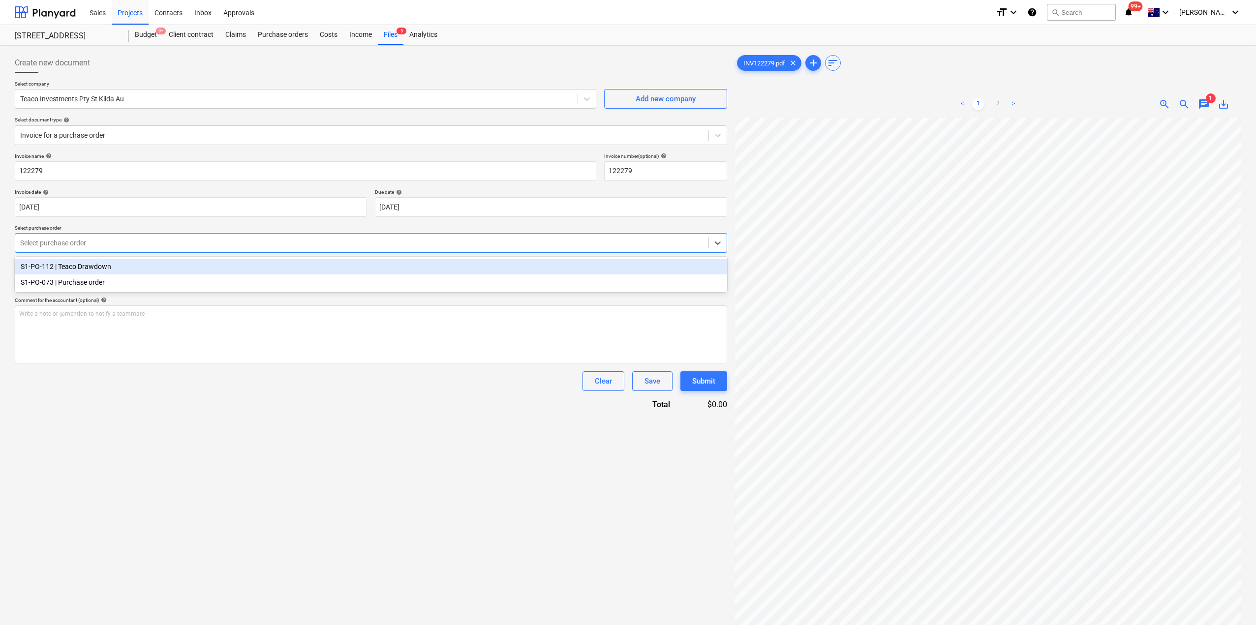
click at [135, 243] on div at bounding box center [361, 243] width 683 height 10
click at [122, 274] on div "S1-PO-112 | Teaco Drawdown" at bounding box center [371, 267] width 712 height 16
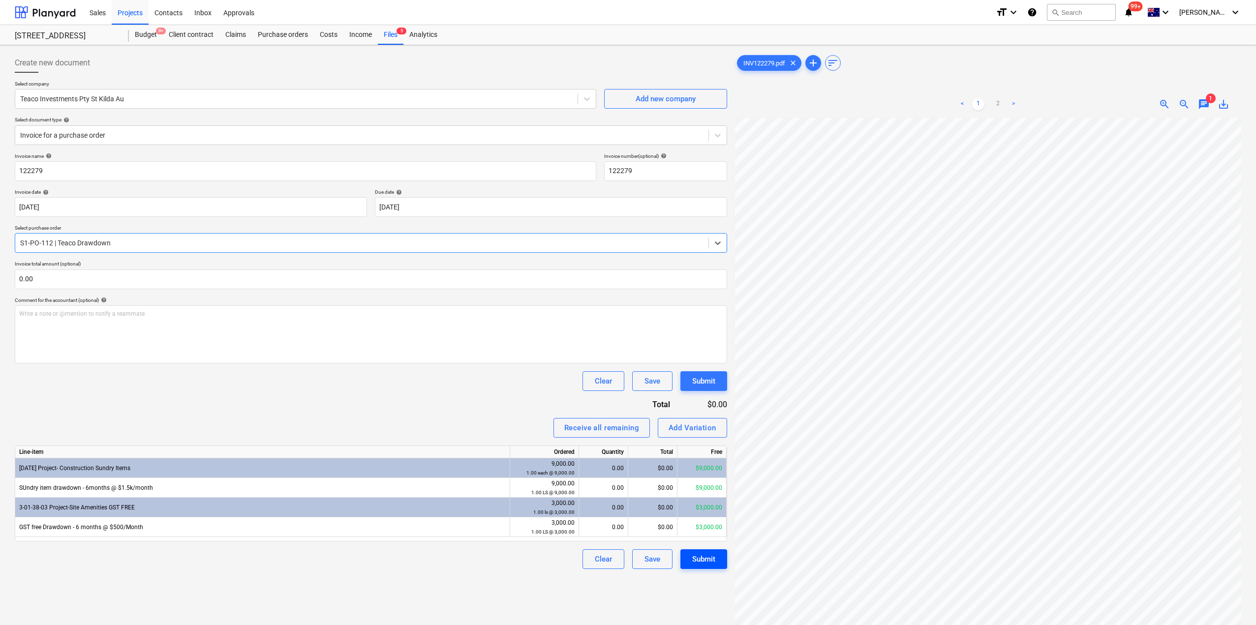
scroll to position [134, 0]
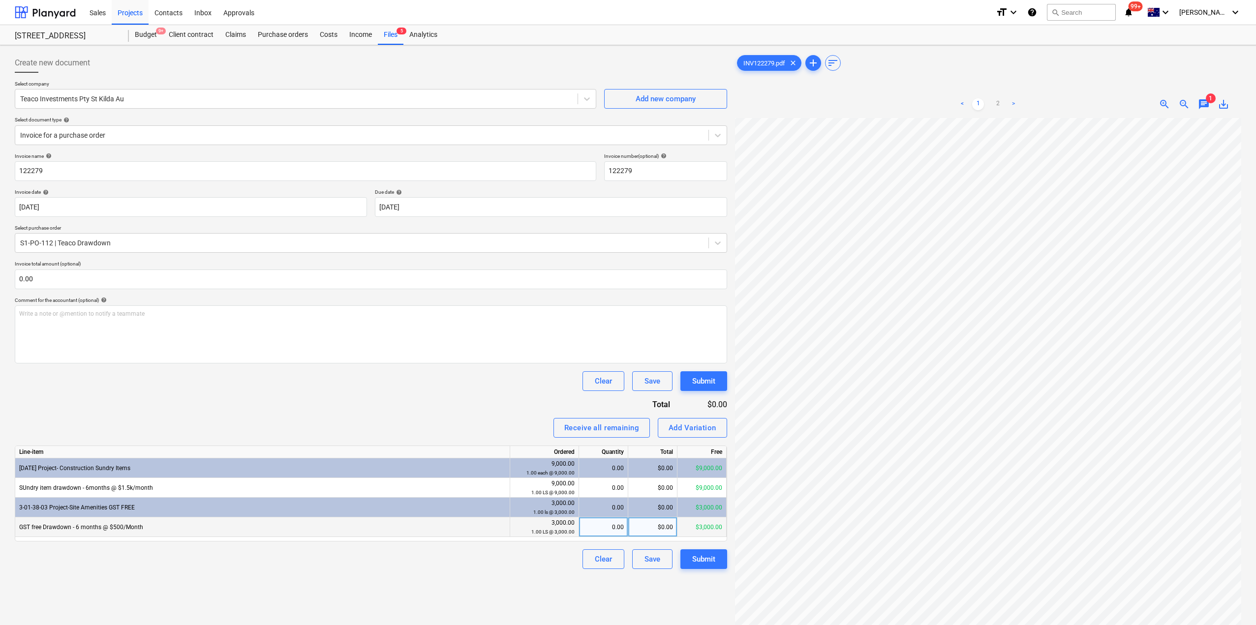
click at [607, 529] on div "0.00" at bounding box center [603, 527] width 41 height 20
click at [653, 531] on div "$0.00" at bounding box center [652, 527] width 49 height 20
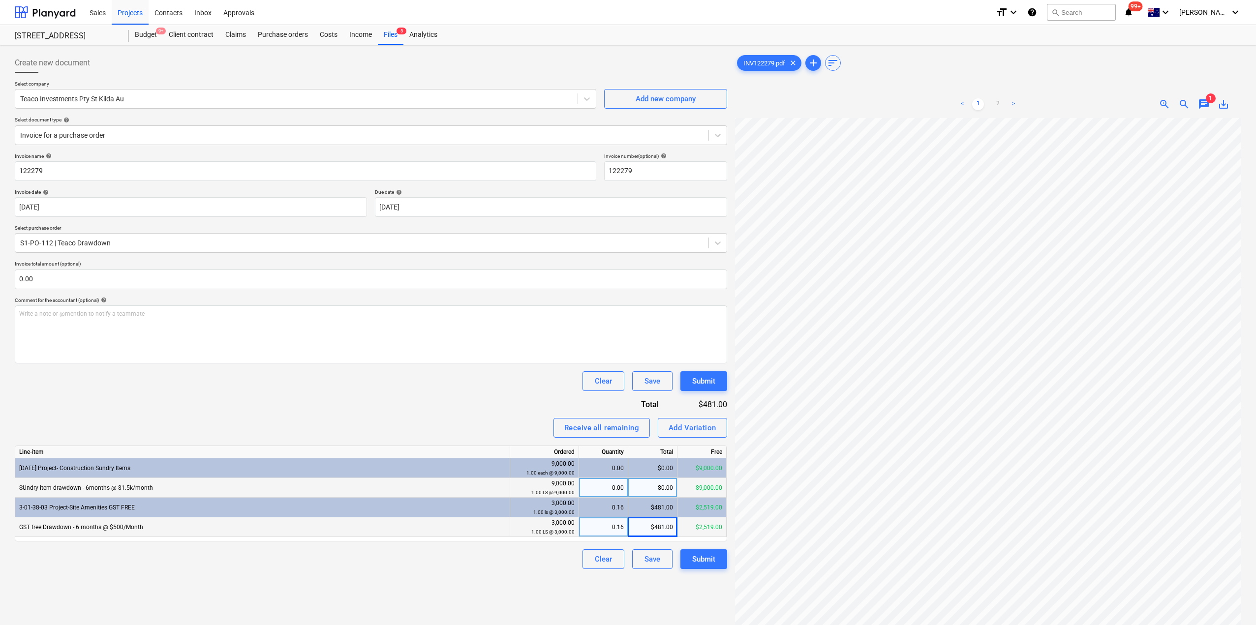
click at [607, 489] on div "0.00" at bounding box center [603, 488] width 41 height 20
click at [653, 486] on div "$0.00" at bounding box center [652, 488] width 49 height 20
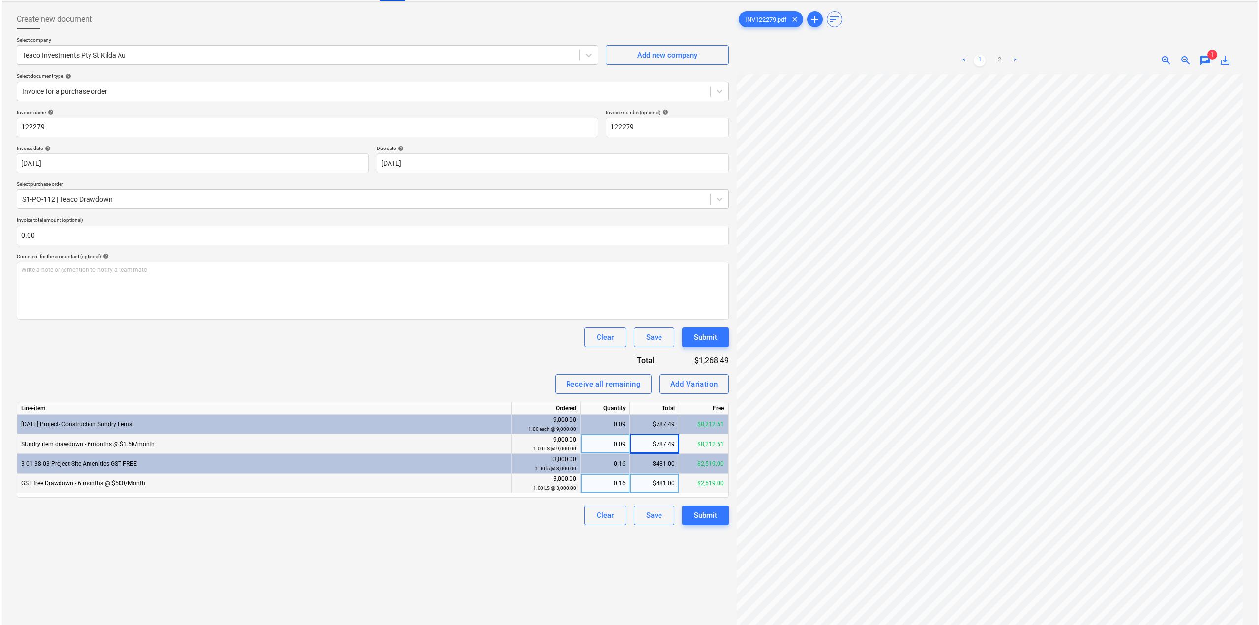
scroll to position [98, 0]
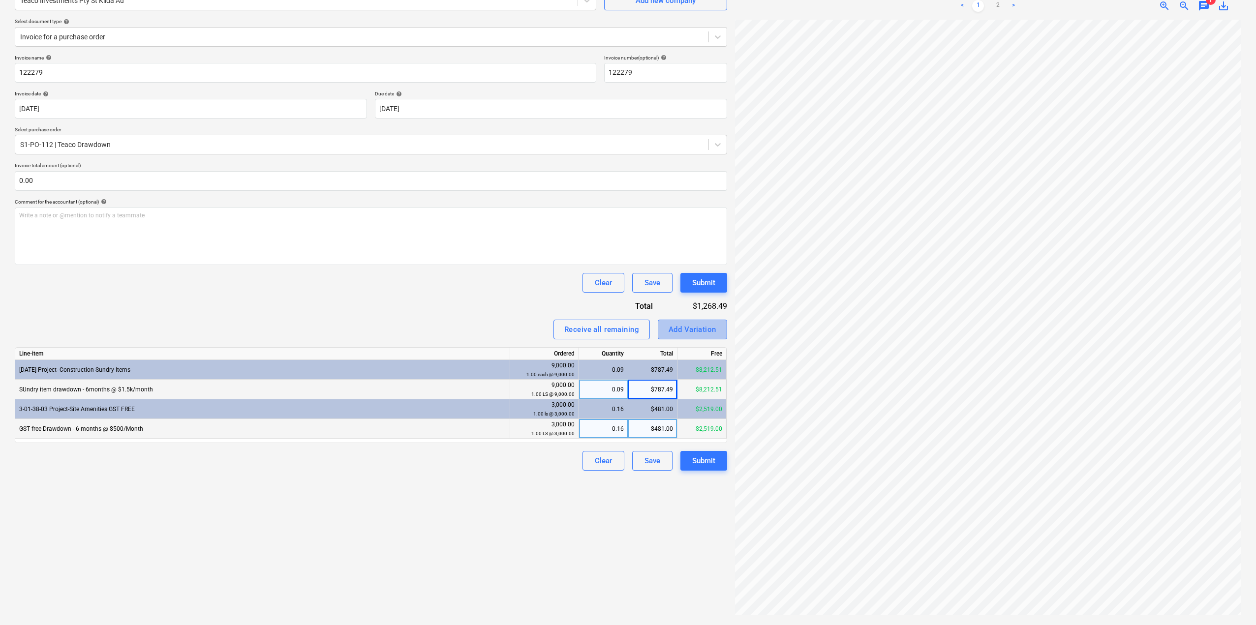
click at [702, 337] on button "Add Variation" at bounding box center [692, 330] width 69 height 20
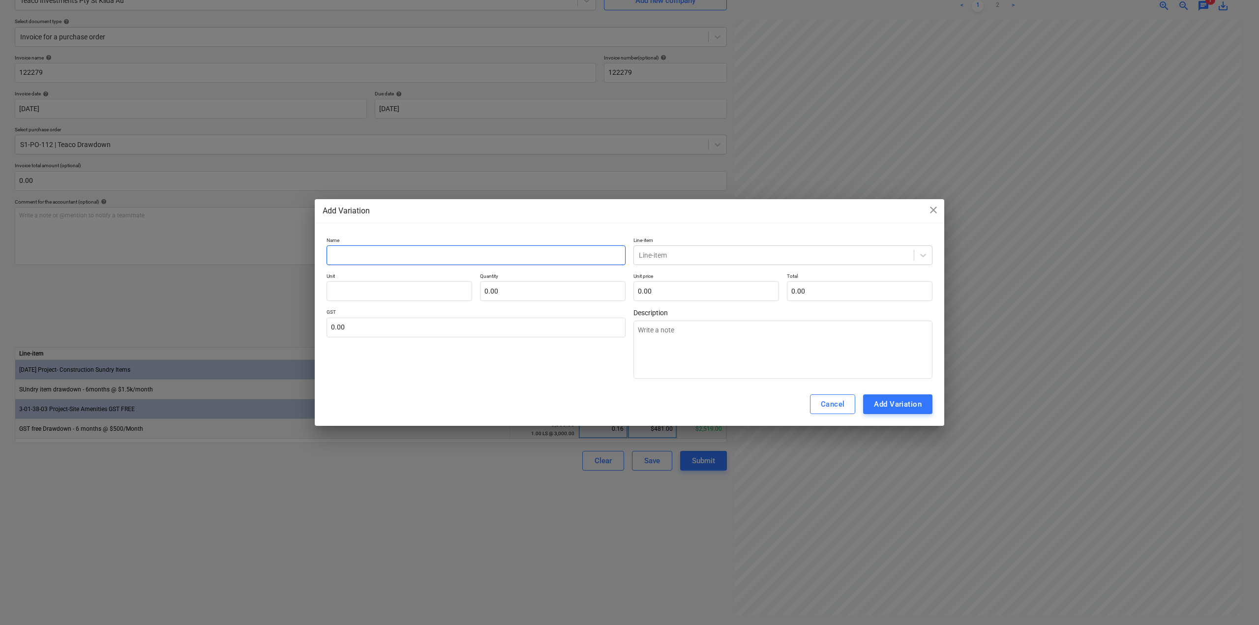
click at [387, 261] on input "text" at bounding box center [476, 255] width 299 height 20
click at [732, 260] on div at bounding box center [774, 255] width 270 height 10
click at [724, 275] on div "-- [DATE] Project- Construction Sundry Items" at bounding box center [783, 279] width 299 height 16
click at [367, 295] on input "text" at bounding box center [400, 291] width 146 height 20
click at [524, 295] on input "text" at bounding box center [553, 291] width 146 height 20
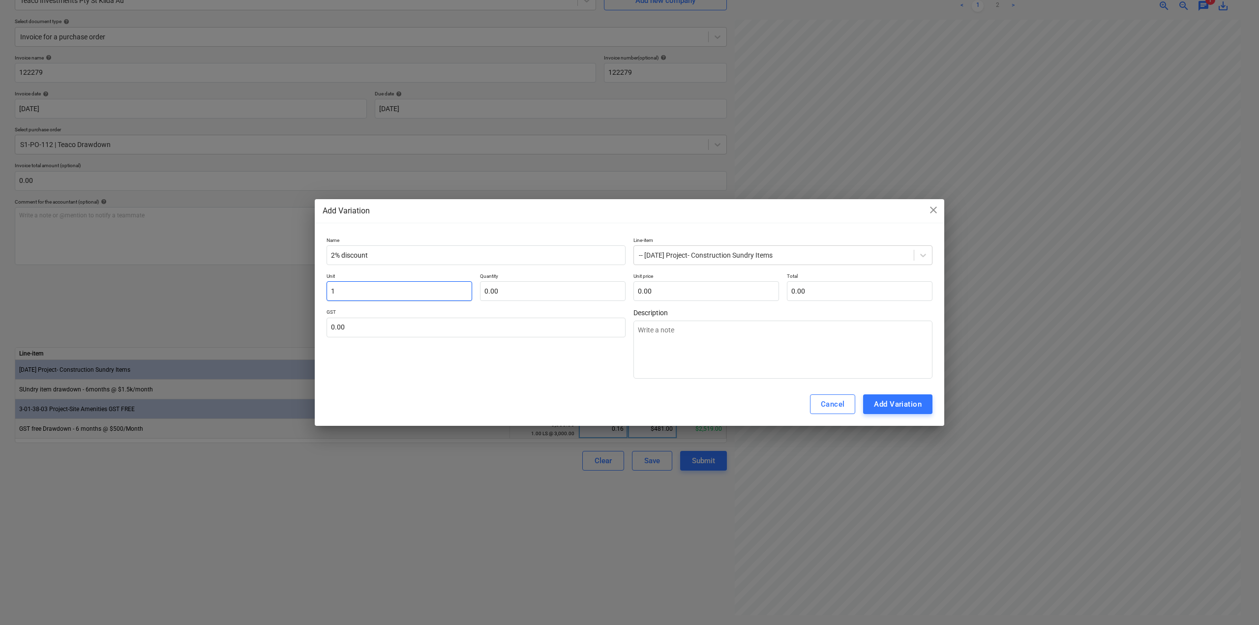
click at [361, 289] on input "1" at bounding box center [400, 291] width 146 height 20
drag, startPoint x: 364, startPoint y: 292, endPoint x: 296, endPoint y: 293, distance: 68.9
click at [296, 293] on div "Add Variation close Name 2% discount Line-item -- [DATE] Project- Construction …" at bounding box center [629, 312] width 1259 height 625
click at [615, 283] on input "text" at bounding box center [553, 291] width 146 height 20
click at [675, 286] on input "text" at bounding box center [707, 291] width 146 height 20
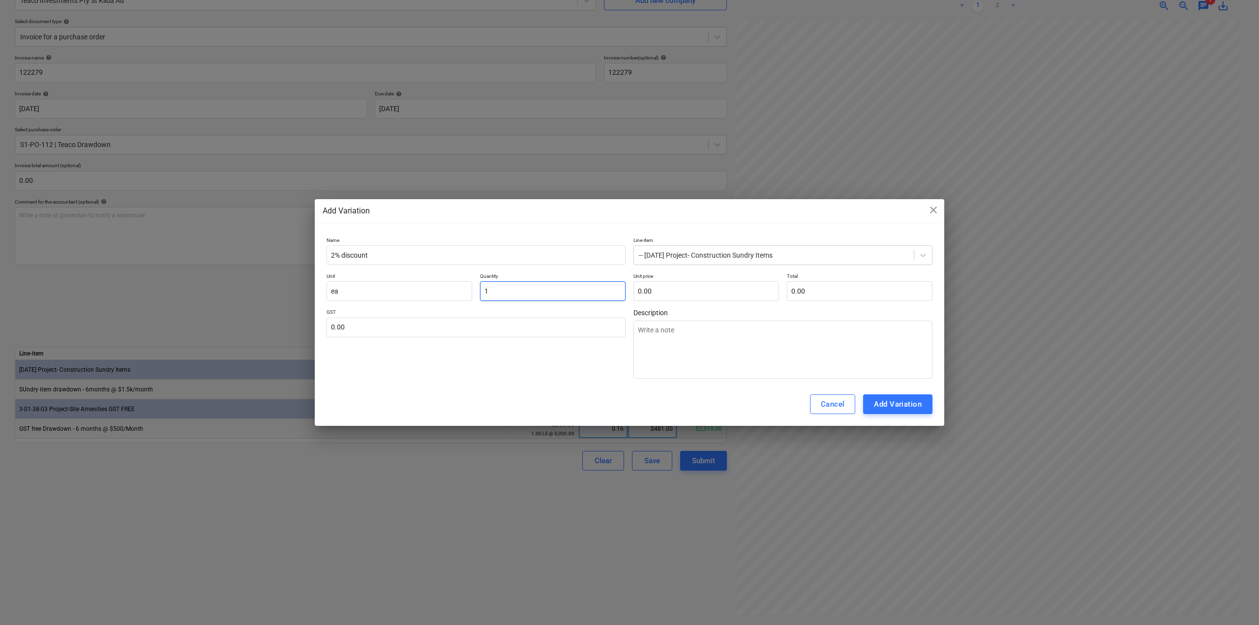
click at [567, 287] on input "1" at bounding box center [553, 291] width 146 height 20
click at [889, 395] on button "Add Variation" at bounding box center [897, 404] width 69 height 20
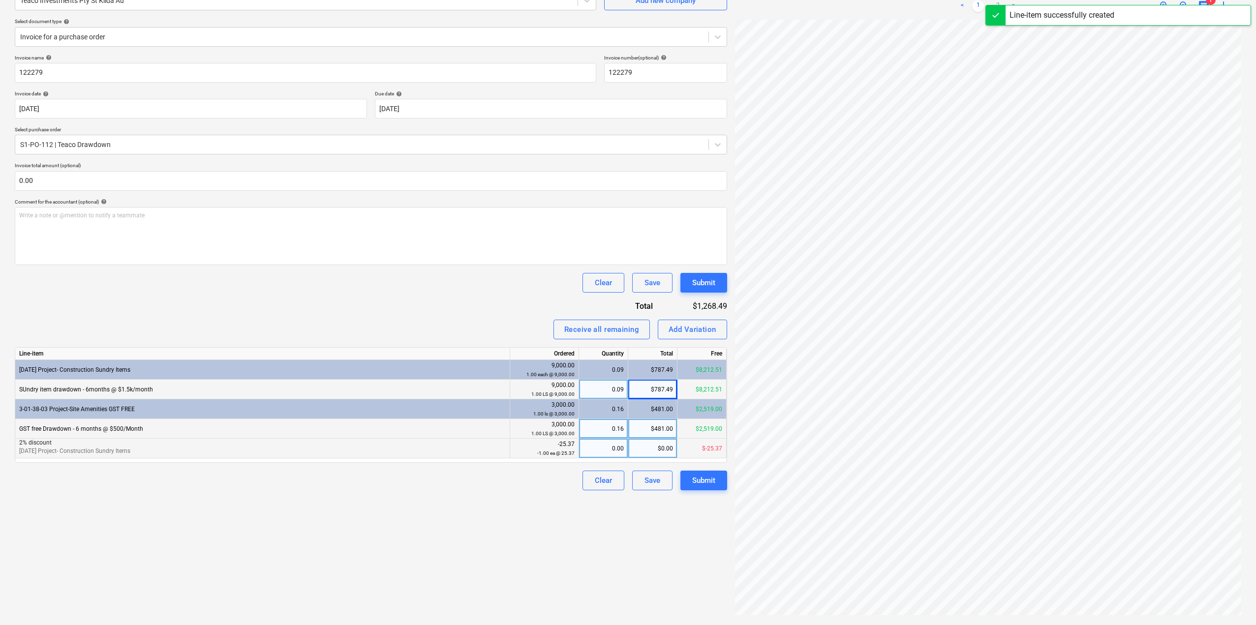
click at [619, 452] on div "0.00" at bounding box center [603, 449] width 41 height 20
click at [621, 546] on div "Create new document Select company Teaco Investments Pty St Kilda Au Add new co…" at bounding box center [371, 286] width 720 height 670
click at [702, 481] on div "Submit" at bounding box center [703, 480] width 23 height 13
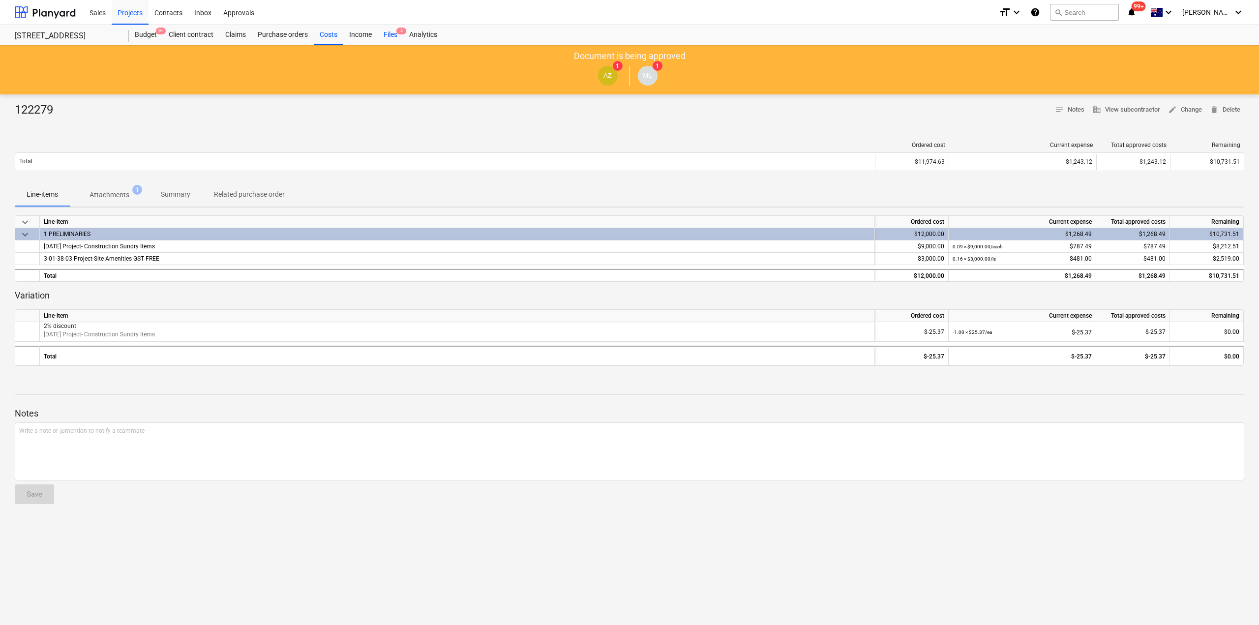
click at [394, 39] on div "Files 4" at bounding box center [391, 35] width 26 height 20
